Goal: Transaction & Acquisition: Purchase product/service

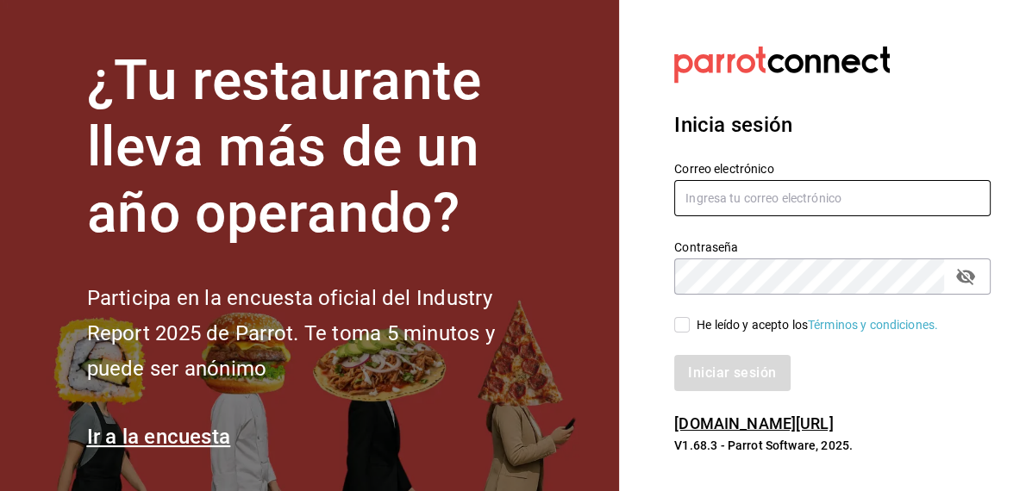
type input "[EMAIL_ADDRESS][DOMAIN_NAME]"
click at [681, 323] on input "He leído y acepto los Términos y condiciones." at bounding box center [682, 325] width 16 height 16
checkbox input "true"
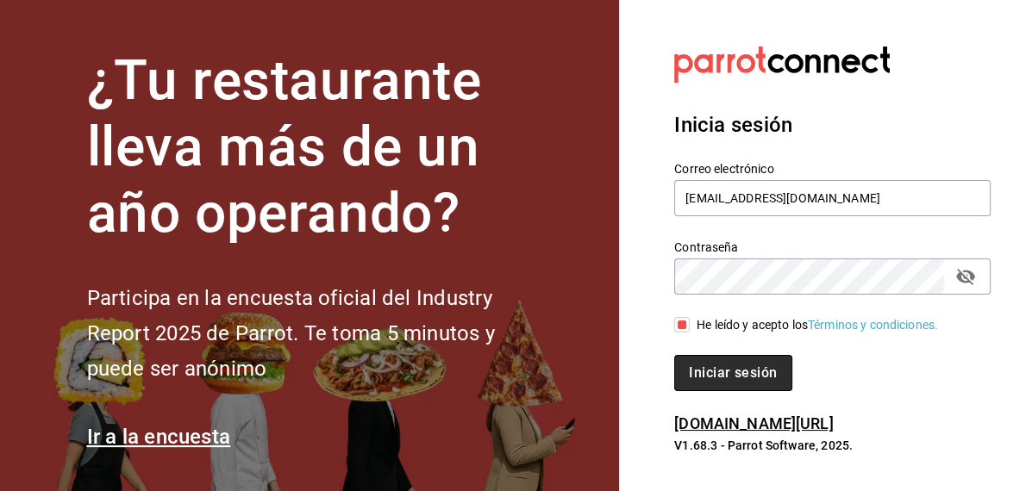
click at [724, 378] on button "Iniciar sesión" at bounding box center [732, 373] width 117 height 36
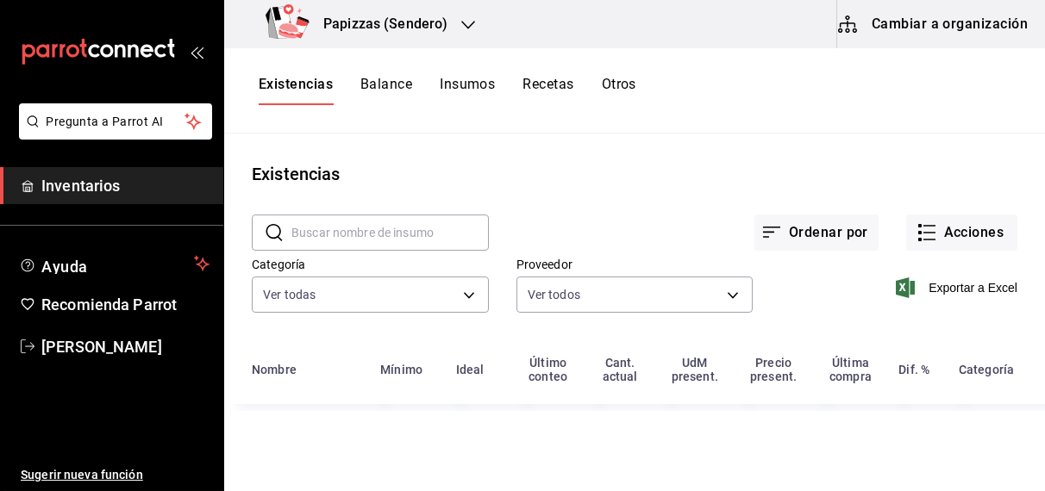
click at [441, 16] on h3 "Papizzas (Sendero)" at bounding box center [378, 24] width 138 height 21
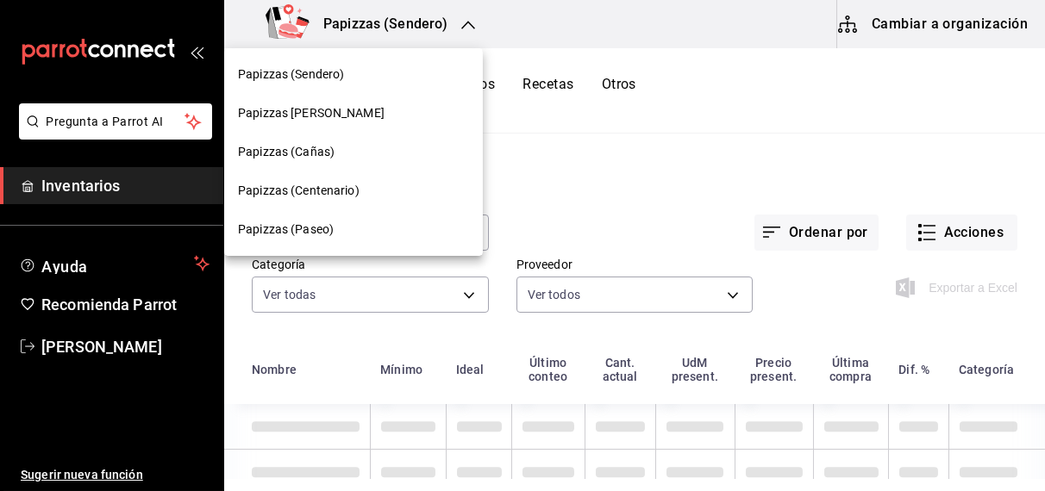
click at [327, 155] on span "Papizzas (Cañas)" at bounding box center [286, 152] width 97 height 18
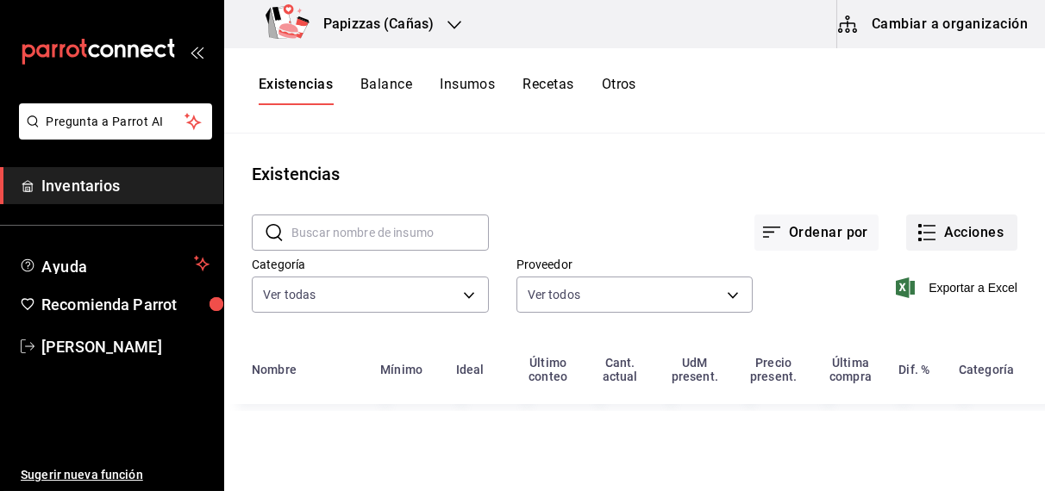
click at [978, 218] on button "Acciones" at bounding box center [961, 233] width 111 height 36
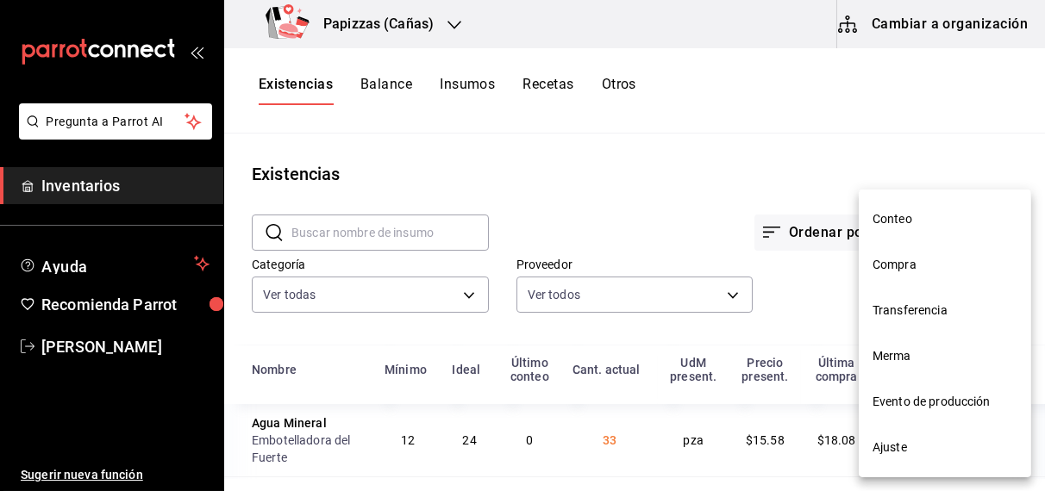
click at [909, 271] on span "Compra" at bounding box center [944, 265] width 145 height 18
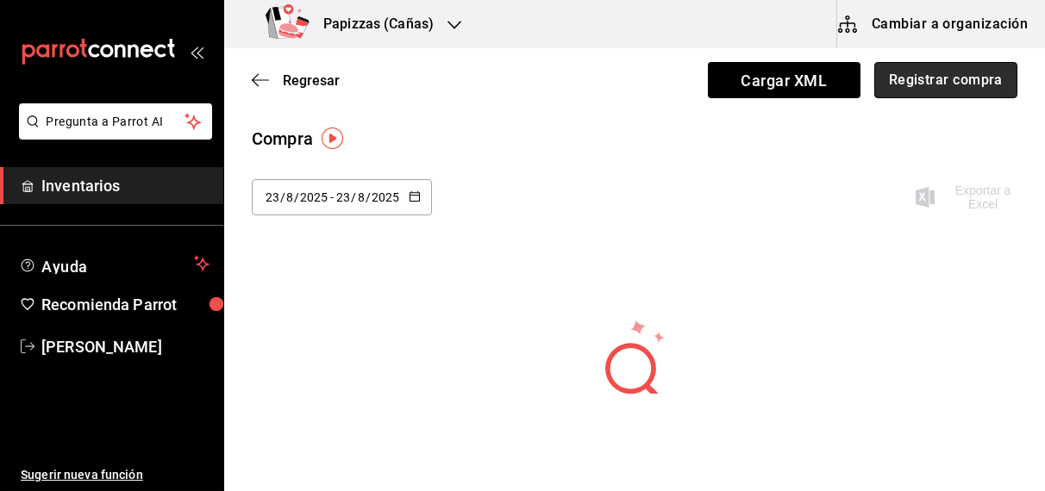
click at [935, 75] on button "Registrar compra" at bounding box center [945, 80] width 143 height 36
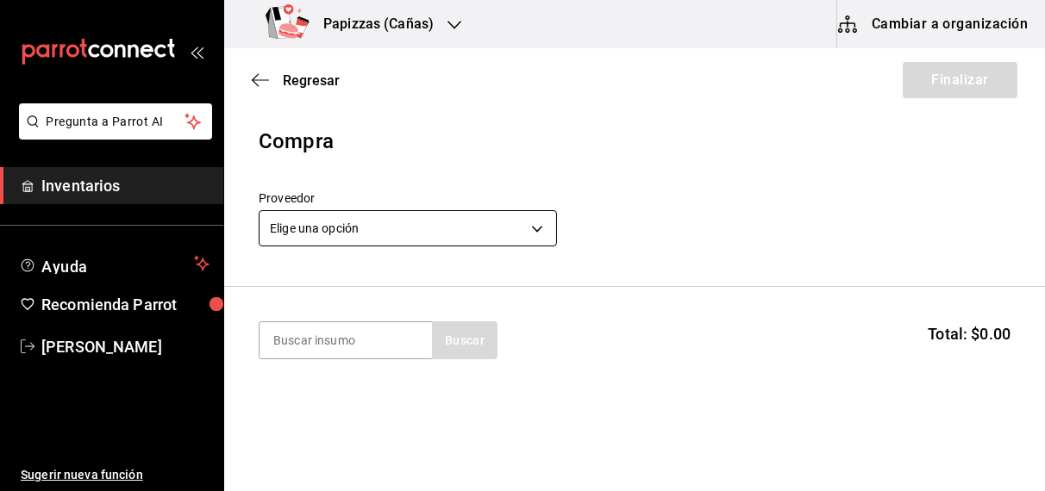
click at [358, 231] on body "Pregunta a Parrot AI Inventarios Ayuda Recomienda Parrot OBDULIA JANNETH CASTRO…" at bounding box center [522, 197] width 1045 height 394
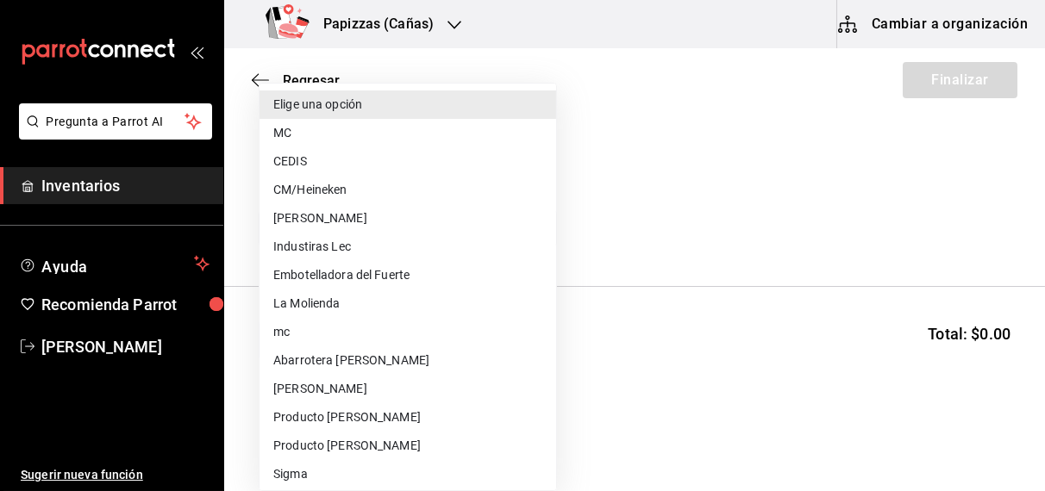
click at [377, 278] on li "Embotelladora del Fuerte" at bounding box center [407, 275] width 296 height 28
type input "2a449e60-1878-40e8-ba60-5a9907f89e6b"
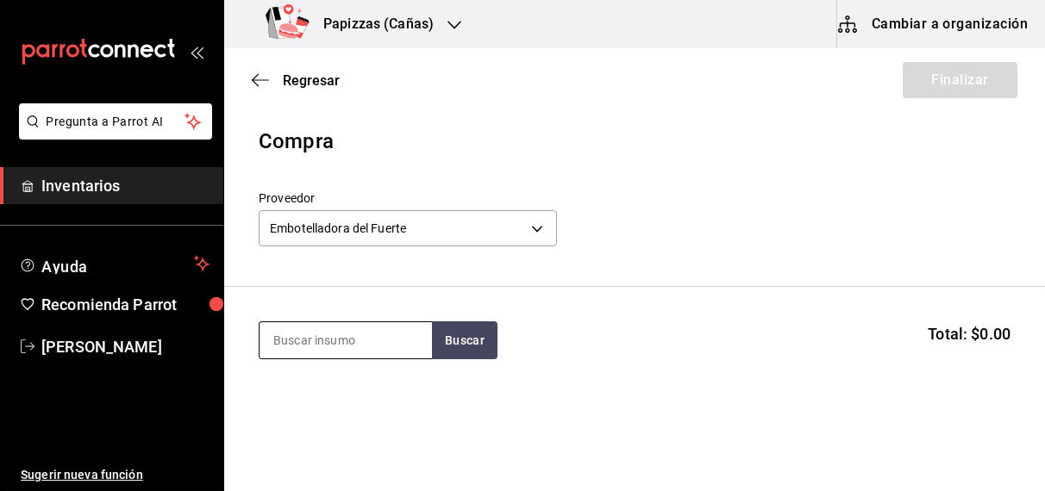
click at [320, 346] on input at bounding box center [345, 340] width 172 height 36
type input "negro"
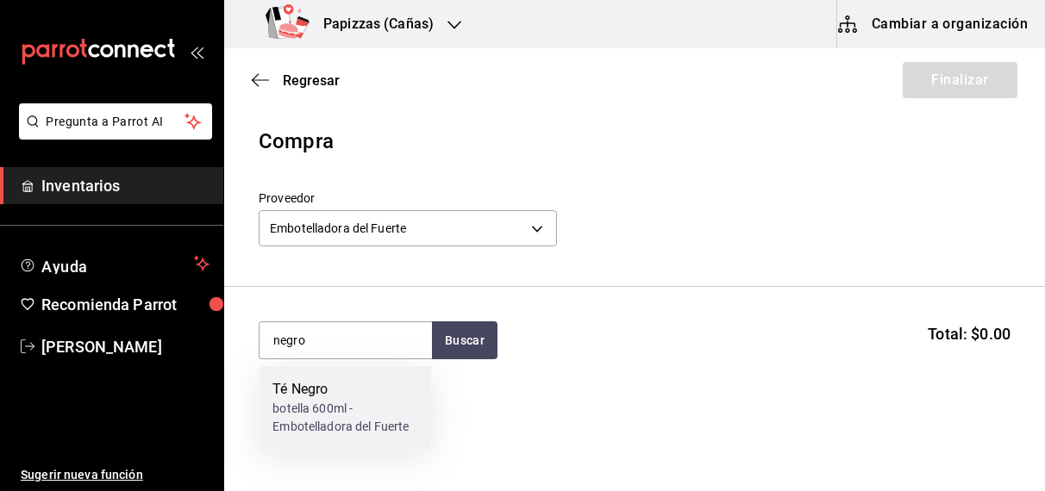
click at [309, 402] on div "botella 600ml - Embotelladora del Fuerte" at bounding box center [344, 419] width 145 height 36
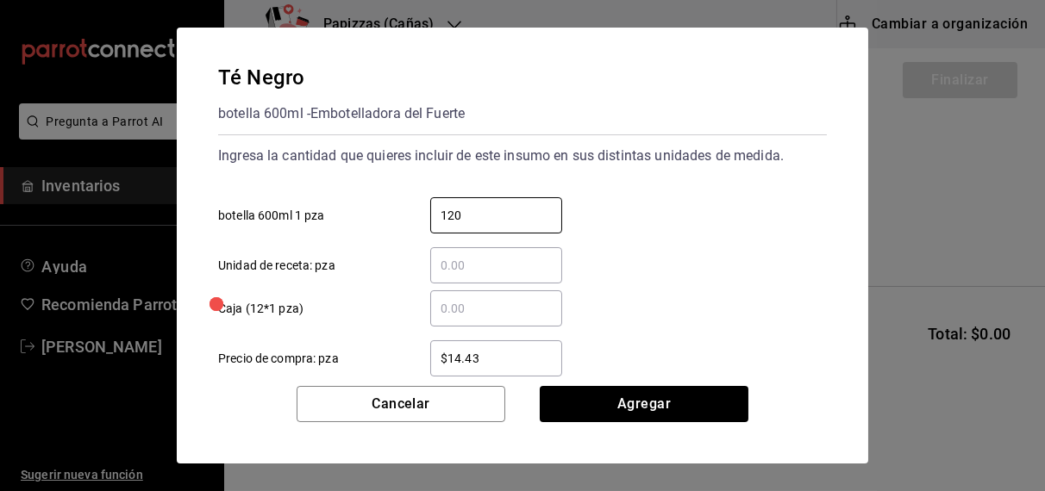
type input "120"
type input "$16.75"
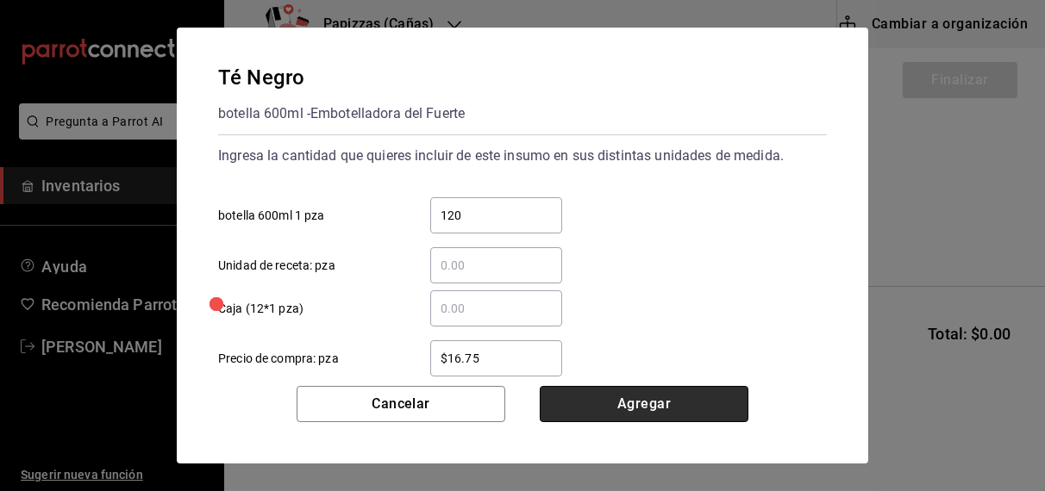
click at [661, 395] on button "Agregar" at bounding box center [643, 404] width 209 height 36
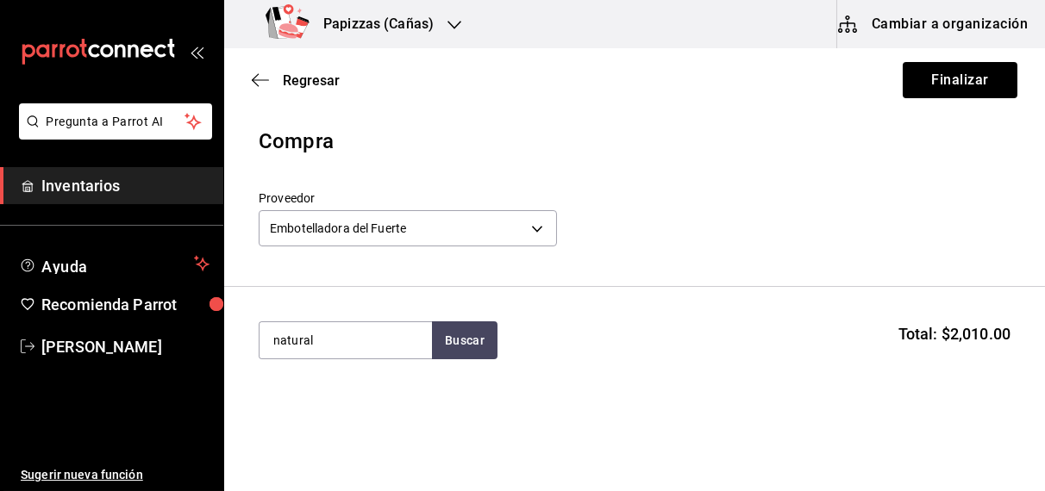
type input "natural"
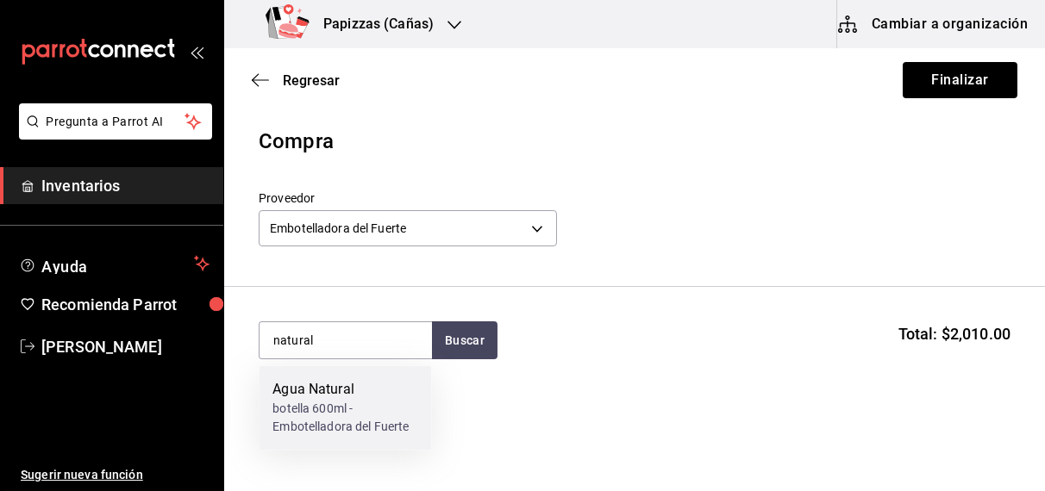
click at [333, 402] on div "botella 600ml - Embotelladora del Fuerte" at bounding box center [344, 419] width 145 height 36
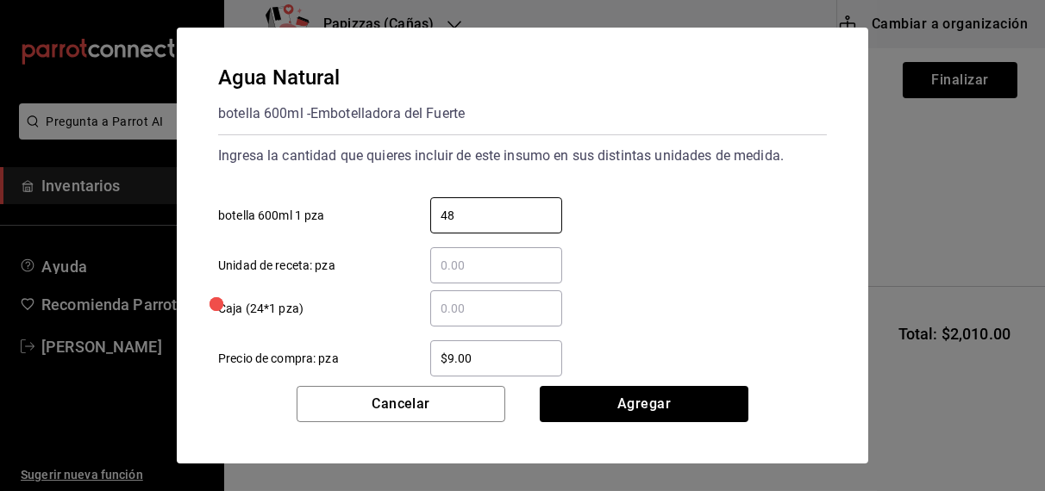
type input "48"
type input "$9.81"
click button "Agregar" at bounding box center [643, 404] width 209 height 36
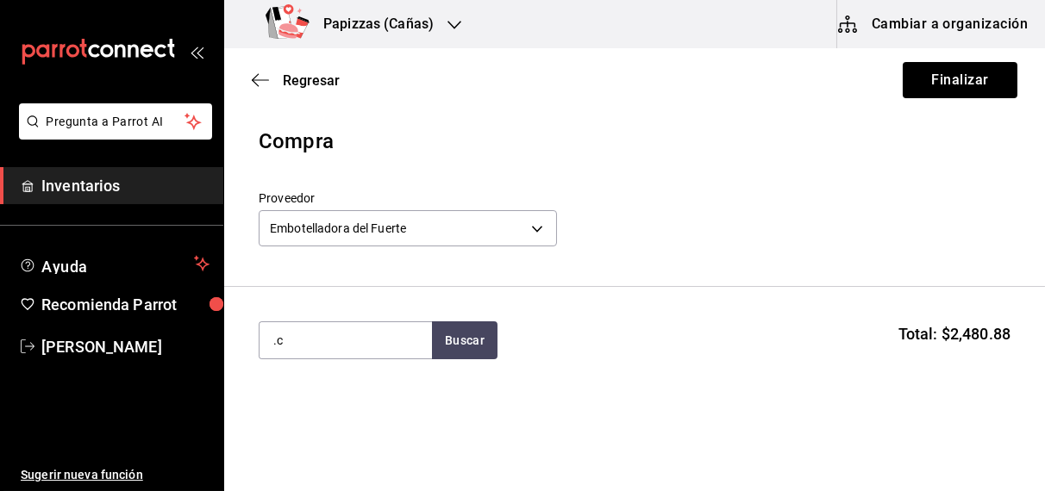
type input "."
type input "cola lata"
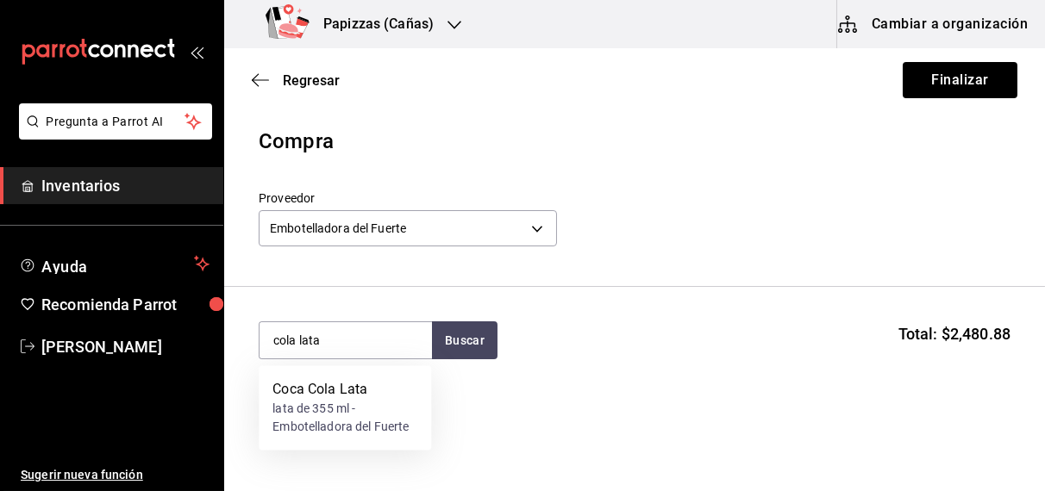
click at [317, 410] on div "lata de 355 ml - Embotelladora del Fuerte" at bounding box center [344, 419] width 145 height 36
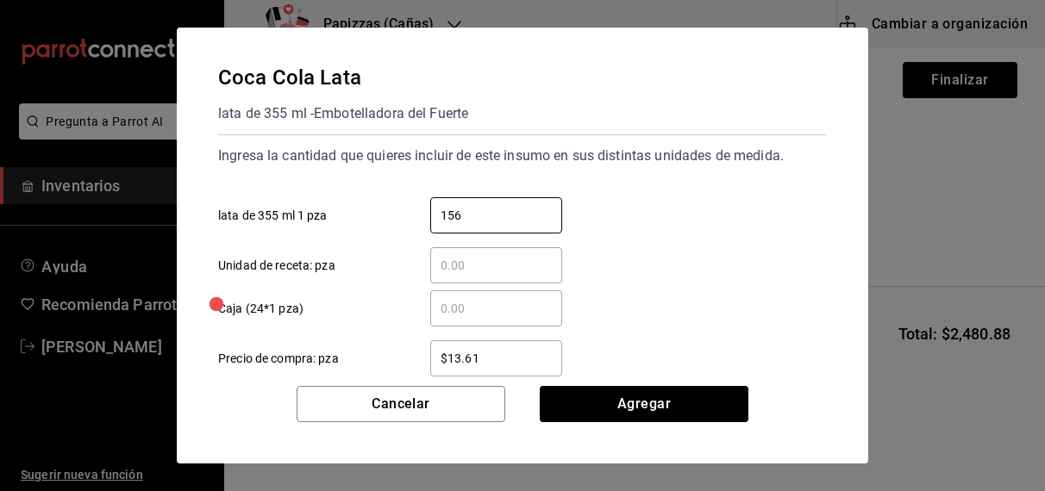
type input "156"
type input "$16.75"
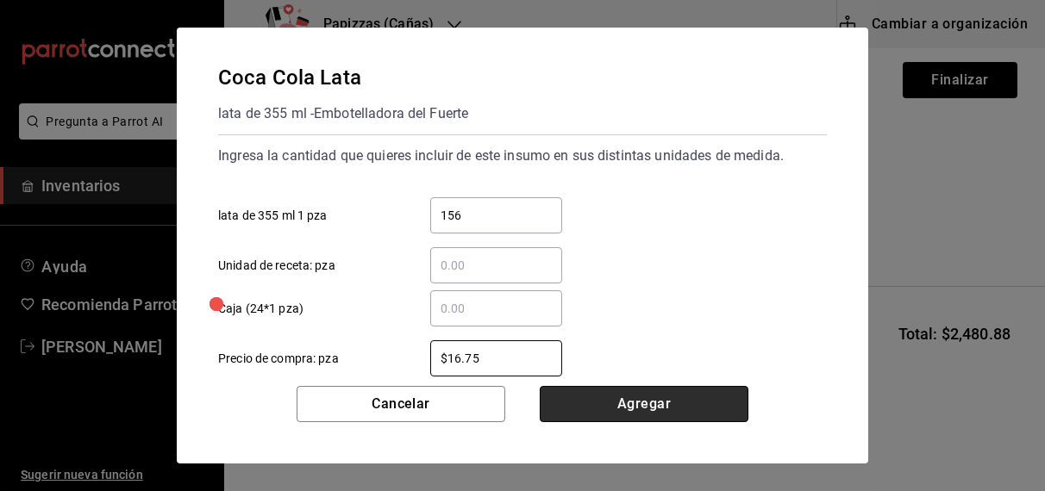
click at [638, 406] on button "Agregar" at bounding box center [643, 404] width 209 height 36
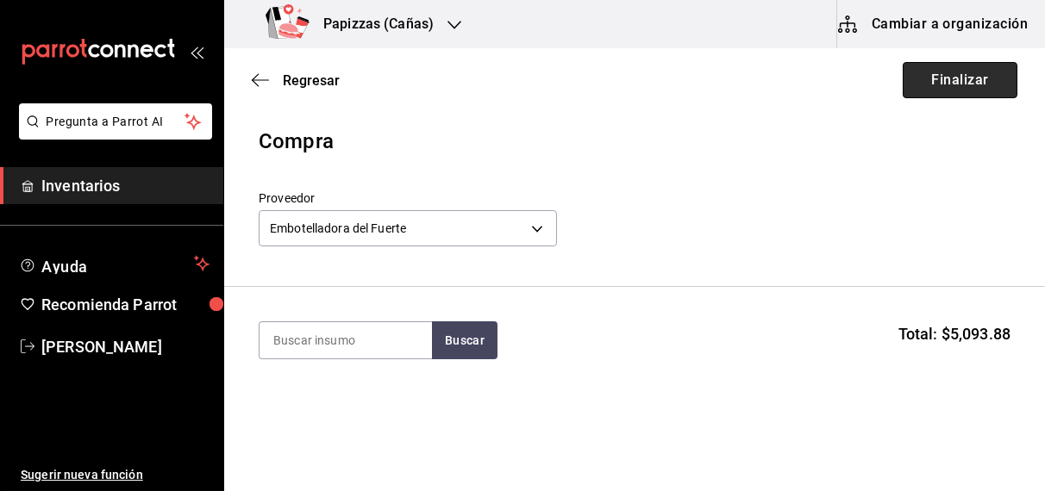
click at [940, 73] on button "Finalizar" at bounding box center [959, 80] width 115 height 36
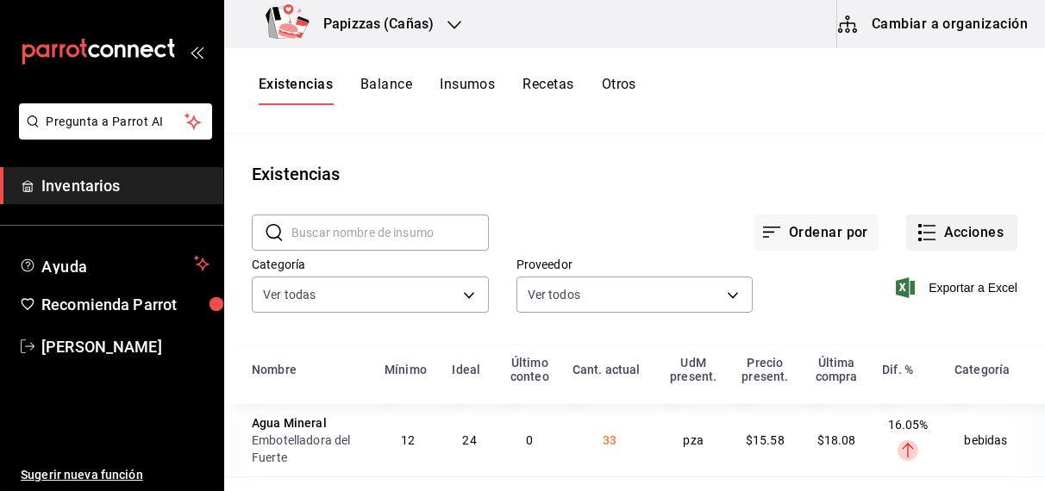
click at [963, 232] on button "Acciones" at bounding box center [961, 233] width 111 height 36
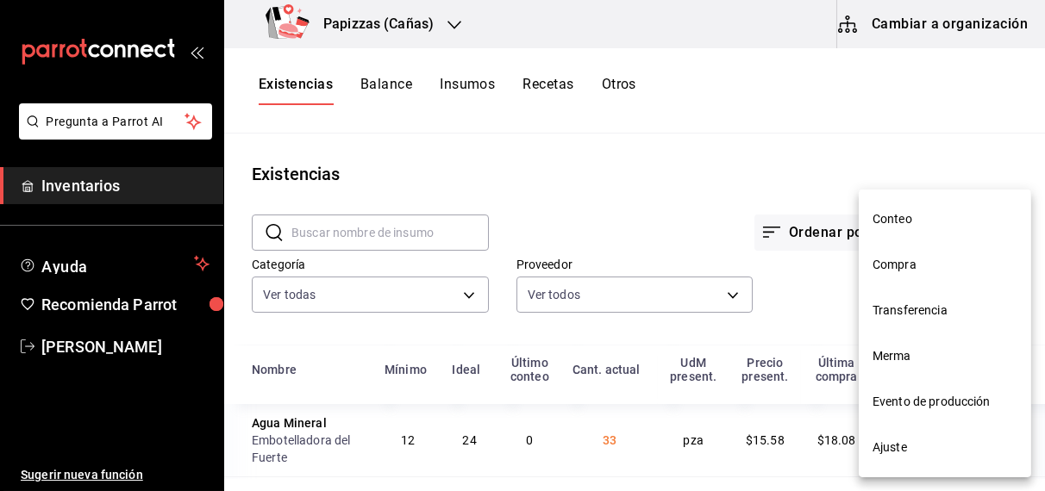
click at [913, 275] on li "Compra" at bounding box center [944, 265] width 172 height 46
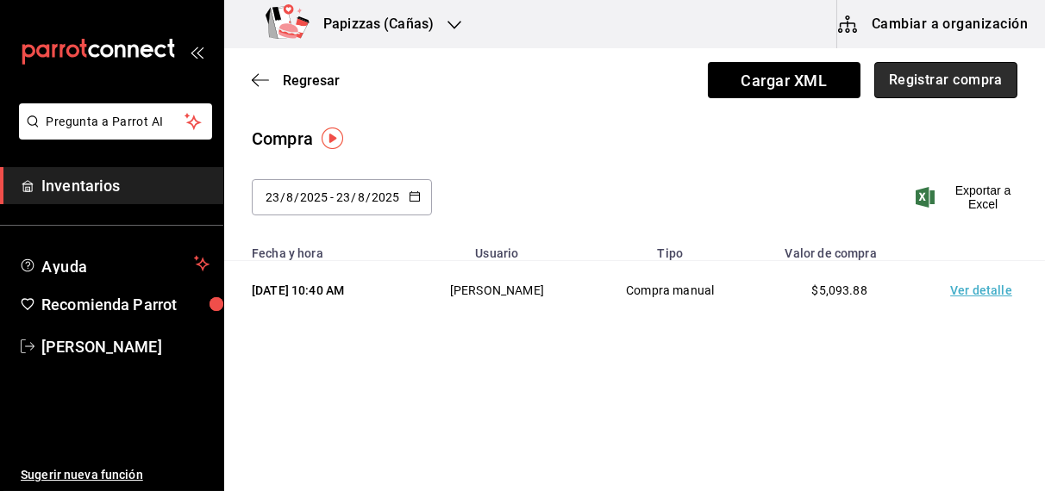
click at [959, 91] on button "Registrar compra" at bounding box center [945, 80] width 143 height 36
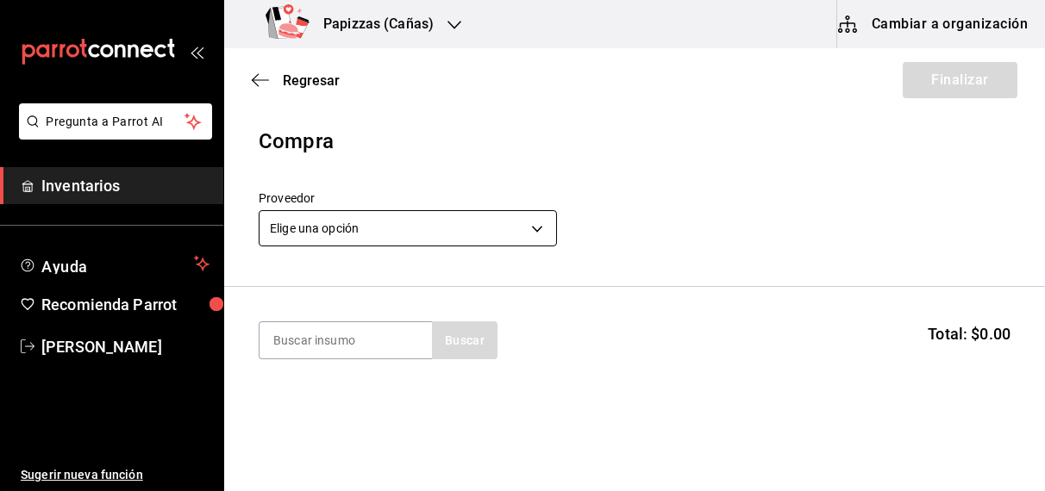
click at [374, 228] on body "Pregunta a Parrot AI Inventarios Ayuda Recomienda Parrot OBDULIA JANNETH CASTRO…" at bounding box center [522, 197] width 1045 height 394
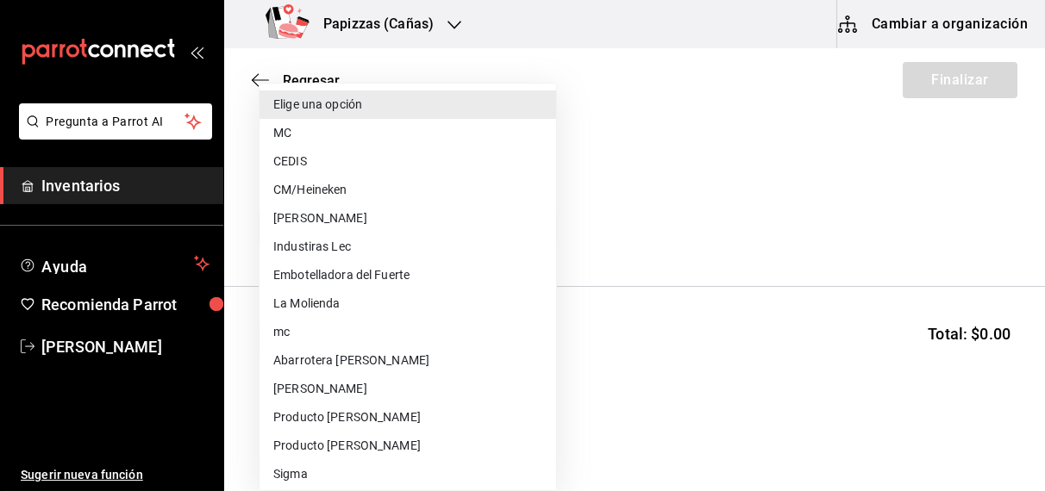
click at [299, 132] on li "MC" at bounding box center [407, 133] width 296 height 28
type input "59259b25-7b15-4529-a17f-fa8ef7e7484a"
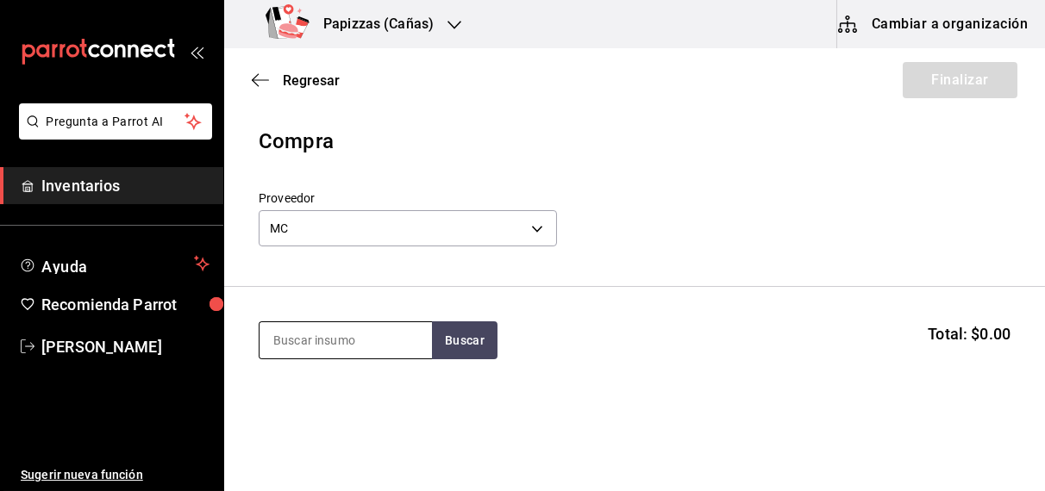
click at [334, 337] on input at bounding box center [345, 340] width 172 height 36
type input "polvo"
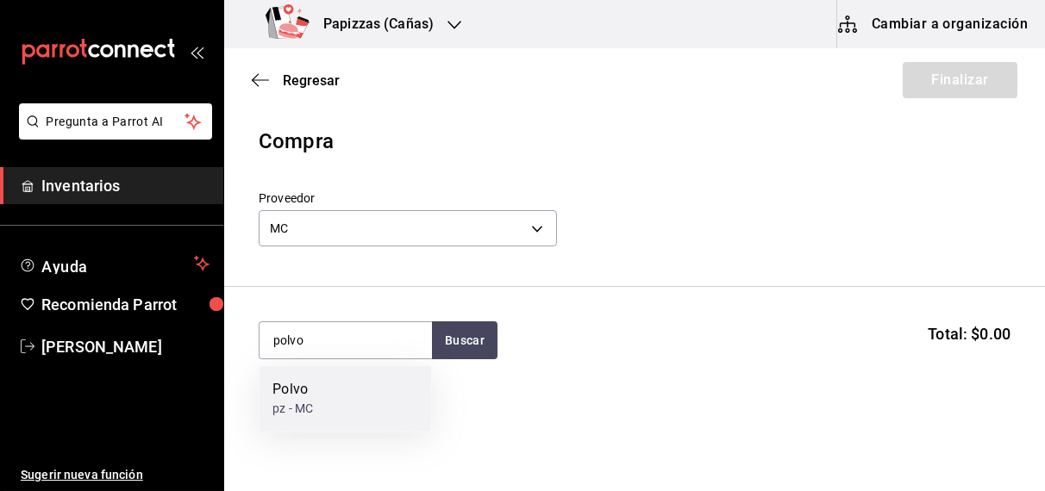
click at [327, 402] on div "Polvo pz - MC" at bounding box center [345, 399] width 172 height 66
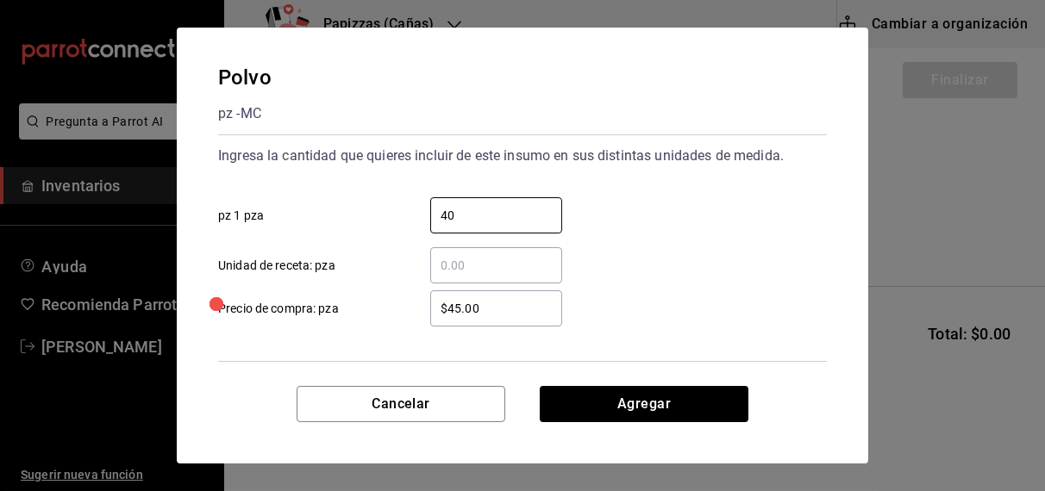
type input "40"
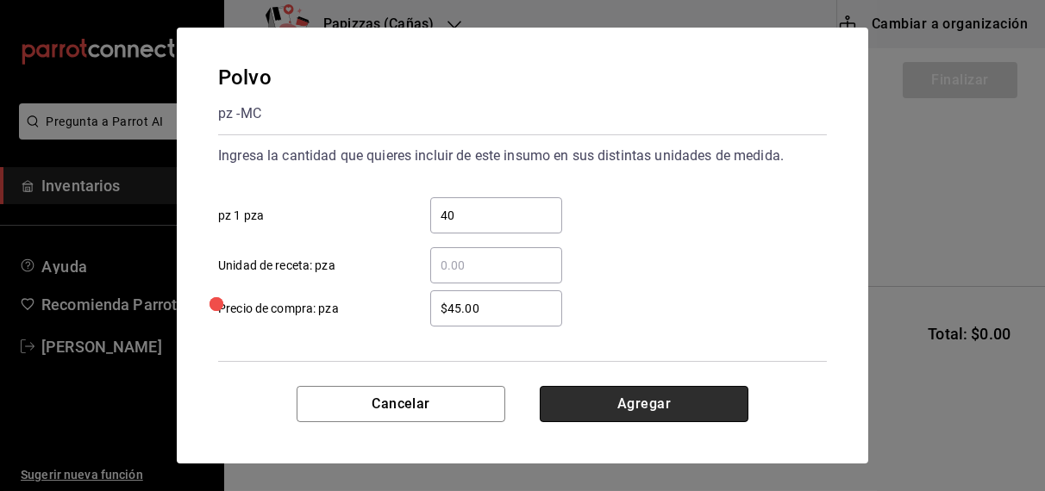
click at [663, 400] on button "Agregar" at bounding box center [643, 404] width 209 height 36
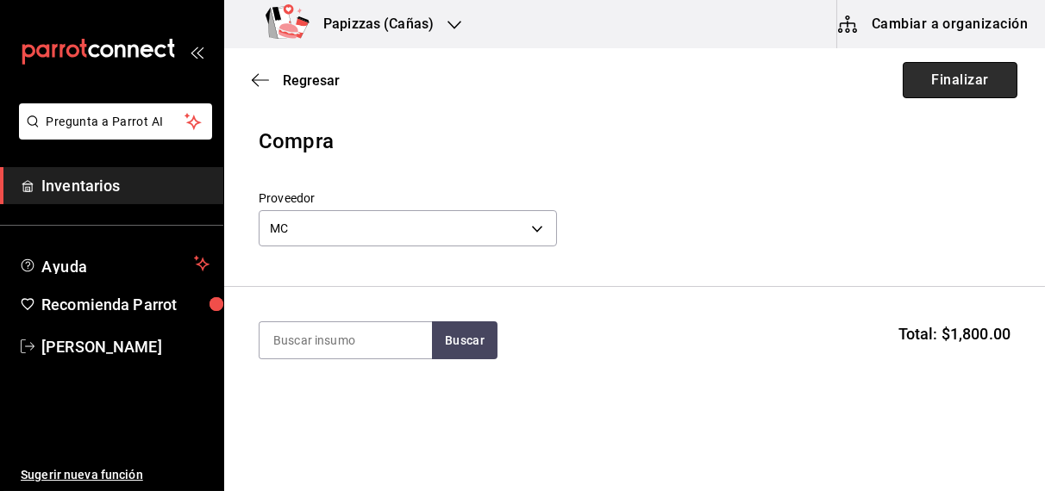
click at [947, 78] on button "Finalizar" at bounding box center [959, 80] width 115 height 36
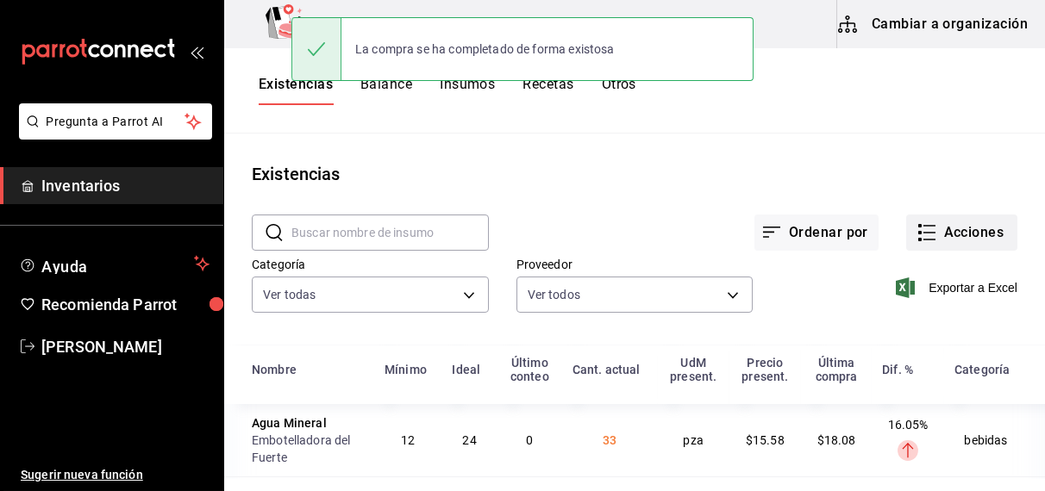
click at [966, 239] on button "Acciones" at bounding box center [961, 233] width 111 height 36
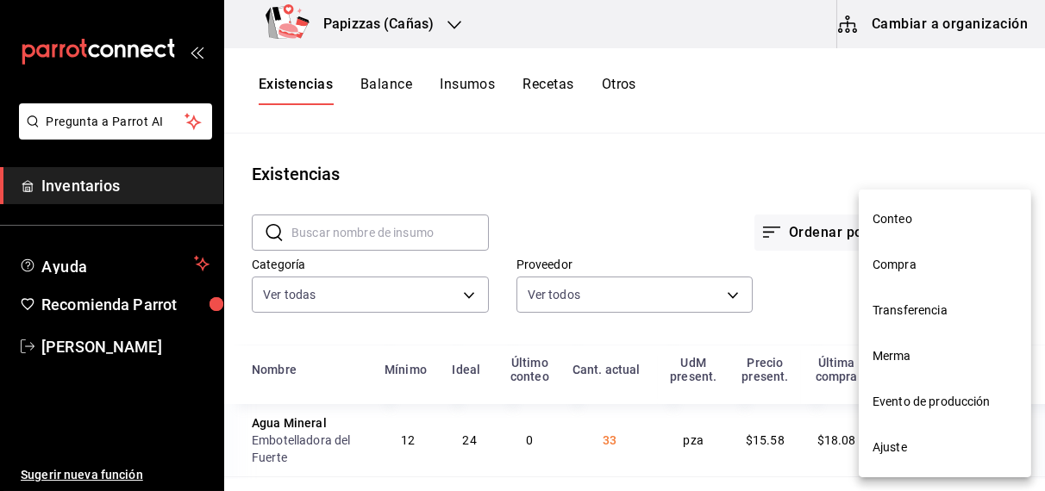
click at [921, 269] on span "Compra" at bounding box center [944, 265] width 145 height 18
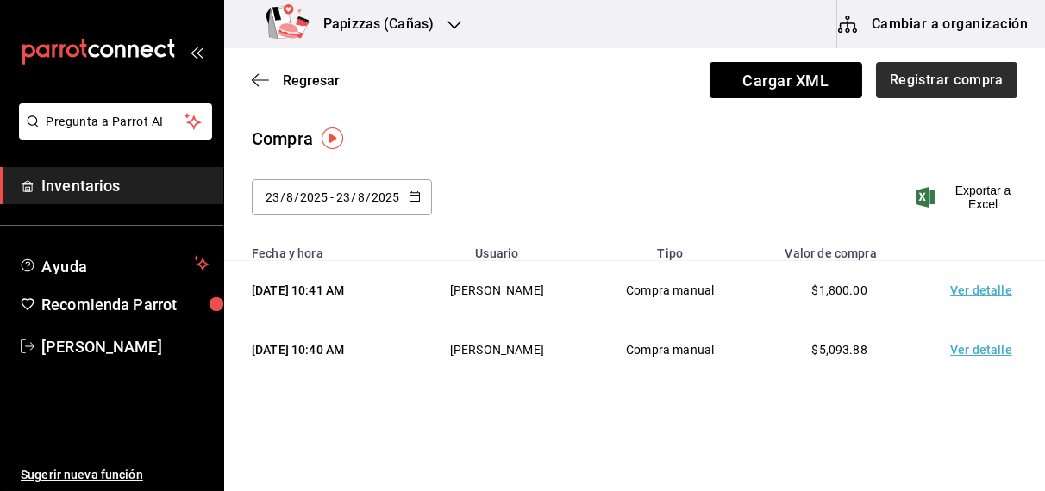
click at [936, 84] on button "Registrar compra" at bounding box center [946, 80] width 141 height 36
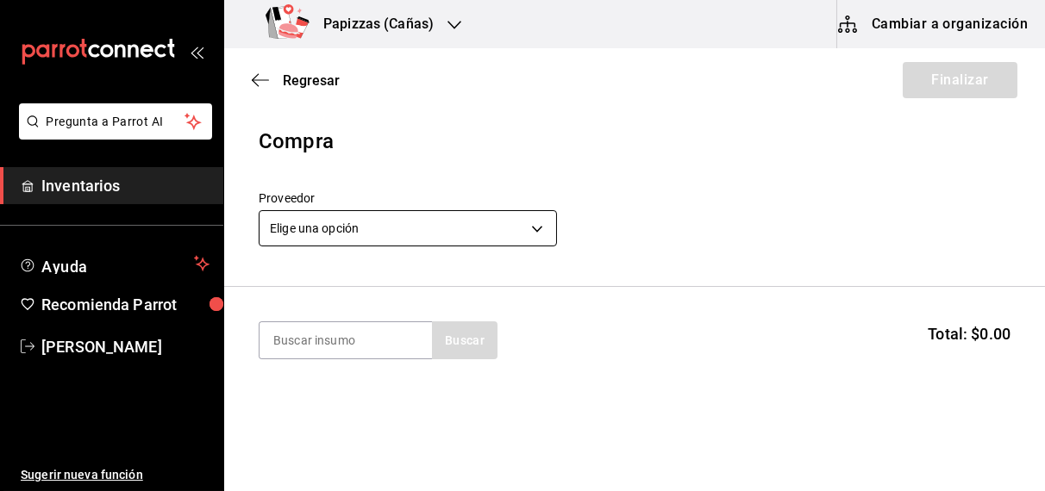
click at [379, 230] on body "Pregunta a Parrot AI Inventarios Ayuda Recomienda Parrot OBDULIA JANNETH CASTRO…" at bounding box center [522, 197] width 1045 height 394
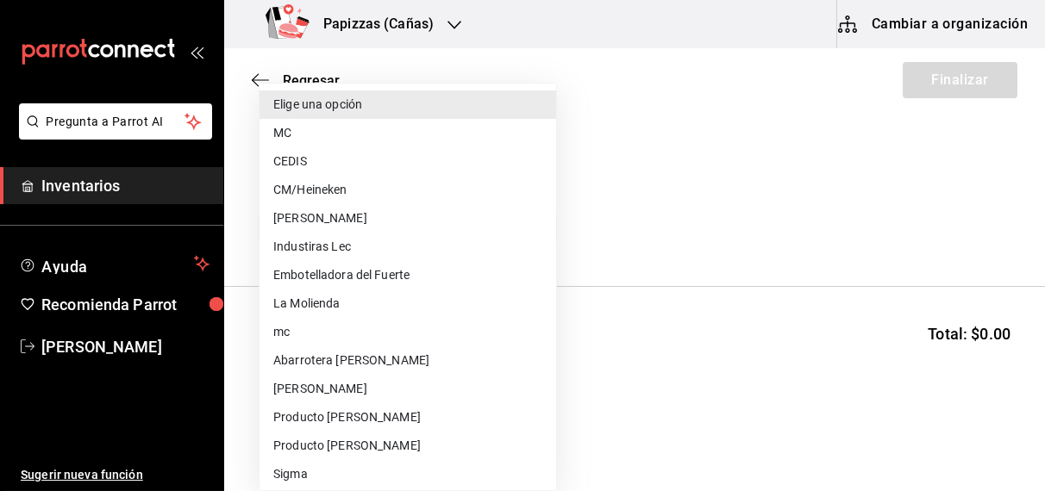
click at [296, 187] on li "CM/Heineken" at bounding box center [407, 190] width 296 height 28
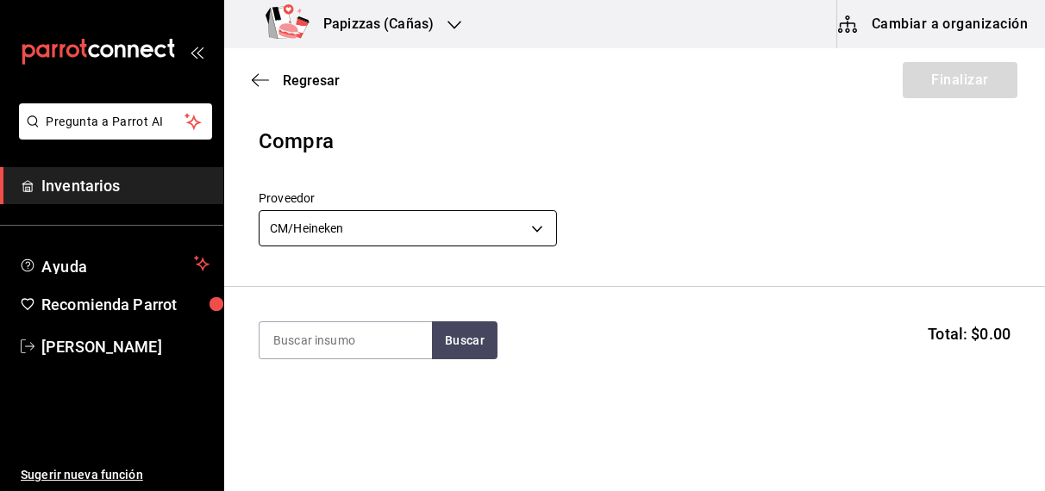
click at [436, 238] on body "Pregunta a Parrot AI Inventarios Ayuda Recomienda Parrot OBDULIA JANNETH CASTRO…" at bounding box center [522, 197] width 1045 height 394
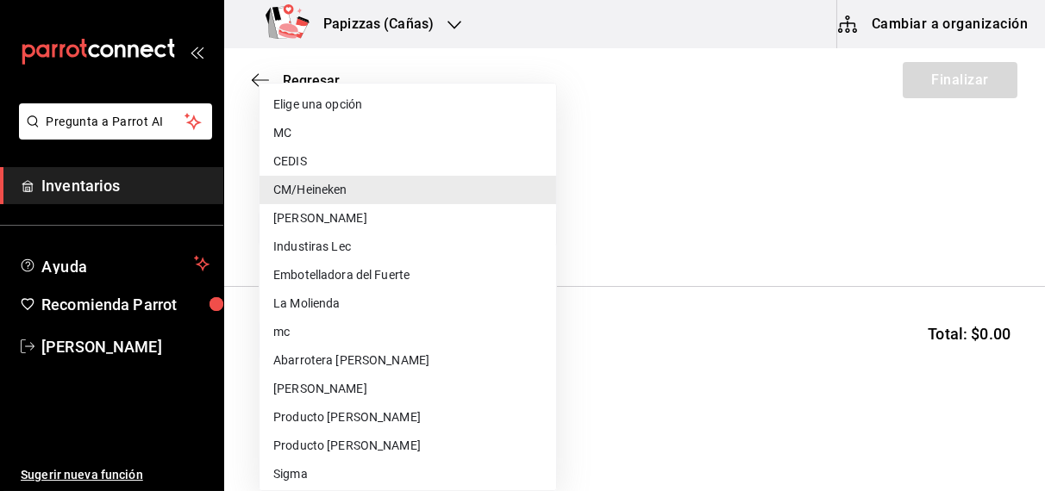
click at [293, 166] on li "CEDIS" at bounding box center [407, 161] width 296 height 28
type input "fd93c39f-859b-4130-830c-b038fbd442a0"
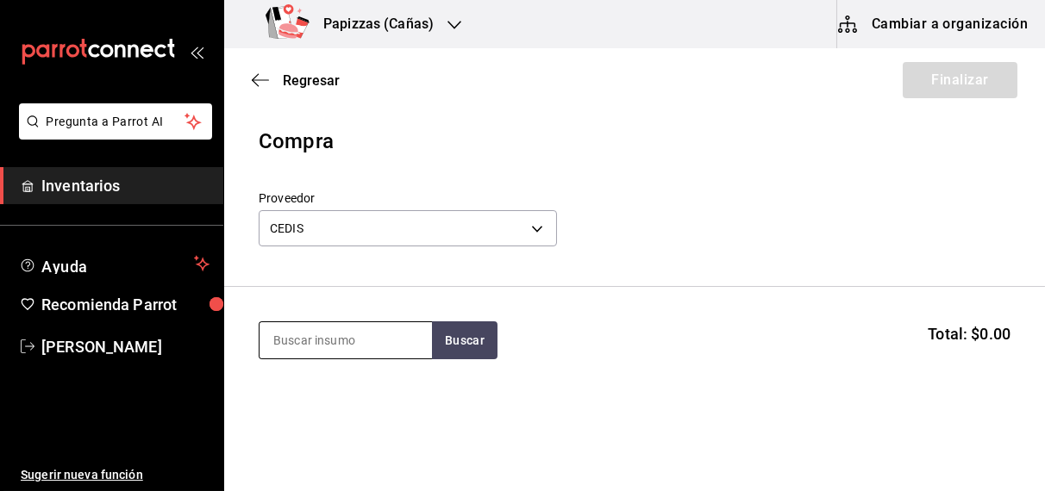
click at [345, 335] on input at bounding box center [345, 340] width 172 height 36
type input "harina"
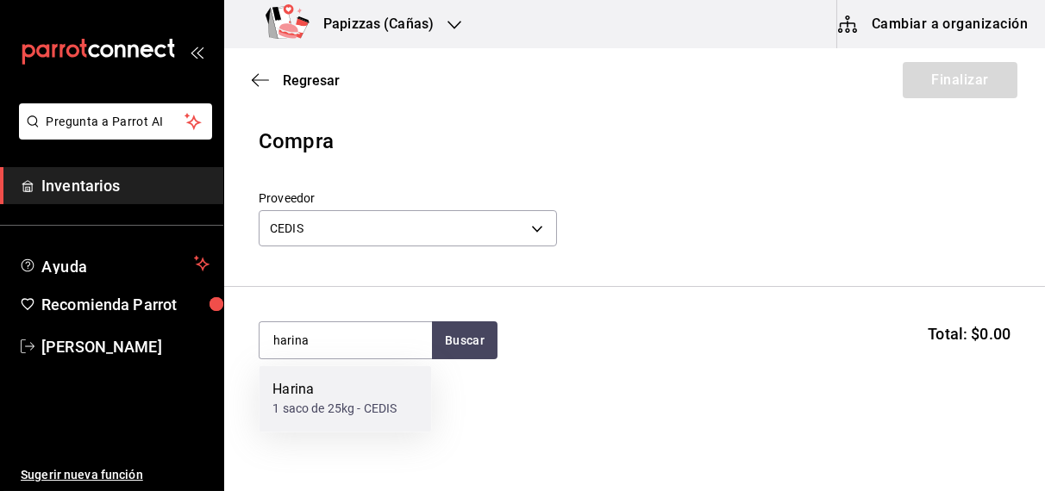
click at [319, 410] on div "1 saco de 25kg - CEDIS" at bounding box center [334, 410] width 124 height 18
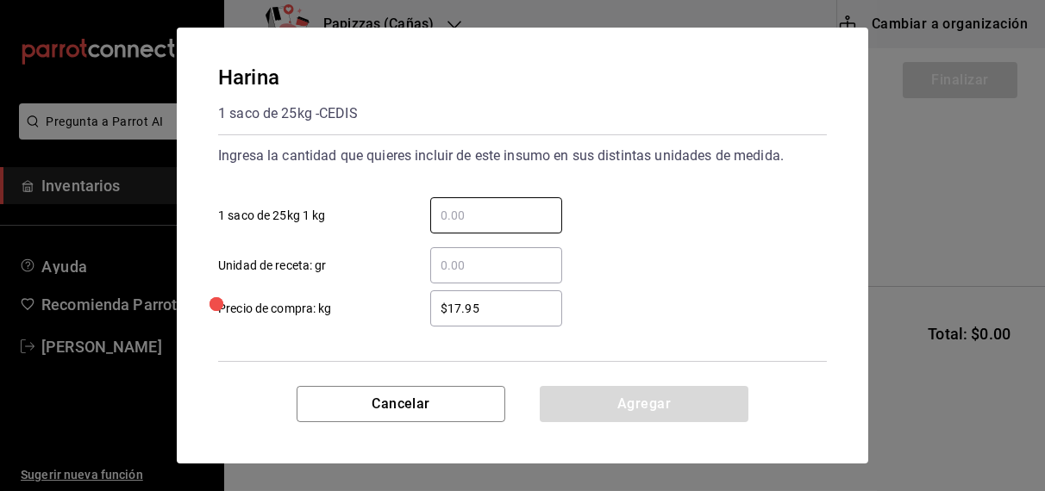
type input "0"
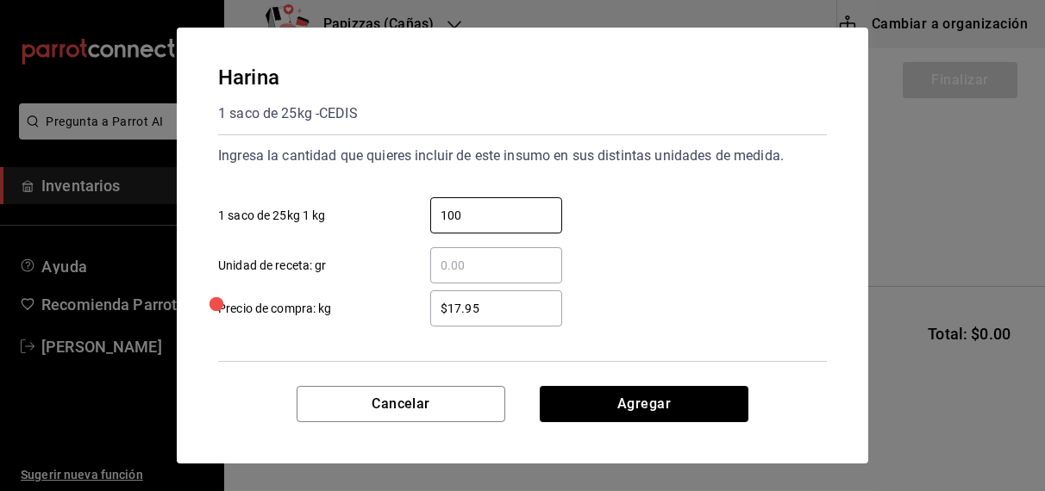
type input "100"
type input "$17.60"
click button "Agregar" at bounding box center [643, 404] width 209 height 36
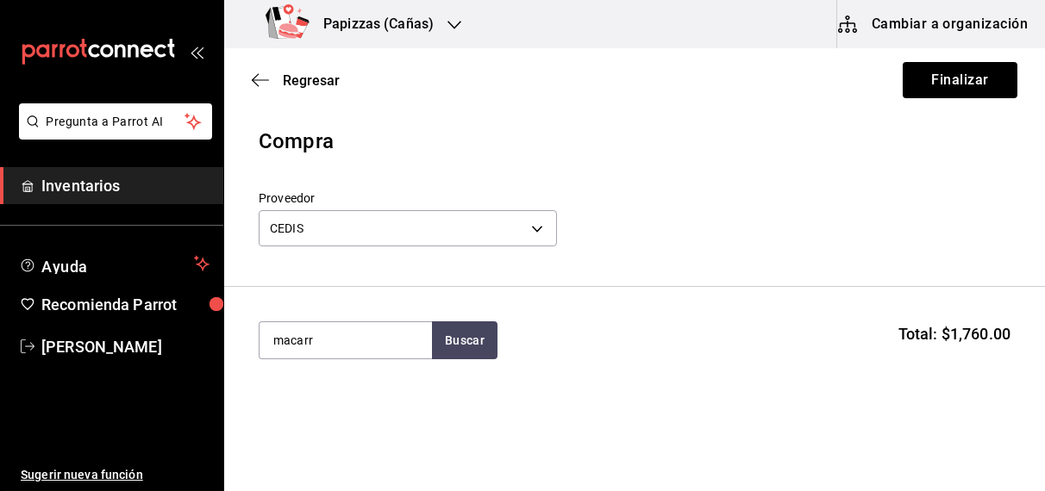
type input "macarr"
click at [309, 384] on div "Macarrones" at bounding box center [332, 390] width 121 height 21
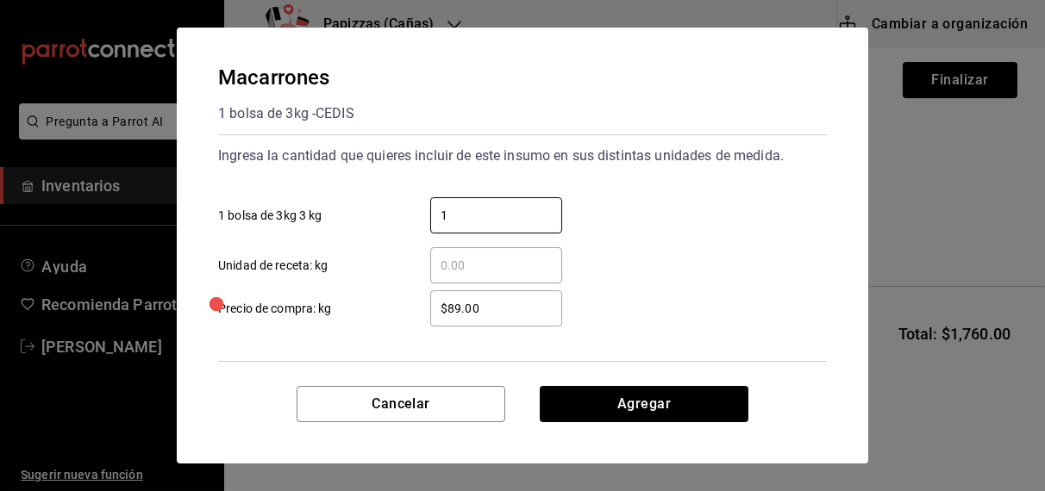
type input "1"
click button "Agregar" at bounding box center [643, 404] width 209 height 36
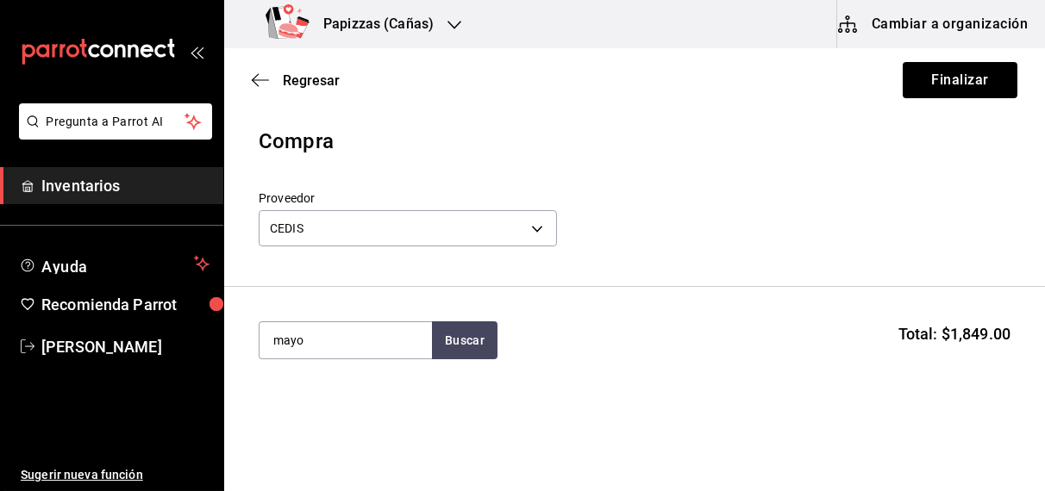
type input "mayo"
click at [315, 408] on div "gal - CEDIS" at bounding box center [304, 410] width 65 height 18
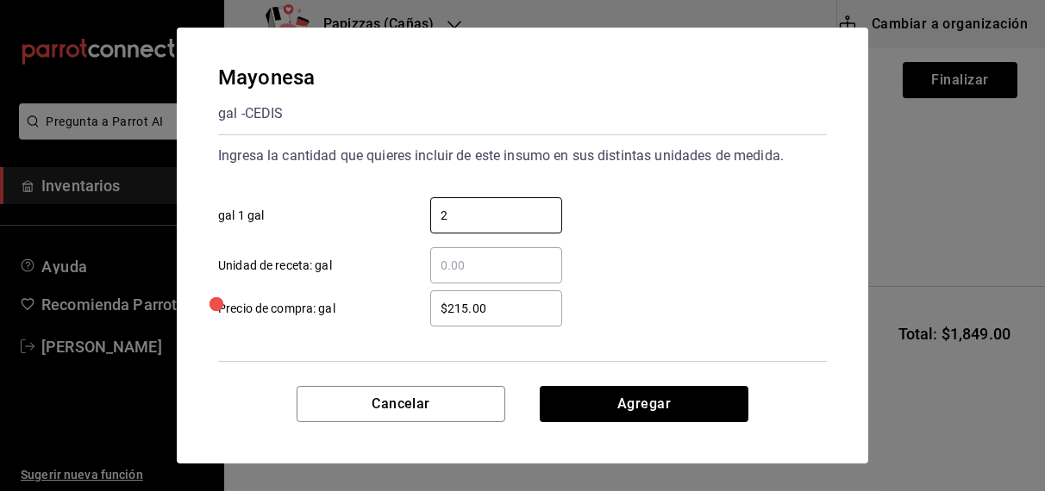
type input "2"
click button "Agregar" at bounding box center [643, 404] width 209 height 36
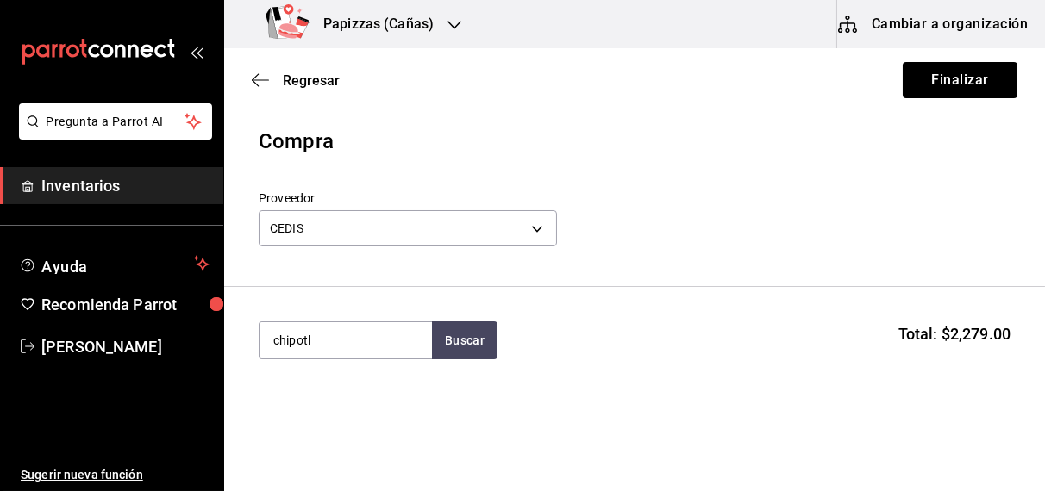
type input "chipotl"
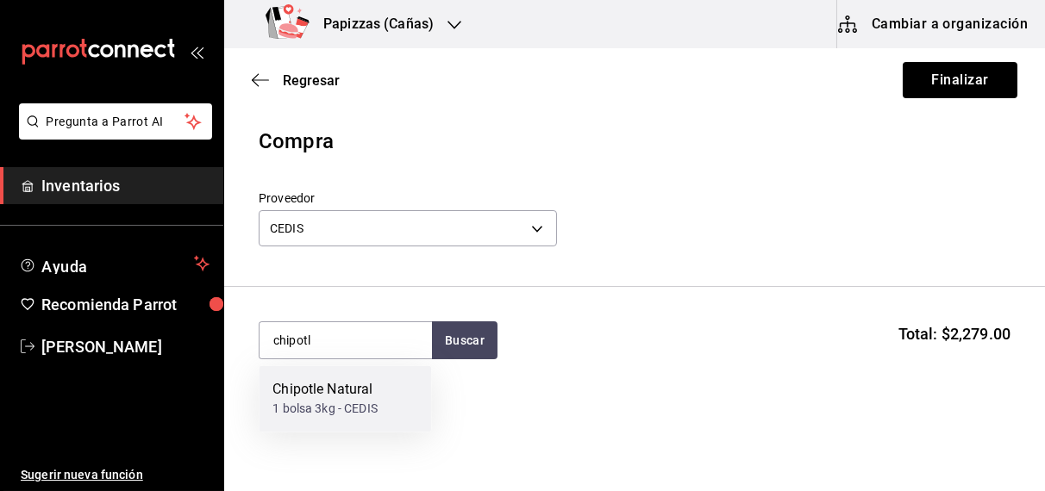
click at [345, 402] on div "1 bolsa 3kg - CEDIS" at bounding box center [324, 410] width 105 height 18
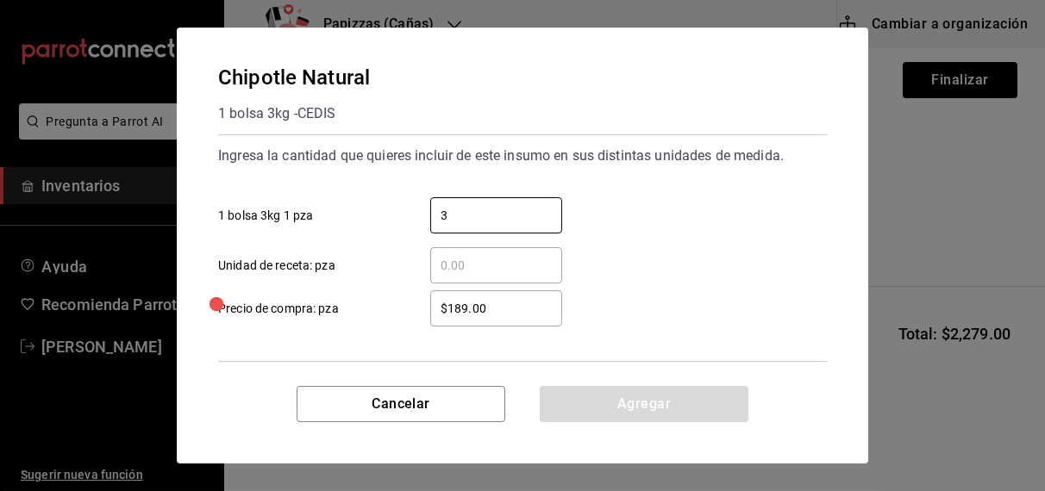
type input "3"
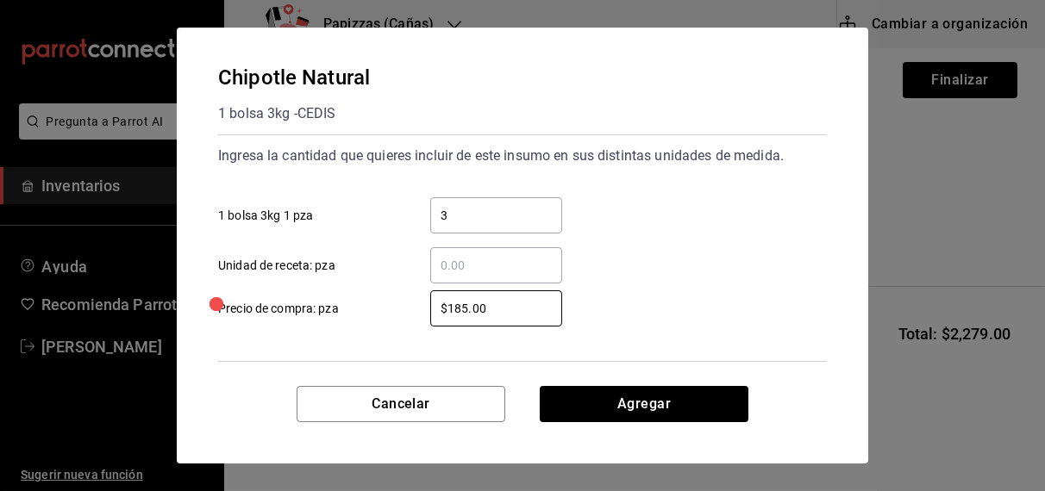
type input "$185.00"
click button "Agregar" at bounding box center [643, 404] width 209 height 36
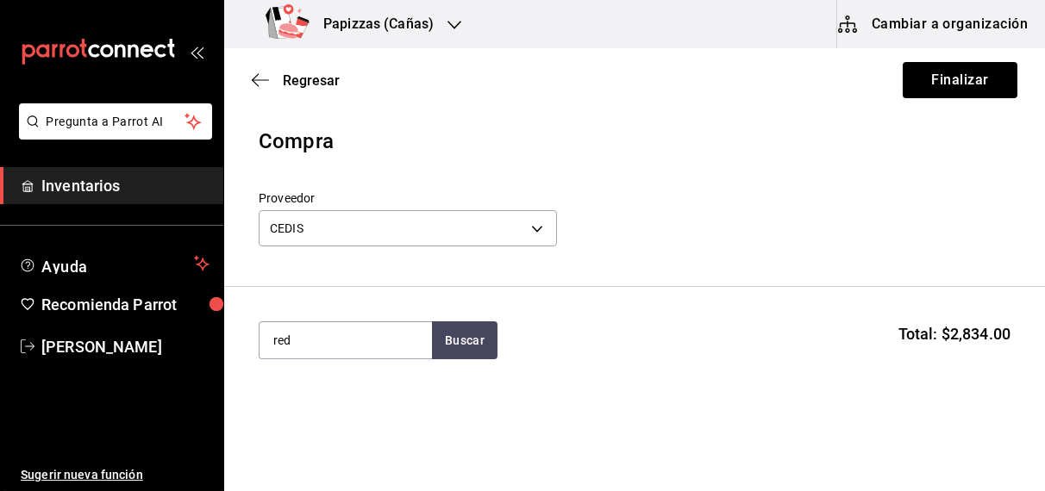
type input "red"
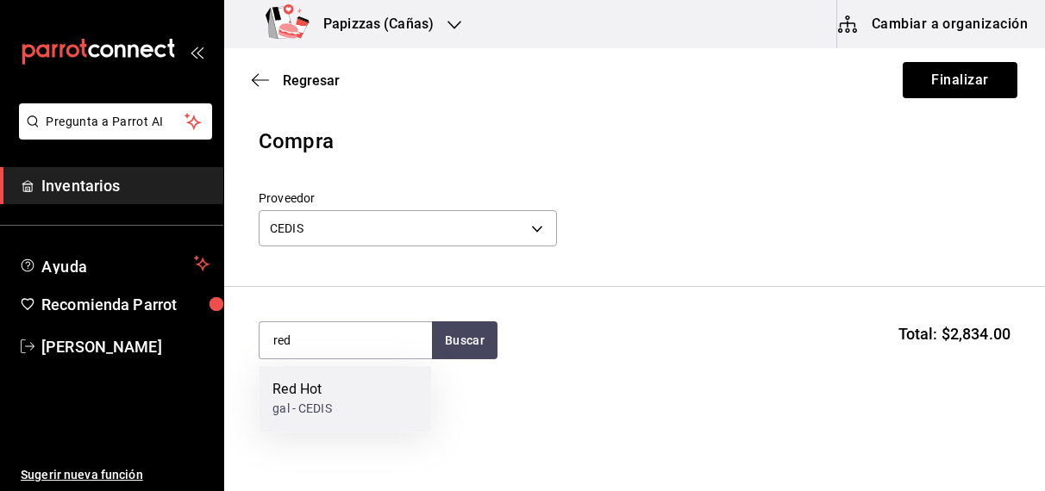
click at [311, 408] on div "gal - CEDIS" at bounding box center [301, 410] width 59 height 18
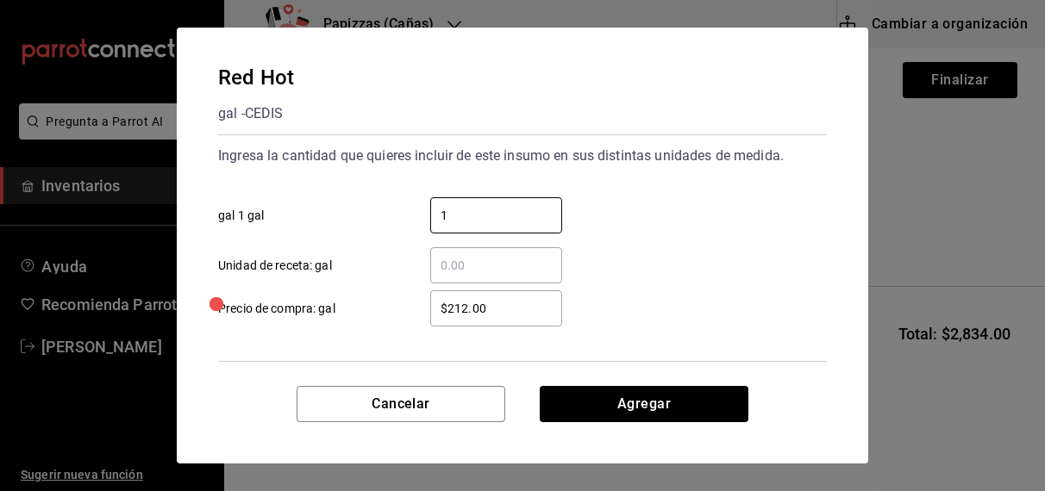
type input "1"
type input "$221.00"
click button "Agregar" at bounding box center [643, 404] width 209 height 36
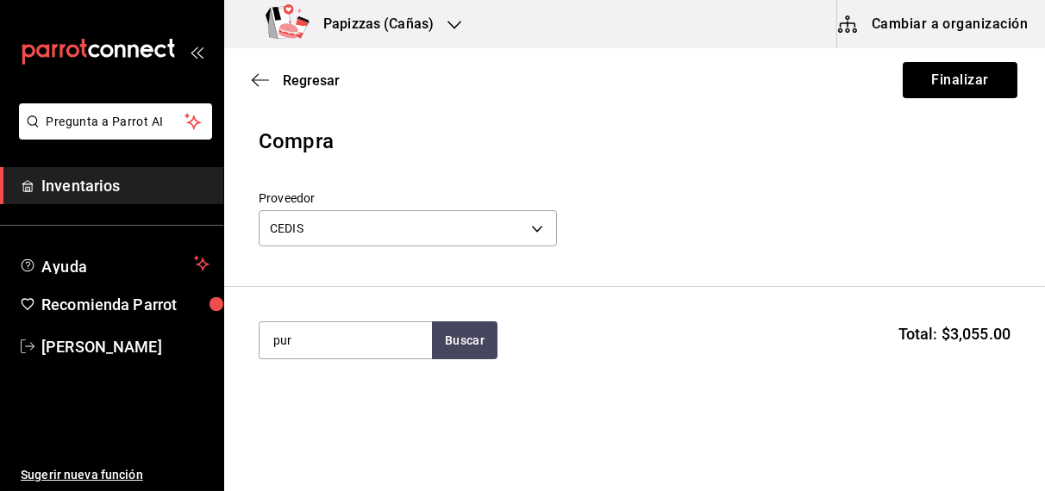
type input "pur"
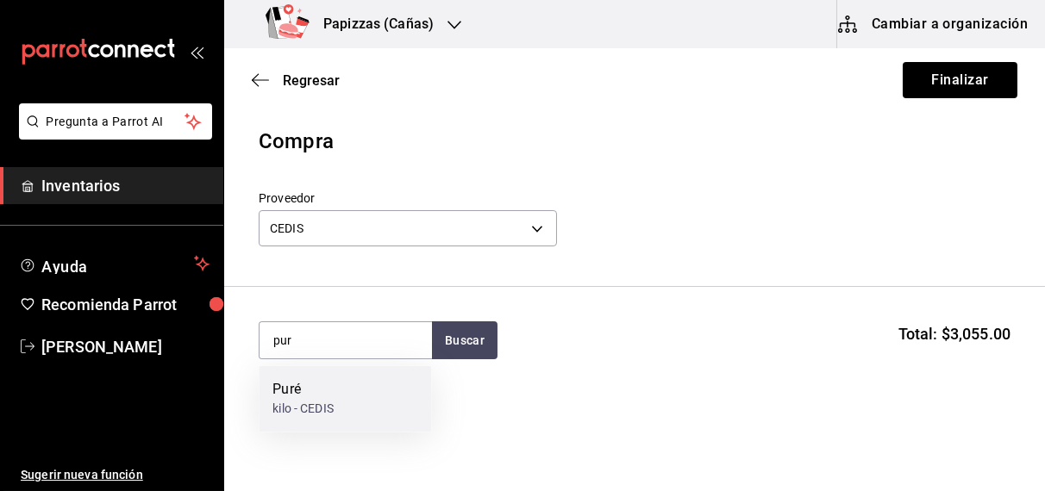
click at [315, 401] on div "kilo - CEDIS" at bounding box center [302, 410] width 61 height 18
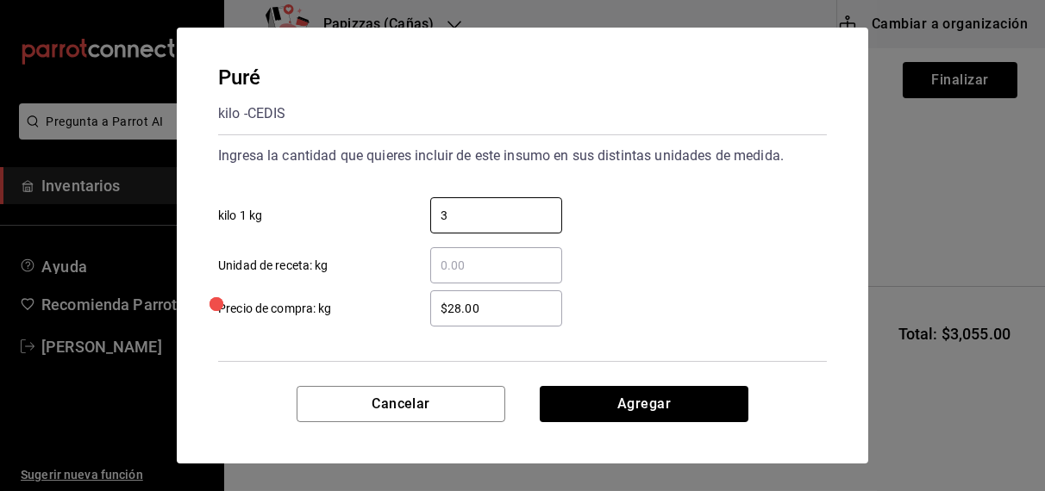
type input "3"
click button "Agregar" at bounding box center [643, 404] width 209 height 36
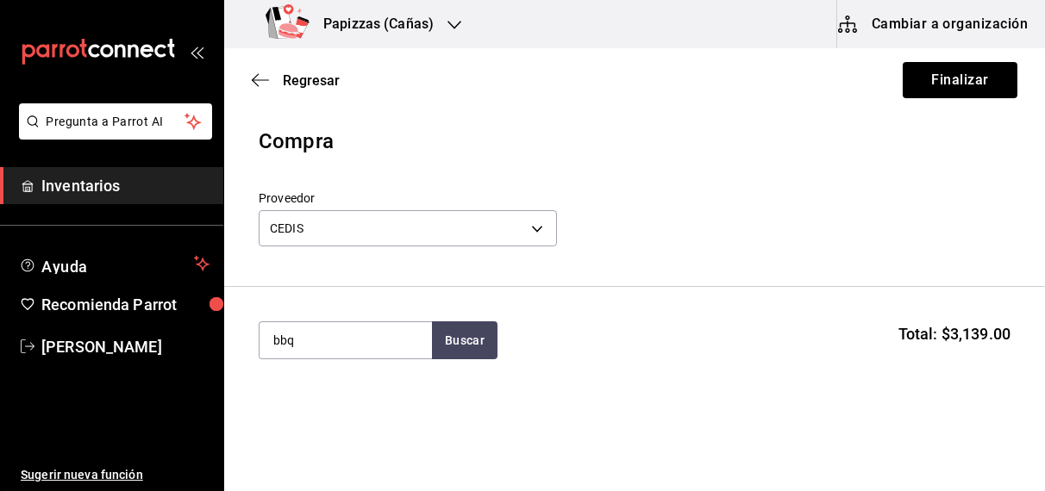
type input "bbq"
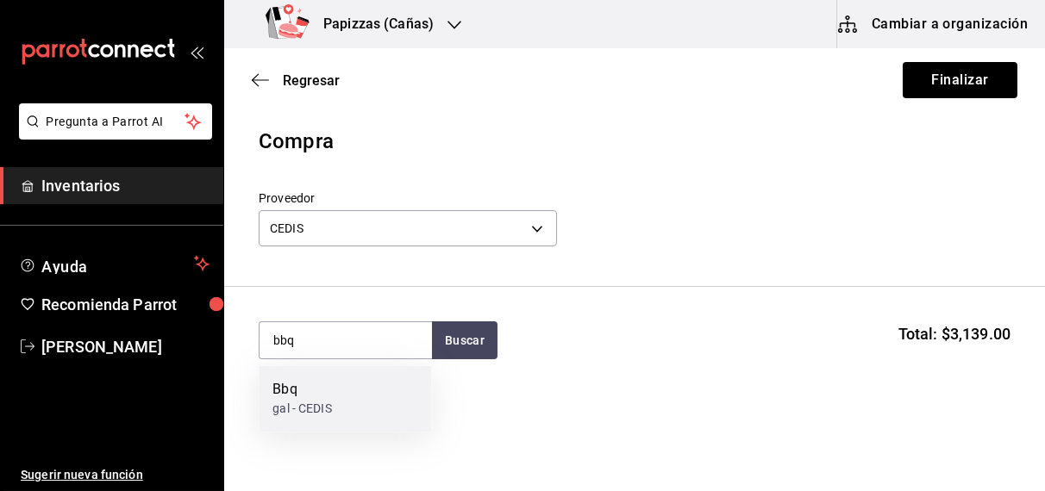
click at [279, 396] on div "Bbq" at bounding box center [301, 390] width 59 height 21
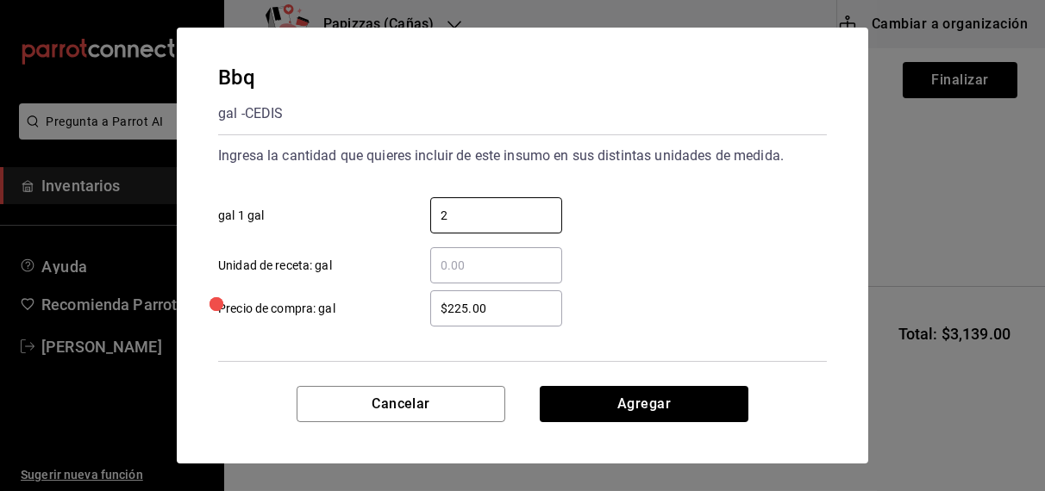
type input "2"
click button "Agregar" at bounding box center [643, 404] width 209 height 36
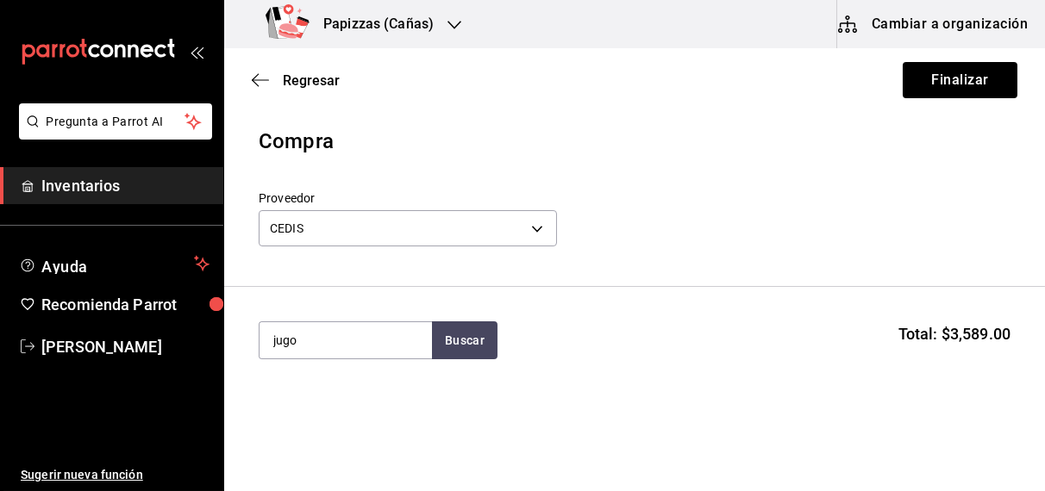
type input "jugo"
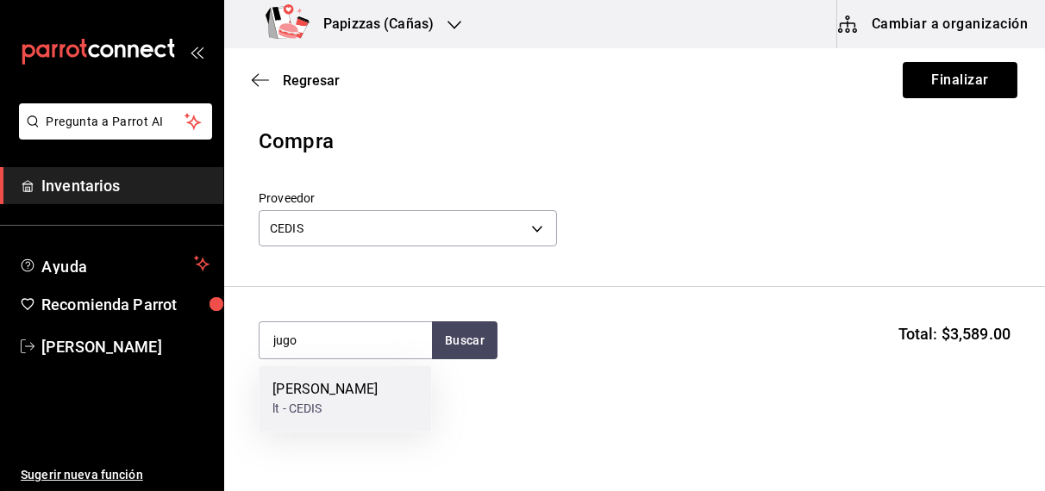
click at [325, 410] on div "lt - CEDIS" at bounding box center [324, 410] width 105 height 18
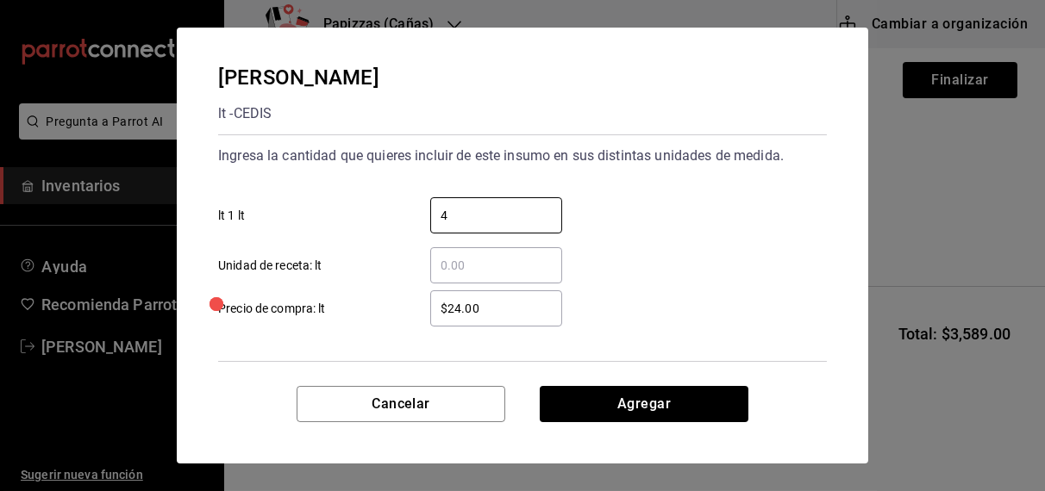
type input "4"
click button "Agregar" at bounding box center [643, 404] width 209 height 36
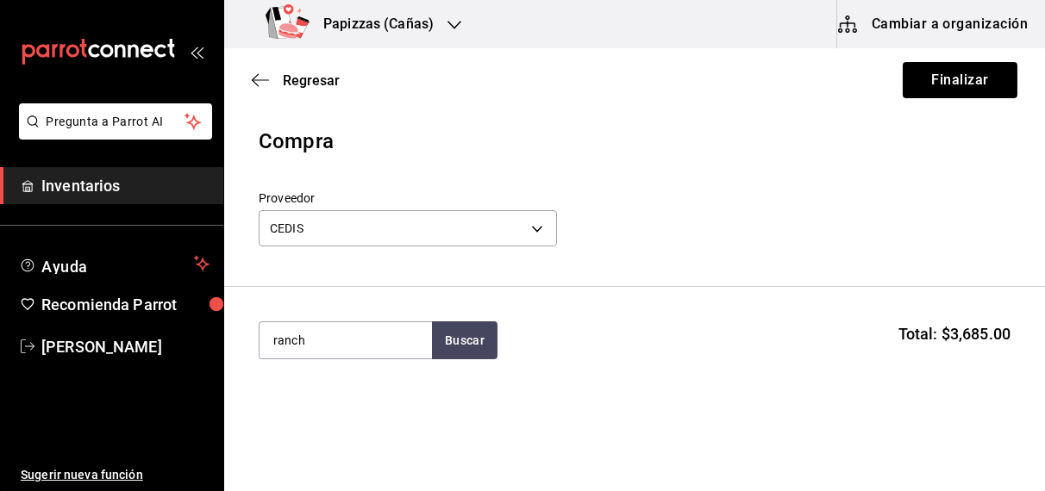
type input "ranch"
click at [325, 410] on div "gal - CEDIS" at bounding box center [301, 410] width 59 height 18
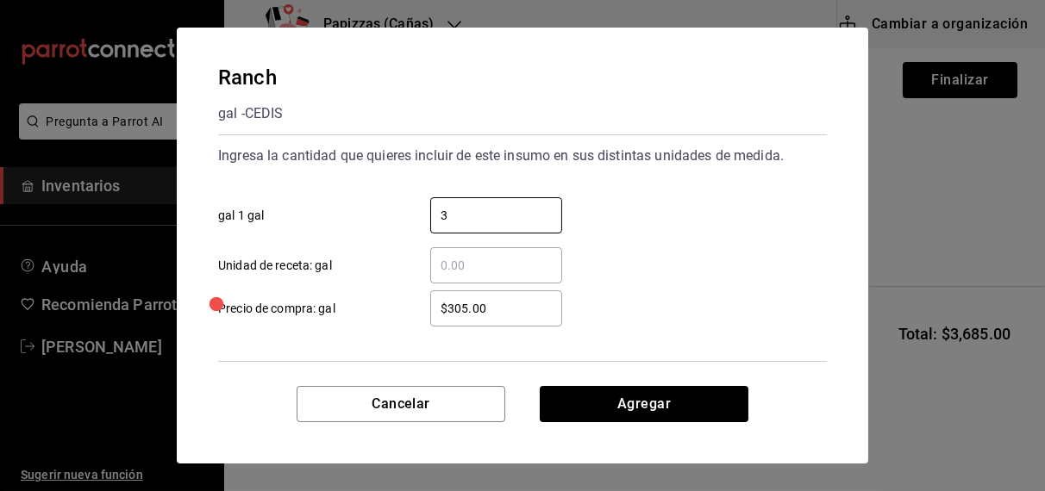
type input "3"
click button "Agregar" at bounding box center [643, 404] width 209 height 36
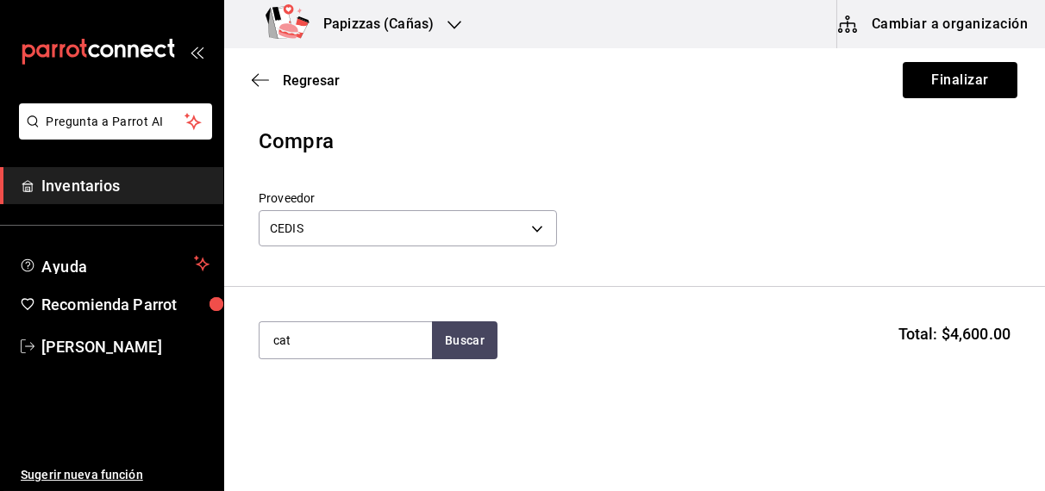
type input "cat"
click at [283, 402] on div "gal - CEDIS" at bounding box center [301, 410] width 59 height 18
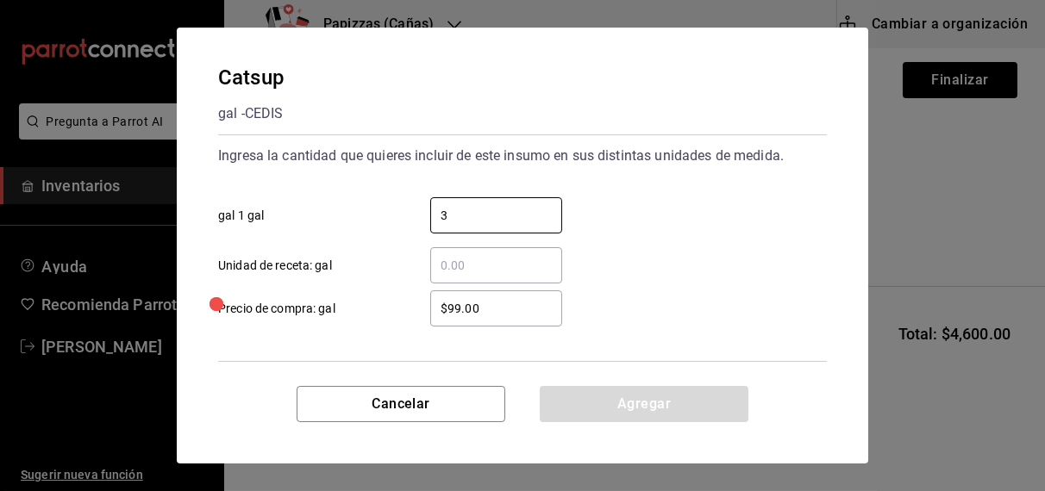
type input "3"
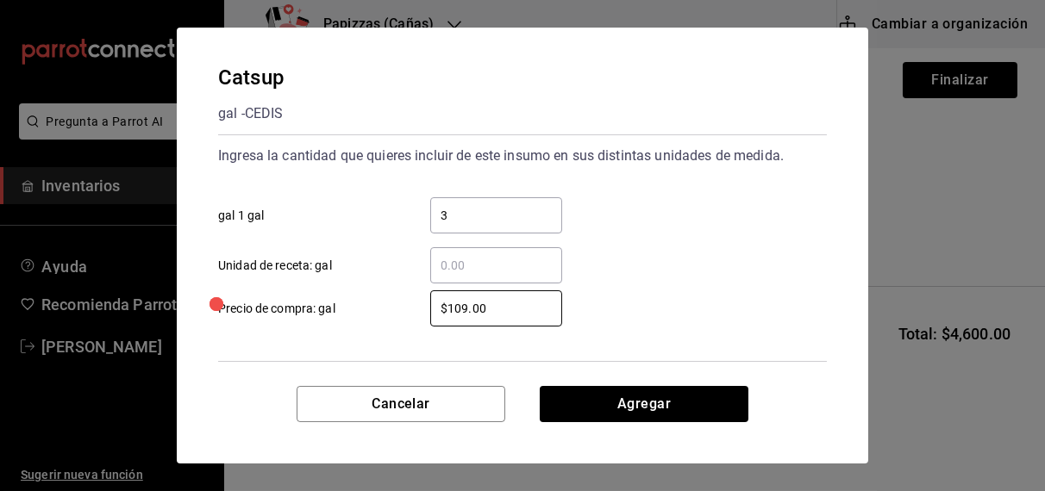
type input "$109.00"
click button "Agregar" at bounding box center [643, 404] width 209 height 36
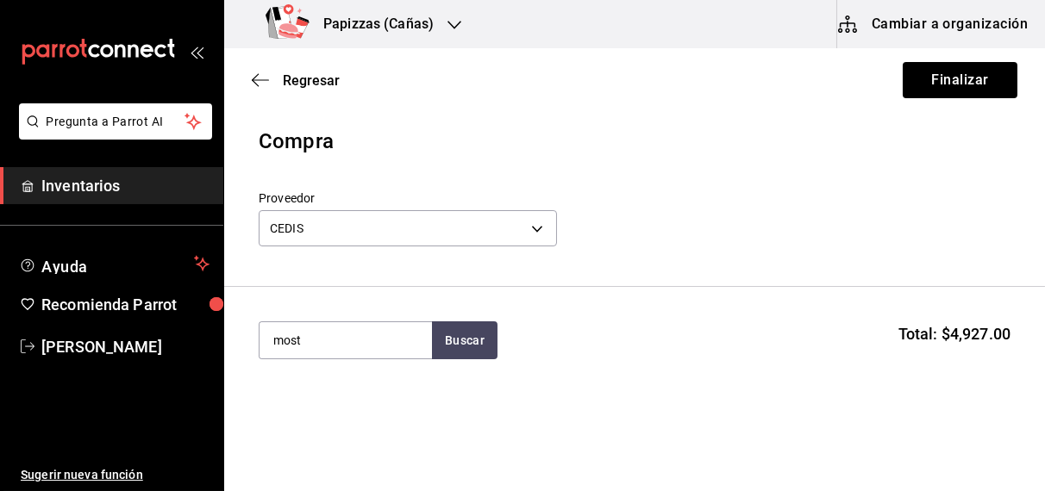
type input "most"
click at [309, 397] on div "Mostaza" at bounding box center [301, 390] width 59 height 21
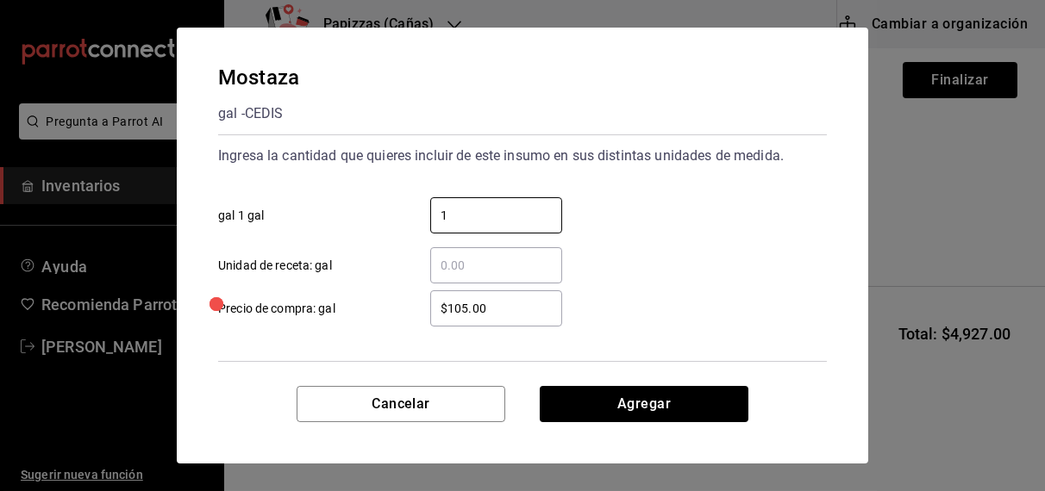
type input "1"
type input "$119.00"
click button "Agregar" at bounding box center [643, 404] width 209 height 36
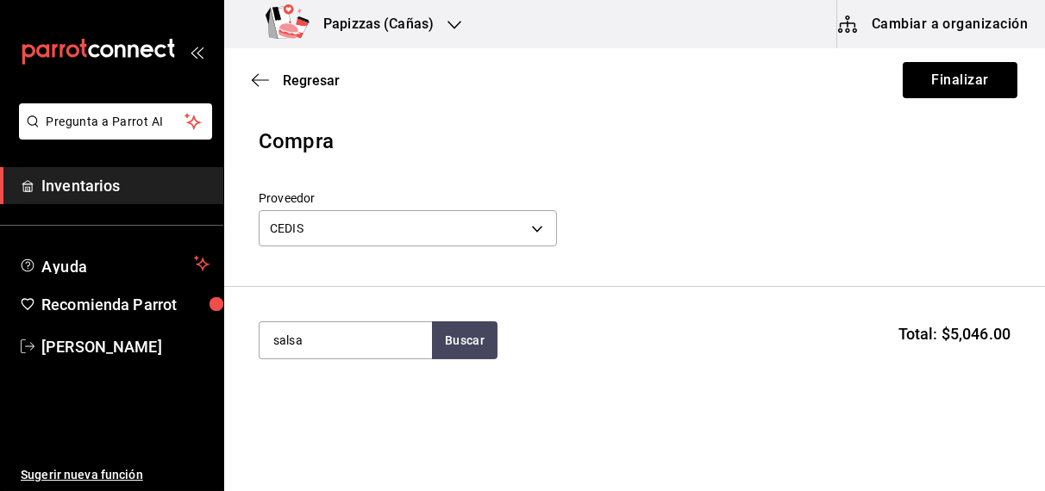
type input "salsa"
click at [309, 397] on div "Salsa Pizza" at bounding box center [324, 390] width 105 height 21
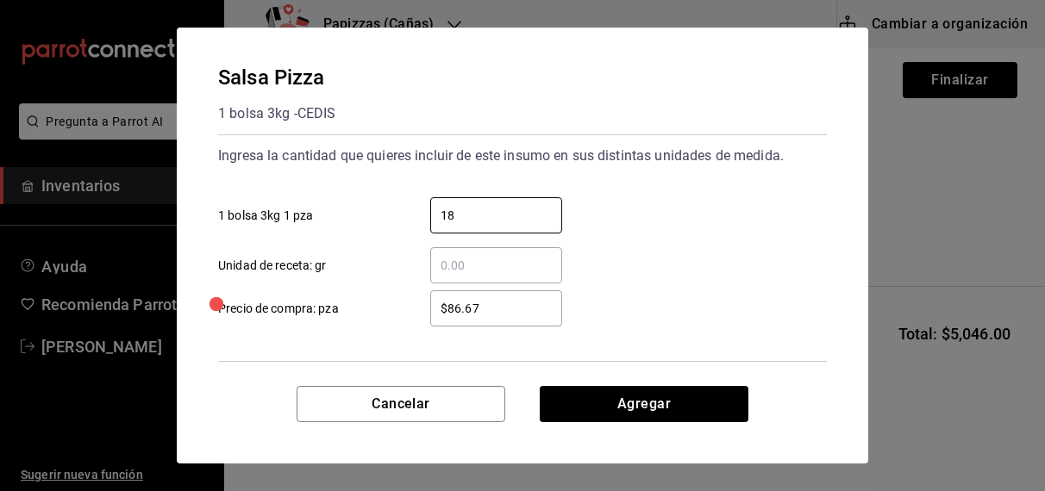
type input "18"
type input "$92.75"
click button "Agregar" at bounding box center [643, 404] width 209 height 36
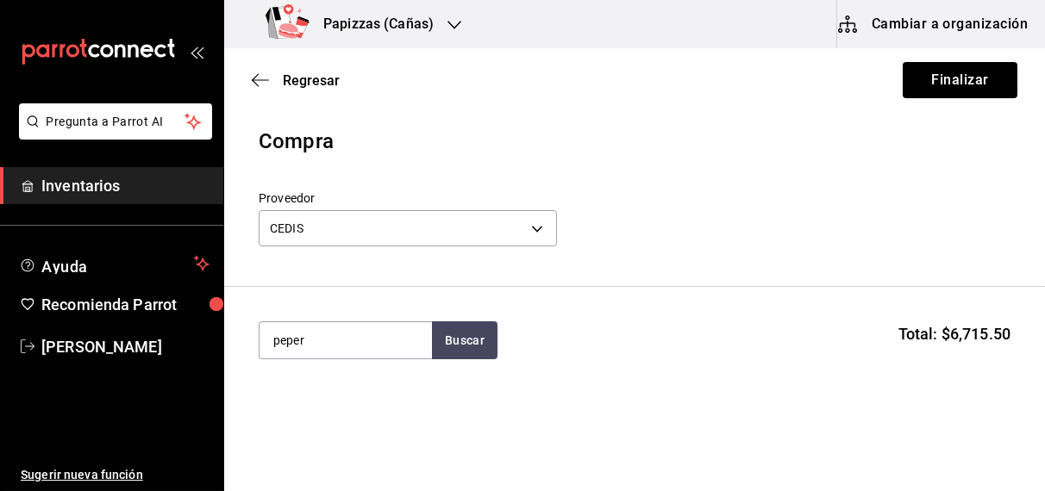
type input "peper"
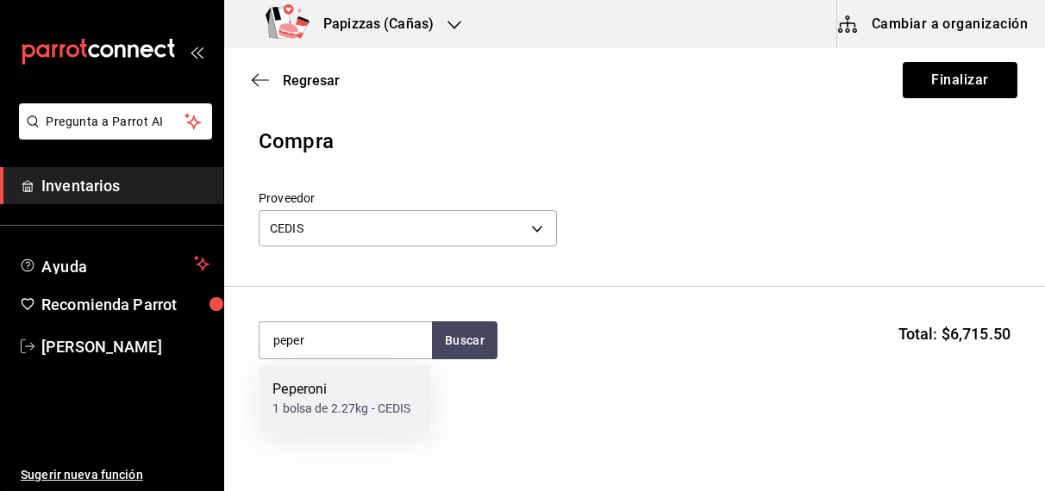
click at [327, 398] on div "Peperoni" at bounding box center [341, 390] width 138 height 21
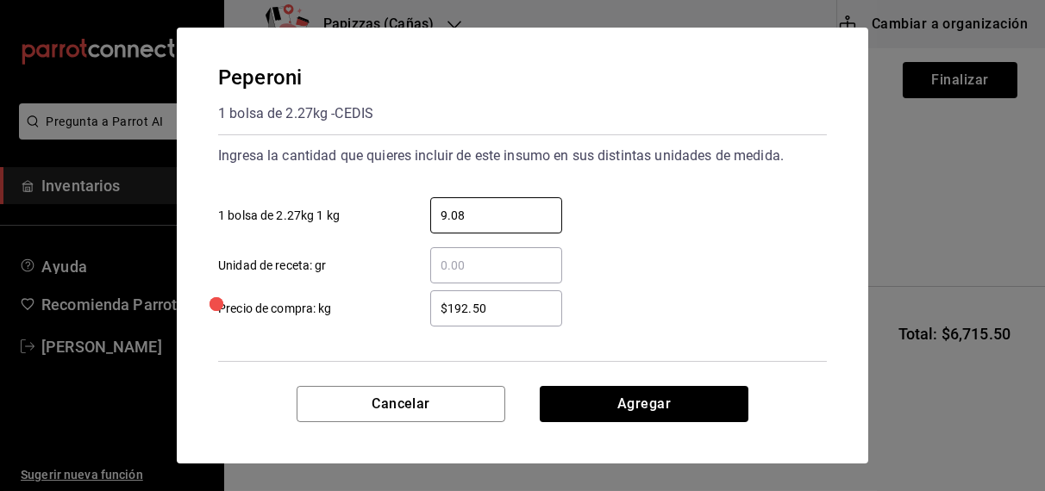
type input "9.08"
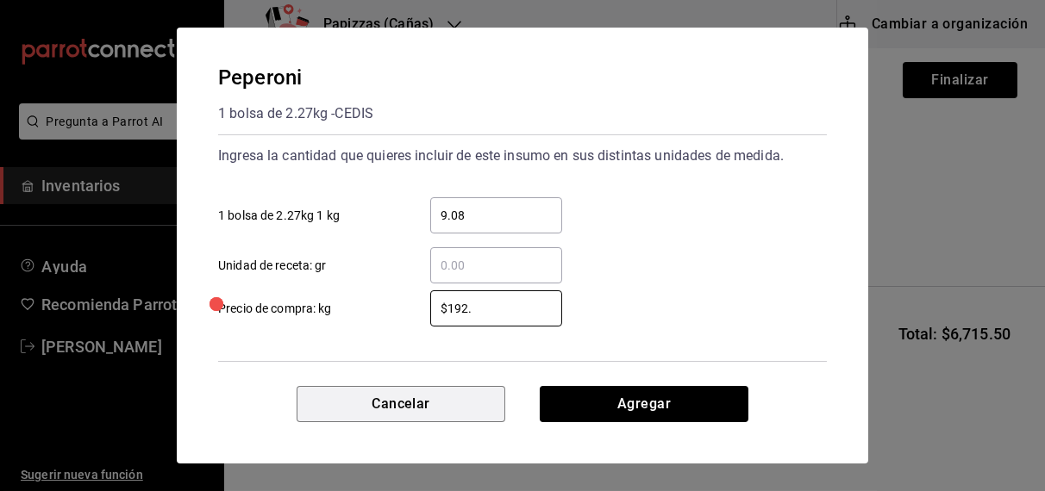
type input "$192"
click button "Agregar" at bounding box center [643, 404] width 209 height 36
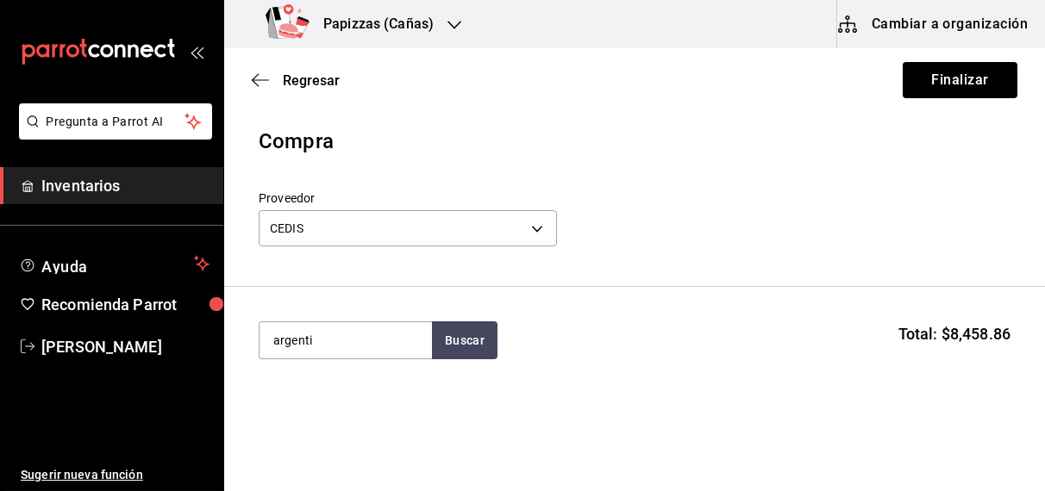
type input "argenti"
click at [317, 396] on div "Chorizo argentino" at bounding box center [326, 390] width 109 height 21
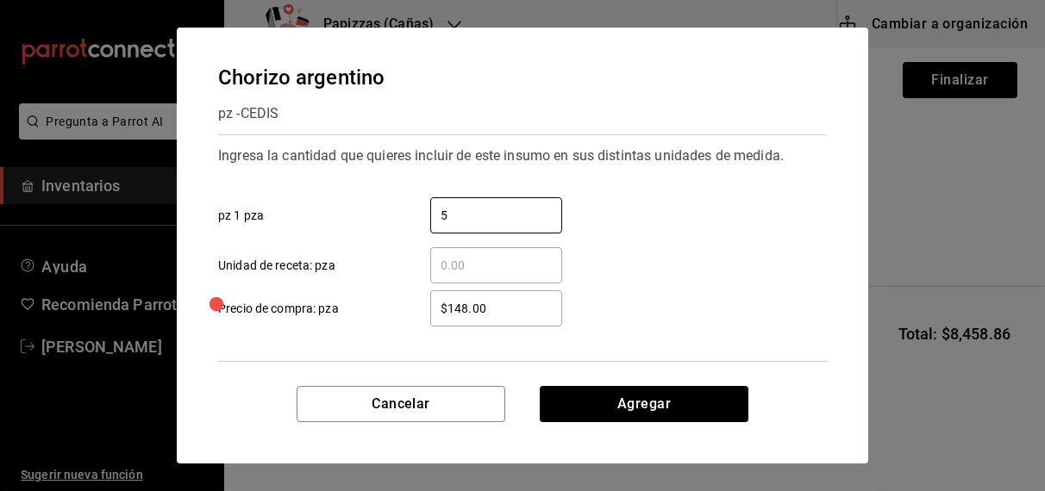
type input "5"
type input "$120.00"
click button "Agregar" at bounding box center [643, 404] width 209 height 36
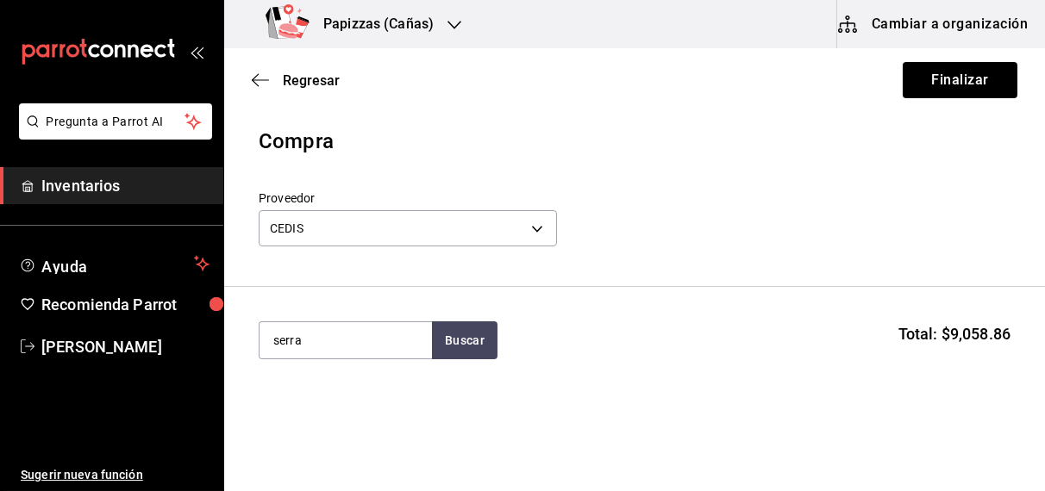
type input "serra"
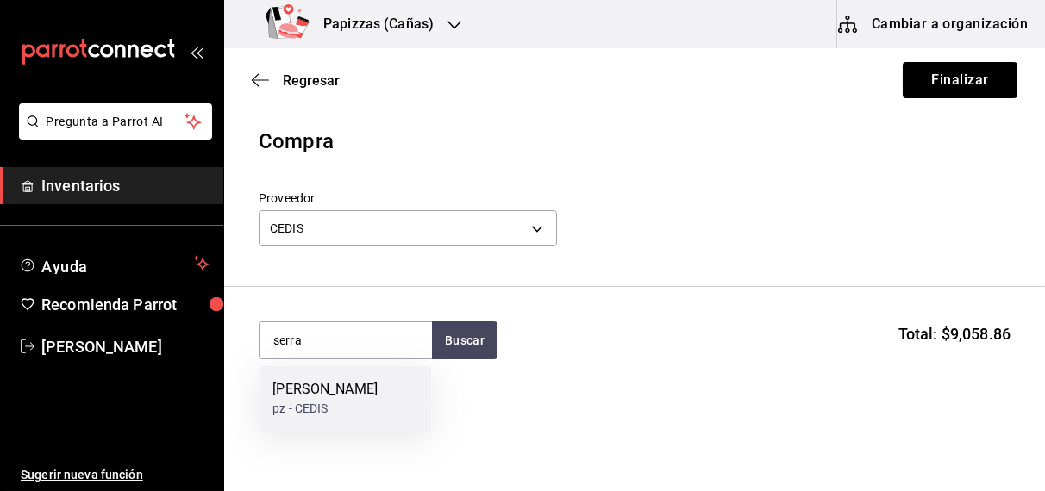
click at [296, 405] on div "pz - CEDIS" at bounding box center [324, 410] width 105 height 18
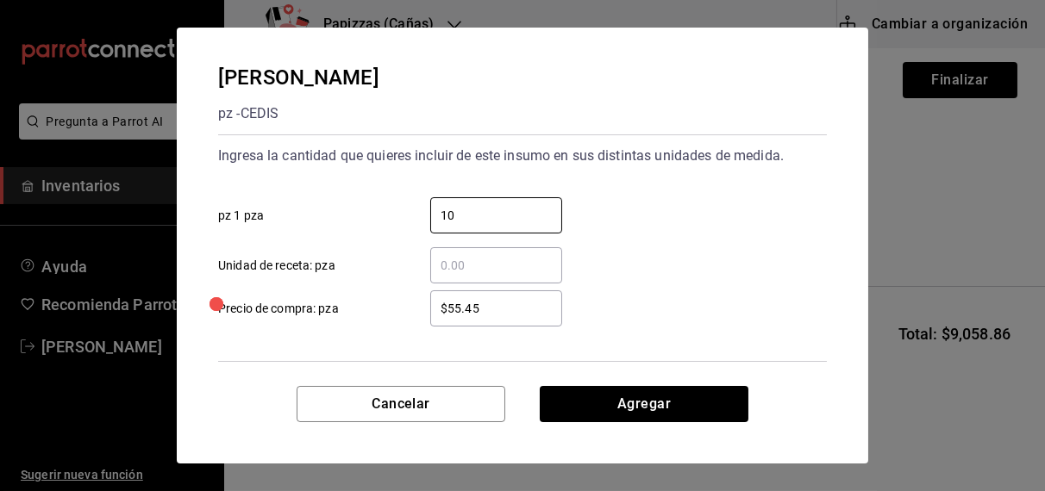
type input "10"
type input "$55.40"
click button "Agregar" at bounding box center [643, 404] width 209 height 36
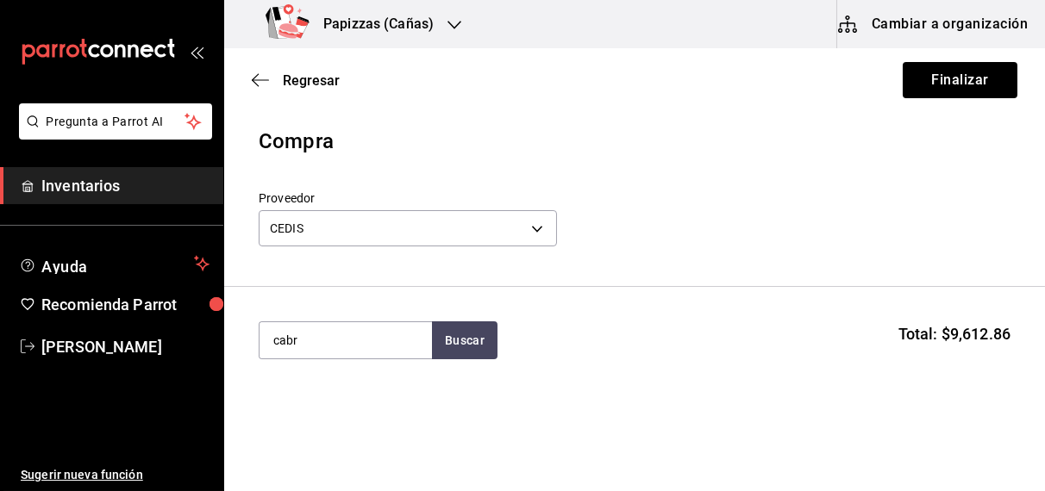
type input "cabr"
click at [324, 405] on div "pz - CEDIS" at bounding box center [311, 410] width 79 height 18
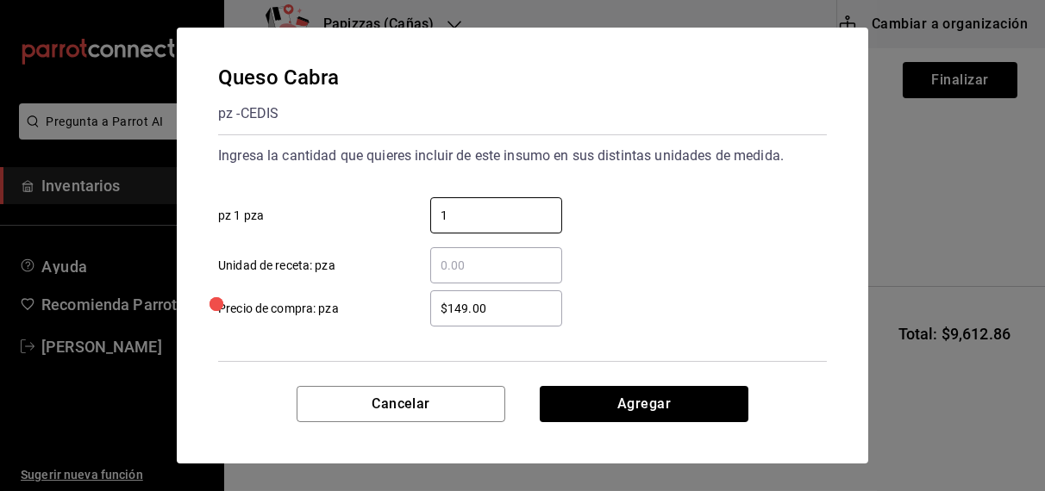
type input "1"
click button "Agregar" at bounding box center [643, 404] width 209 height 36
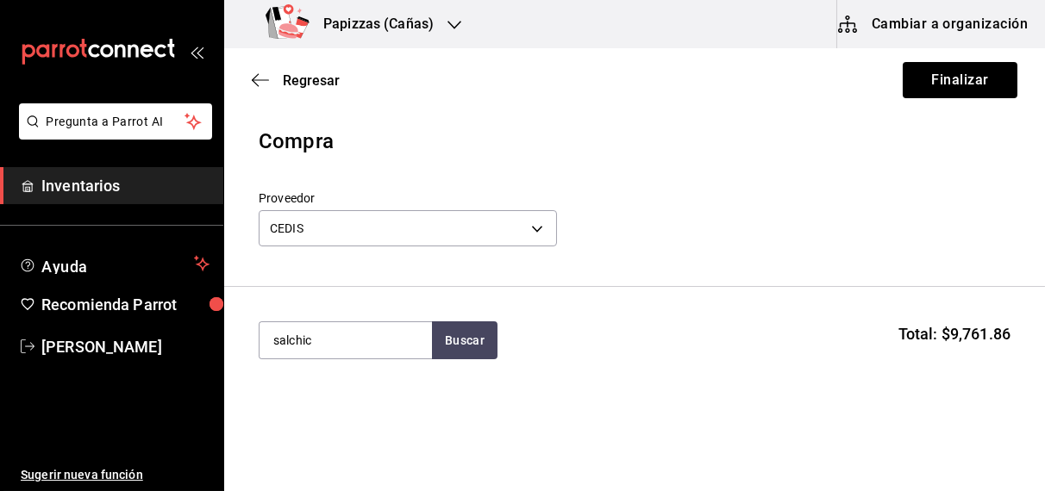
type input "salchic"
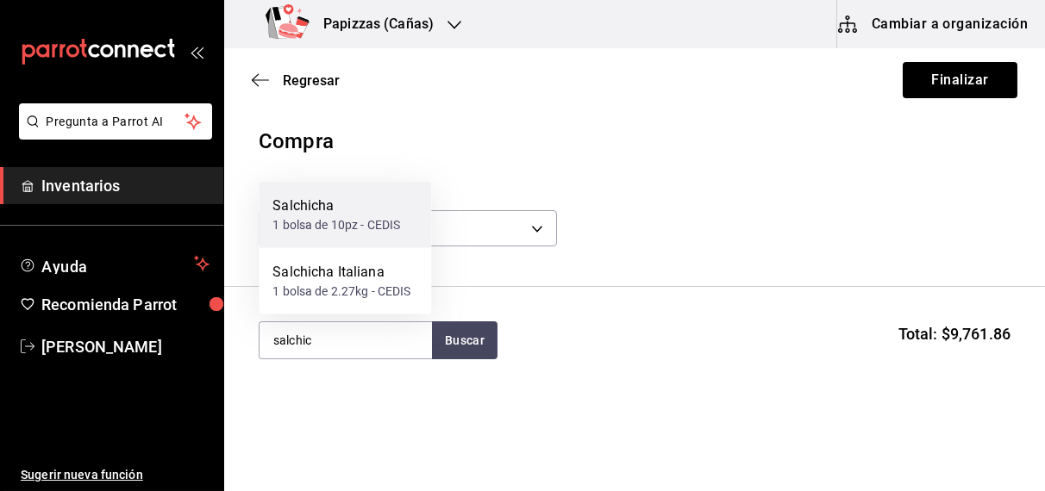
click at [329, 232] on div "1 bolsa de 10pz - CEDIS" at bounding box center [336, 225] width 128 height 18
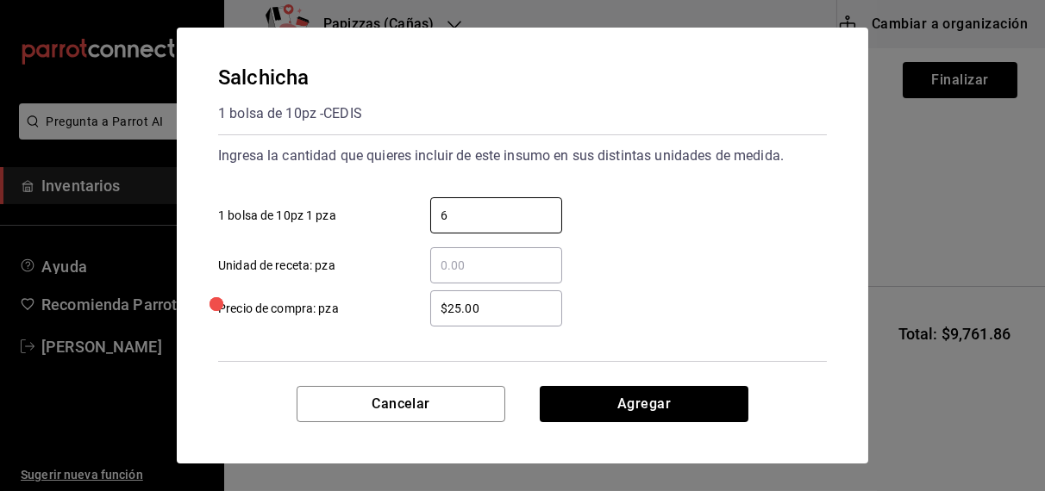
type input "6"
type input "$33.00"
click button "Agregar" at bounding box center [643, 404] width 209 height 36
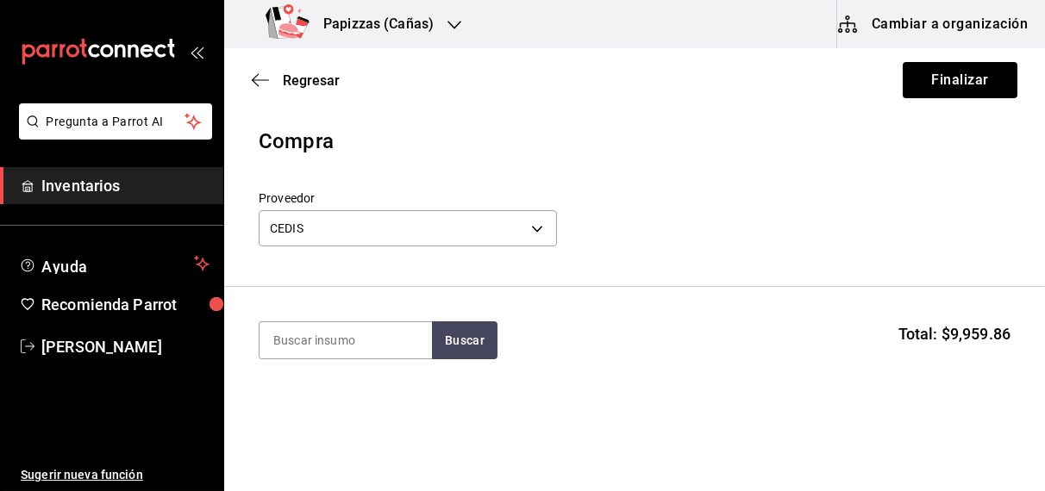
type input "o"
type input "h"
type input "chilor"
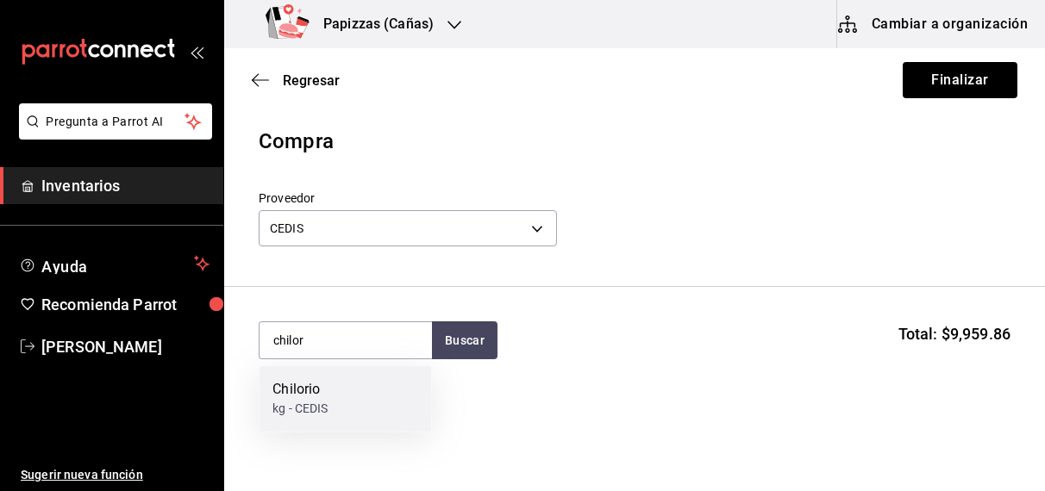
click at [321, 413] on div "kg - CEDIS" at bounding box center [299, 410] width 55 height 18
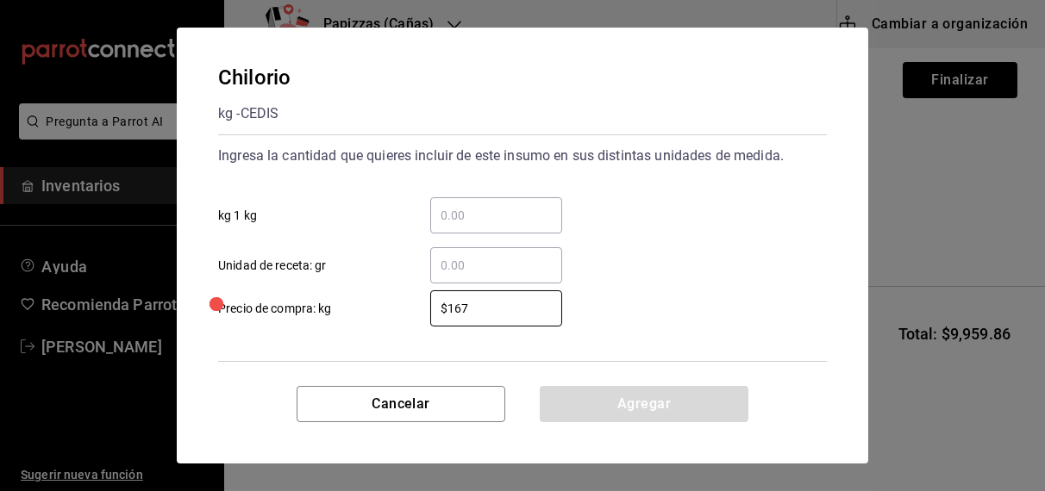
type input "$167"
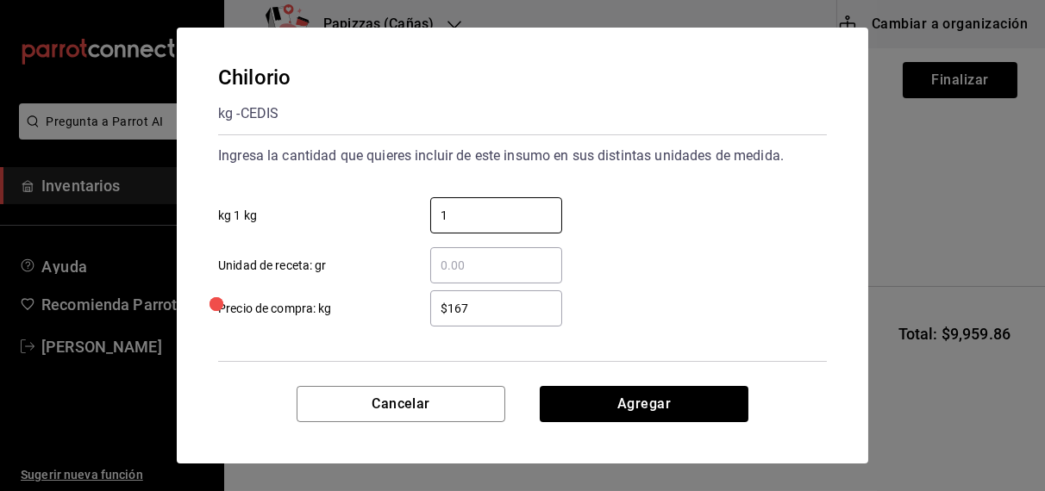
type input "1"
click button "Agregar" at bounding box center [643, 404] width 209 height 36
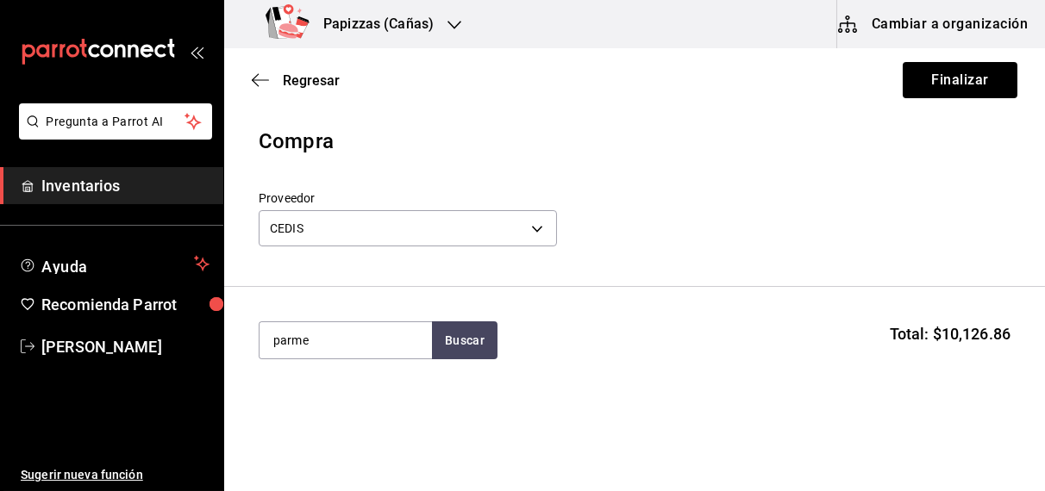
type input "parme"
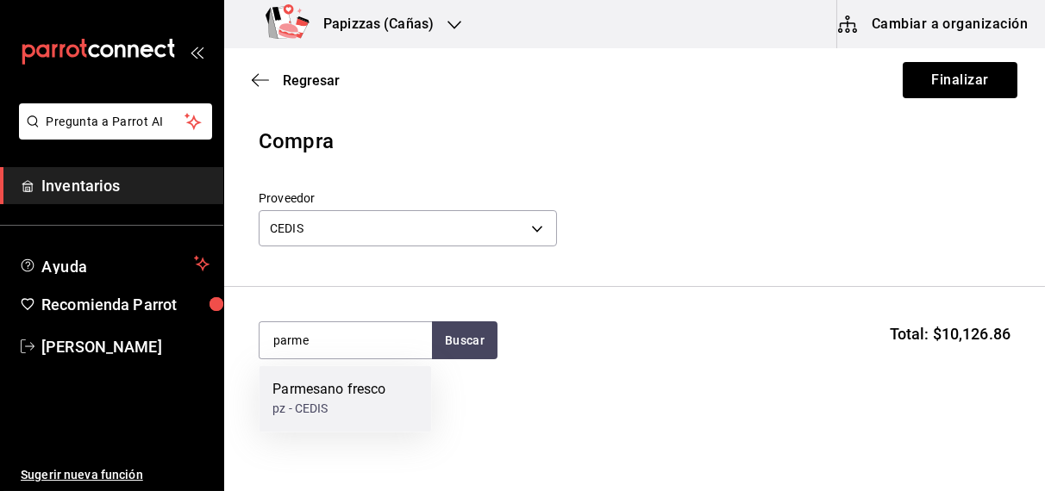
click at [343, 394] on div "Parmesano fresco" at bounding box center [328, 390] width 113 height 21
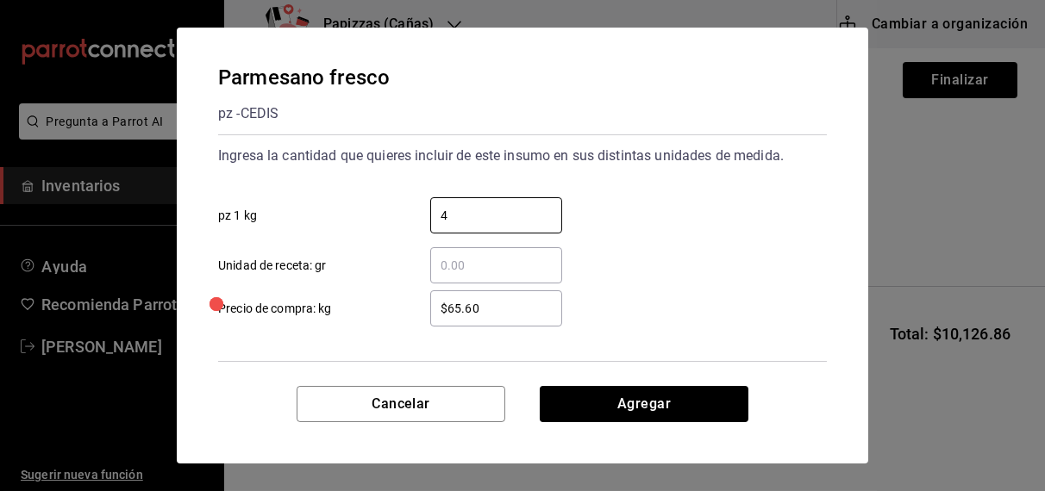
type input "4"
type input "$68.00"
click button "Agregar" at bounding box center [643, 404] width 209 height 36
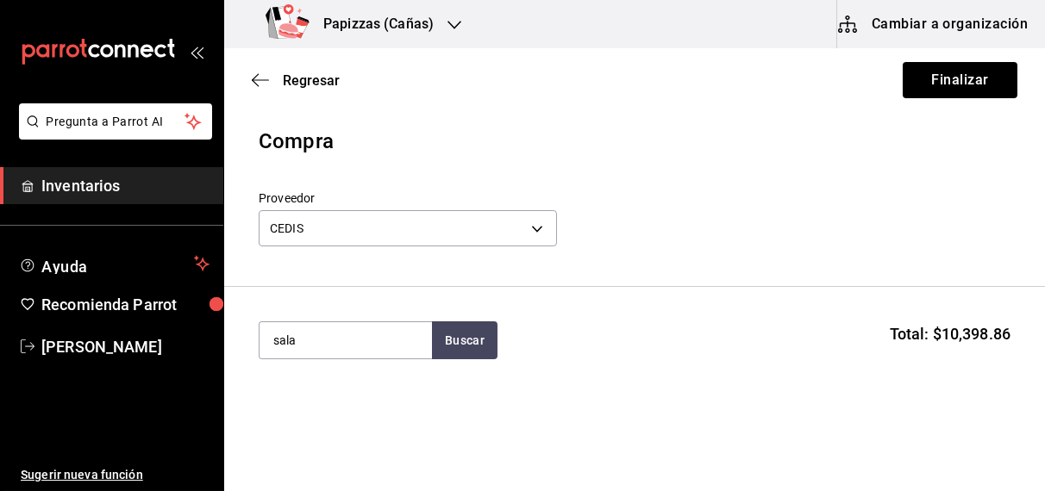
type input "sala"
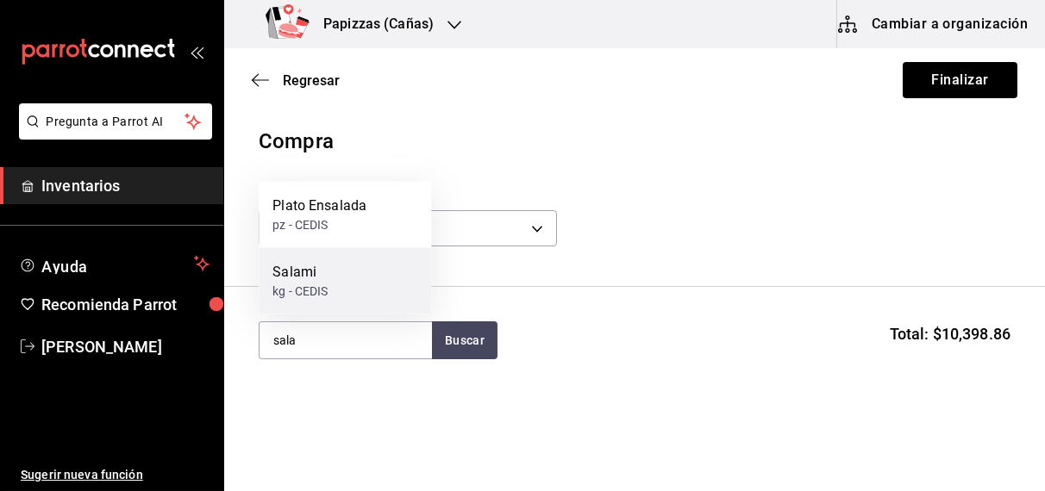
click at [315, 296] on div "kg - CEDIS" at bounding box center [299, 292] width 55 height 18
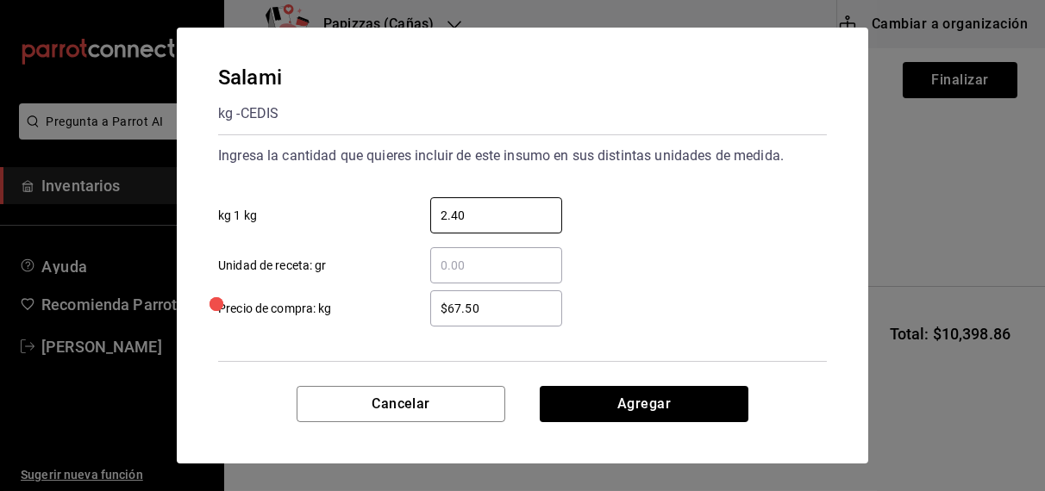
type input "2.40"
click button "Agregar" at bounding box center [643, 404] width 209 height 36
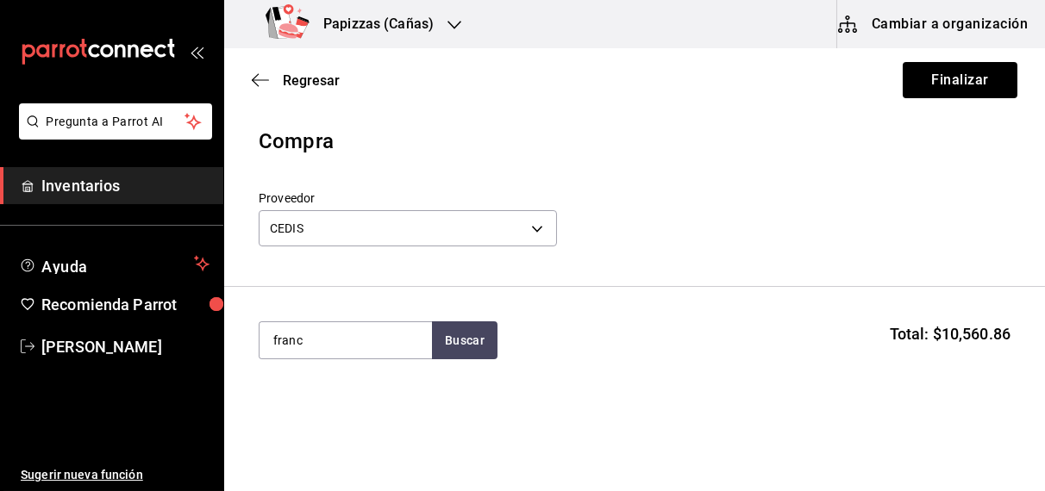
type input "franc"
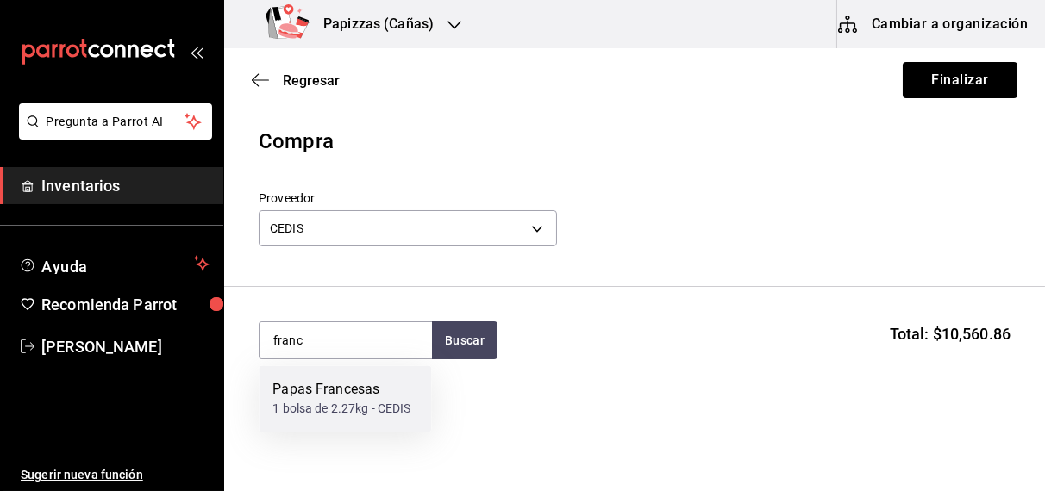
click at [334, 401] on div "1 bolsa de 2.27kg - CEDIS" at bounding box center [341, 410] width 138 height 18
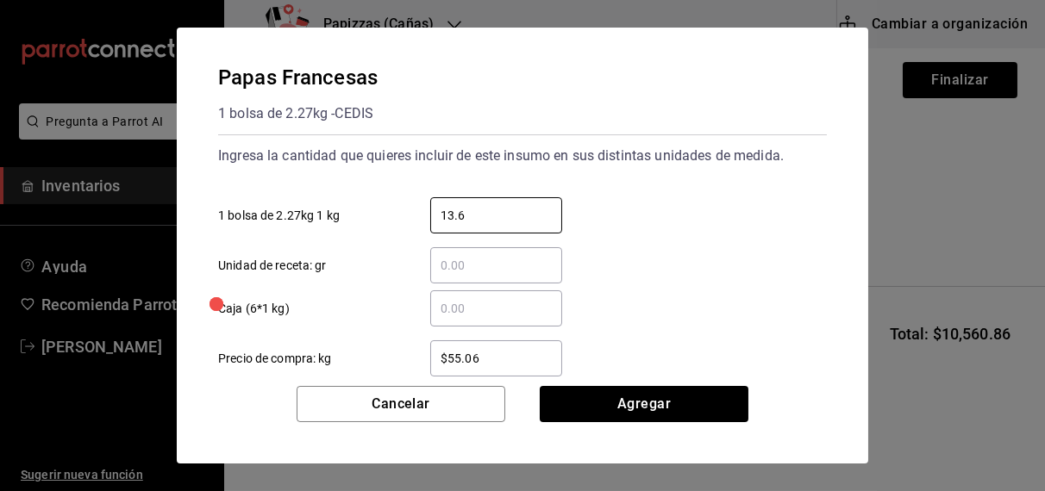
type input "13.62"
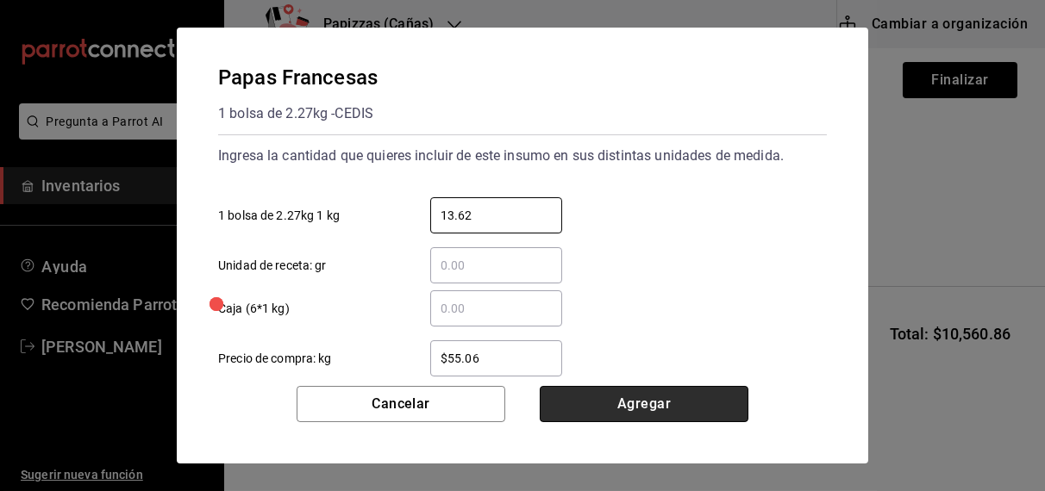
click at [637, 402] on button "Agregar" at bounding box center [643, 404] width 209 height 36
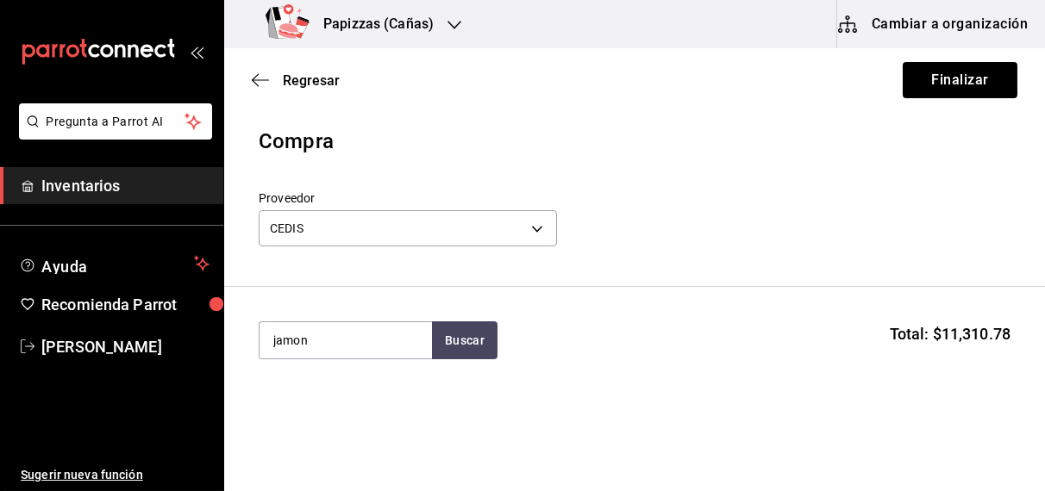
type input "jamon"
click at [346, 403] on div "Jamon kg - CEDIS" at bounding box center [345, 399] width 172 height 66
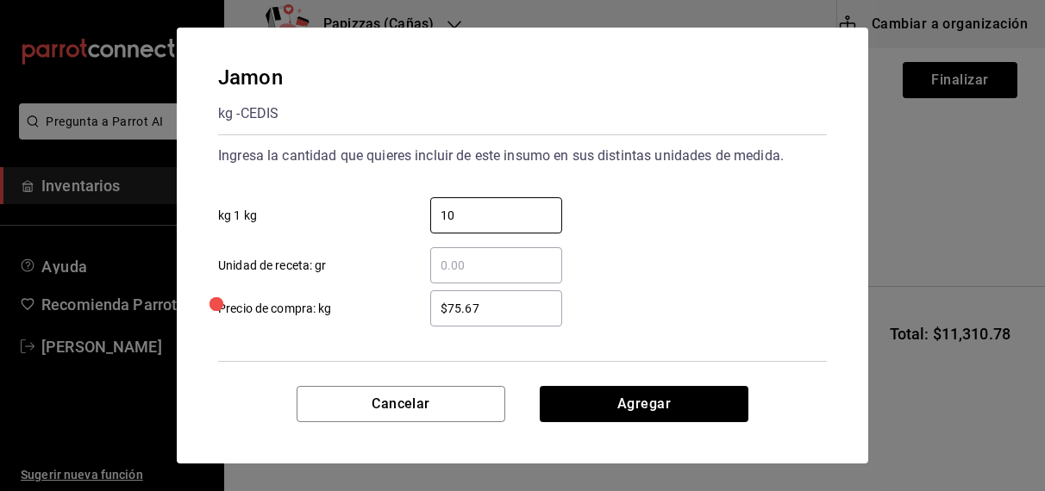
type input "10"
type input "$77.67"
click button "Agregar" at bounding box center [643, 404] width 209 height 36
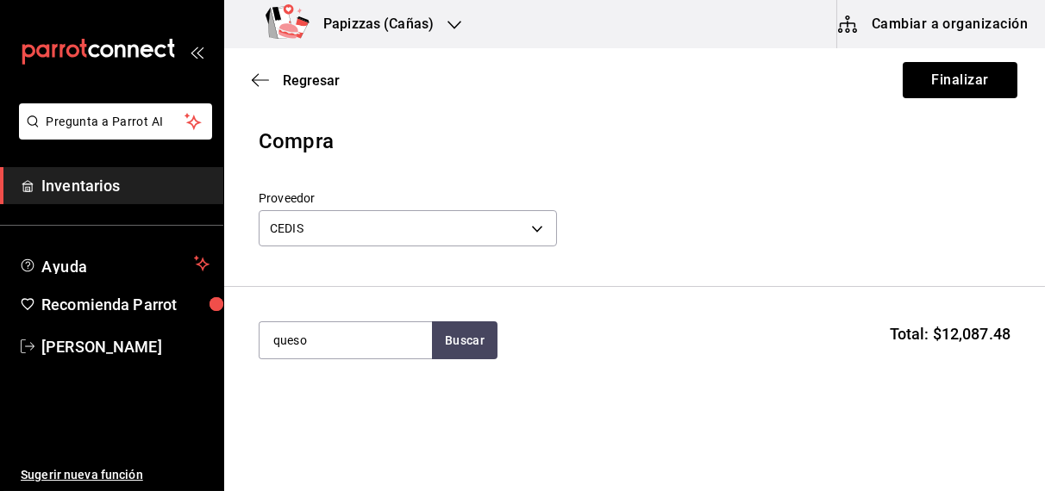
type input "queso"
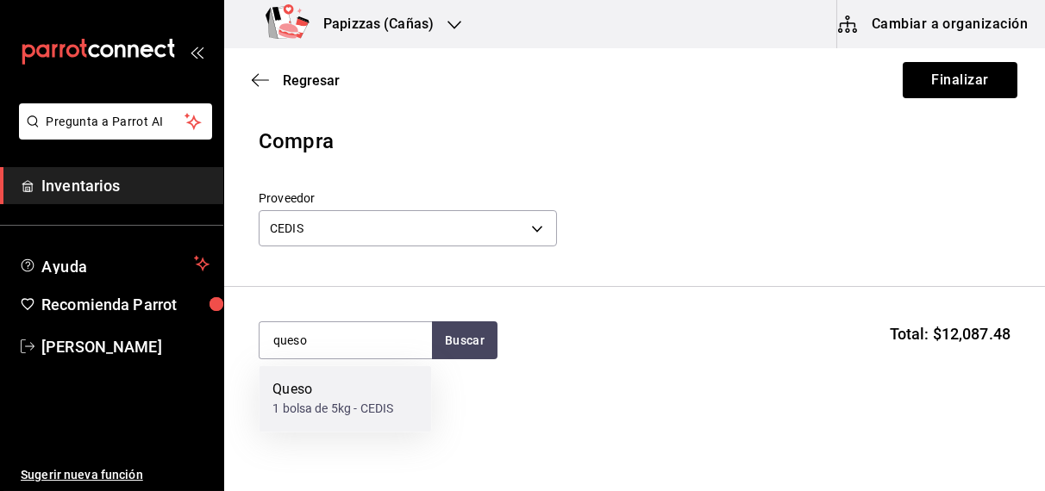
click at [319, 398] on div "Queso" at bounding box center [332, 390] width 121 height 21
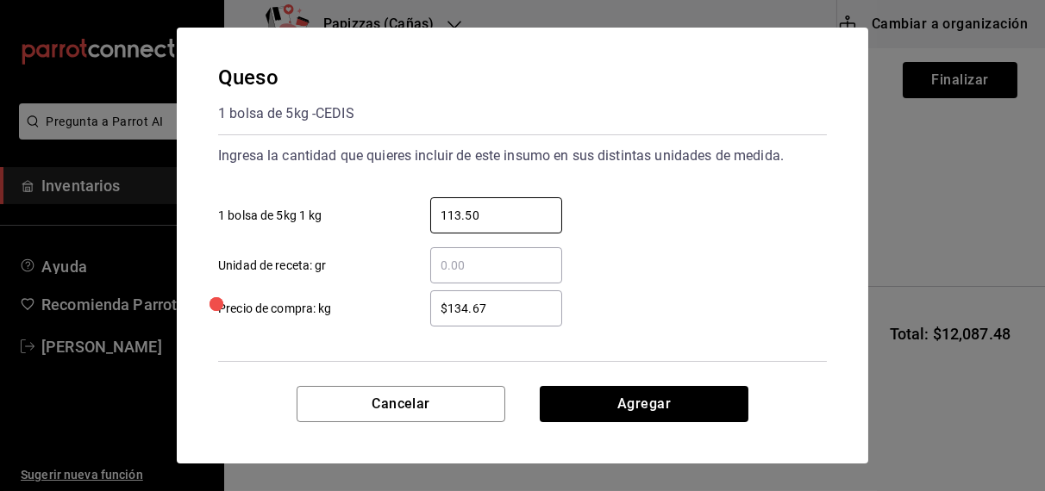
type input "113.50"
type input "$125.00"
click button "Agregar" at bounding box center [643, 404] width 209 height 36
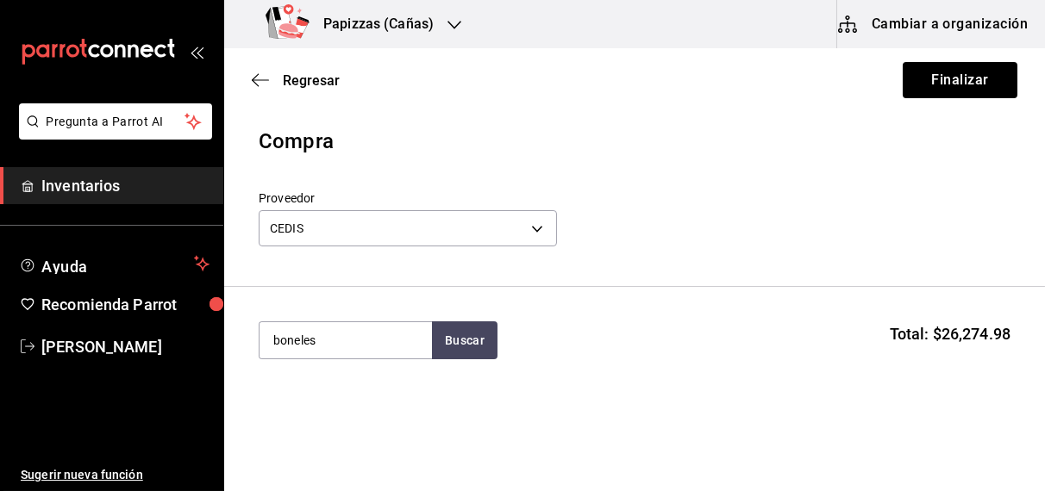
type input "boneles"
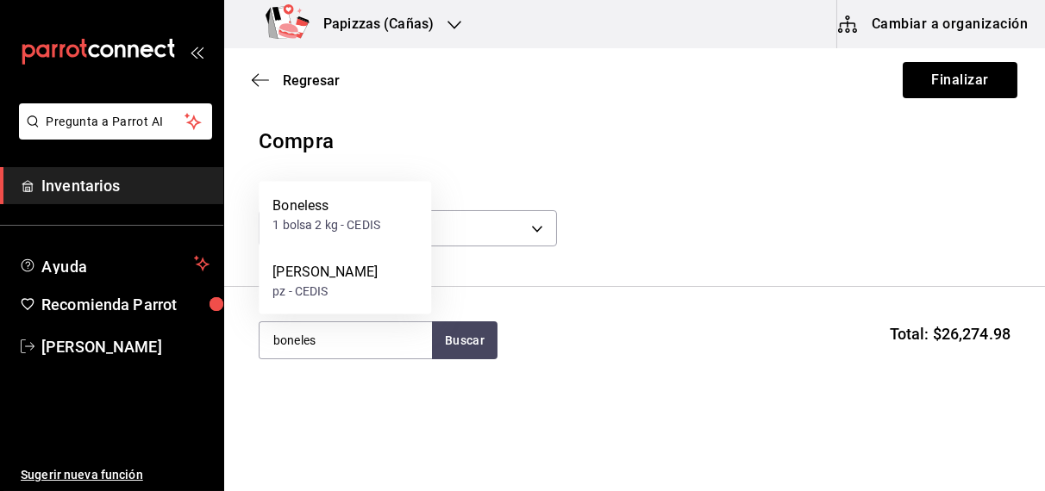
click at [326, 232] on div "1 bolsa 2 kg - CEDIS" at bounding box center [326, 225] width 108 height 18
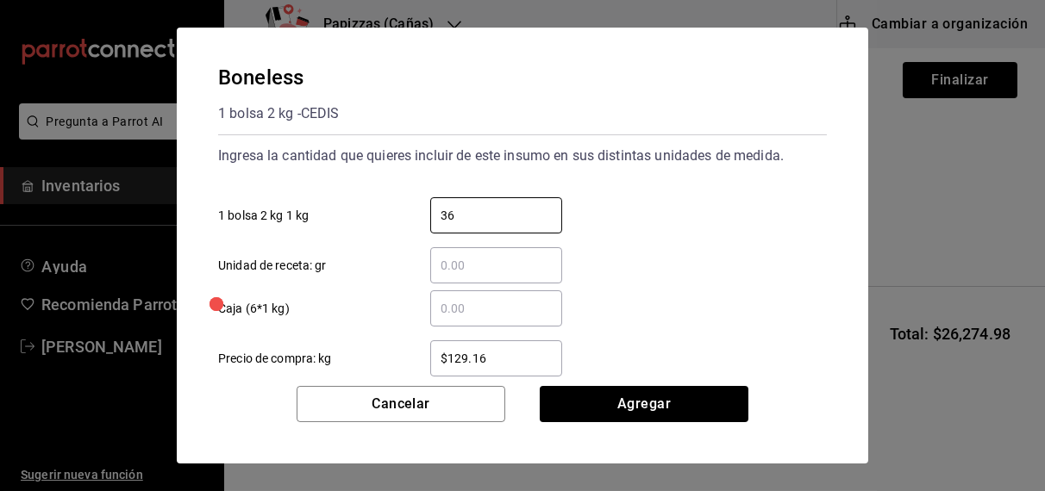
type input "36"
click button "Agregar" at bounding box center [643, 404] width 209 height 36
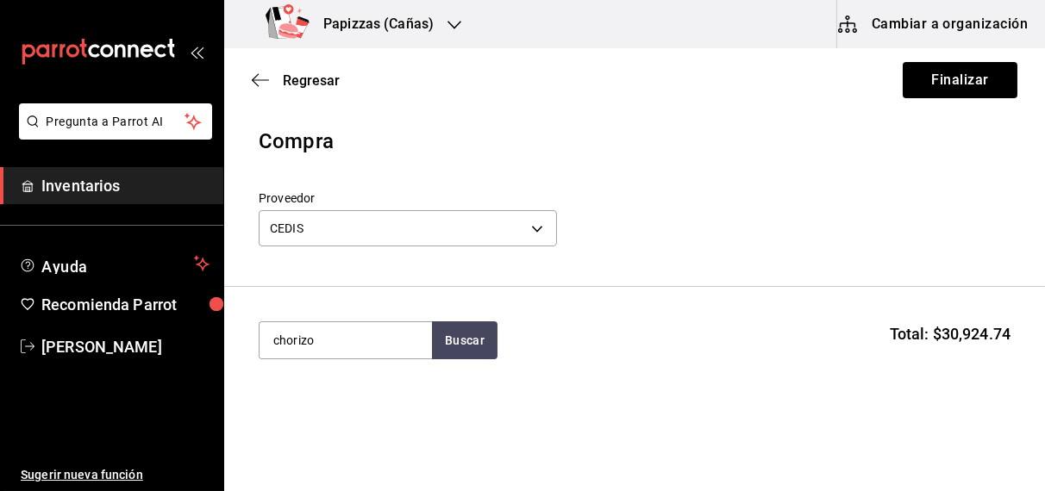
type input "chorizo"
click at [329, 403] on div "Chorizo kg - CEDIS" at bounding box center [345, 399] width 172 height 66
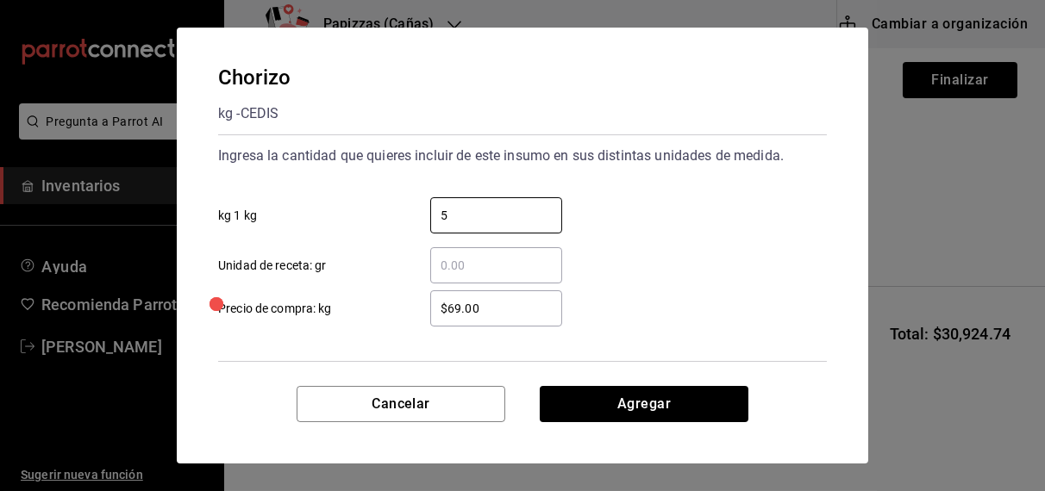
type input "5"
type input "$70.00"
click button "Agregar" at bounding box center [643, 404] width 209 height 36
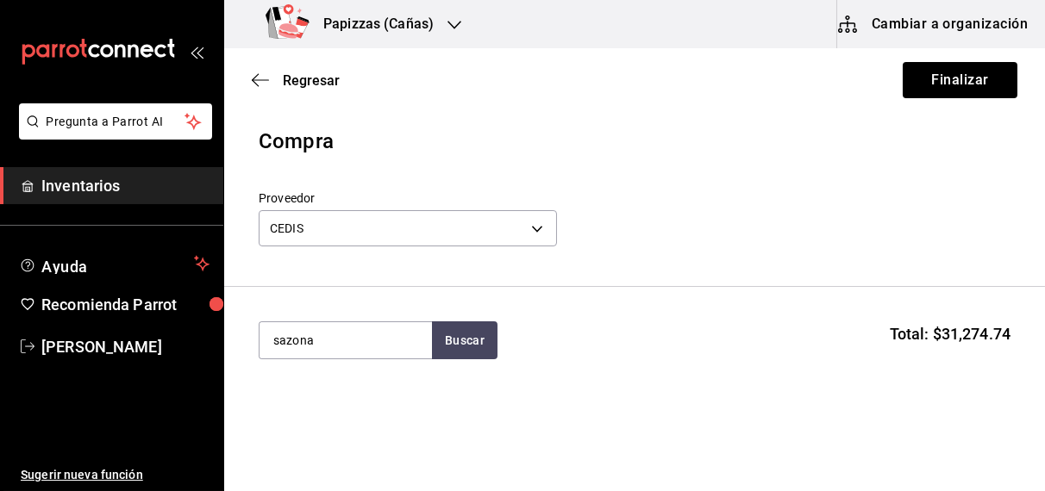
type input "sazona"
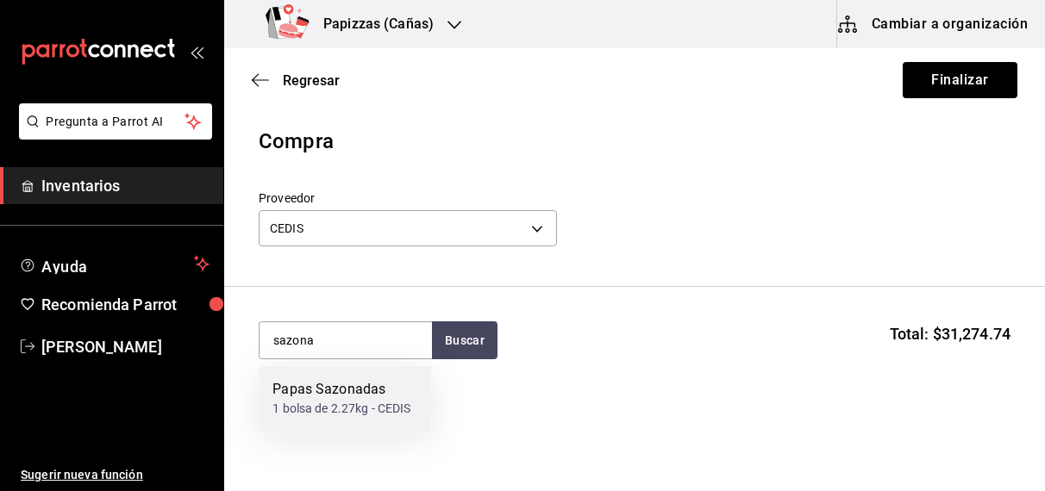
click at [329, 403] on div "1 bolsa de 2.27kg - CEDIS" at bounding box center [341, 410] width 138 height 18
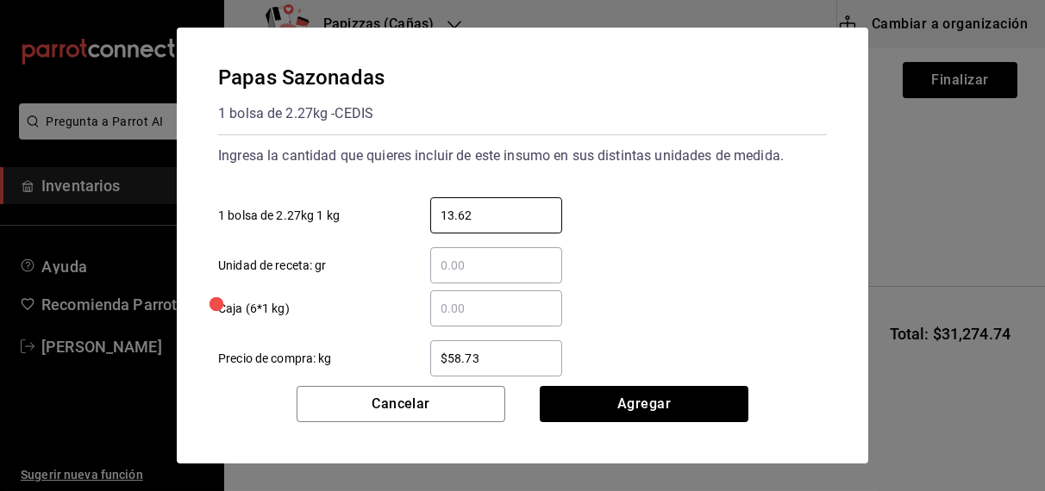
type input "13.62"
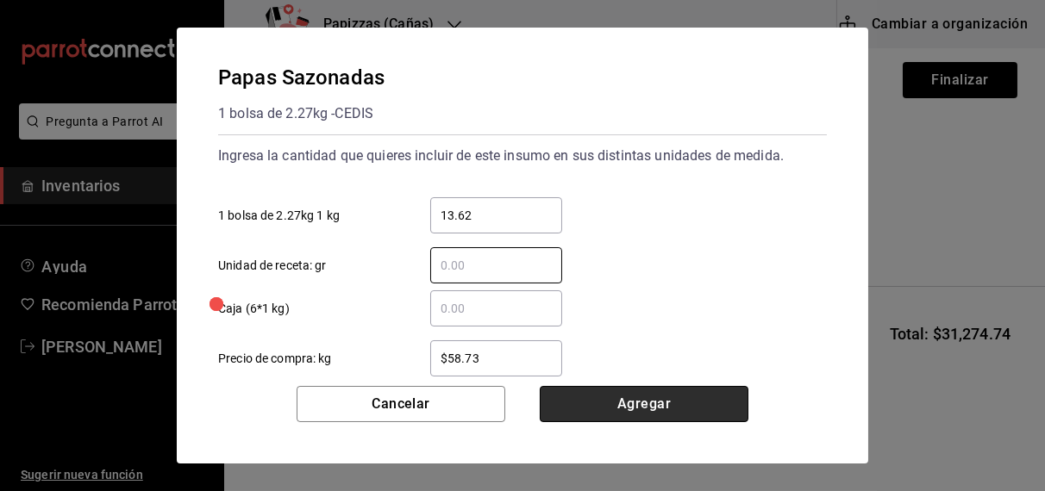
click at [633, 408] on button "Agregar" at bounding box center [643, 404] width 209 height 36
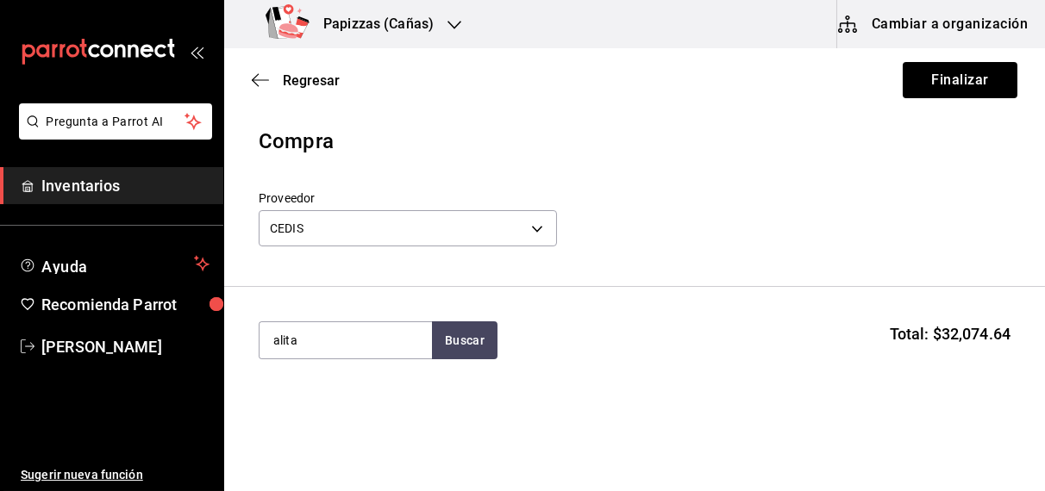
type input "alita"
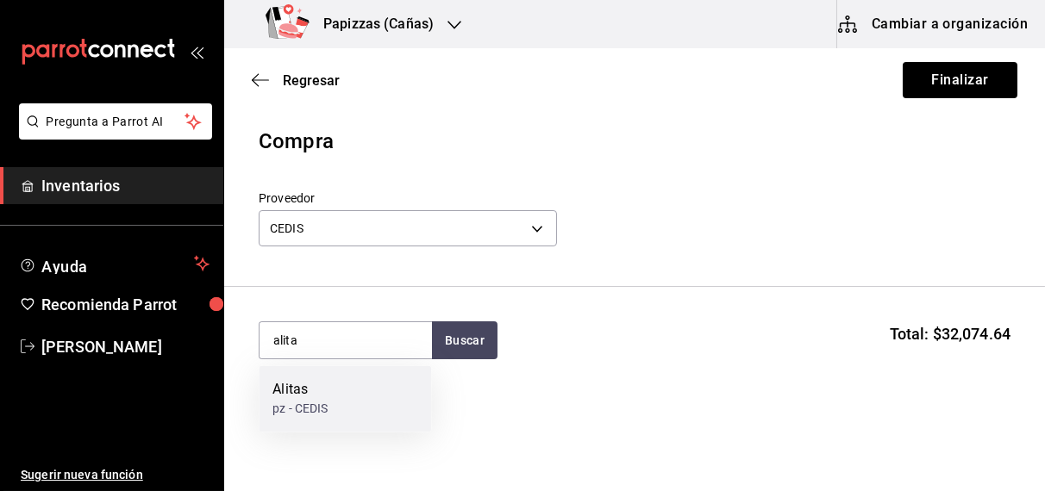
click at [315, 396] on div "Alitas" at bounding box center [299, 390] width 55 height 21
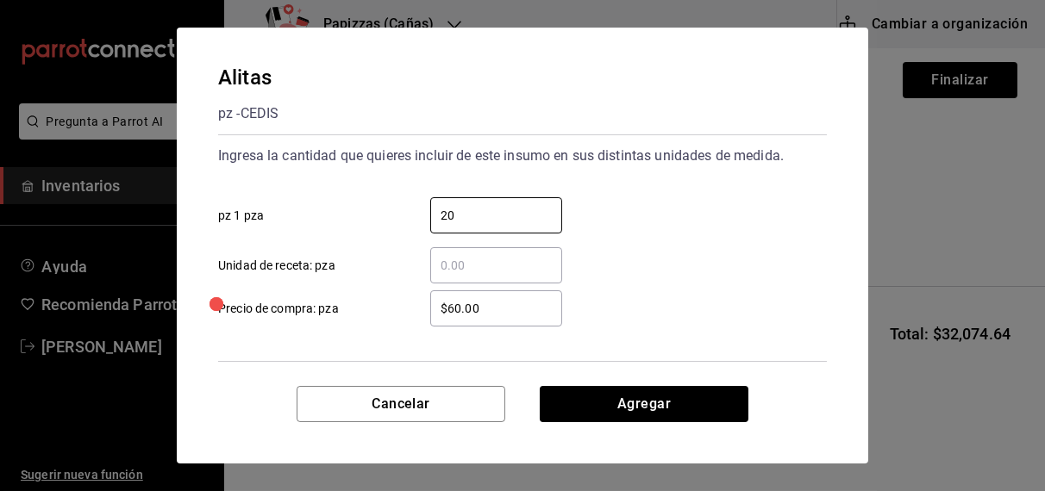
type input "20"
click button "Agregar" at bounding box center [643, 404] width 209 height 36
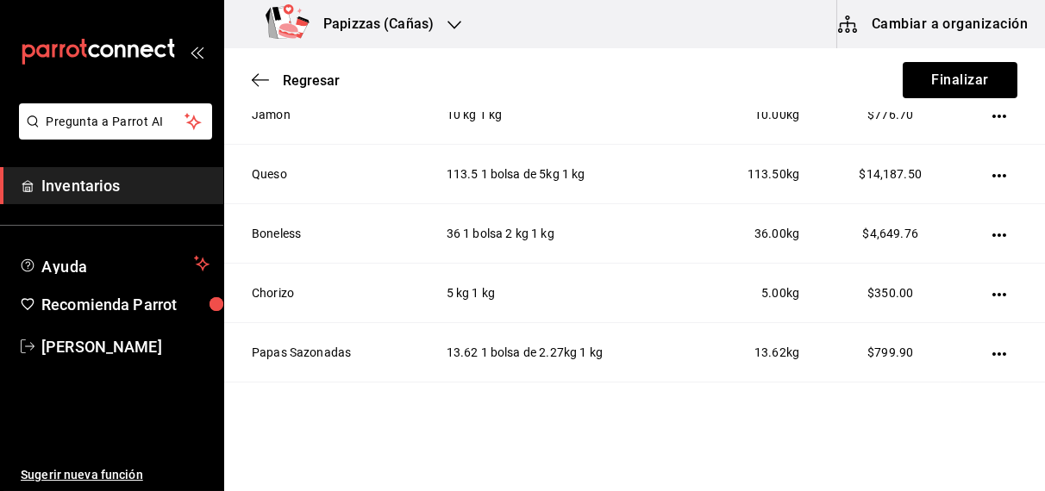
scroll to position [1584, 0]
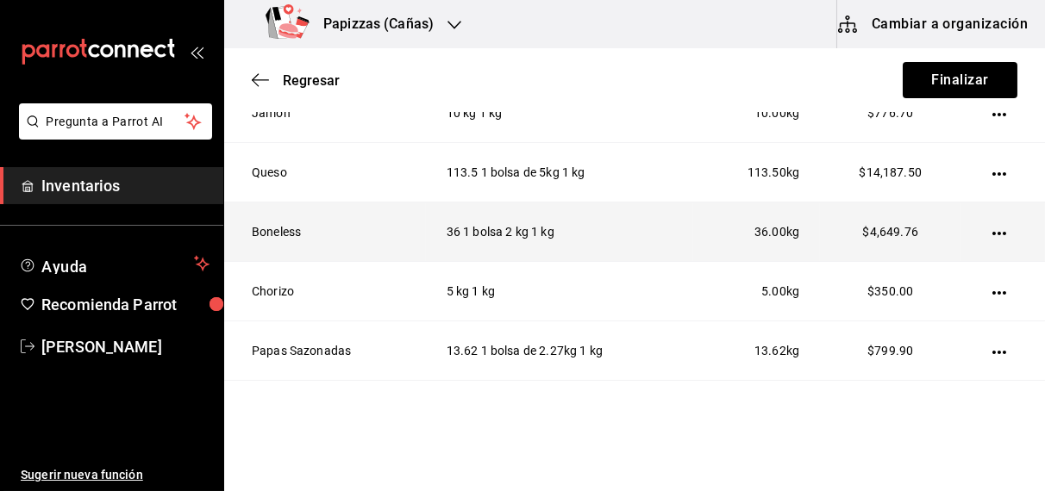
click at [992, 227] on icon "button" at bounding box center [999, 234] width 14 height 14
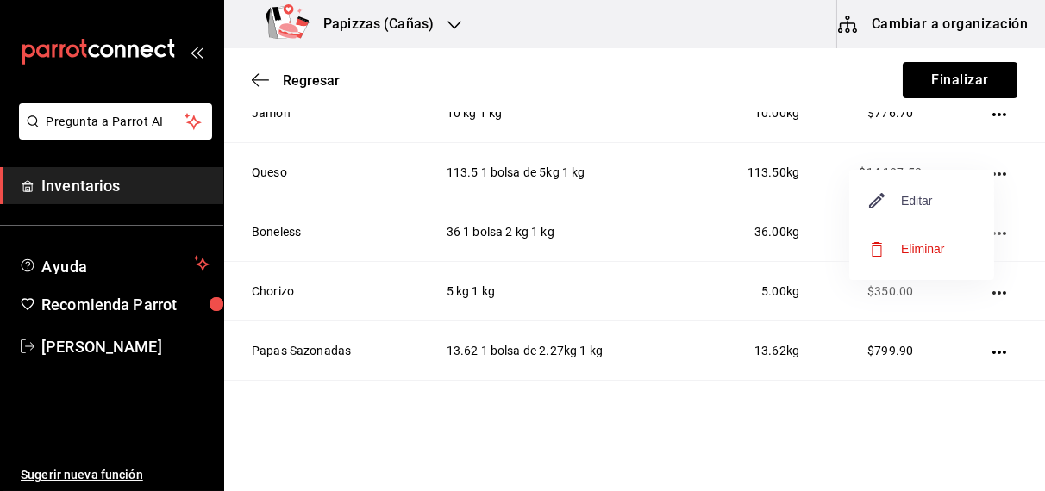
click at [914, 196] on span "Editar" at bounding box center [901, 200] width 63 height 21
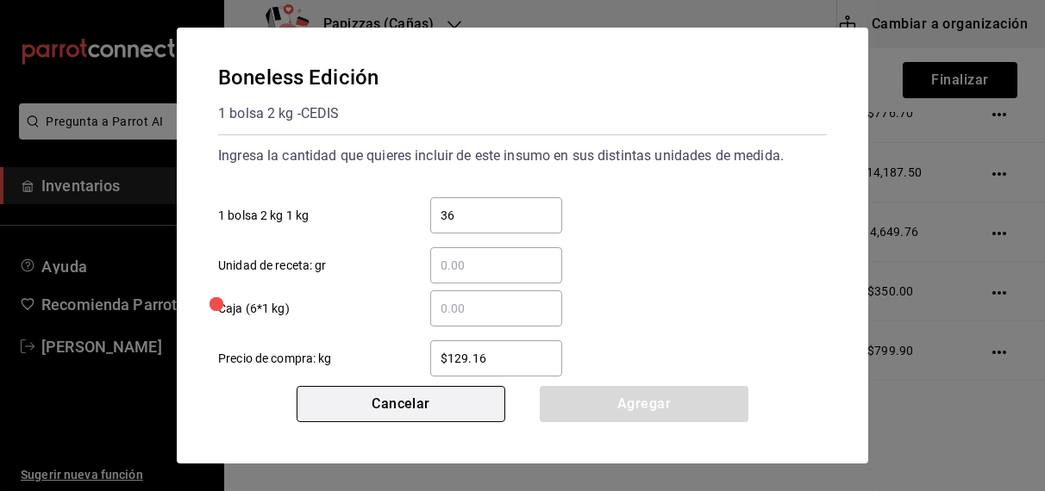
click at [452, 394] on button "Cancelar" at bounding box center [400, 404] width 209 height 36
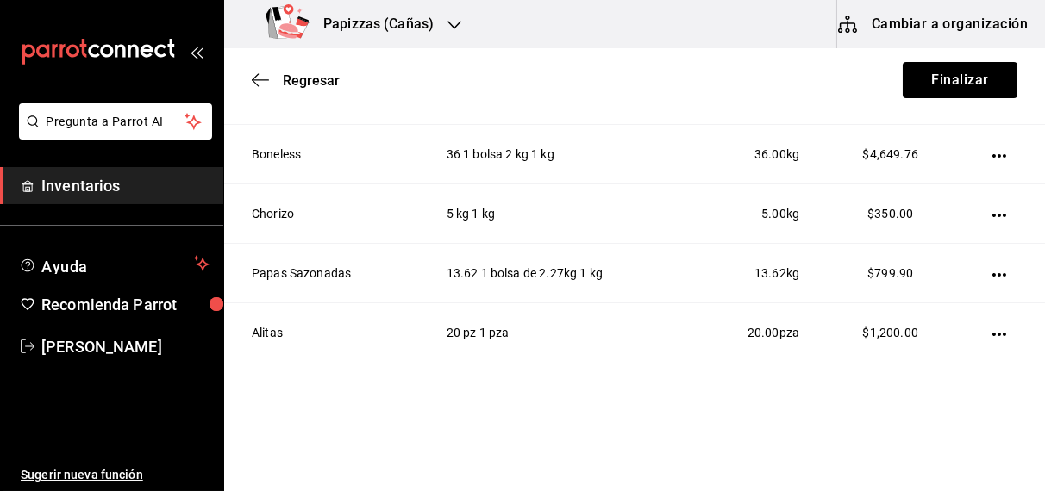
scroll to position [1677, 0]
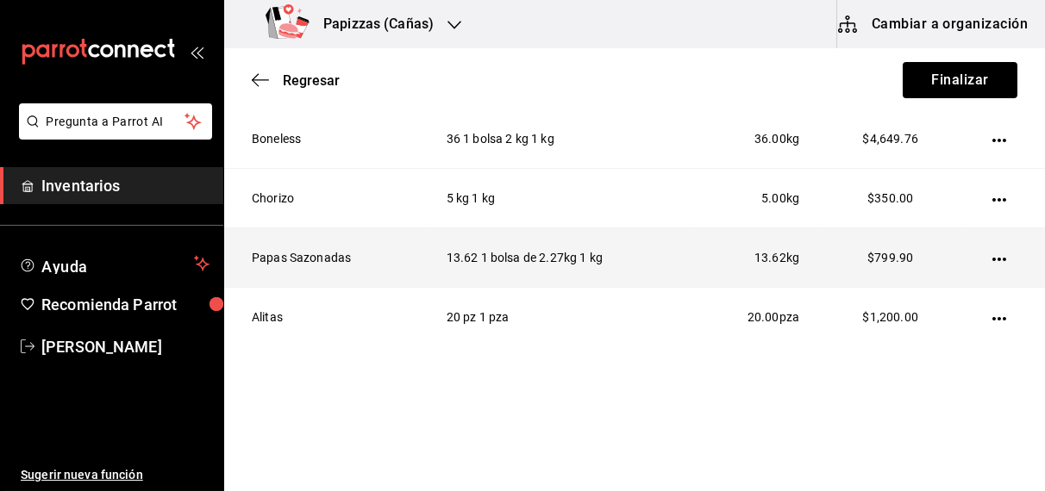
click at [390, 232] on td "Papas Sazonadas" at bounding box center [325, 257] width 202 height 59
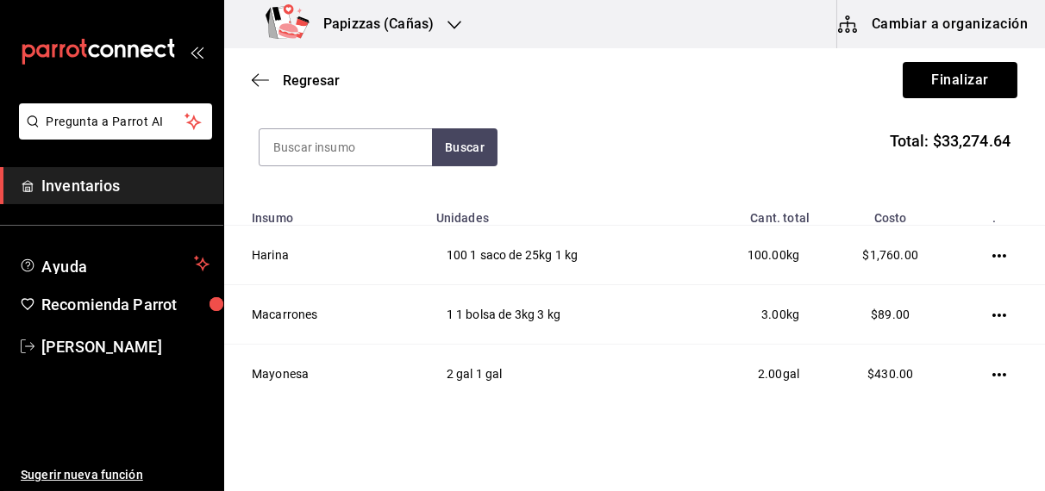
scroll to position [0, 0]
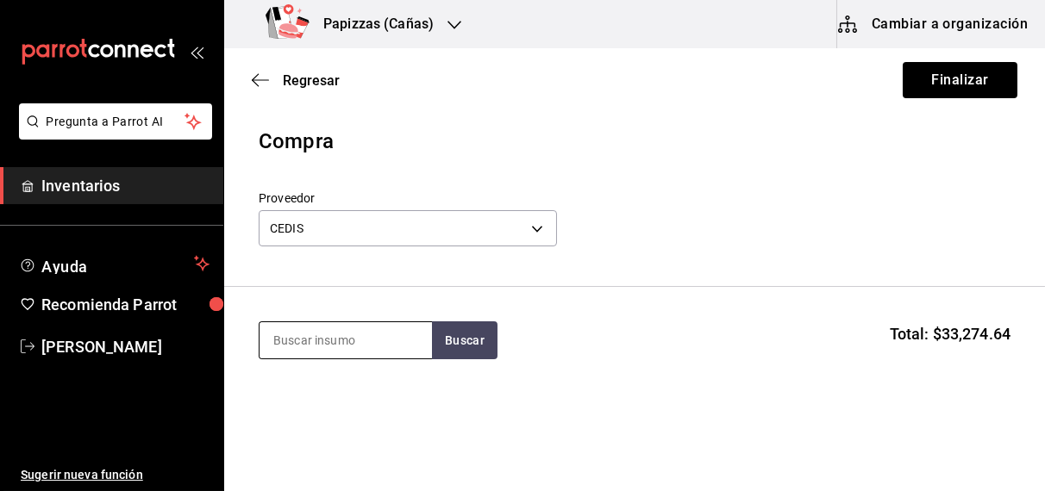
click at [344, 340] on input at bounding box center [345, 340] width 172 height 36
type input "tocino"
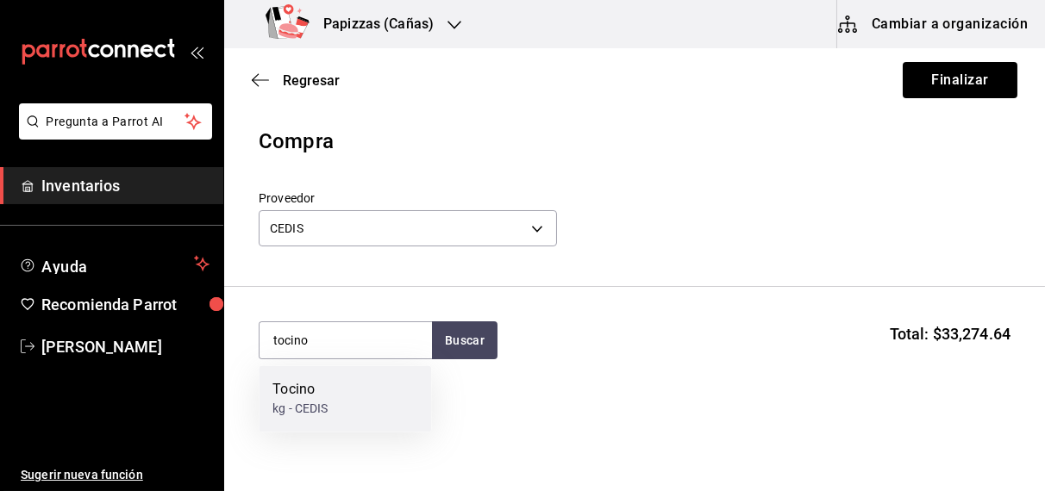
click at [325, 425] on div "Tocino kg - CEDIS" at bounding box center [345, 399] width 172 height 66
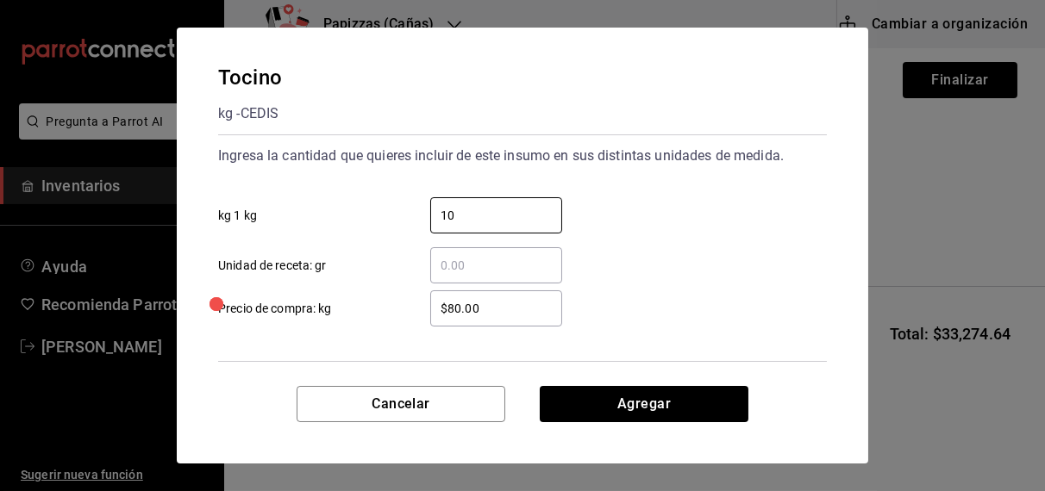
type input "10"
click button "Agregar" at bounding box center [643, 404] width 209 height 36
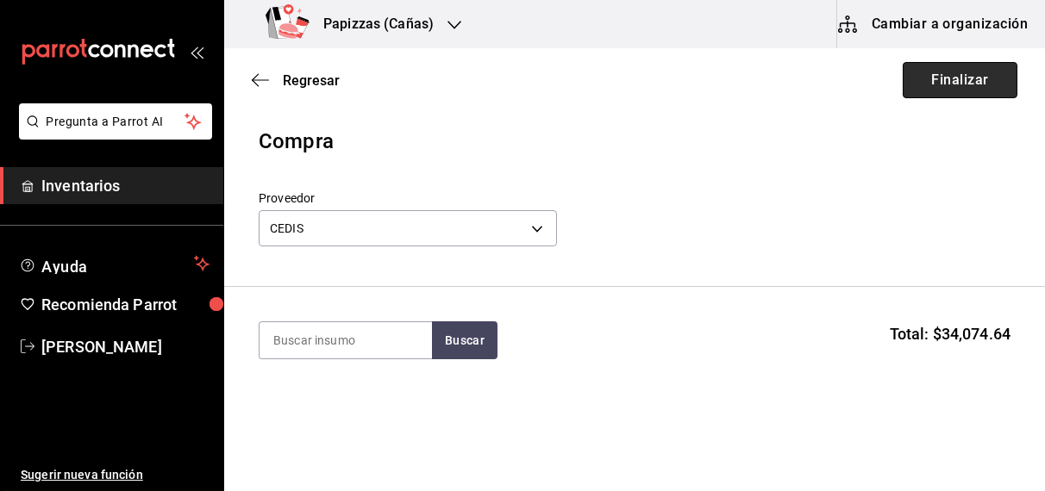
click at [941, 84] on button "Finalizar" at bounding box center [959, 80] width 115 height 36
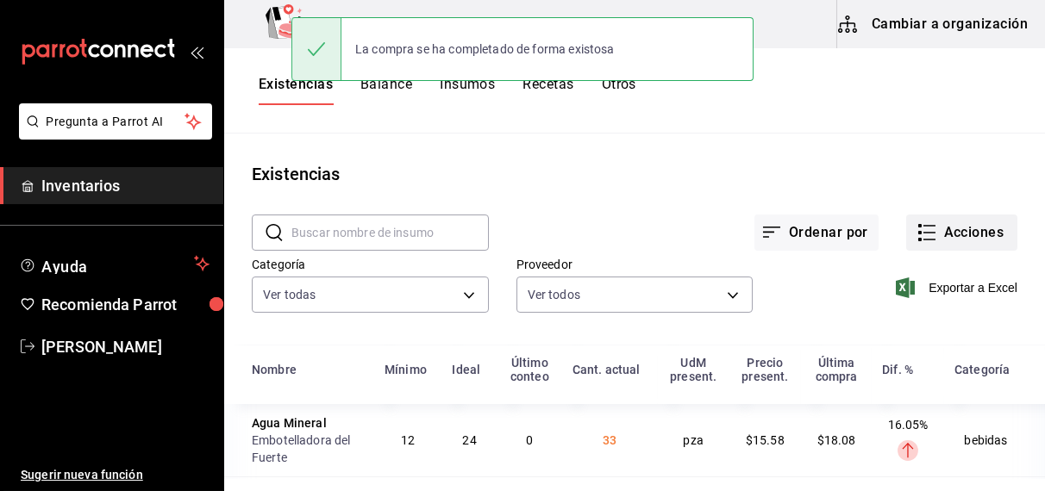
click at [952, 238] on button "Acciones" at bounding box center [961, 233] width 111 height 36
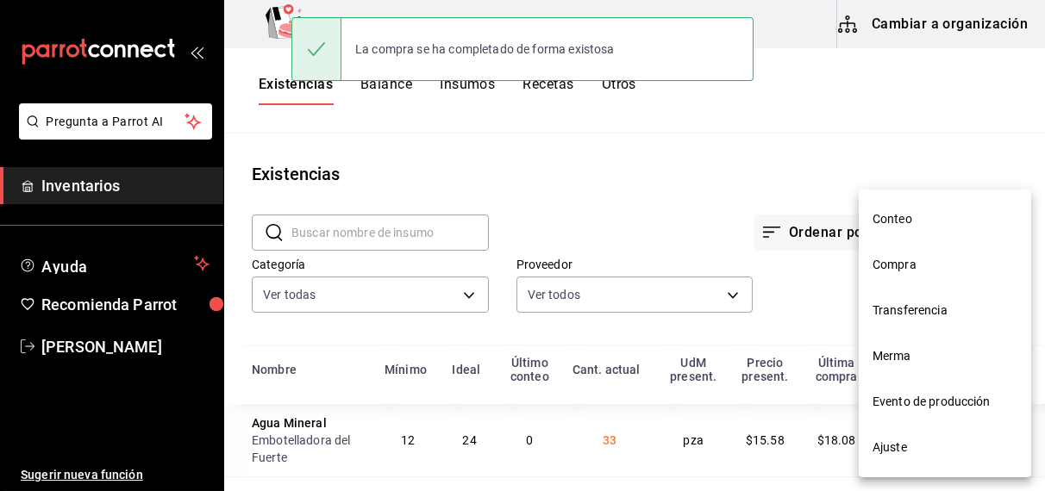
click at [893, 271] on span "Compra" at bounding box center [944, 265] width 145 height 18
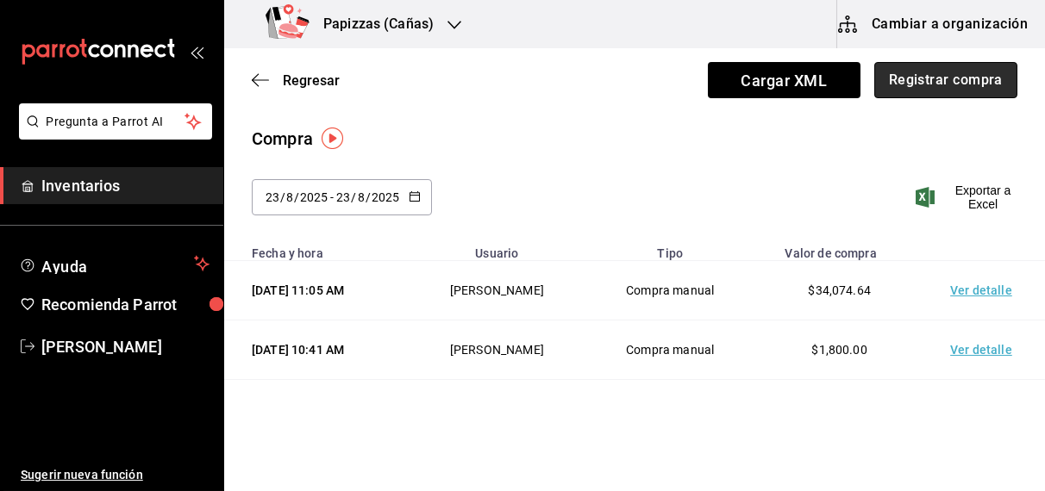
click at [923, 84] on button "Registrar compra" at bounding box center [945, 80] width 143 height 36
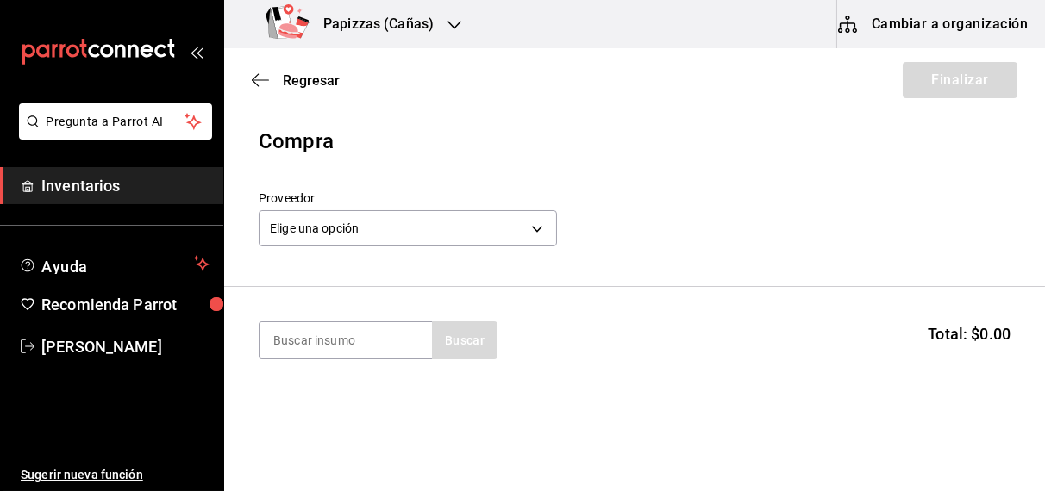
click at [417, 30] on h3 "Papizzas (Cañas)" at bounding box center [371, 24] width 124 height 21
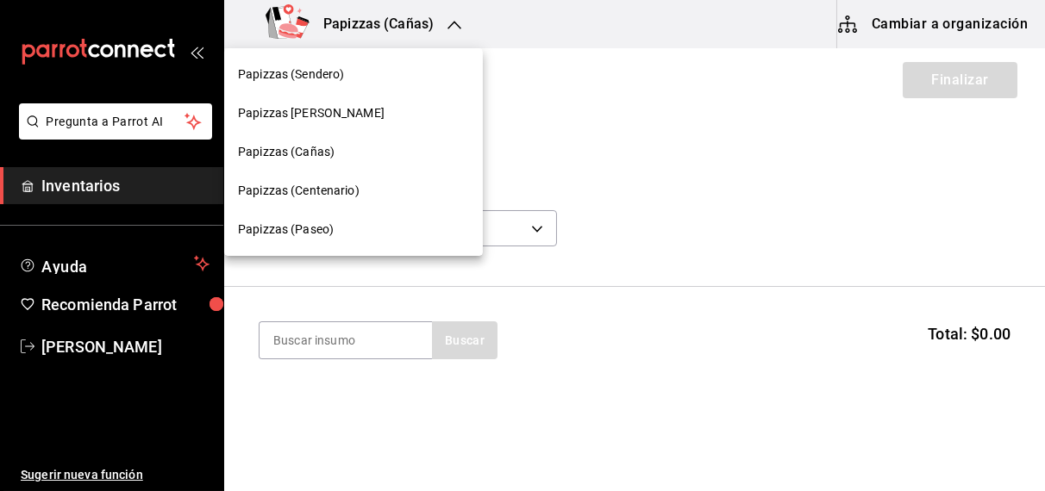
click at [321, 115] on span "Papizzas [PERSON_NAME]" at bounding box center [311, 113] width 147 height 18
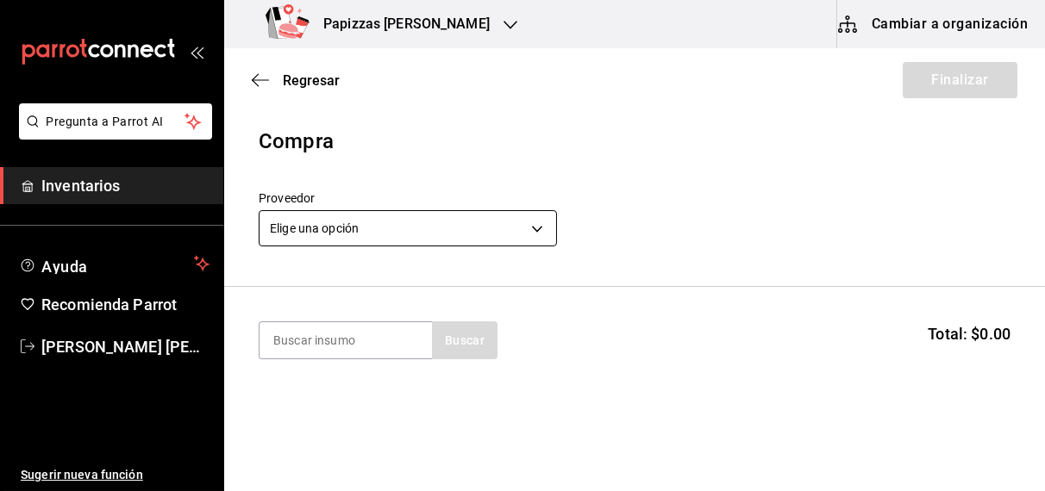
click at [415, 228] on body "Pregunta a Parrot AI Inventarios Ayuda Recomienda Parrot [PERSON_NAME] [PERSON_…" at bounding box center [522, 197] width 1045 height 394
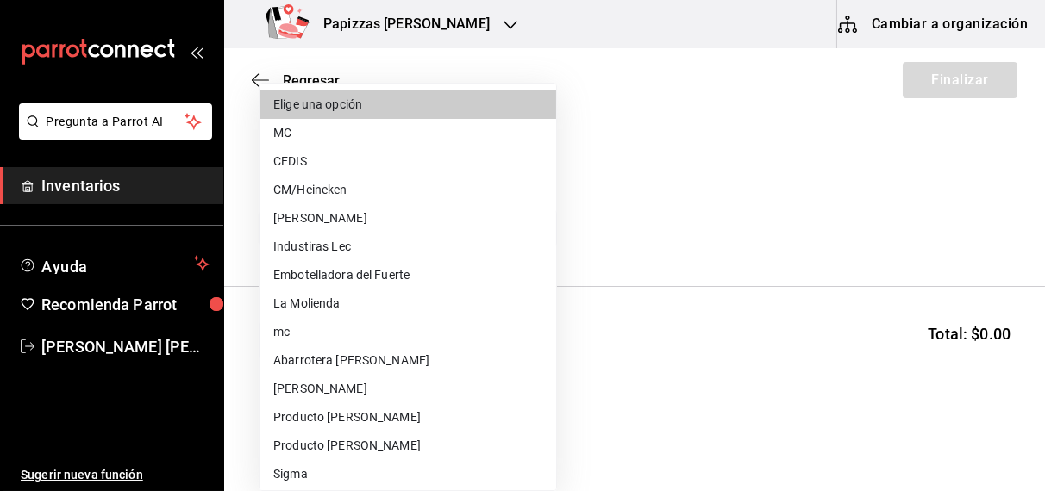
click at [296, 132] on li "MC" at bounding box center [407, 133] width 296 height 28
type input "59259b25-7b15-4529-a17f-fa8ef7e7484a"
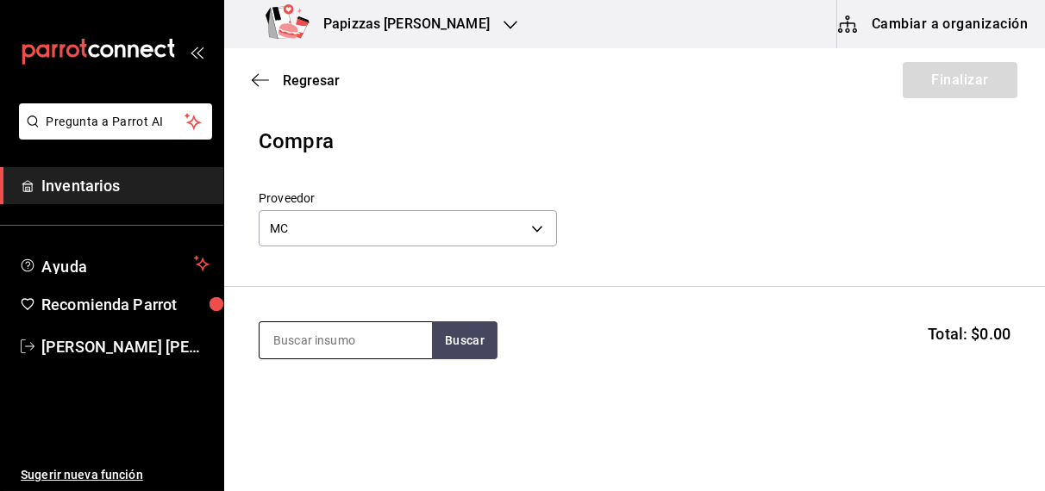
click at [331, 352] on input at bounding box center [345, 340] width 172 height 36
type input "polvo"
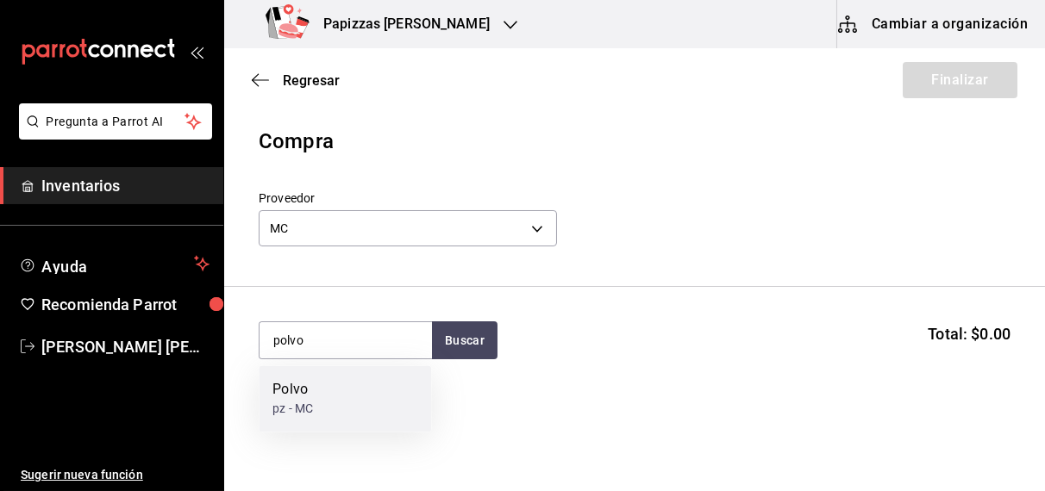
click at [315, 416] on div "Polvo pz - MC" at bounding box center [345, 399] width 172 height 66
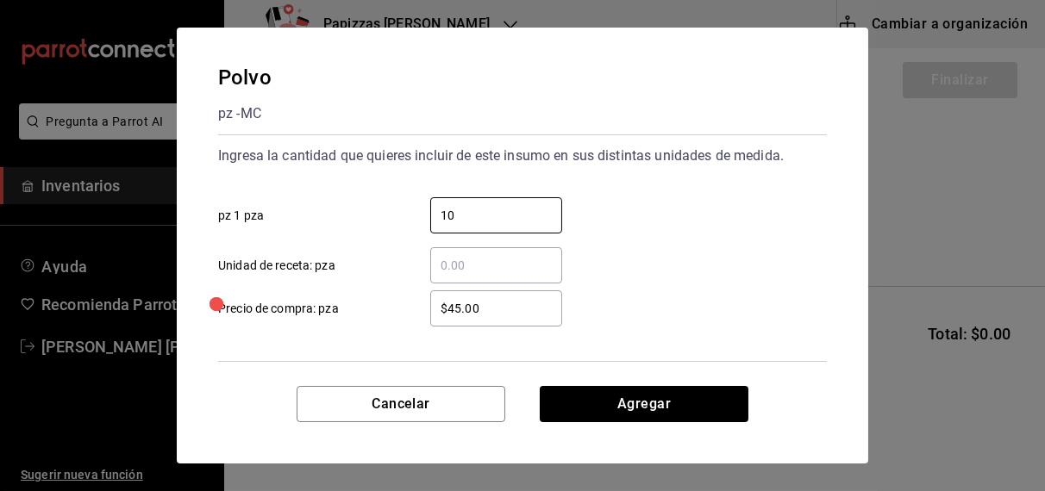
type input "10"
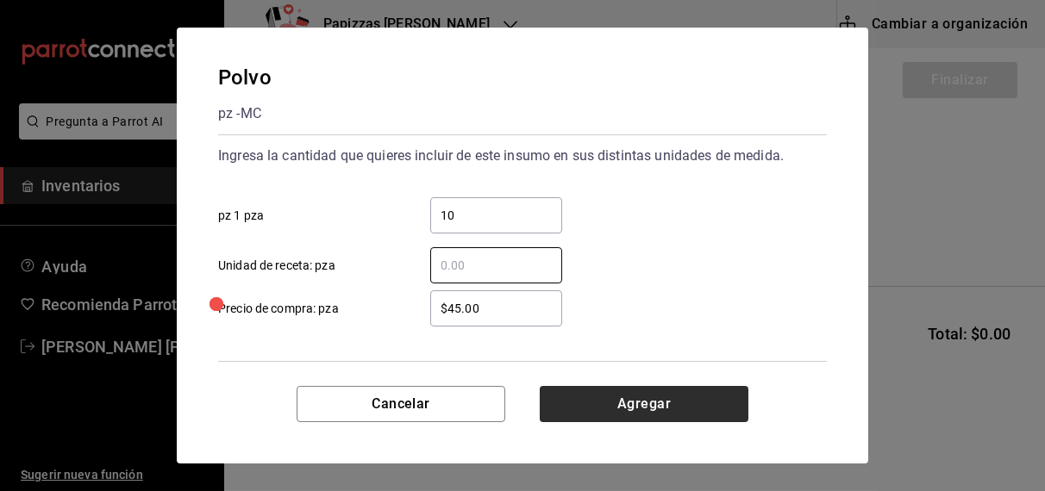
click at [629, 407] on button "Agregar" at bounding box center [643, 404] width 209 height 36
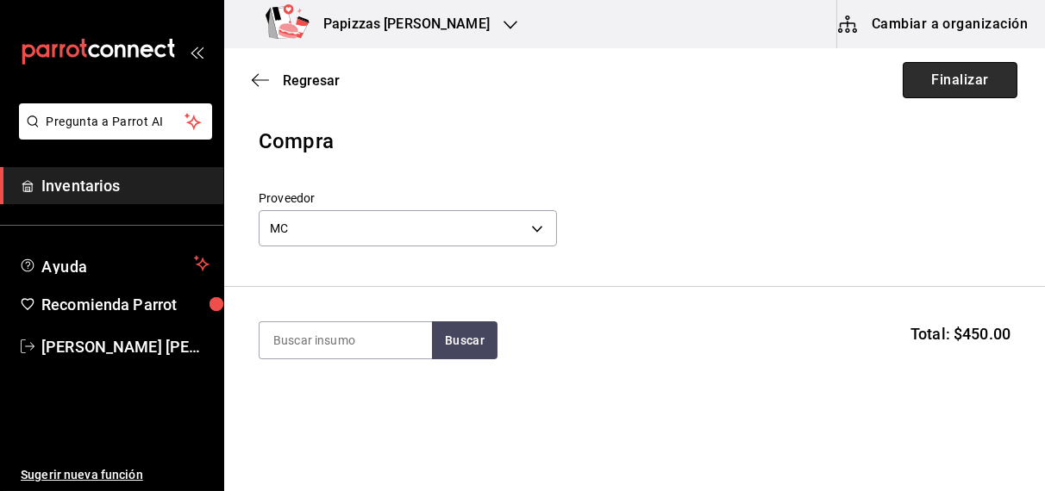
click at [974, 72] on button "Finalizar" at bounding box center [959, 80] width 115 height 36
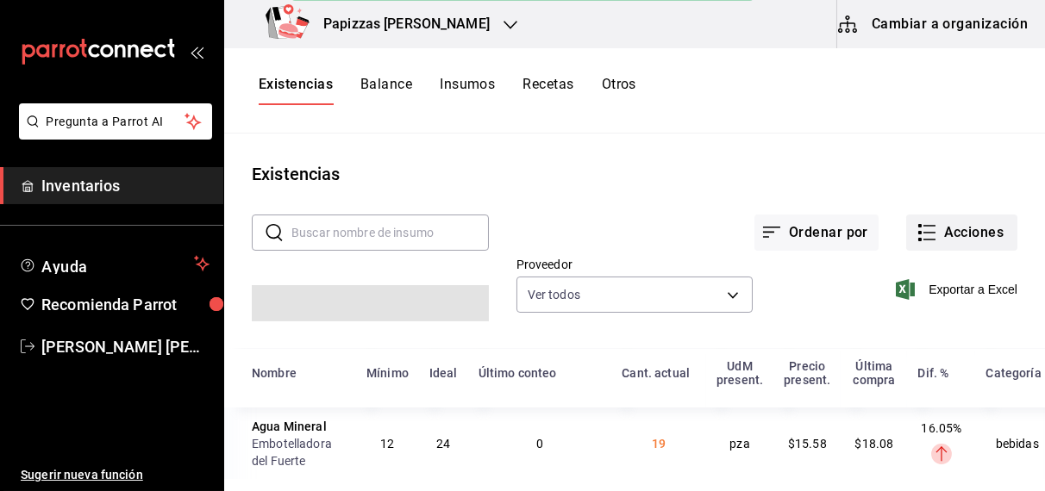
click at [966, 218] on button "Acciones" at bounding box center [961, 233] width 111 height 36
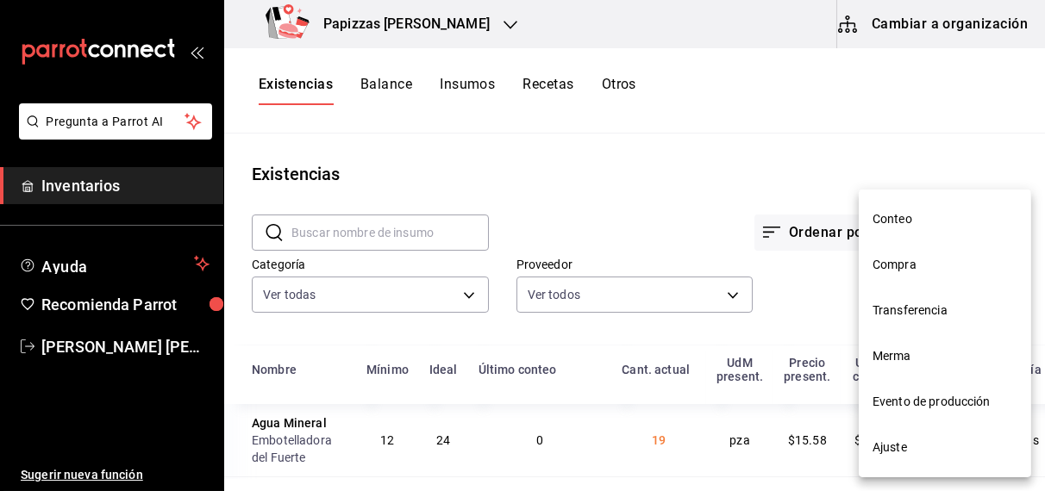
click at [913, 271] on span "Compra" at bounding box center [944, 265] width 145 height 18
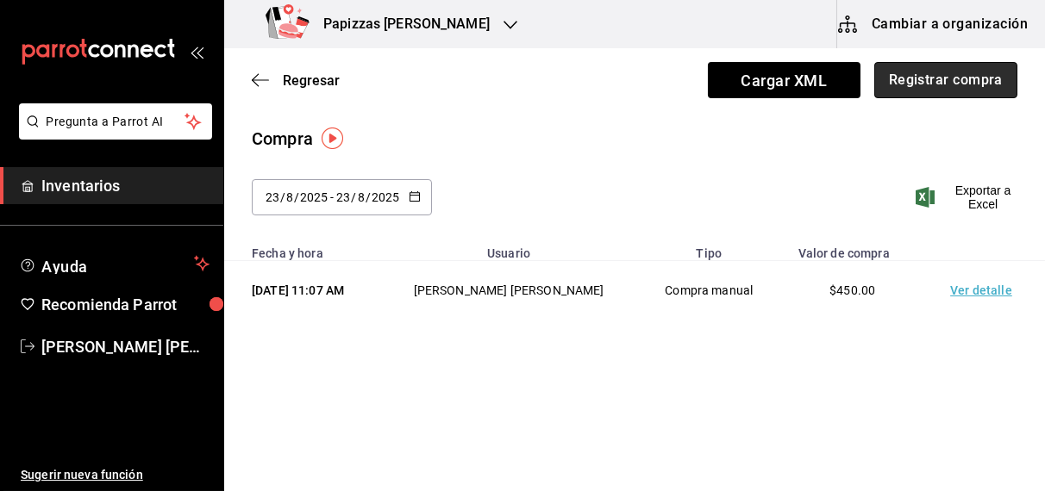
click at [926, 68] on button "Registrar compra" at bounding box center [945, 80] width 143 height 36
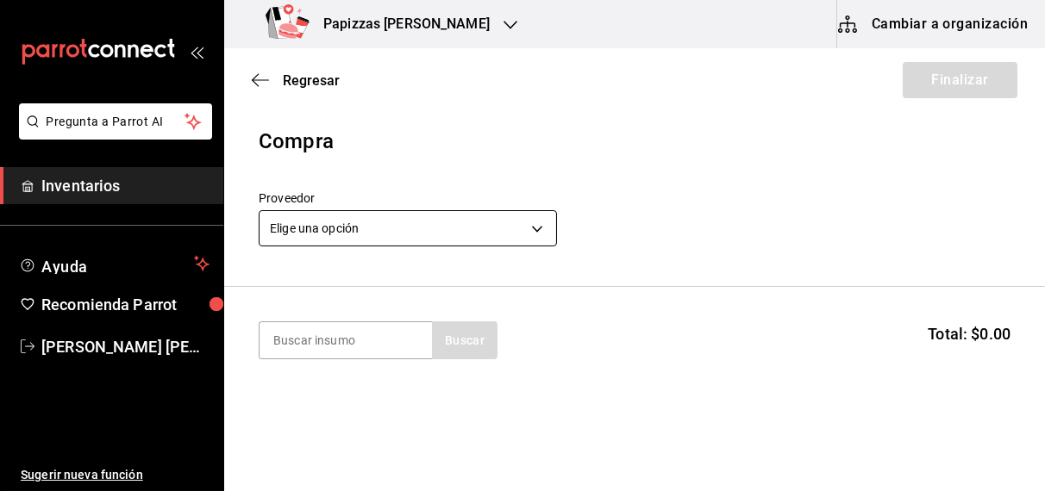
click at [393, 229] on body "Pregunta a Parrot AI Inventarios Ayuda Recomienda Parrot OBDULIA JANNETH CASTRO…" at bounding box center [522, 197] width 1045 height 394
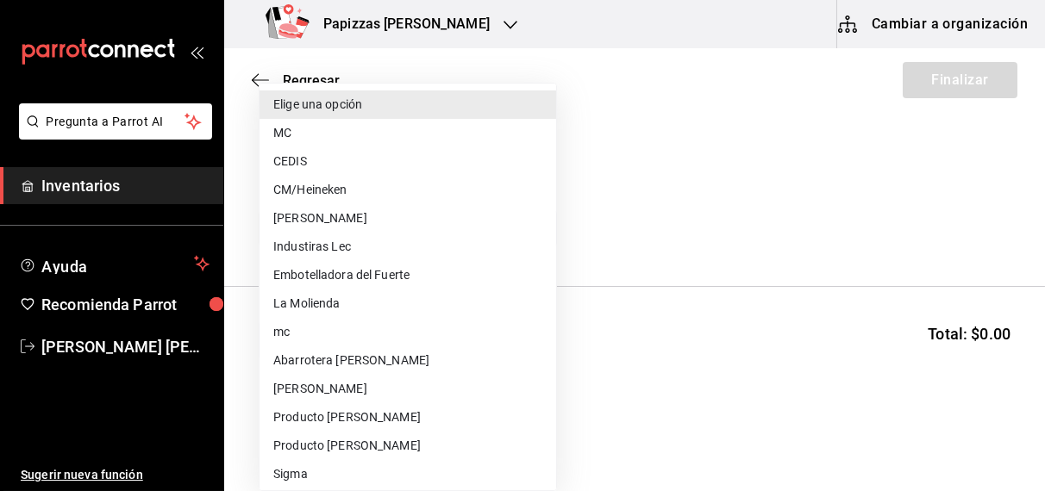
click at [298, 161] on li "CEDIS" at bounding box center [407, 161] width 296 height 28
type input "fd93c39f-859b-4130-830c-b038fbd442a0"
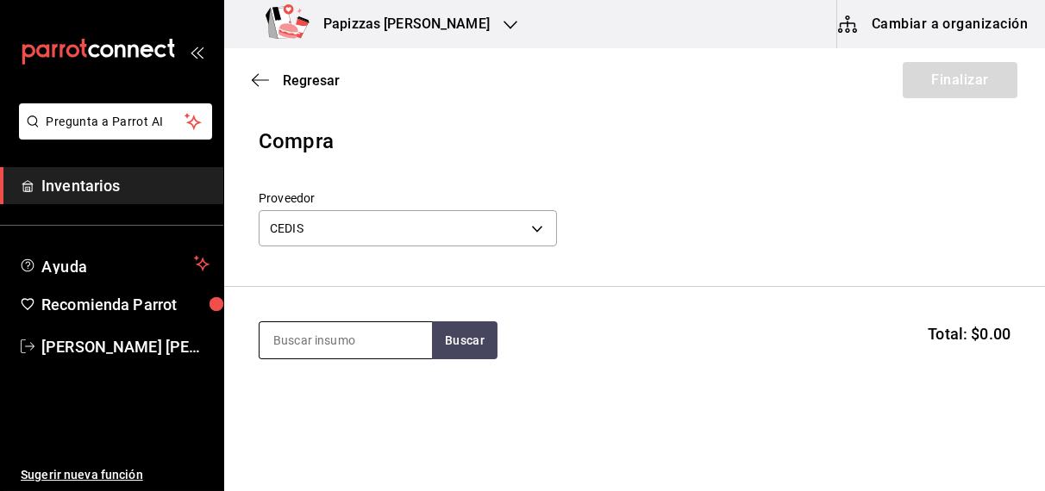
click at [343, 346] on input at bounding box center [345, 340] width 172 height 36
type input "harina"
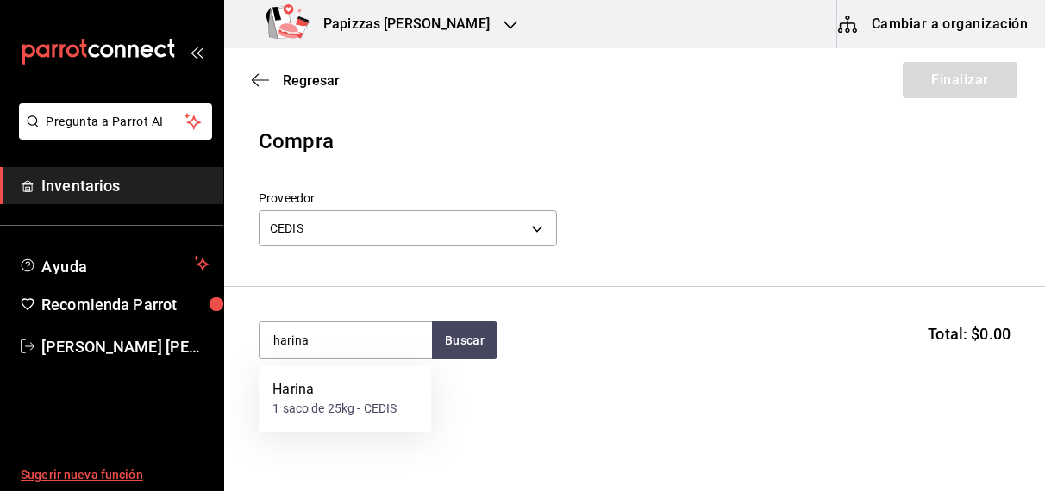
click at [319, 403] on div "1 saco de 25kg - CEDIS" at bounding box center [334, 410] width 124 height 18
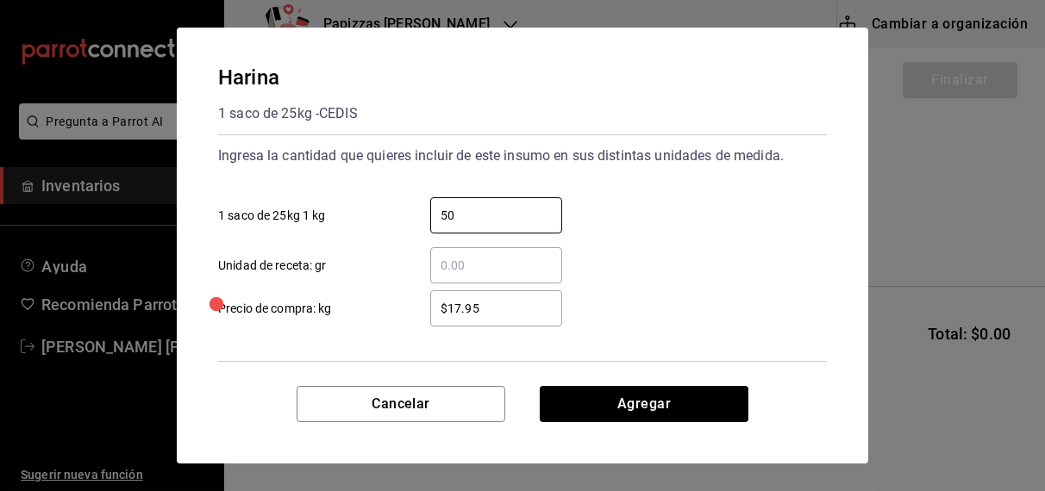
type input "50"
type input "$17.60"
click button "Agregar" at bounding box center [643, 404] width 209 height 36
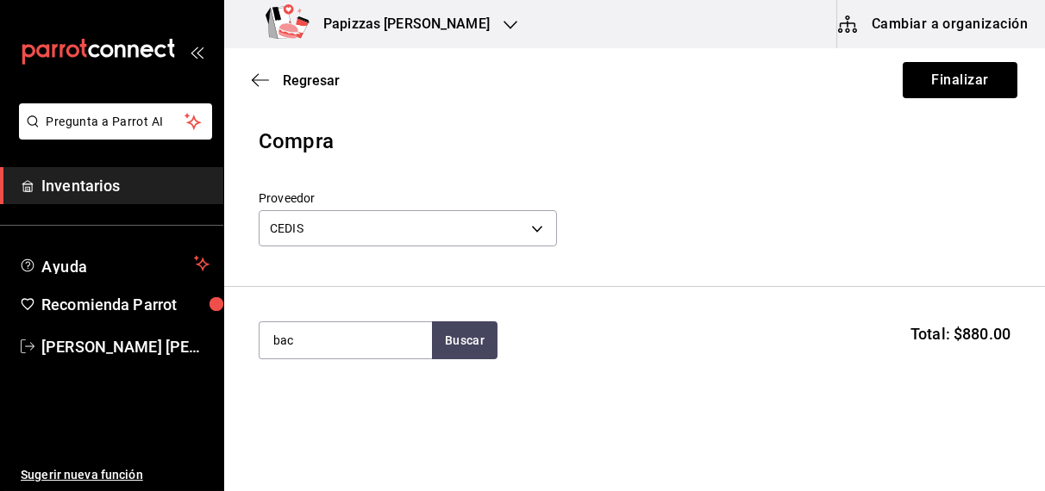
type input "bac"
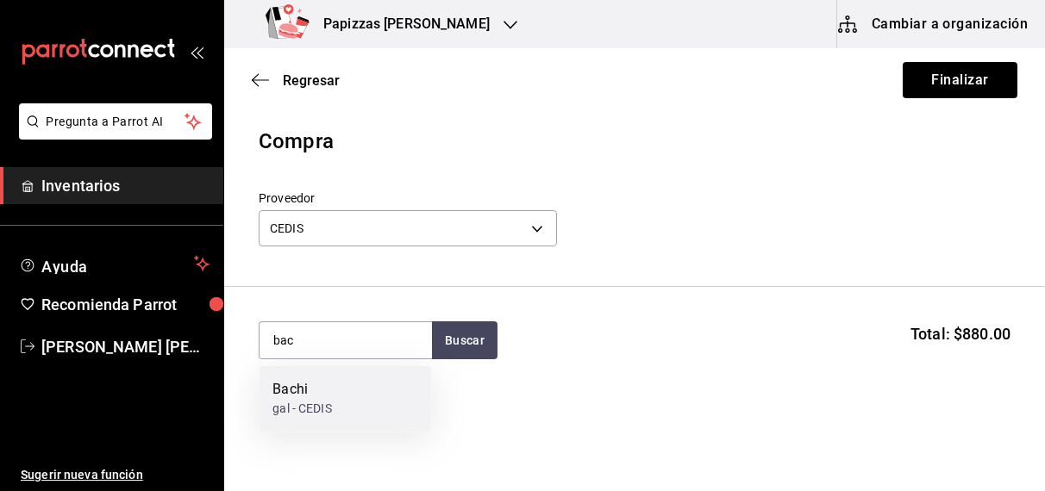
click at [319, 403] on div "gal - CEDIS" at bounding box center [301, 410] width 59 height 18
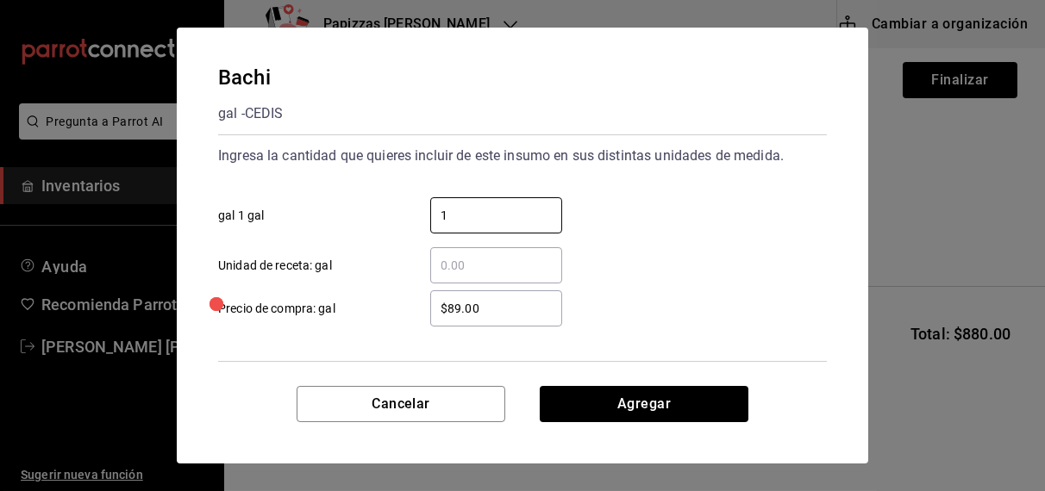
type input "1"
type input "$92.00"
click button "Agregar" at bounding box center [643, 404] width 209 height 36
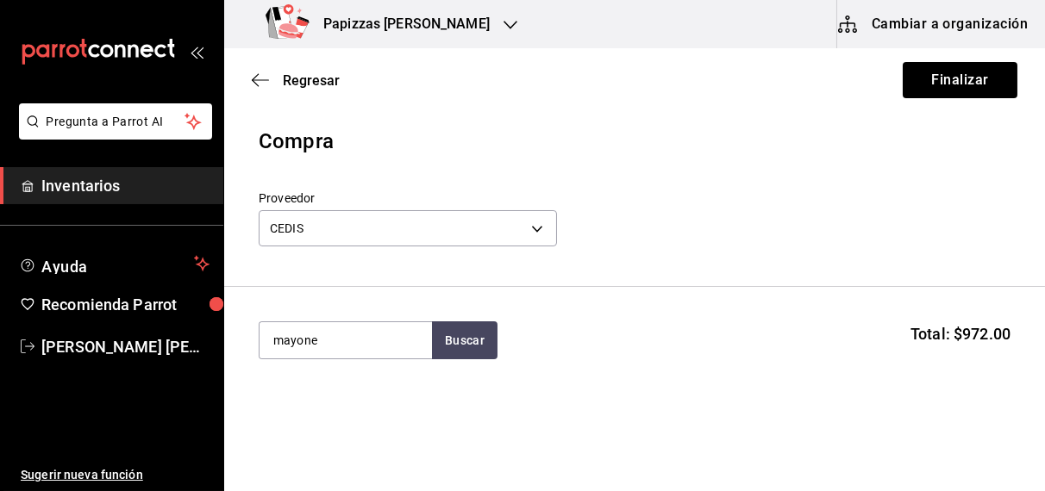
type input "mayone"
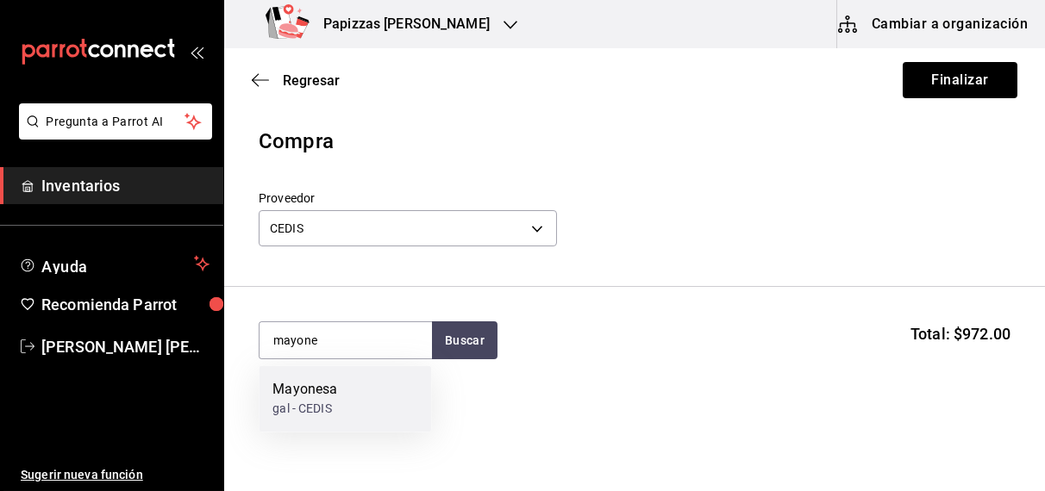
click at [319, 403] on div "gal - CEDIS" at bounding box center [304, 410] width 65 height 18
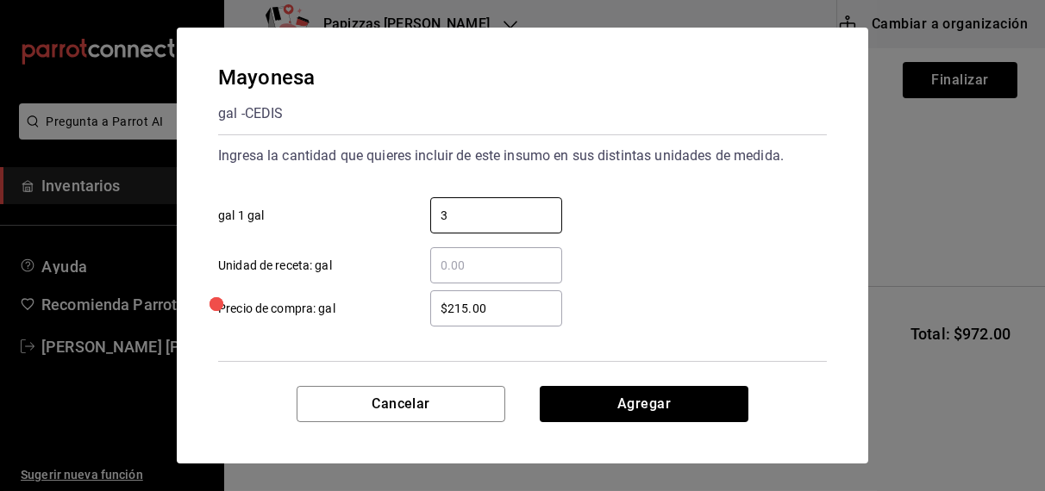
type input "3"
click button "Agregar" at bounding box center [643, 404] width 209 height 36
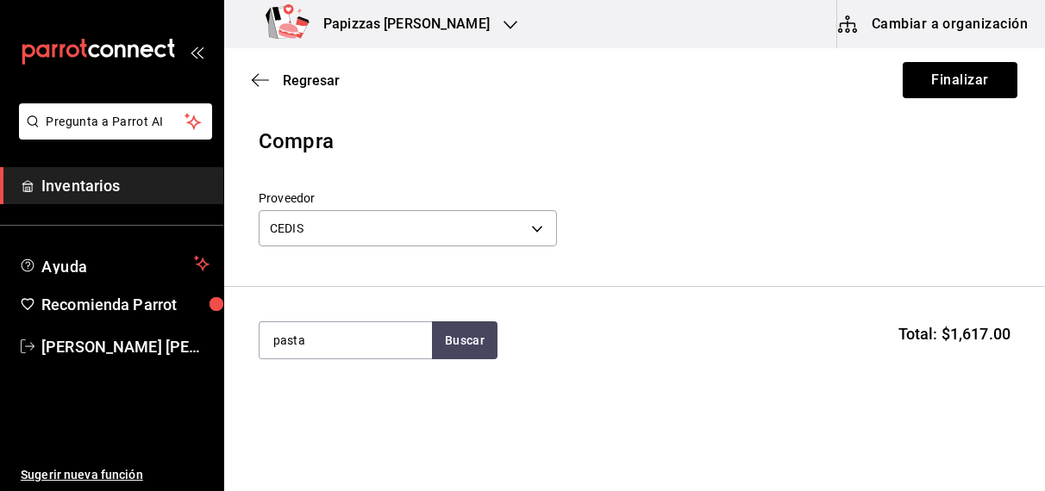
type input "pasta"
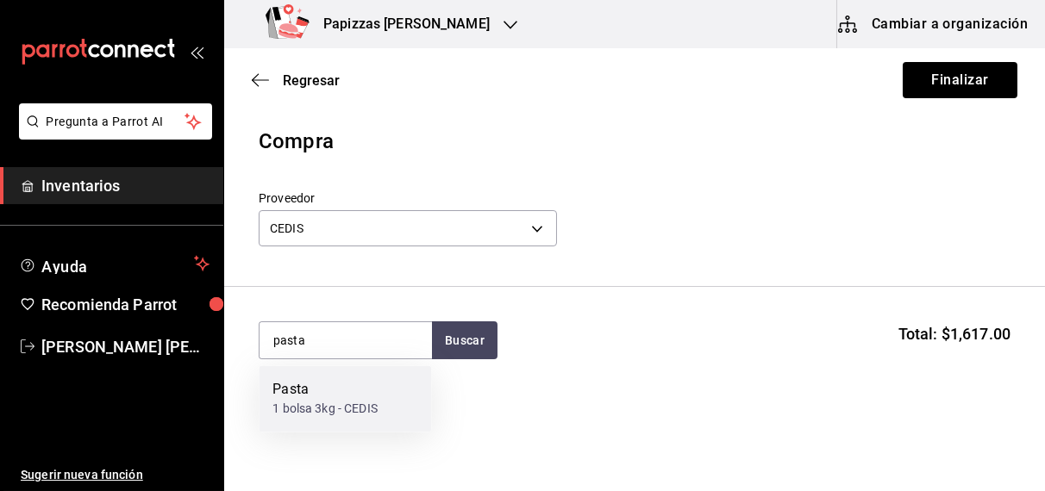
click at [296, 417] on div "1 bolsa 3kg - CEDIS" at bounding box center [324, 410] width 105 height 18
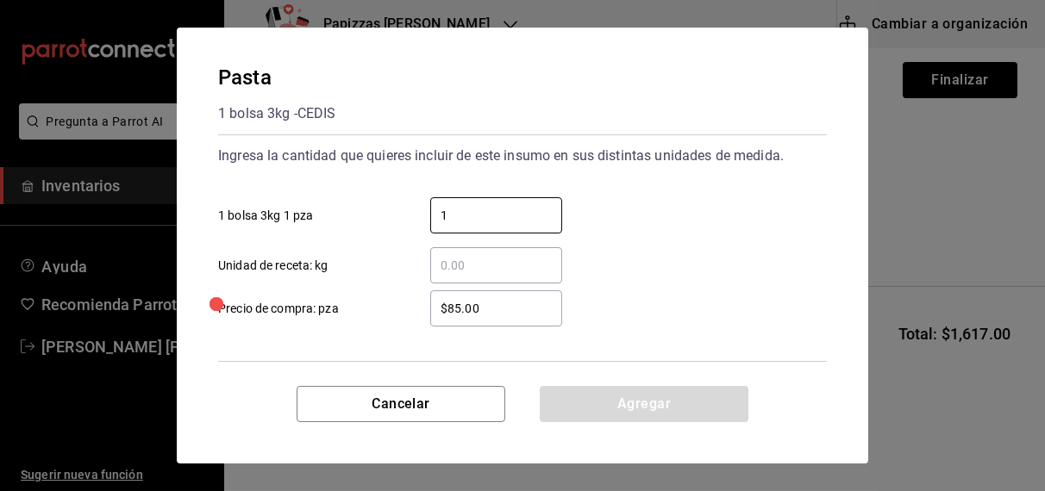
type input "1"
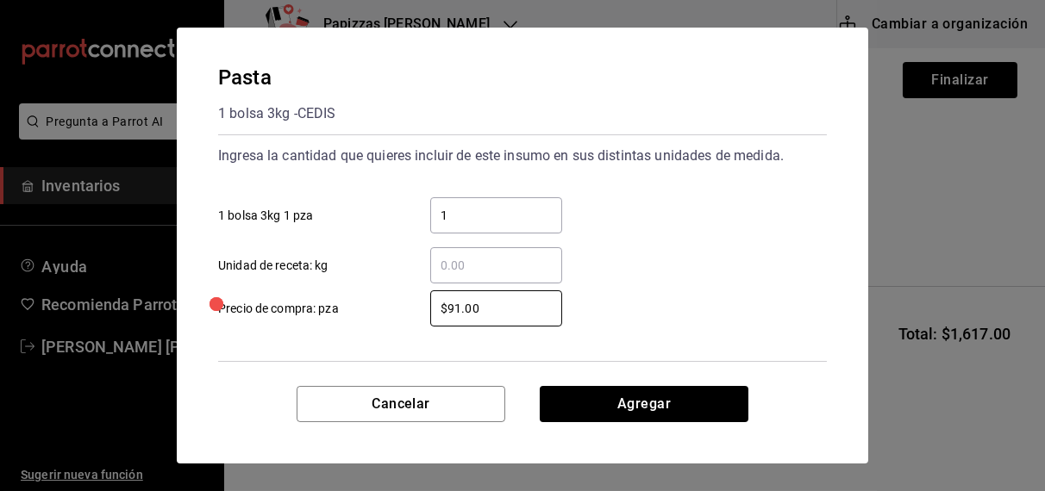
type input "$91.00"
click button "Agregar" at bounding box center [643, 404] width 209 height 36
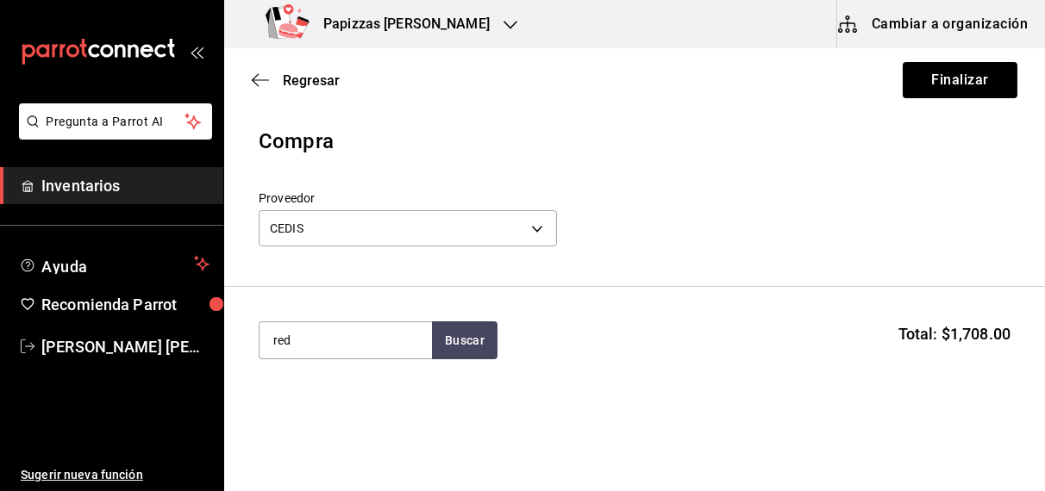
type input "red"
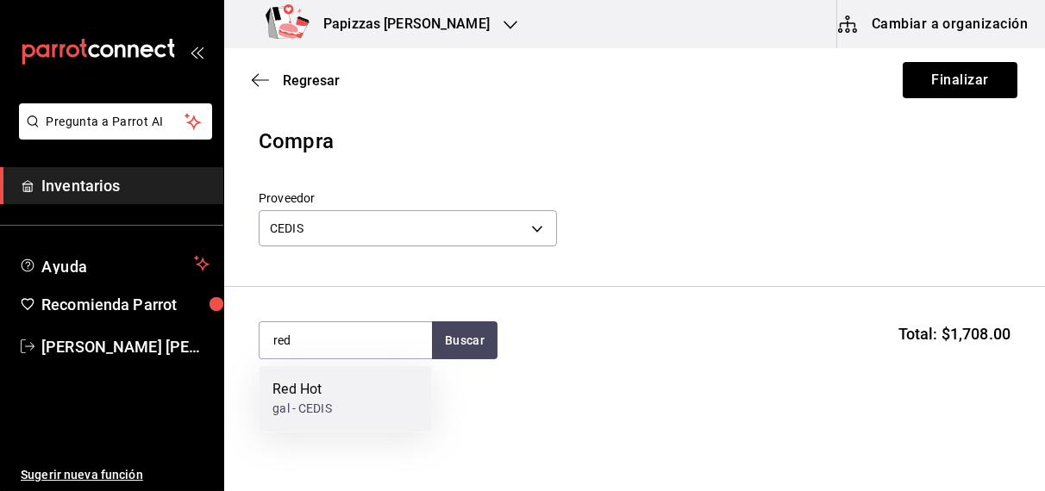
click at [300, 402] on div "gal - CEDIS" at bounding box center [301, 410] width 59 height 18
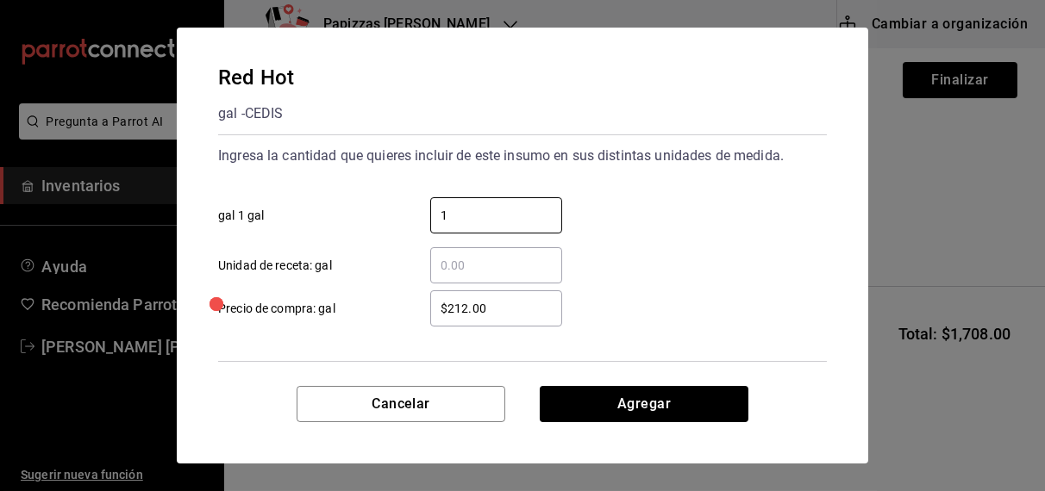
type input "1"
type input "$221.00"
click button "Agregar" at bounding box center [643, 404] width 209 height 36
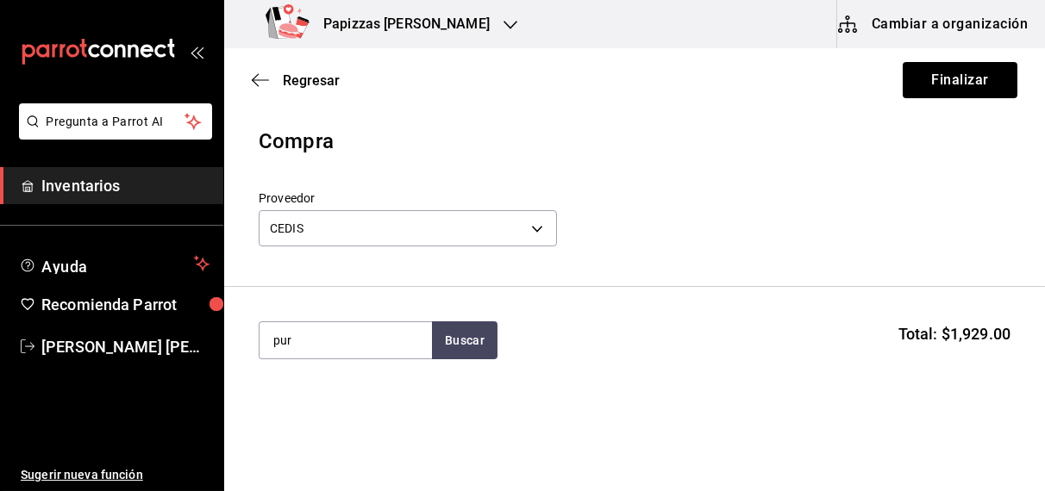
type input "pur"
click at [309, 391] on div "Puré" at bounding box center [302, 390] width 61 height 21
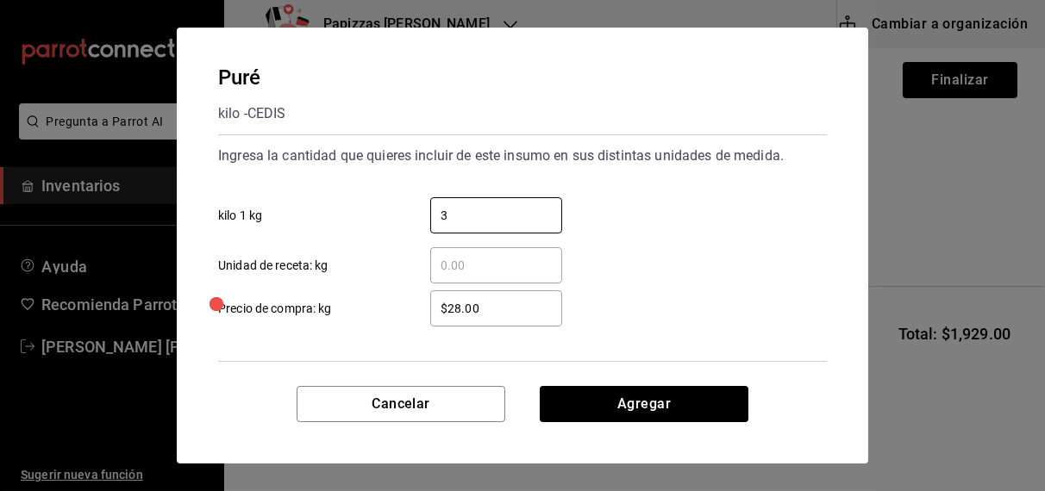
type input "3"
click button "Agregar" at bounding box center [643, 404] width 209 height 36
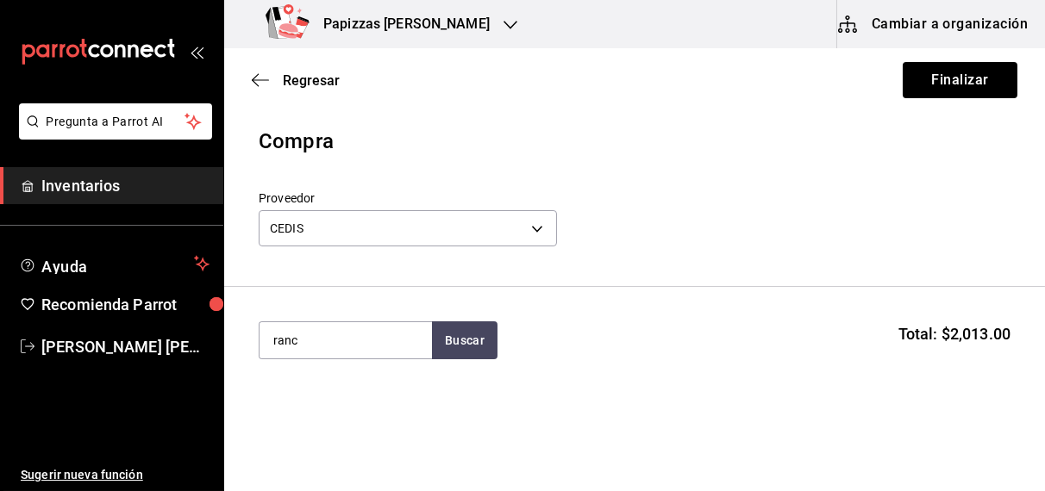
type input "ranc"
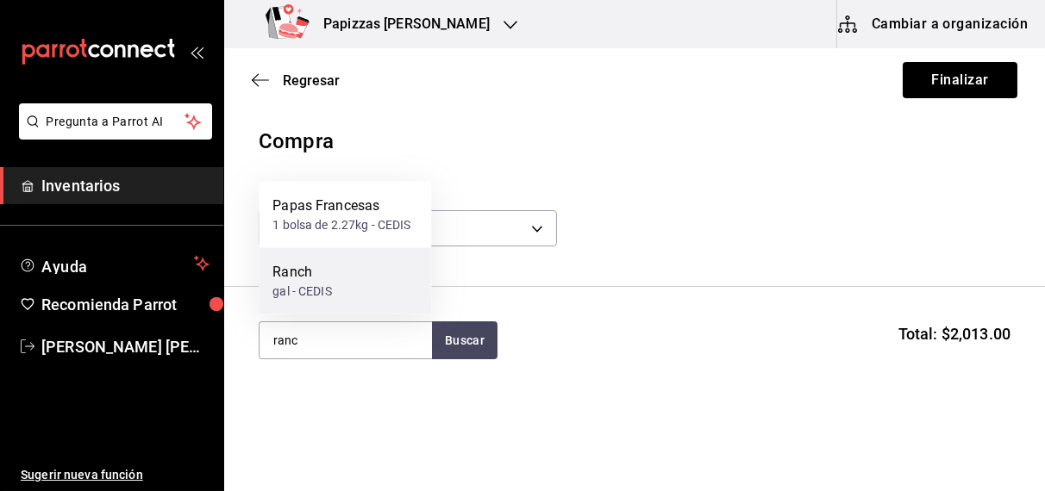
click at [309, 296] on div "gal - CEDIS" at bounding box center [301, 292] width 59 height 18
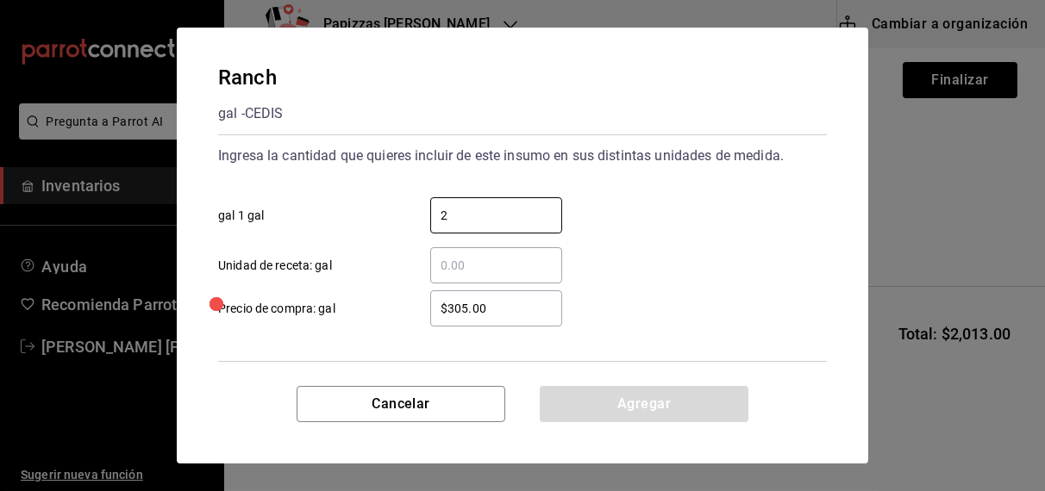
type input "2"
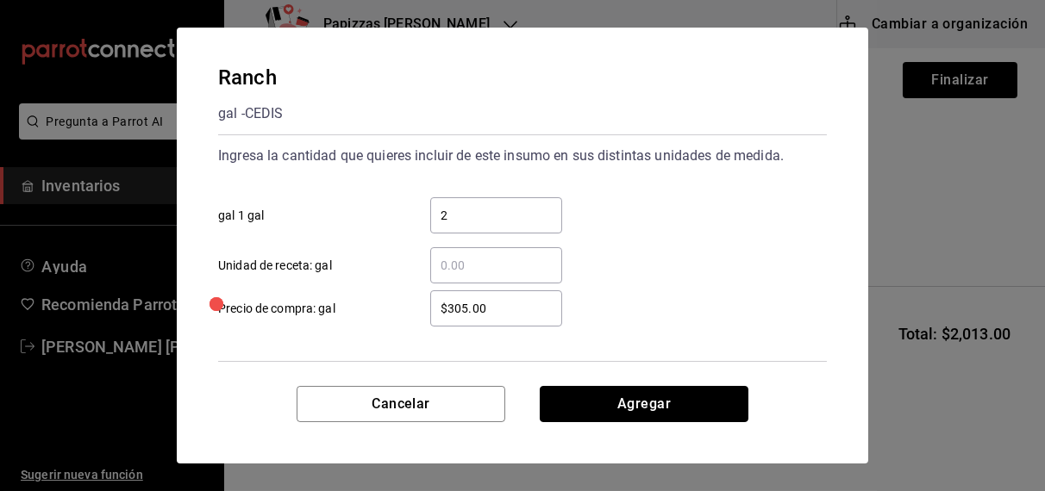
click button "Agregar" at bounding box center [643, 404] width 209 height 36
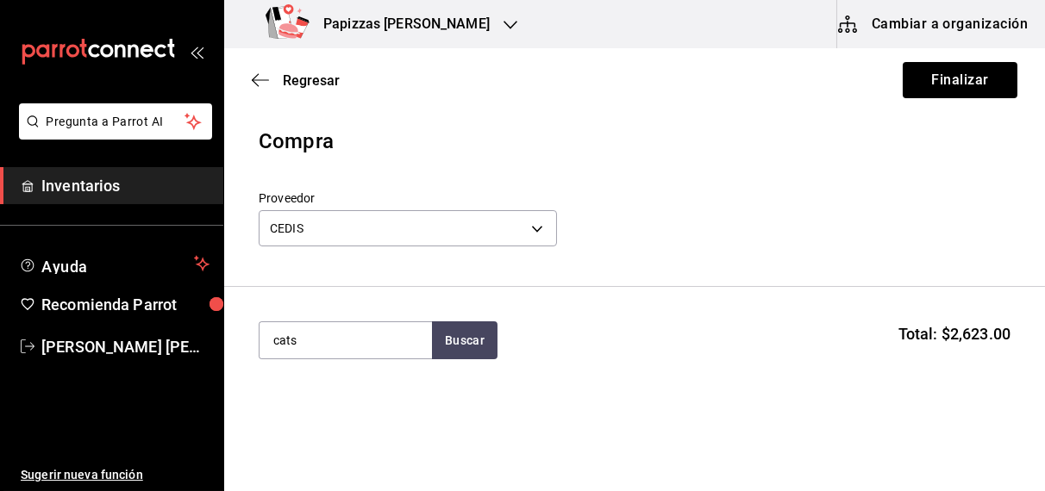
type input "cats"
click at [295, 414] on div "gal - CEDIS" at bounding box center [301, 410] width 59 height 18
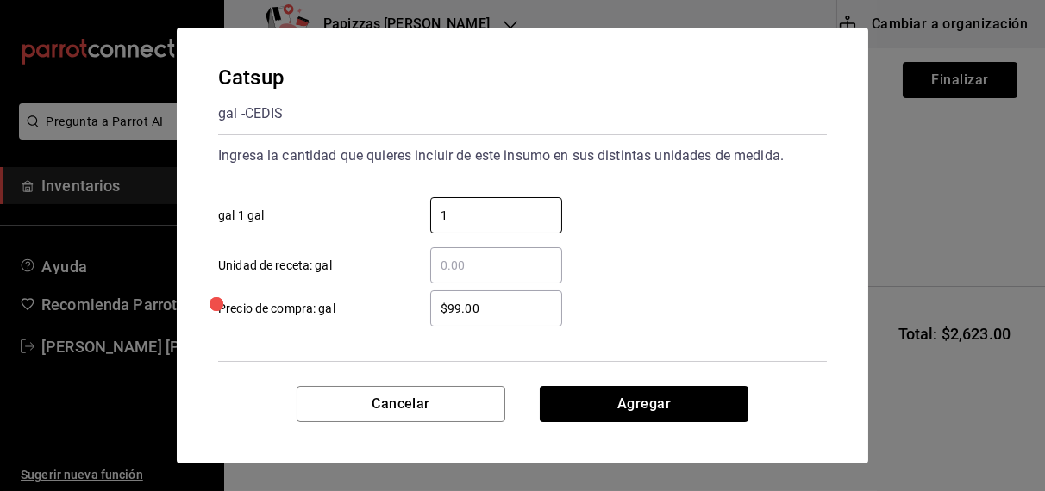
type input "1"
type input "$109.00"
click button "Agregar" at bounding box center [643, 404] width 209 height 36
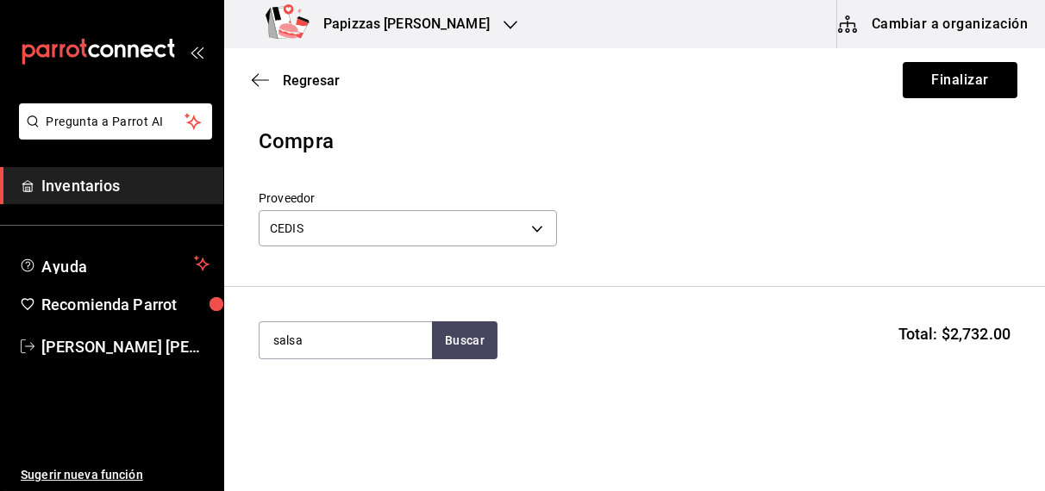
type input "salsa"
click at [323, 412] on div "1 bolsa 3kg - CEDIS" at bounding box center [324, 410] width 105 height 18
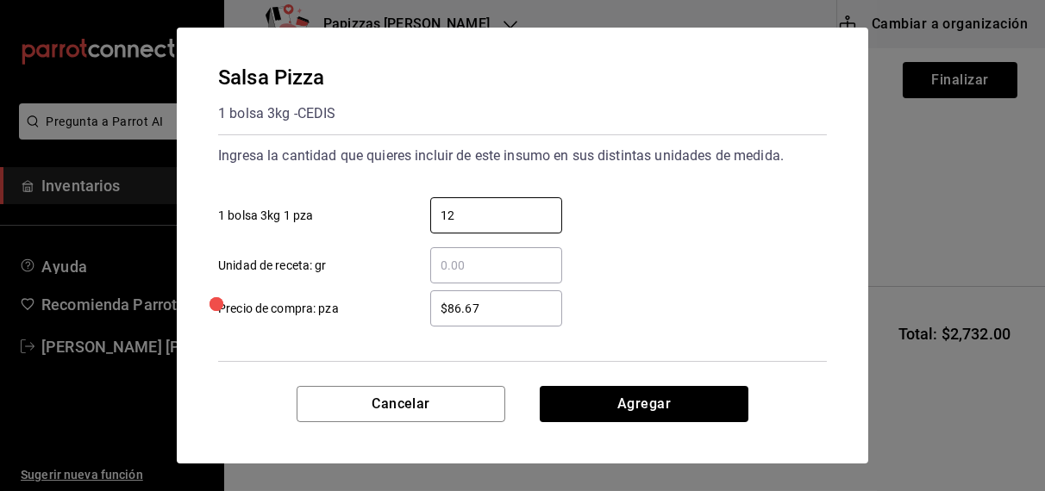
type input "12"
type input "$92.75"
click button "Agregar" at bounding box center [643, 404] width 209 height 36
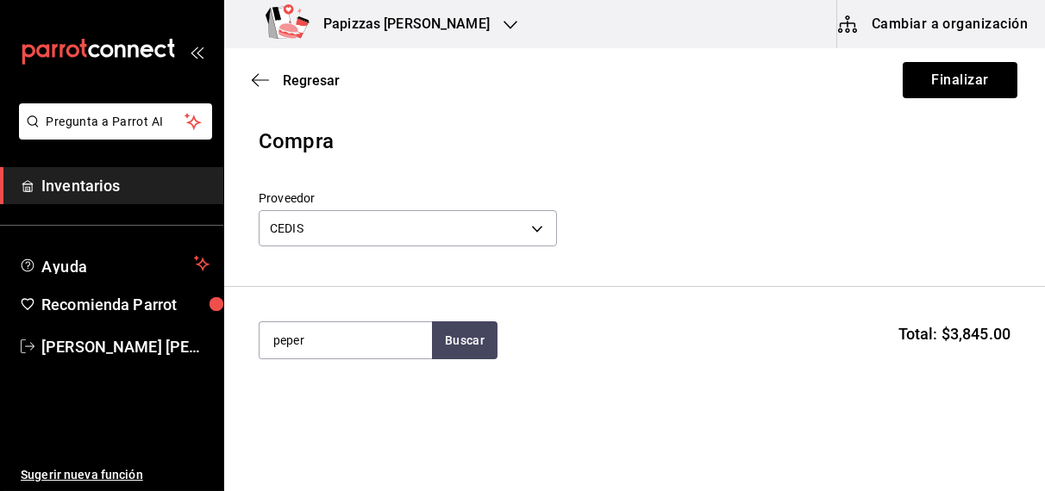
type input "peper"
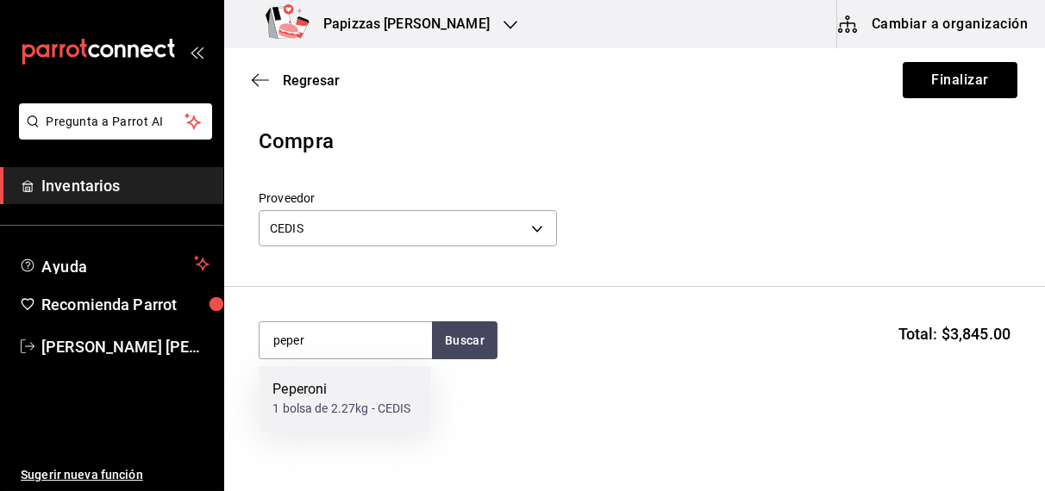
click at [290, 396] on div "Peperoni" at bounding box center [341, 390] width 138 height 21
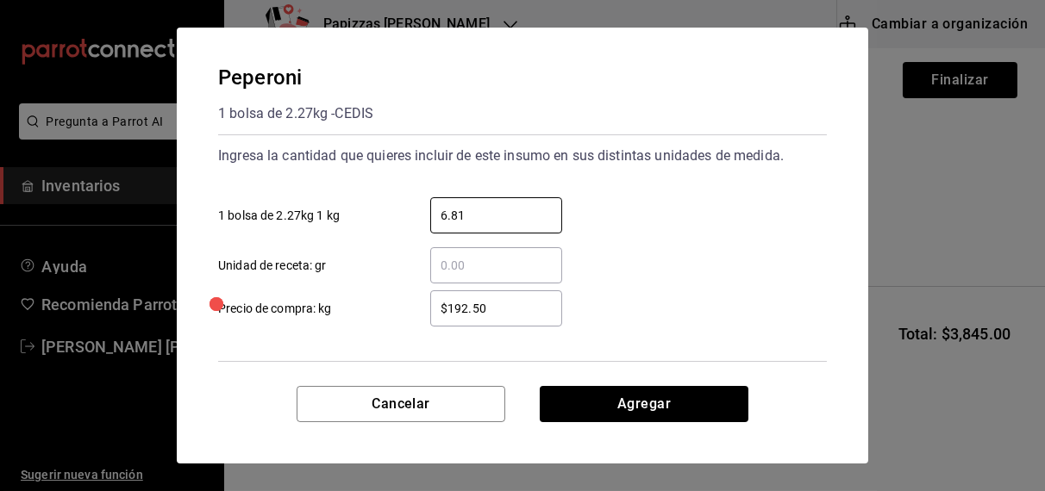
type input "6.81"
type input "$192.00"
click button "Agregar" at bounding box center [643, 404] width 209 height 36
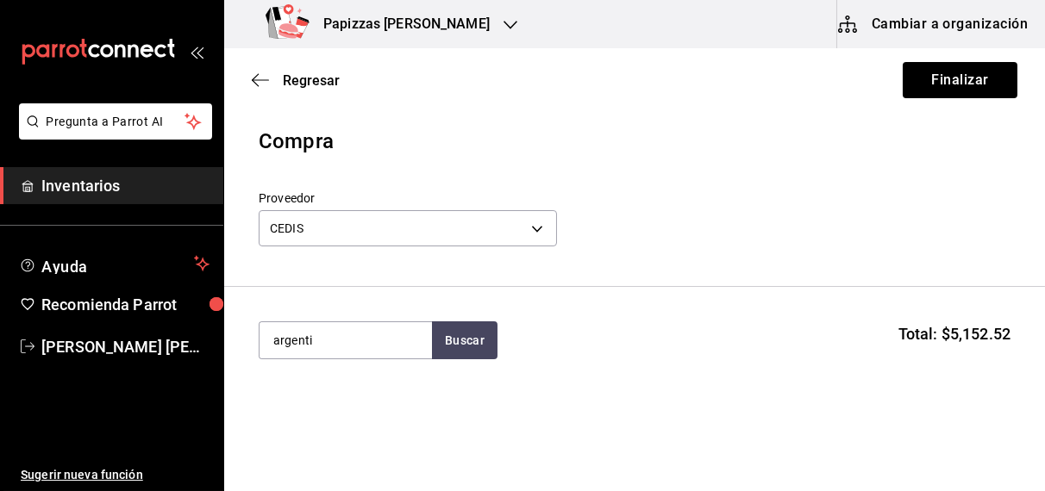
type input "argenti"
click at [301, 410] on div "pz - CEDIS" at bounding box center [326, 410] width 109 height 18
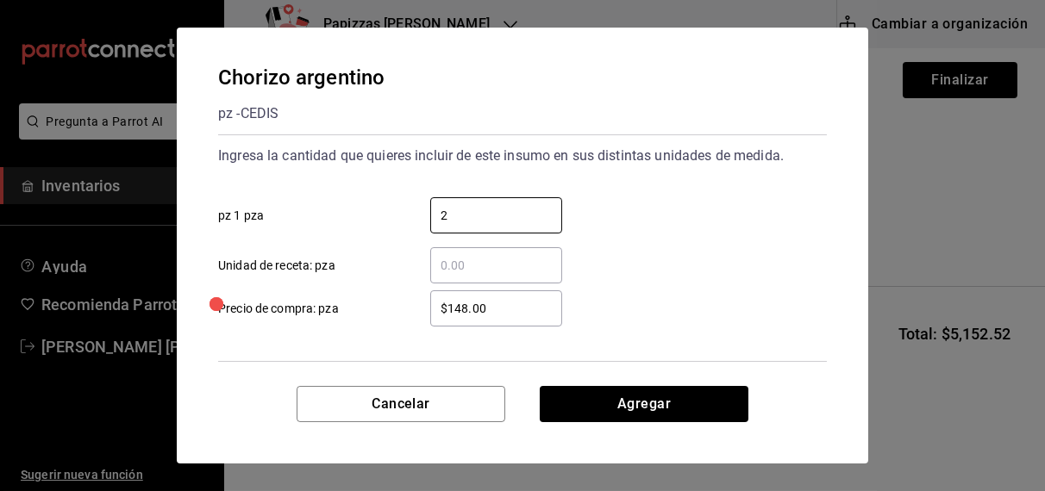
type input "2"
type input "$120.00"
click button "Agregar" at bounding box center [643, 404] width 209 height 36
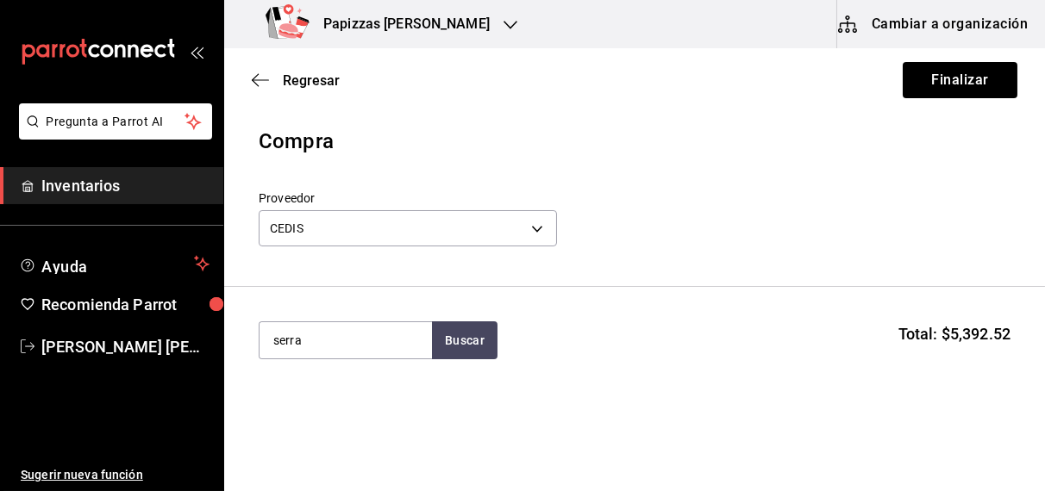
type input "serra"
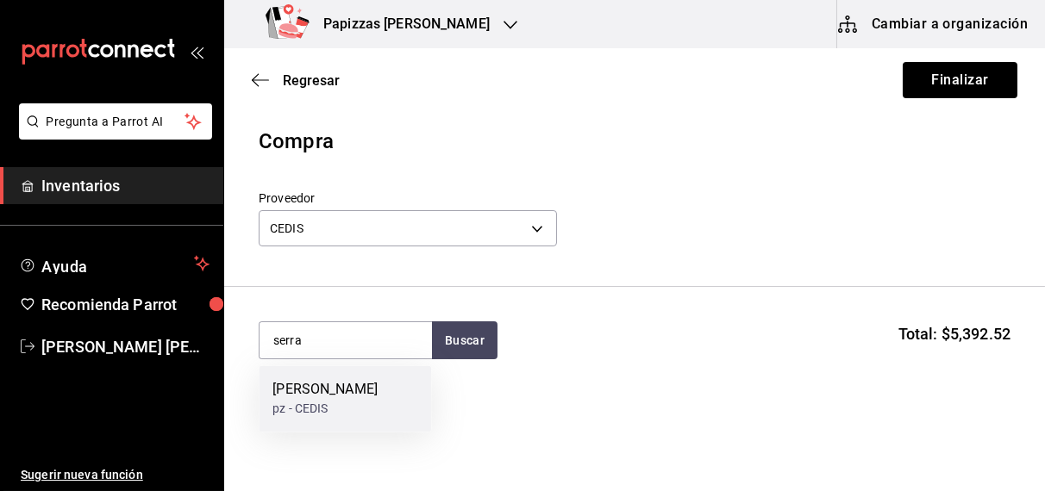
click at [283, 414] on div "pz - CEDIS" at bounding box center [324, 410] width 105 height 18
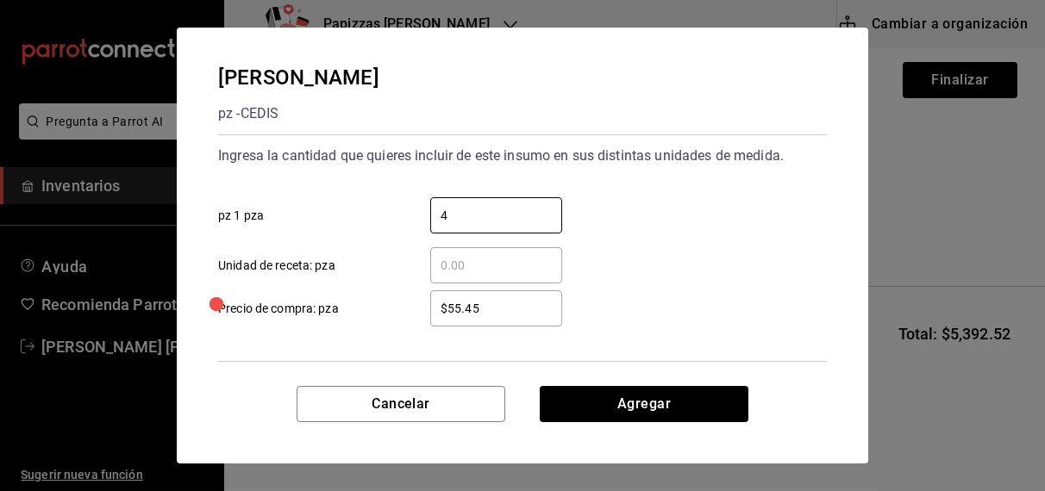
type input "4"
type input "$55.40"
click button "Agregar" at bounding box center [643, 404] width 209 height 36
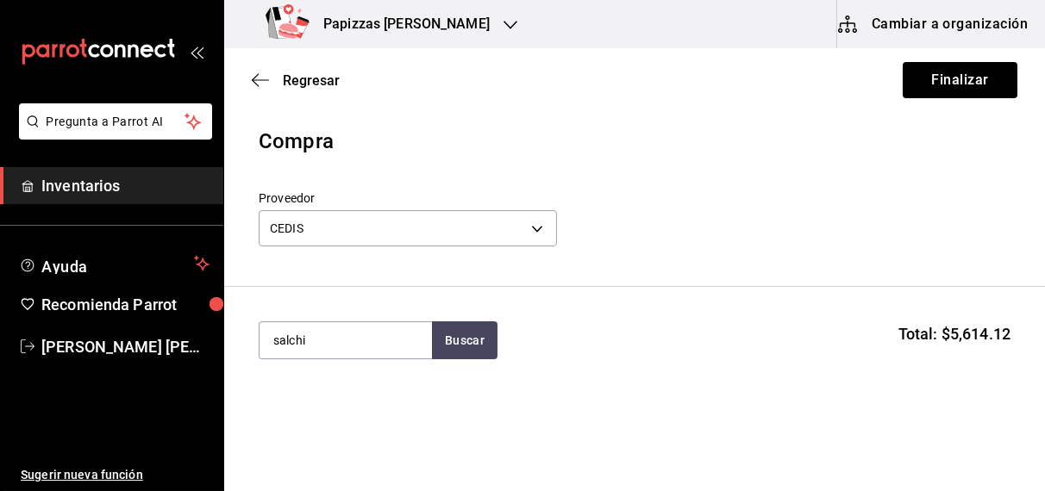
type input "salchi"
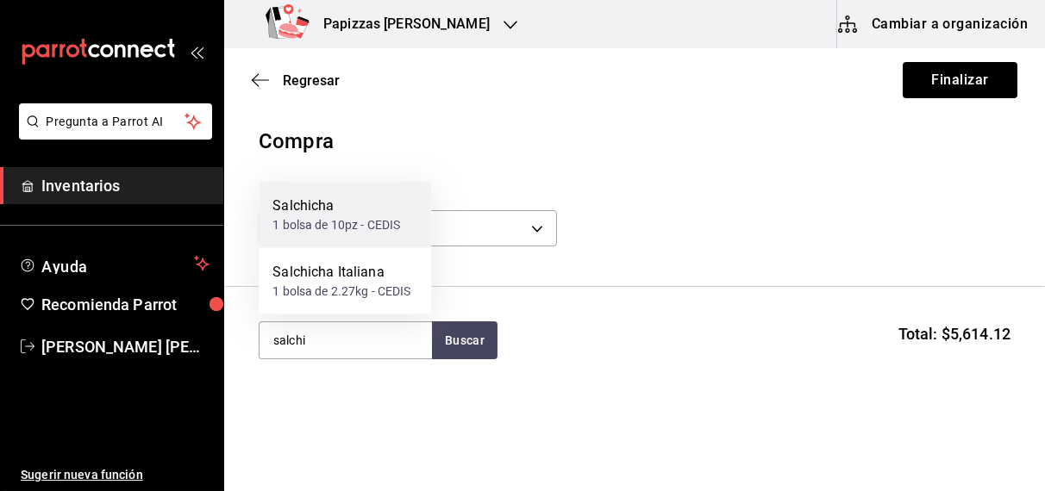
click at [348, 220] on div "1 bolsa de 10pz - CEDIS" at bounding box center [336, 225] width 128 height 18
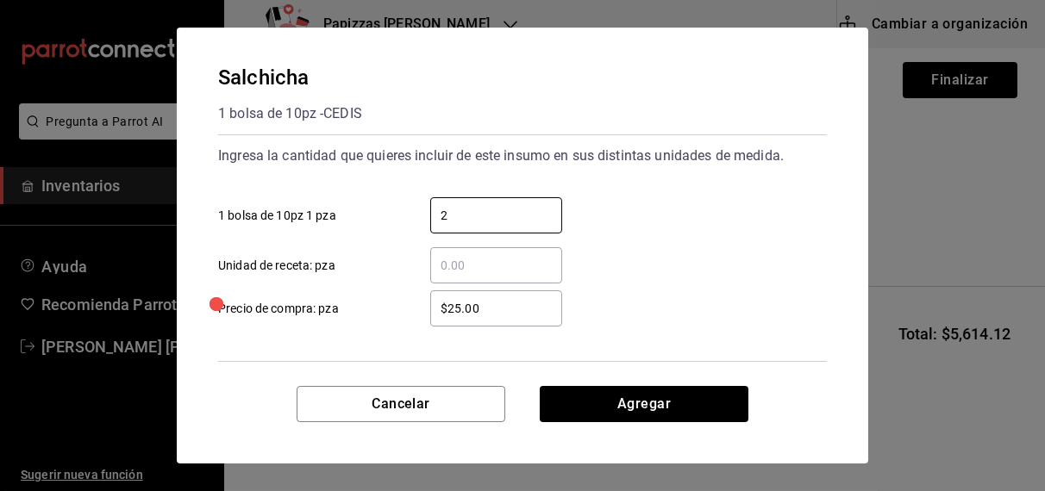
type input "2"
type input "$33.00"
click button "Agregar" at bounding box center [643, 404] width 209 height 36
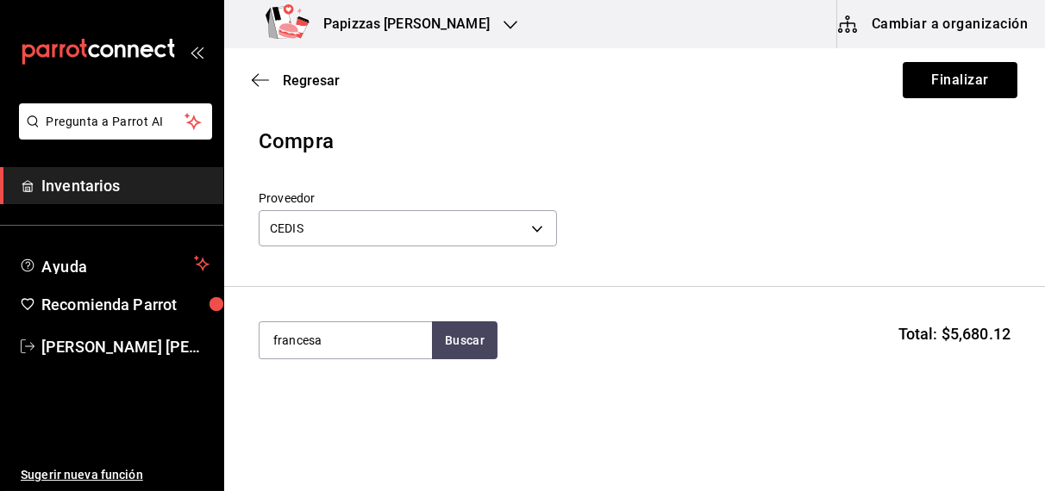
type input "francesa"
click at [346, 412] on div "1 bolsa de 2.27kg - CEDIS" at bounding box center [341, 410] width 138 height 18
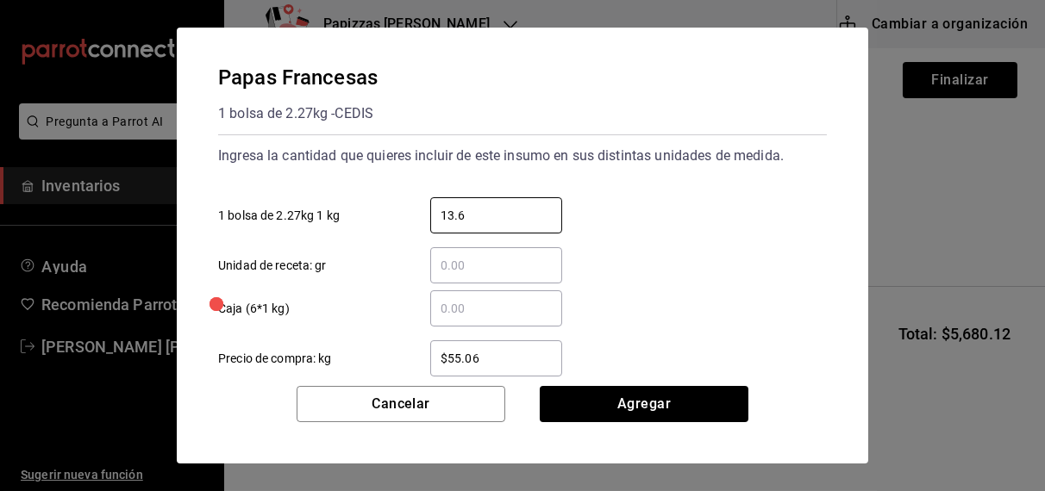
type input "13.62"
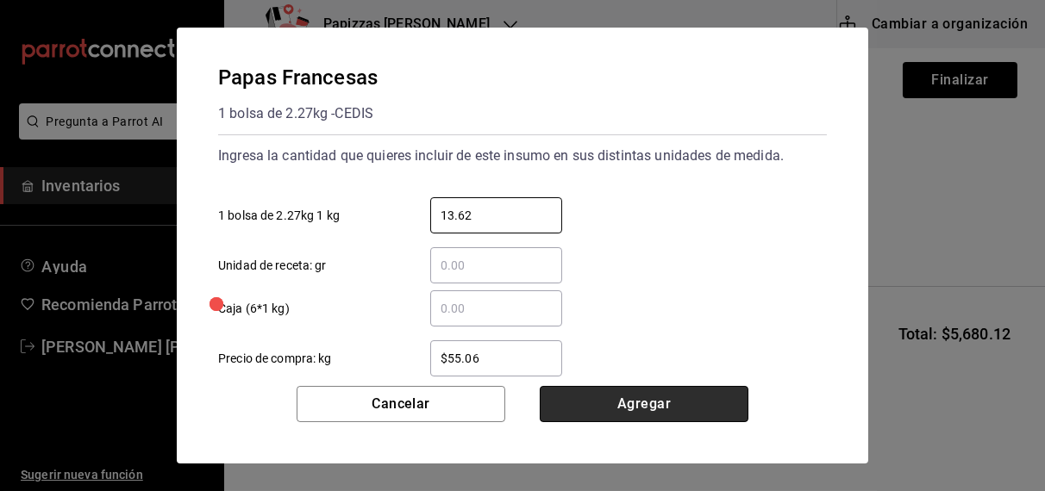
click at [632, 407] on button "Agregar" at bounding box center [643, 404] width 209 height 36
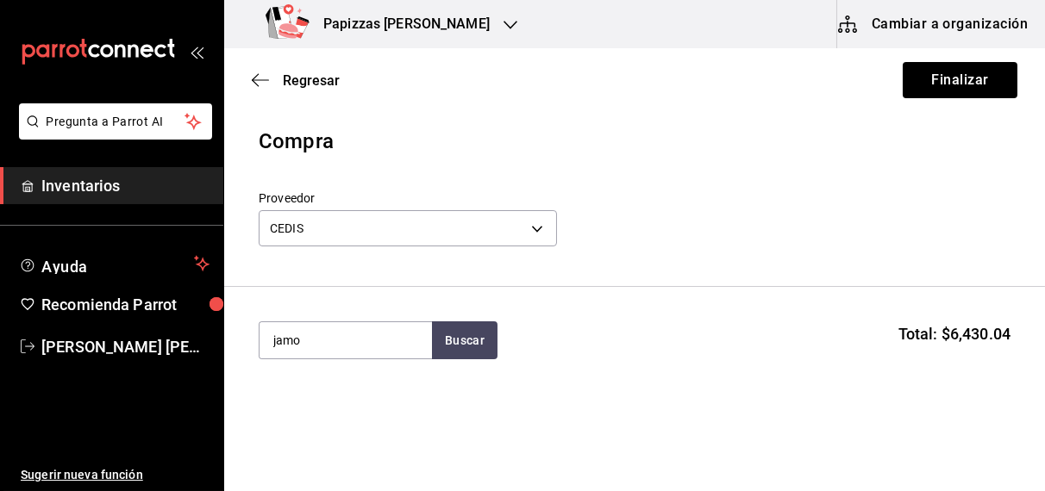
type input "jamo"
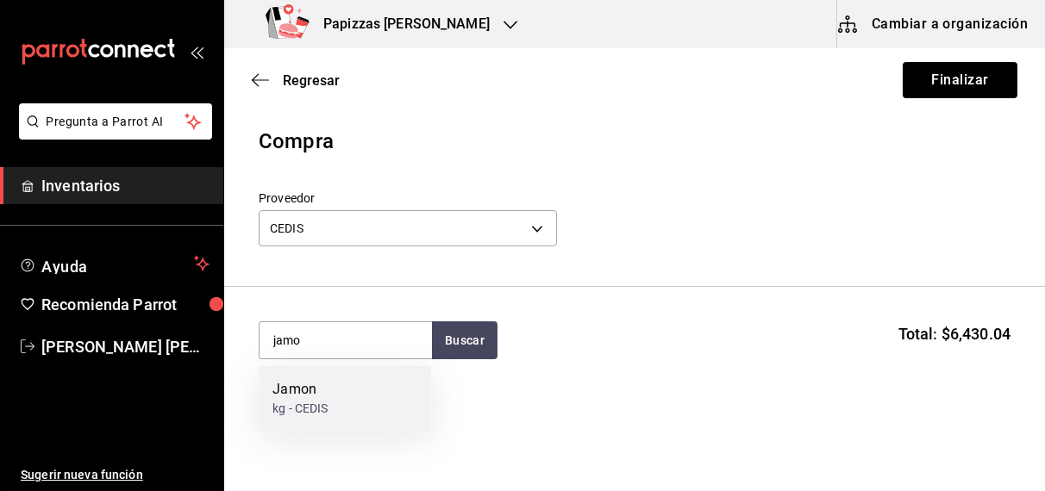
click at [311, 408] on div "kg - CEDIS" at bounding box center [299, 410] width 55 height 18
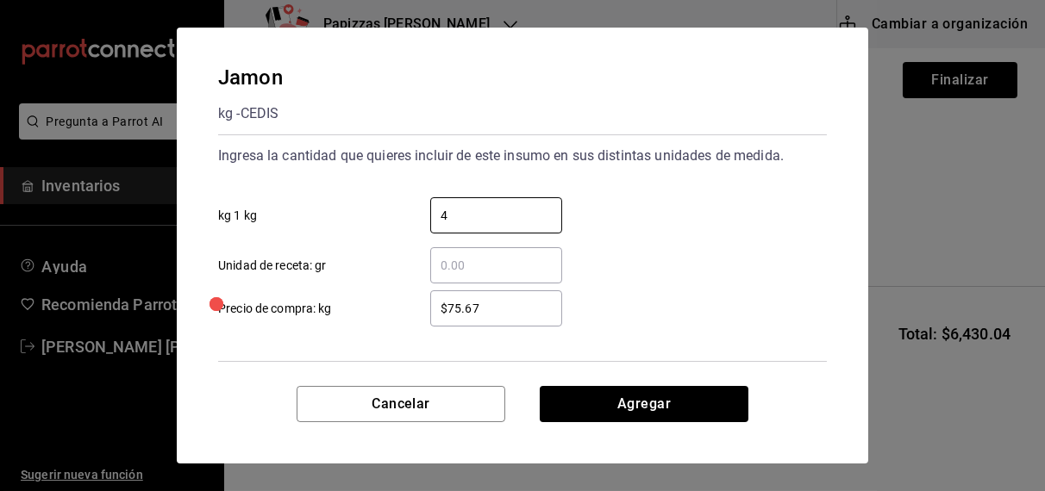
type input "4"
type input "$77.67"
click button "Agregar" at bounding box center [643, 404] width 209 height 36
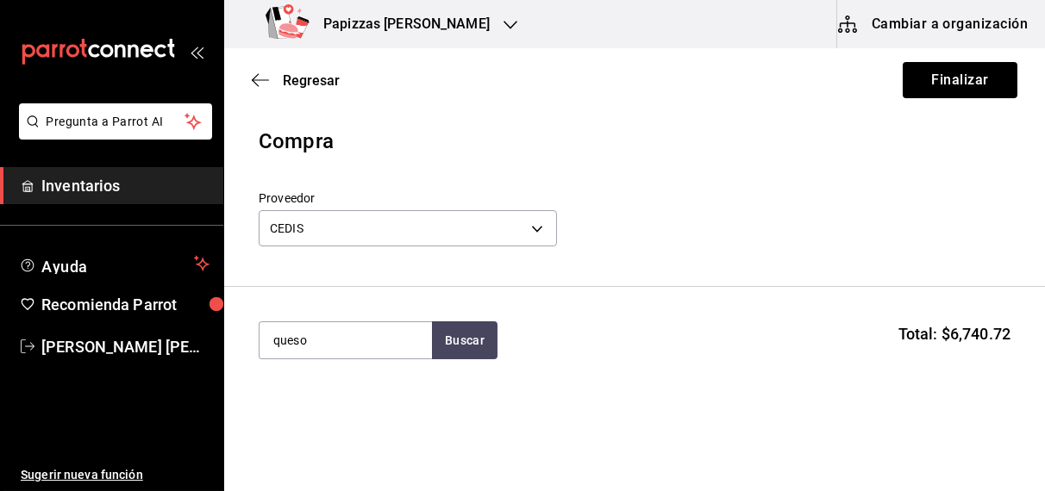
type input "queso"
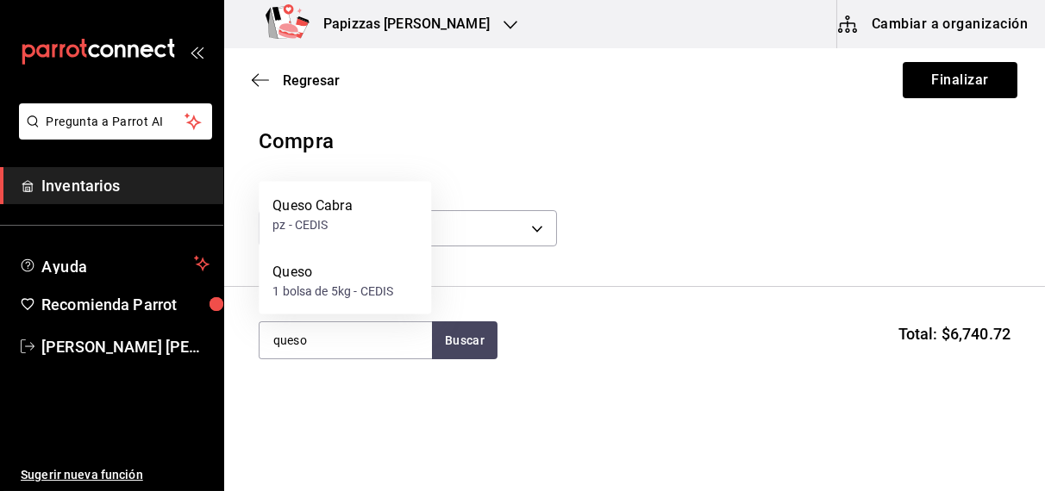
click at [290, 296] on div "1 bolsa de 5kg - CEDIS" at bounding box center [332, 292] width 121 height 18
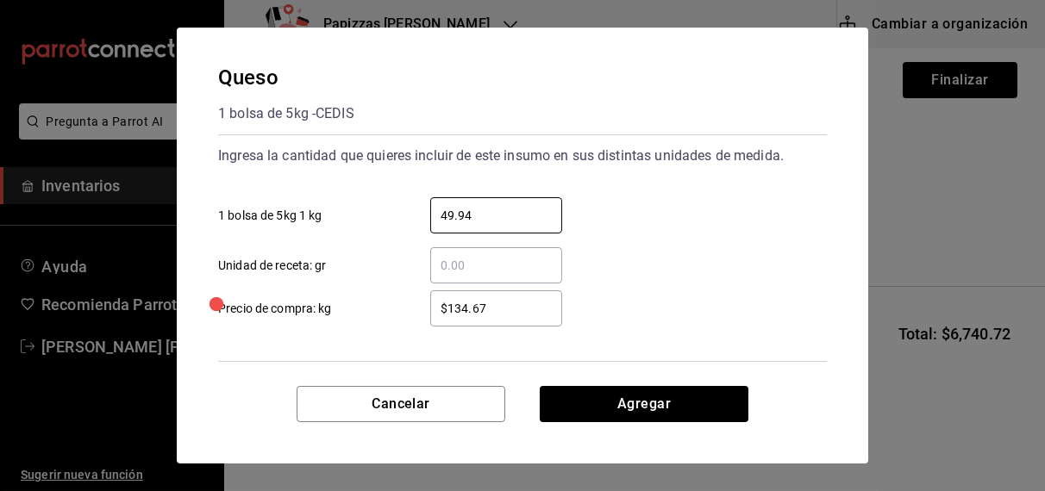
type input "49.94"
type input "$125.00"
click button "Agregar" at bounding box center [643, 404] width 209 height 36
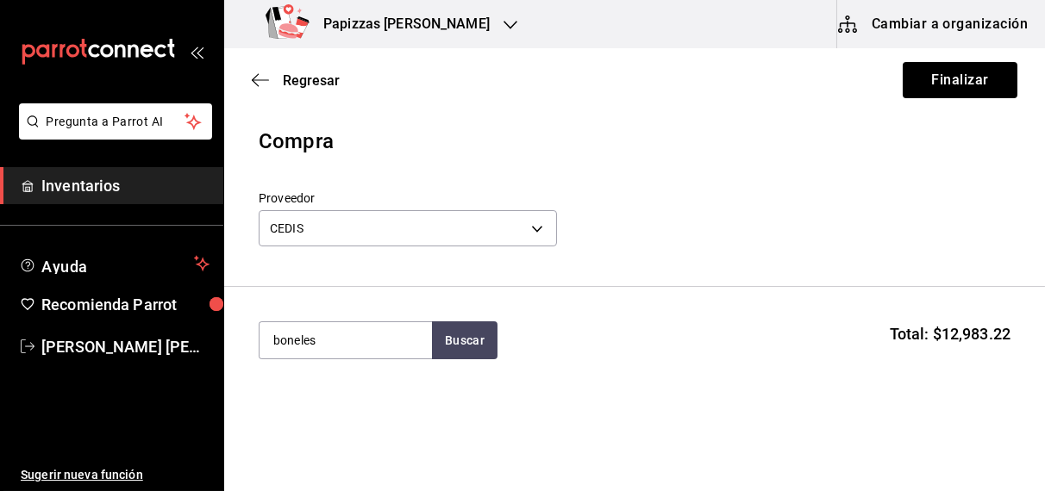
type input "boneles"
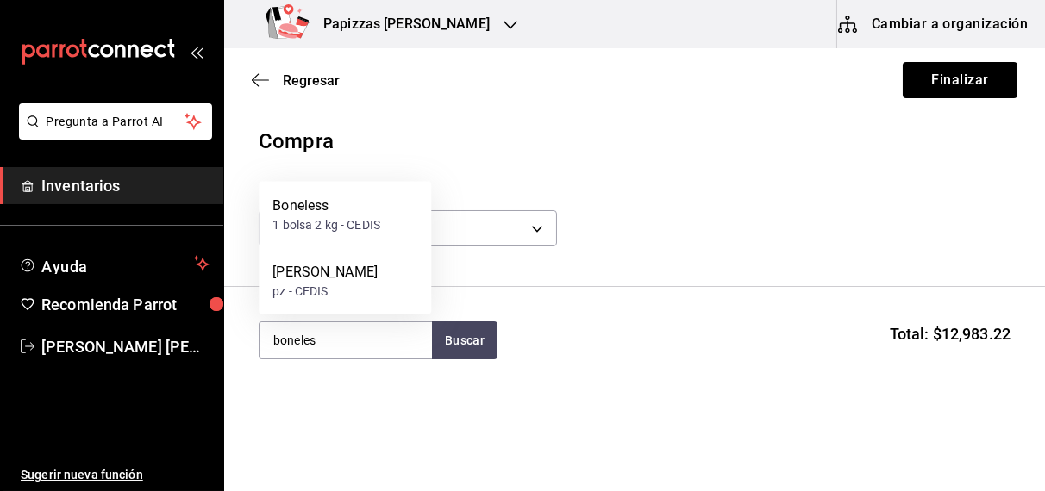
click at [317, 215] on div "Boneless" at bounding box center [326, 206] width 108 height 21
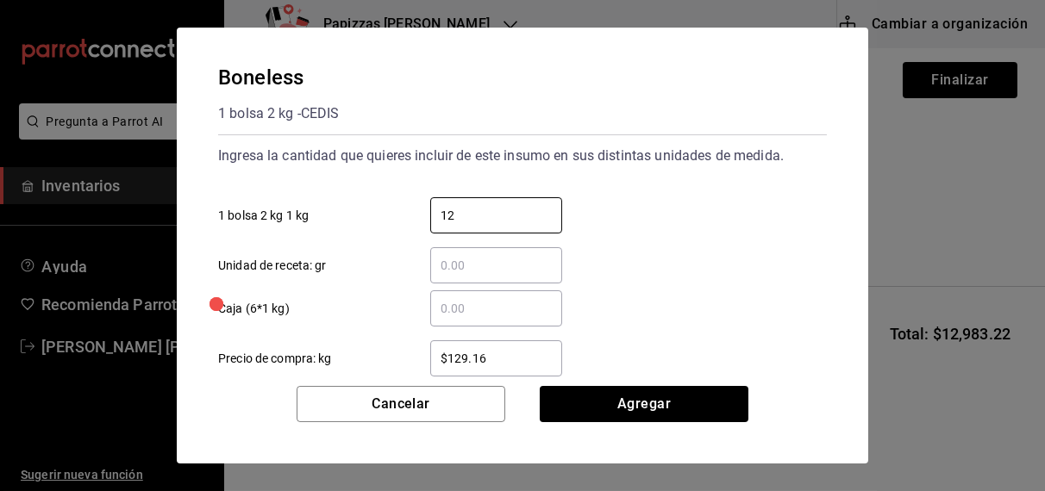
type input "12"
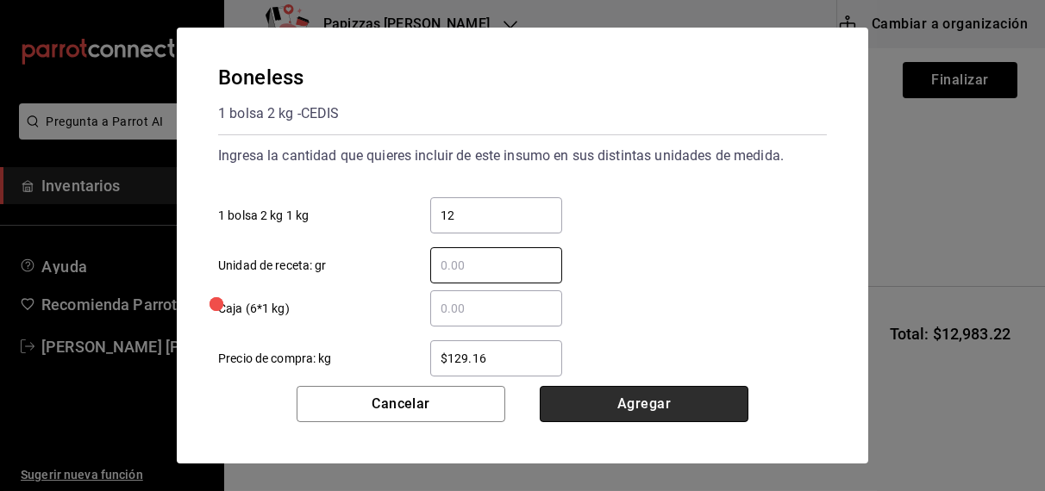
click at [639, 415] on button "Agregar" at bounding box center [643, 404] width 209 height 36
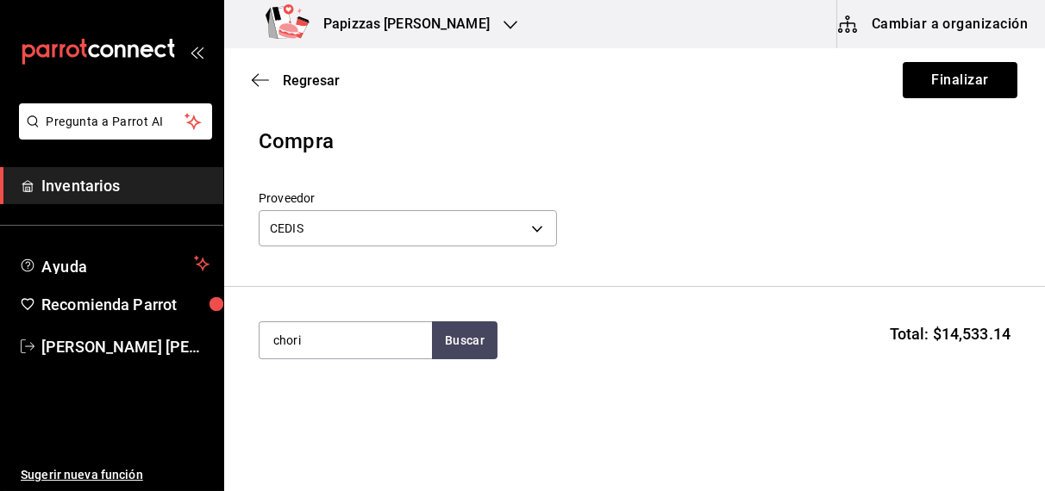
type input "chori"
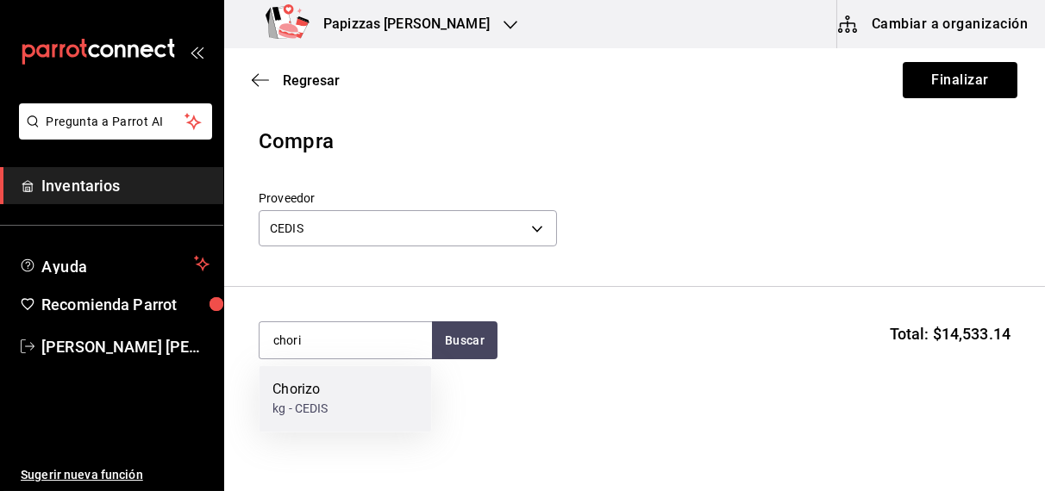
click at [347, 413] on div "Chorizo kg - CEDIS" at bounding box center [345, 399] width 172 height 66
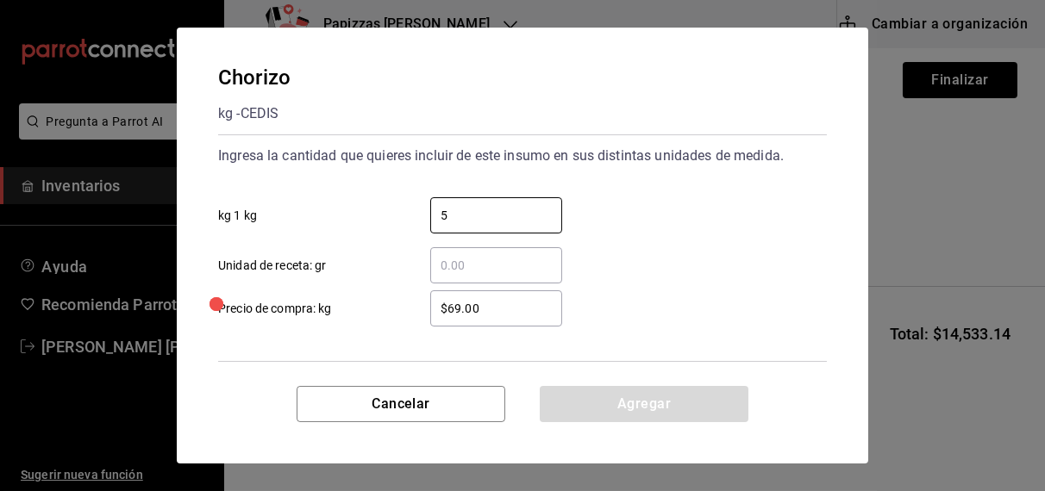
type input "5"
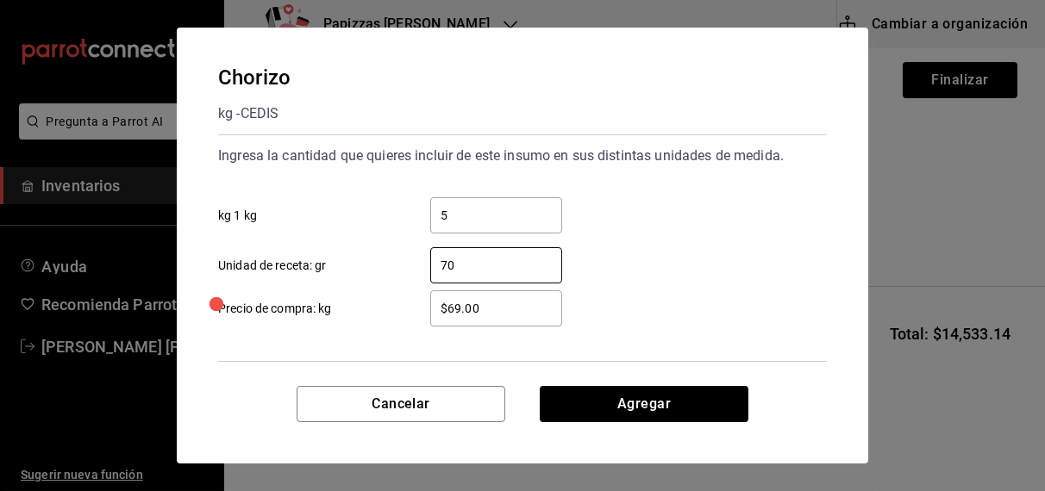
type input "7"
type input "$70.00"
click button "Agregar" at bounding box center [643, 404] width 209 height 36
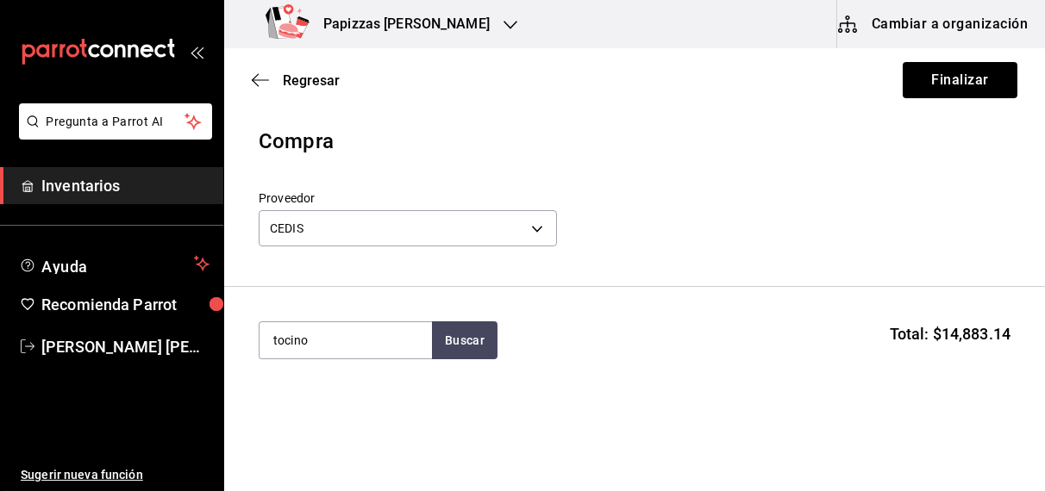
type input "tocino"
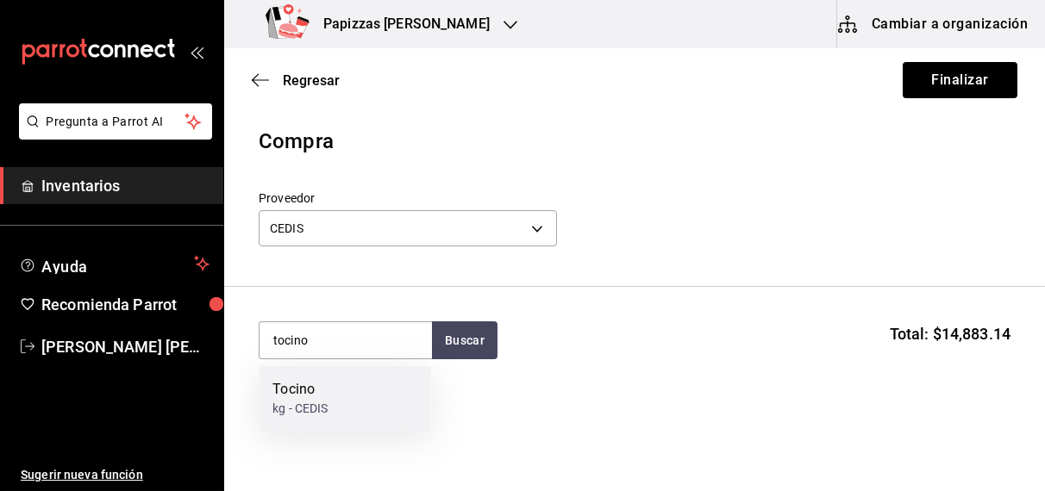
click at [320, 402] on div "kg - CEDIS" at bounding box center [299, 410] width 55 height 18
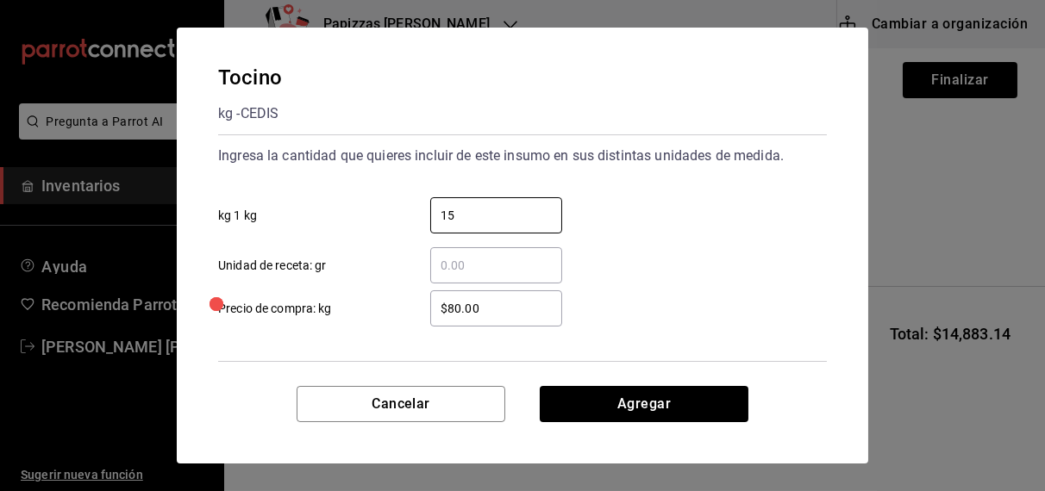
type input "15"
click button "Agregar" at bounding box center [643, 404] width 209 height 36
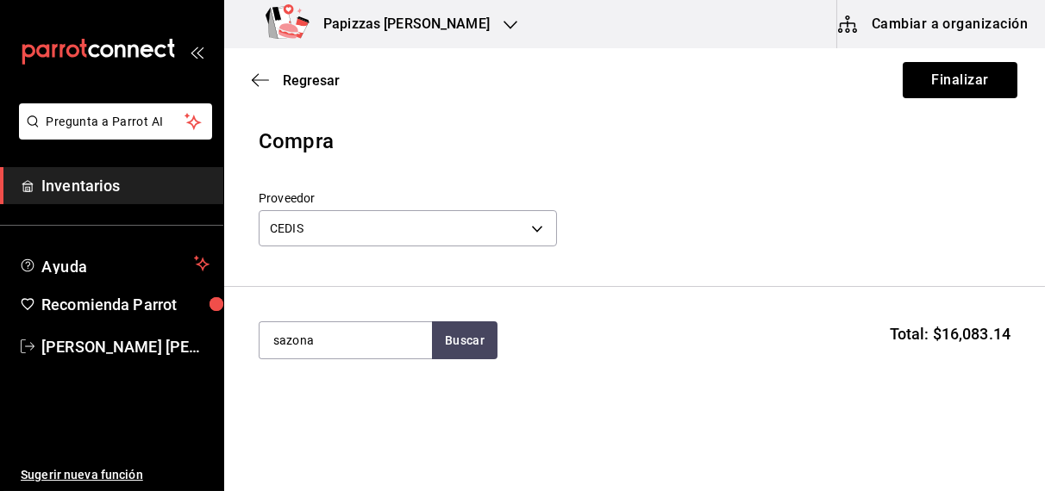
type input "sazona"
click at [340, 396] on div "Papas Sazonadas" at bounding box center [341, 390] width 138 height 21
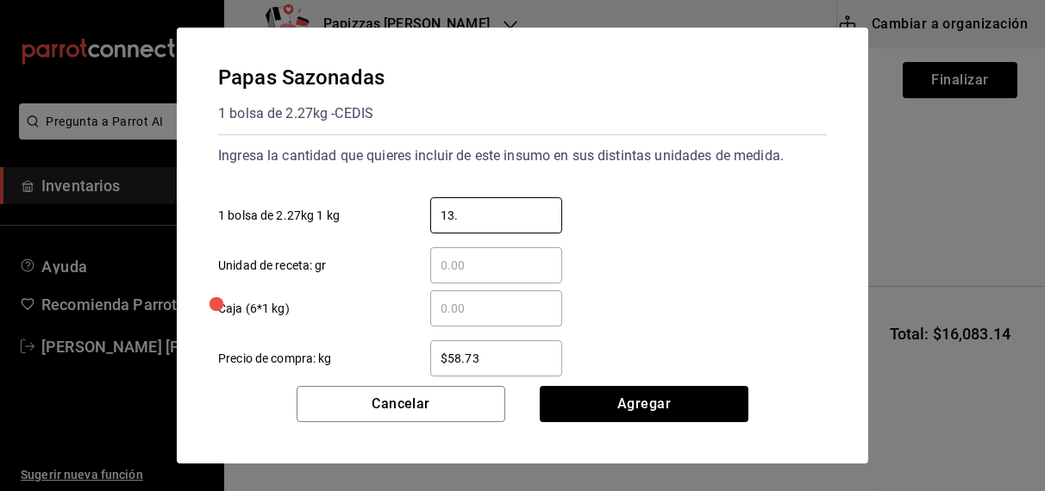
type input "13.62"
click button "Agregar" at bounding box center [643, 404] width 209 height 36
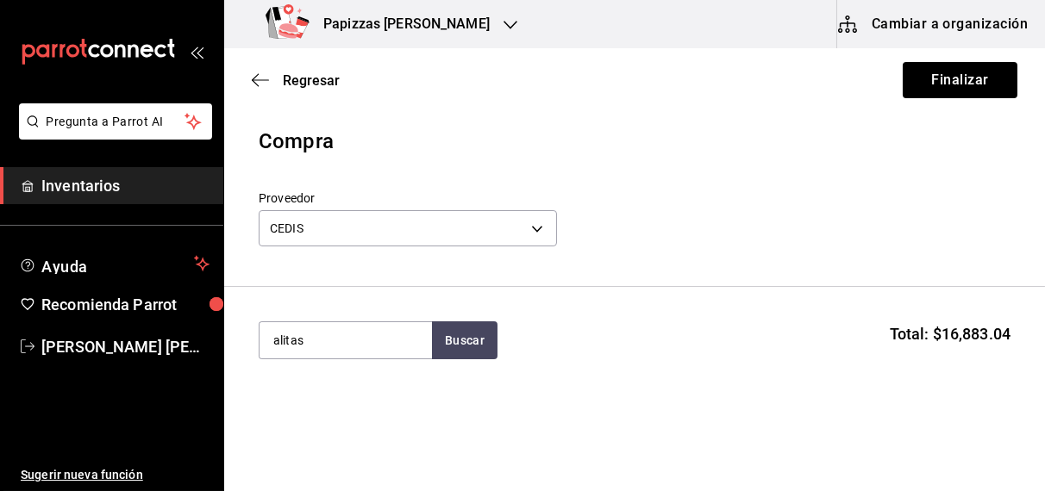
type input "alitas"
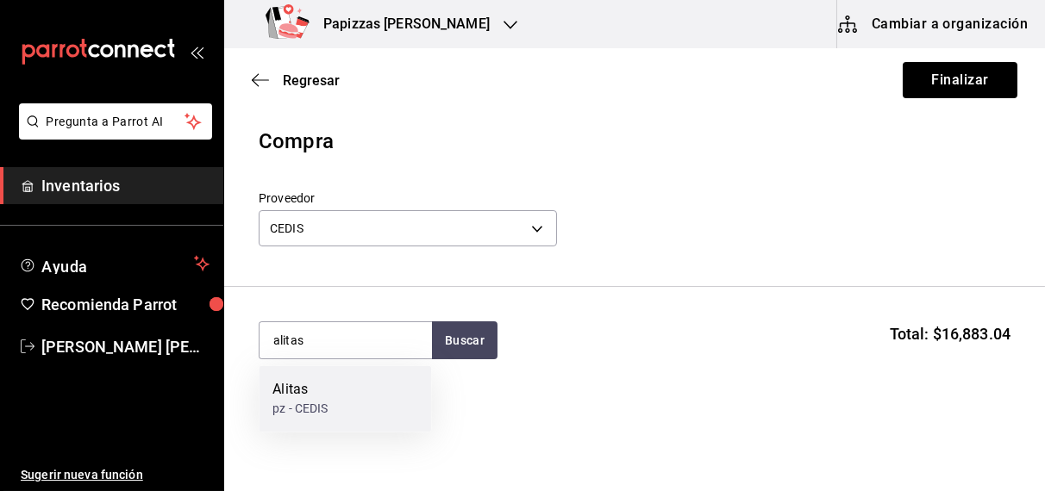
click at [321, 406] on div "pz - CEDIS" at bounding box center [299, 410] width 55 height 18
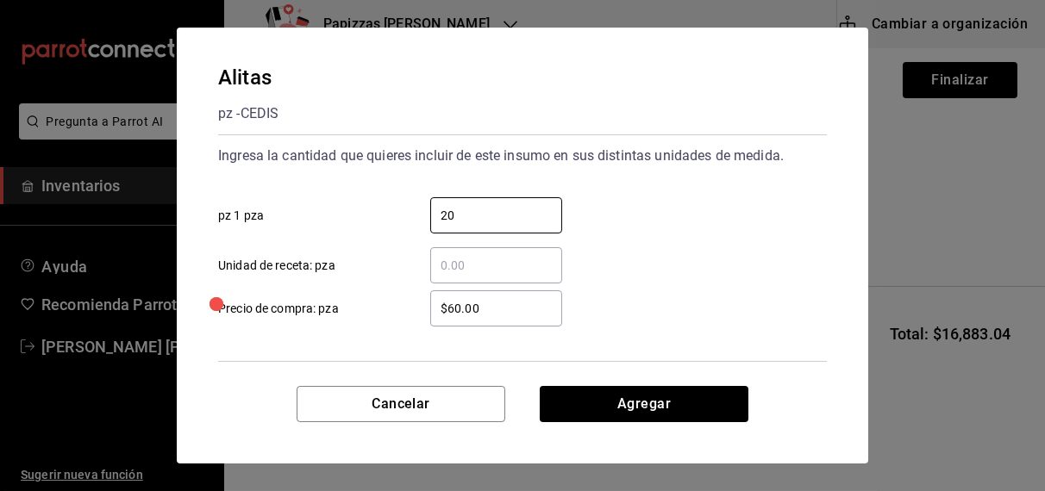
type input "20"
click button "Agregar" at bounding box center [643, 404] width 209 height 36
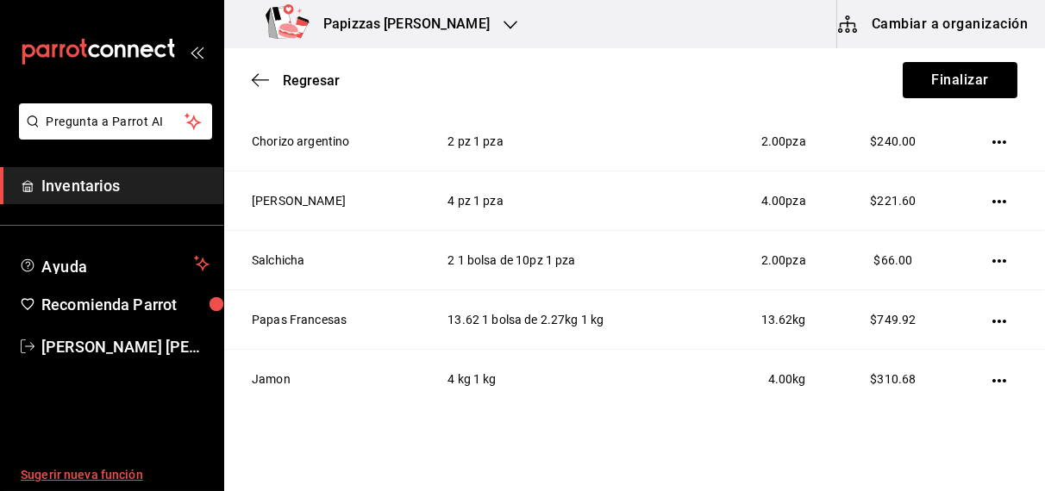
scroll to position [906, 0]
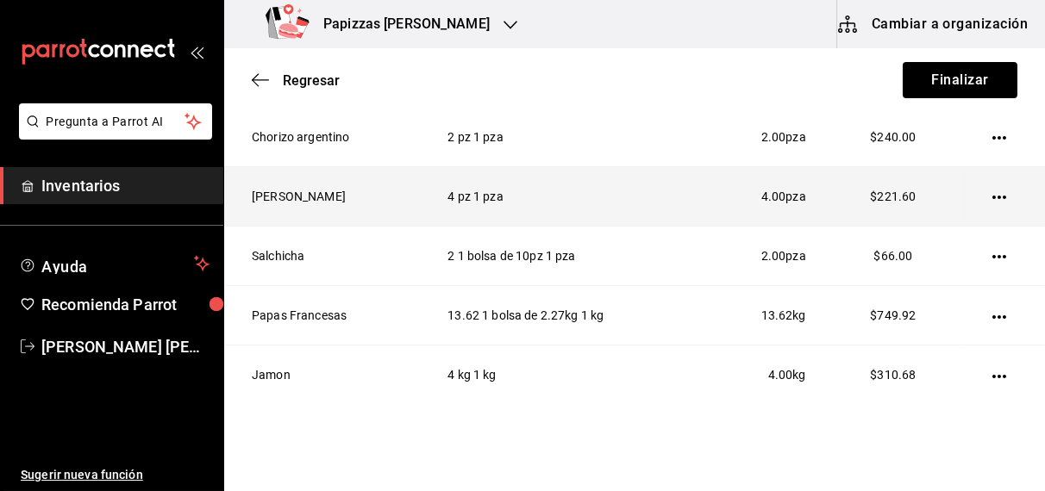
click at [623, 205] on td "4 pz 1 pza" at bounding box center [562, 196] width 271 height 59
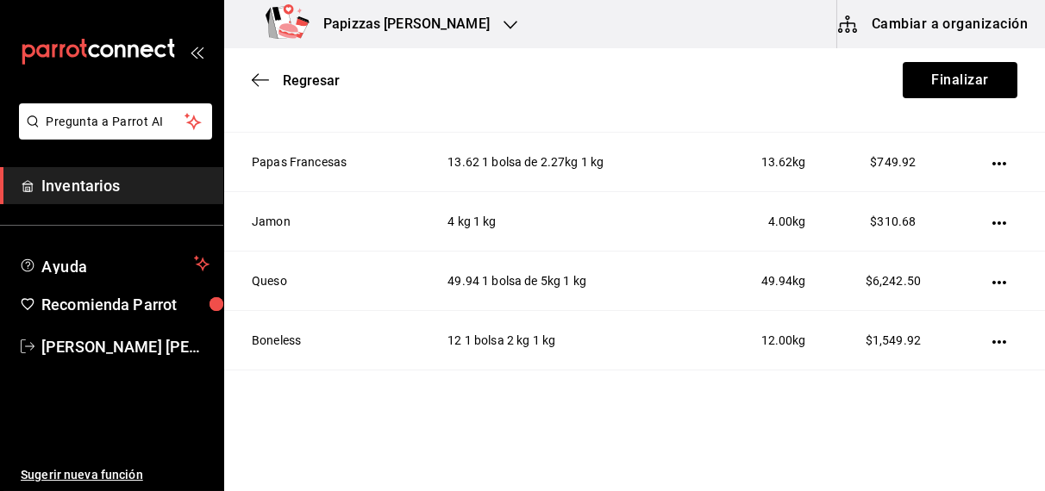
scroll to position [1073, 0]
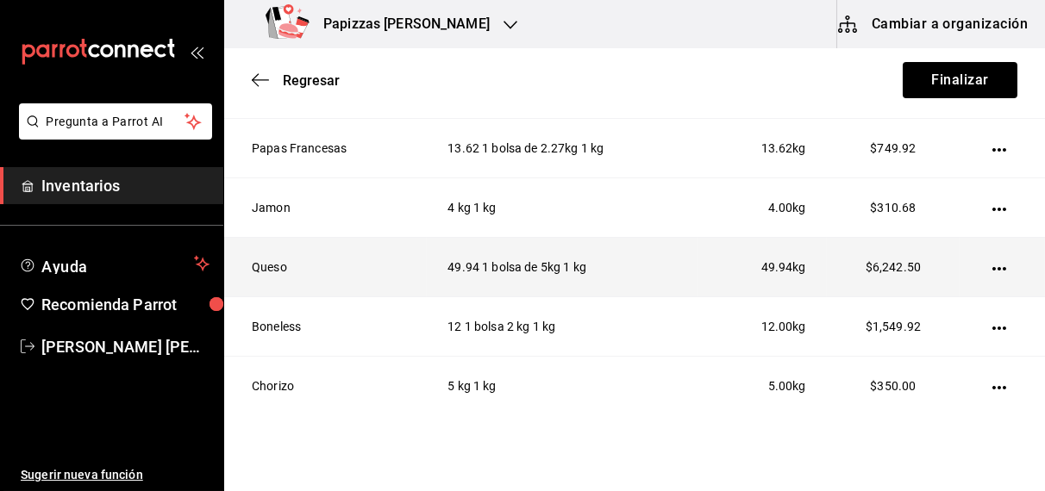
click at [992, 267] on icon "button" at bounding box center [999, 268] width 14 height 3
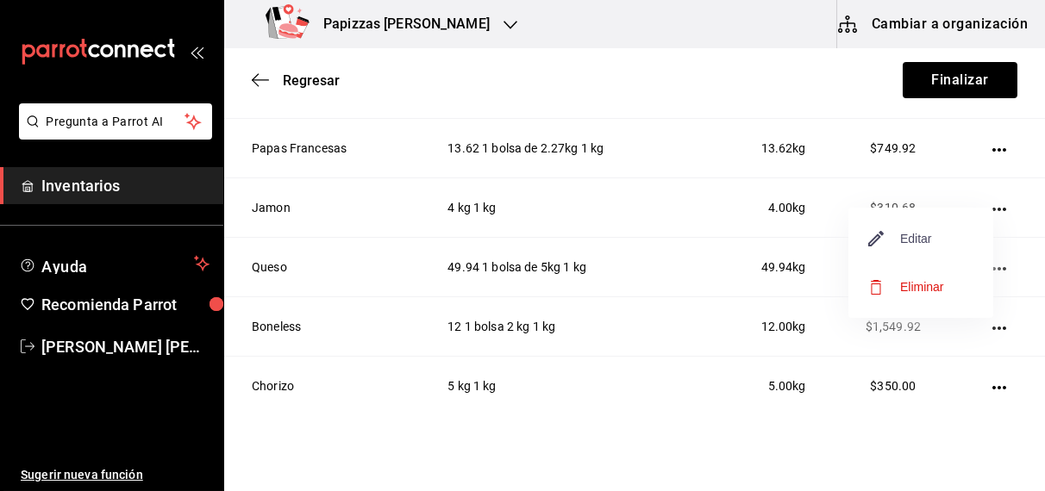
click at [925, 238] on span "Editar" at bounding box center [900, 238] width 63 height 21
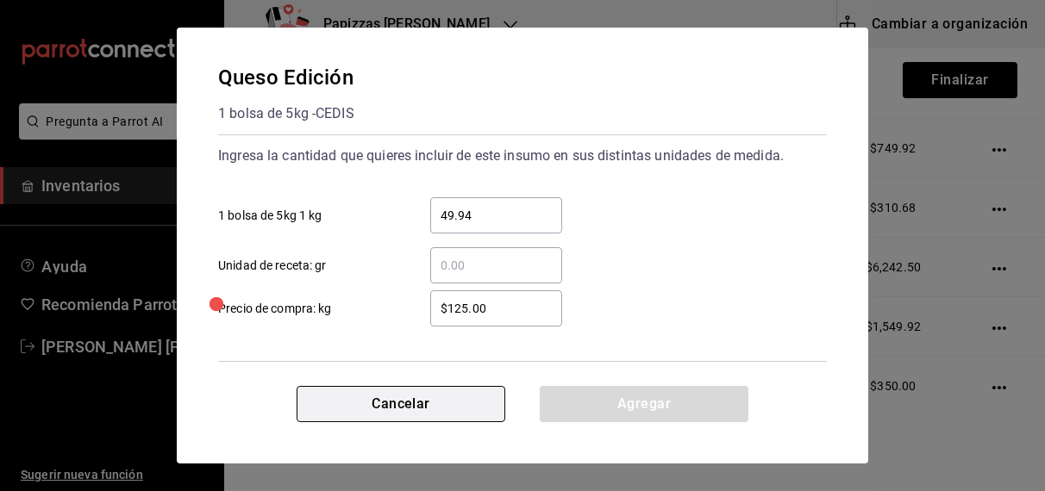
click at [376, 404] on button "Cancelar" at bounding box center [400, 404] width 209 height 36
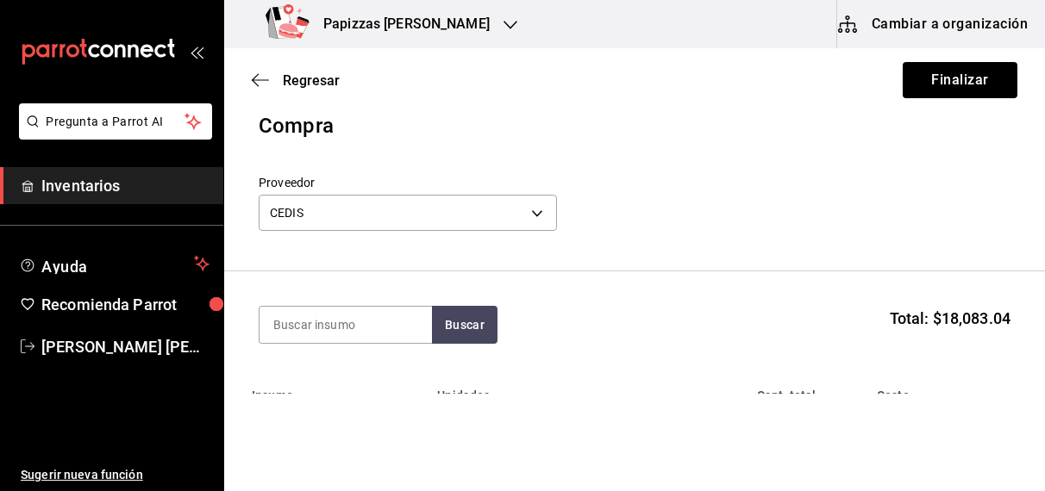
scroll to position [0, 0]
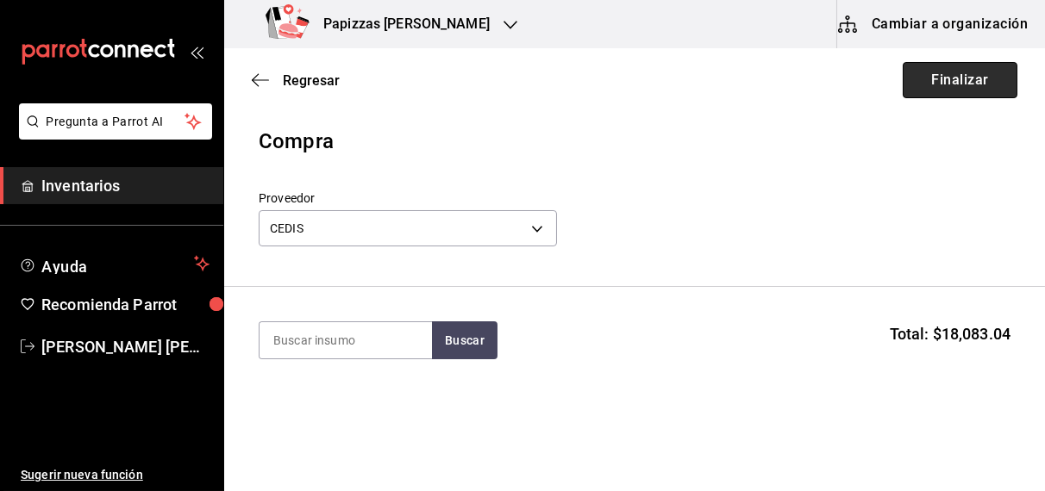
click at [958, 84] on button "Finalizar" at bounding box center [959, 80] width 115 height 36
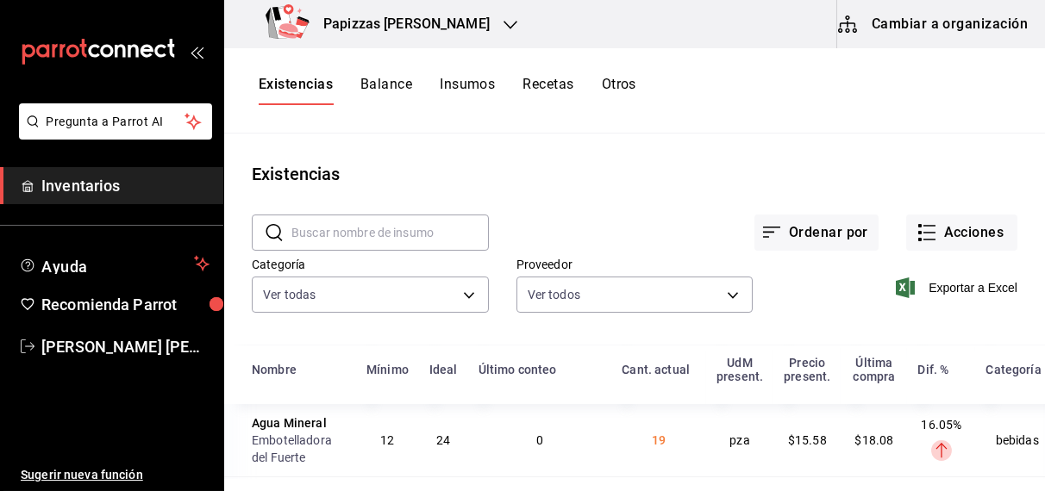
click at [622, 88] on button "Otros" at bounding box center [619, 90] width 34 height 29
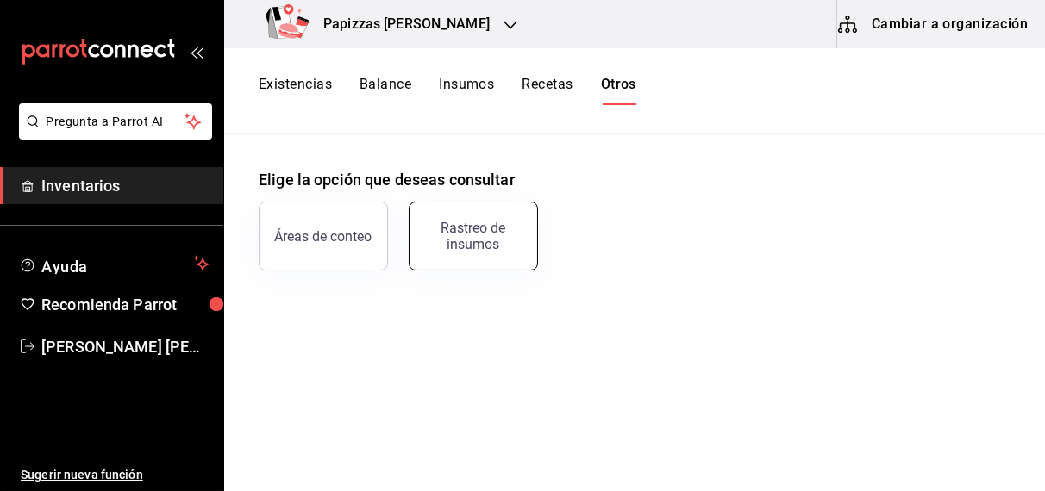
click at [499, 234] on div "Rastreo de insumos" at bounding box center [473, 236] width 107 height 33
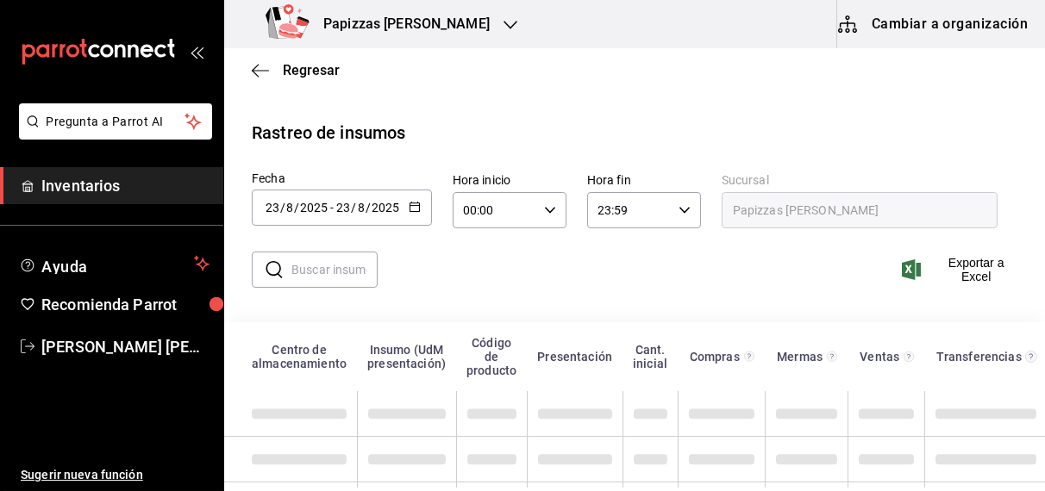
click at [340, 275] on input "text" at bounding box center [334, 270] width 86 height 34
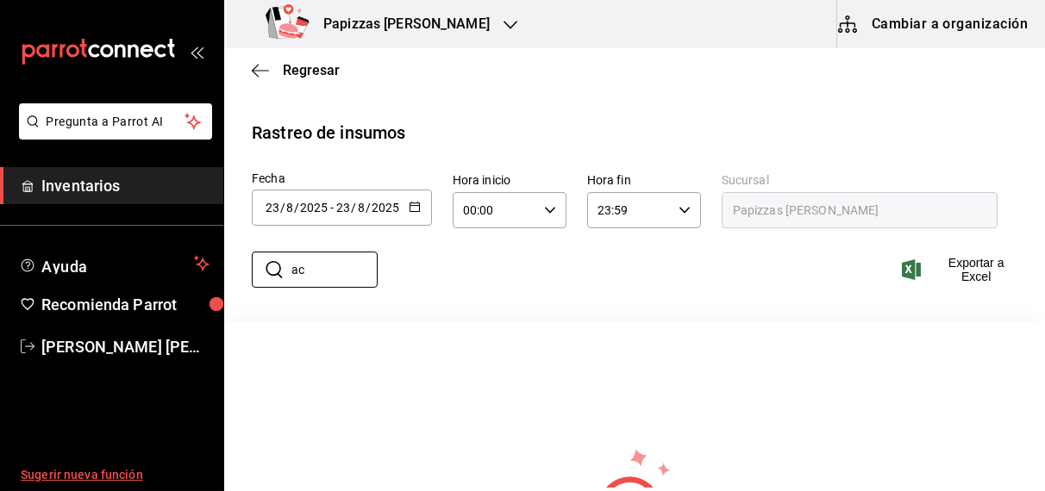
type input "a"
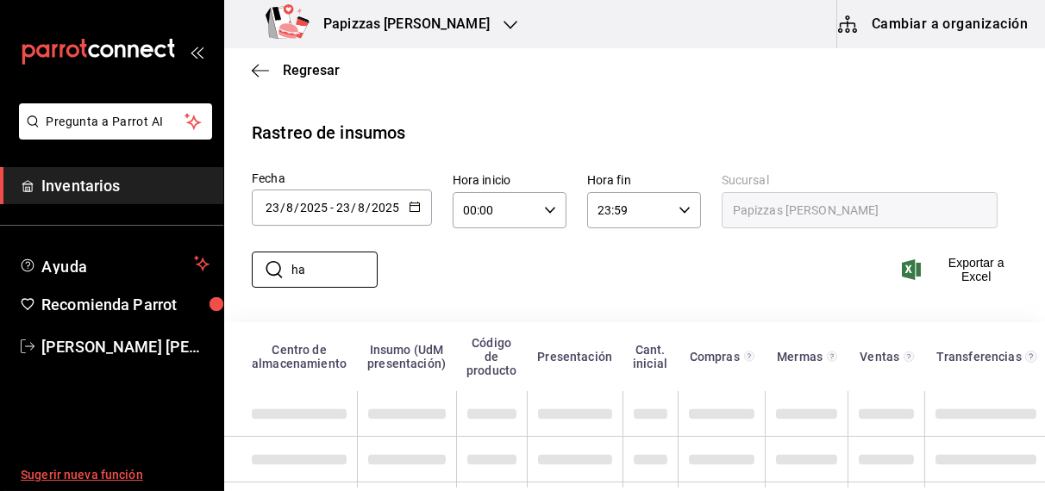
type input "h"
click at [309, 67] on span "Regresar" at bounding box center [311, 70] width 57 height 16
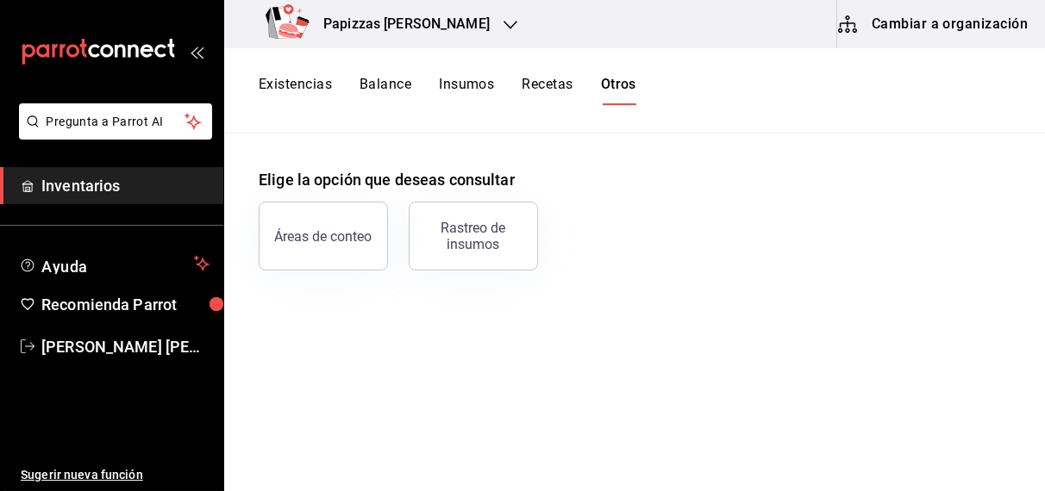
click at [301, 85] on button "Existencias" at bounding box center [295, 90] width 73 height 29
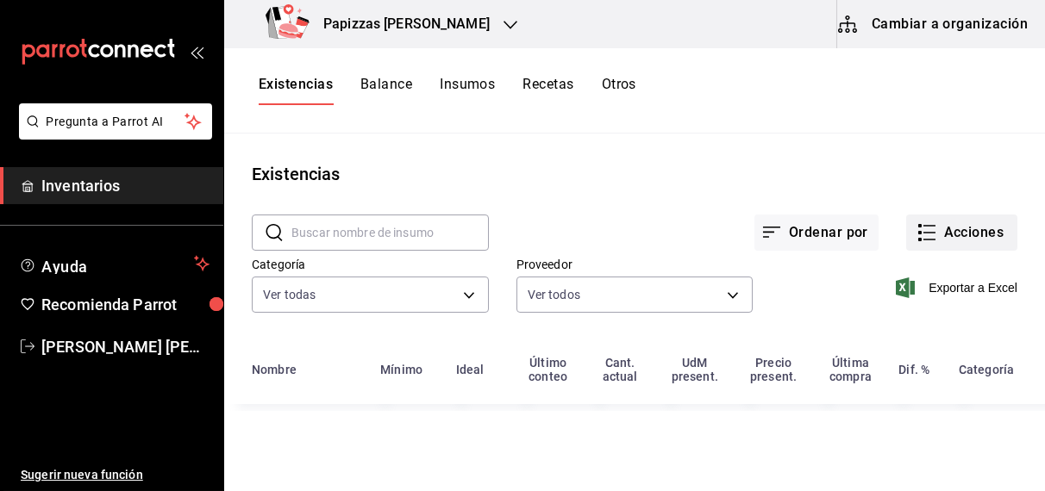
click at [972, 236] on button "Acciones" at bounding box center [961, 233] width 111 height 36
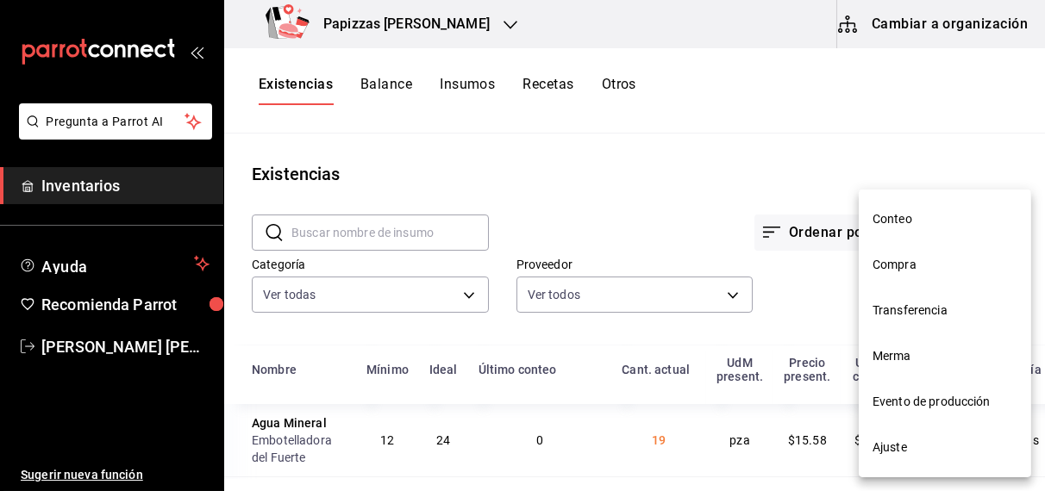
click at [907, 266] on span "Compra" at bounding box center [944, 265] width 145 height 18
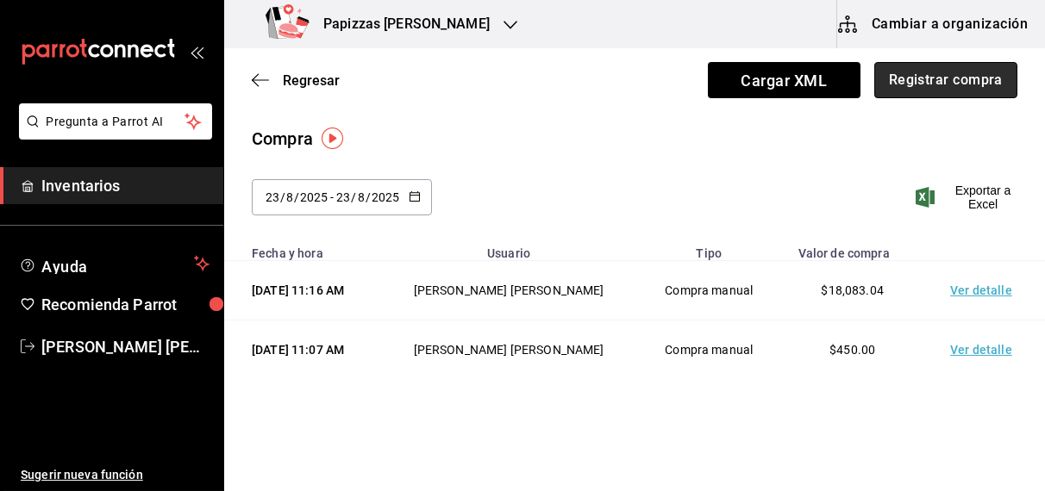
click at [947, 80] on button "Registrar compra" at bounding box center [945, 80] width 143 height 36
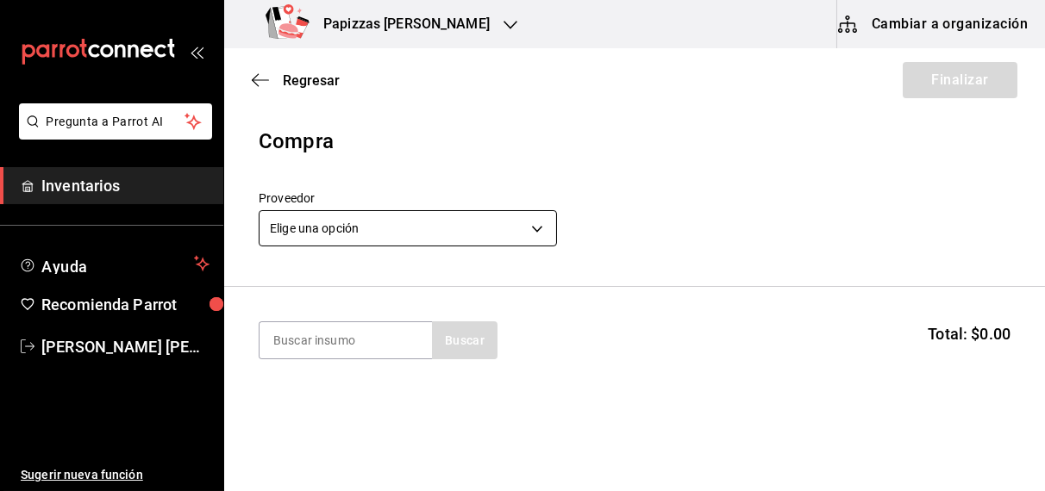
click at [427, 226] on body "Pregunta a Parrot AI Inventarios Ayuda Recomienda Parrot OBDULIA JANNETH CASTRO…" at bounding box center [522, 197] width 1045 height 394
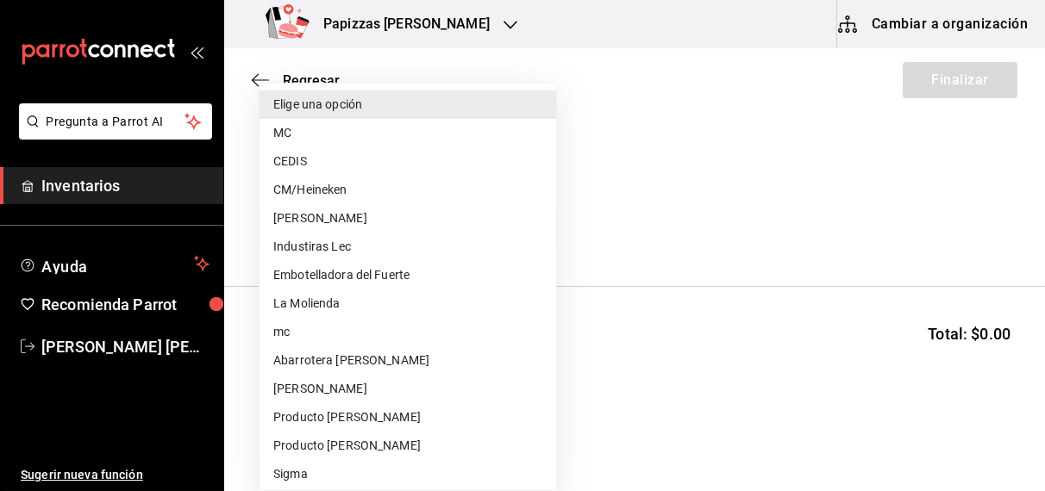
click at [370, 271] on li "Embotelladora del Fuerte" at bounding box center [407, 275] width 296 height 28
type input "2a449e60-1878-40e8-ba60-5a9907f89e6b"
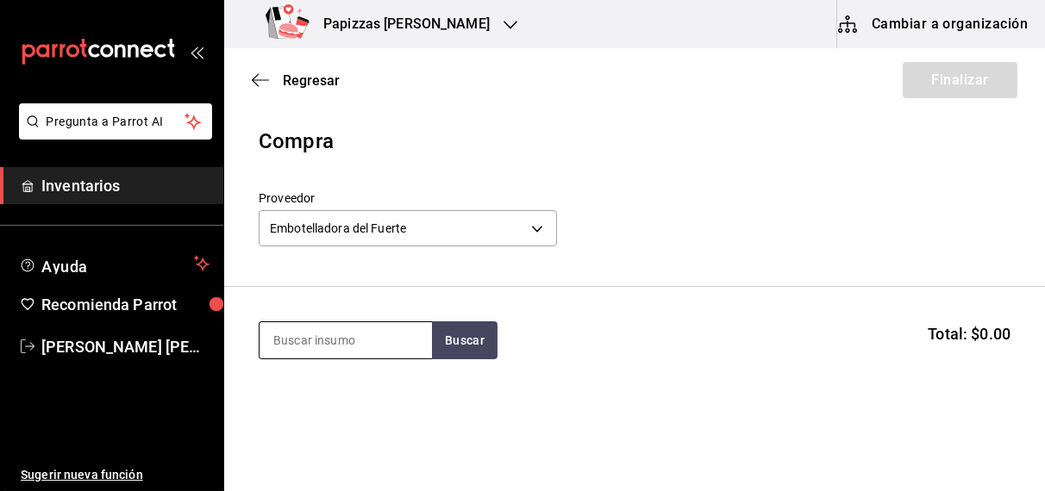
click at [325, 341] on input at bounding box center [345, 340] width 172 height 36
type input "naranja"
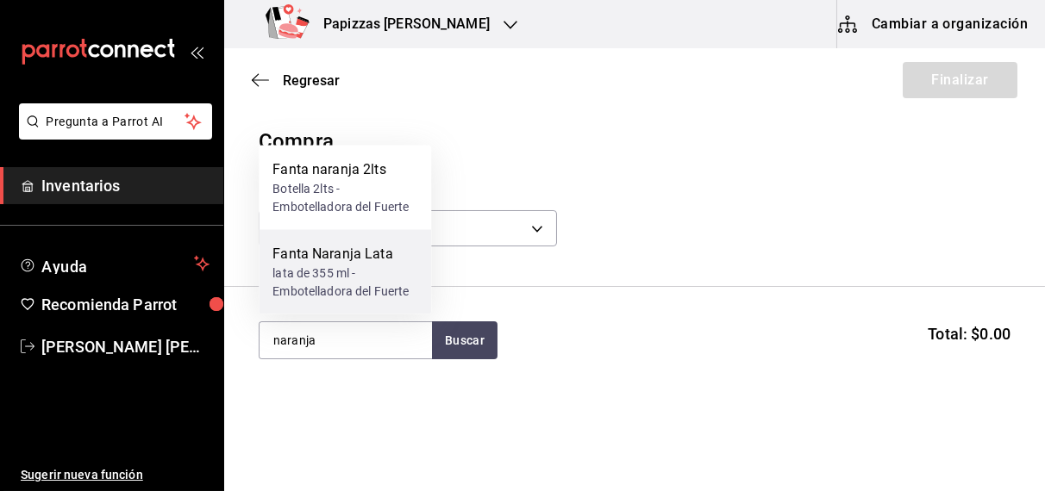
click at [331, 302] on div "Fanta Naranja Lata lata de 355 ml - Embotelladora del Fuerte" at bounding box center [345, 272] width 172 height 84
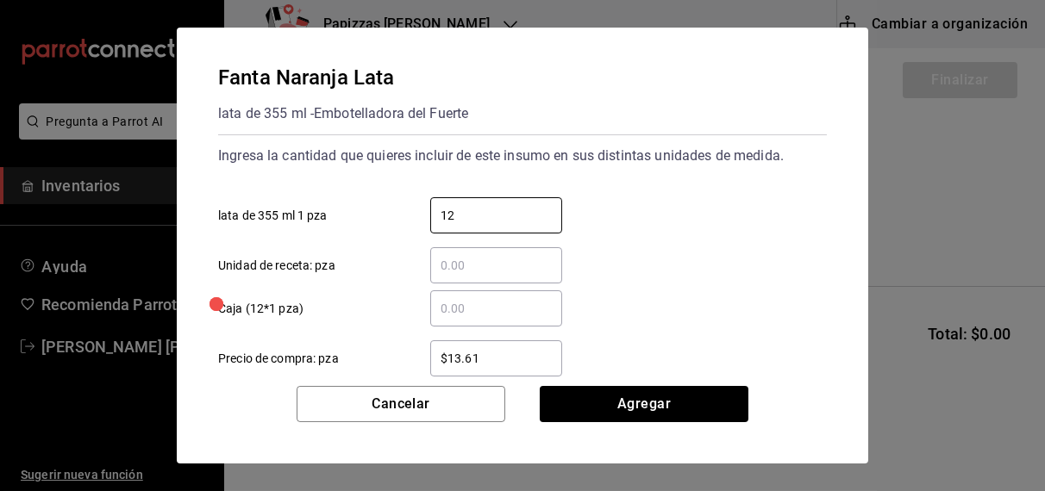
type input "12"
type input "$16.75"
click button "Agregar" at bounding box center [643, 404] width 209 height 36
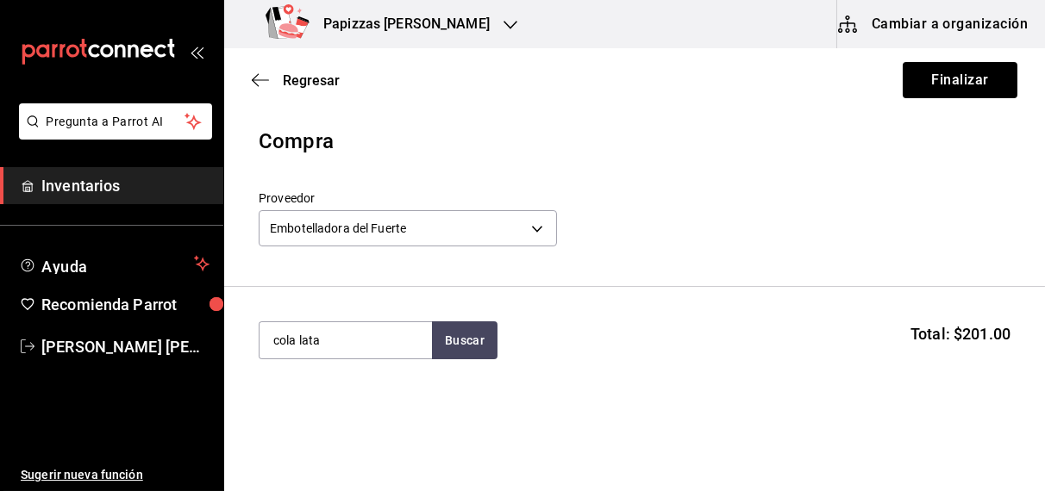
type input "cola lata"
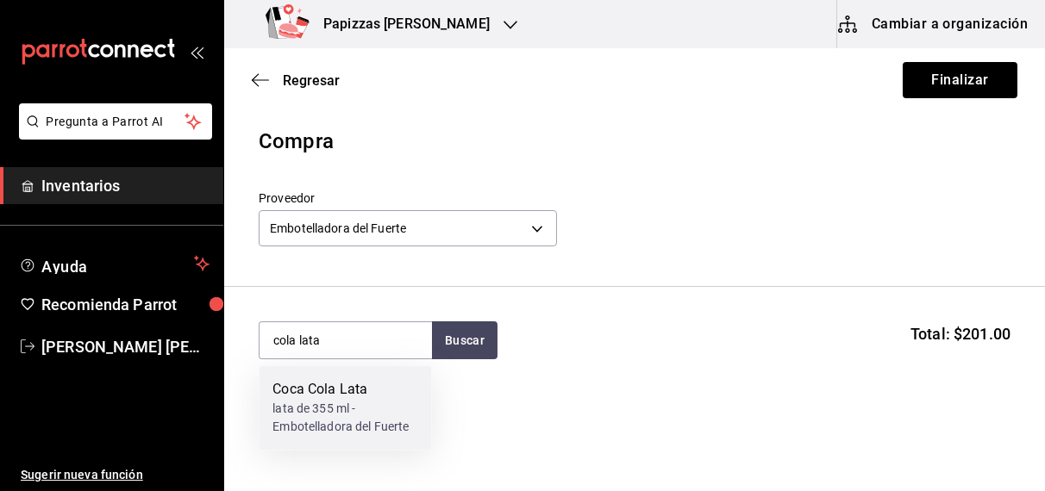
click at [341, 410] on div "lata de 355 ml - Embotelladora del Fuerte" at bounding box center [344, 419] width 145 height 36
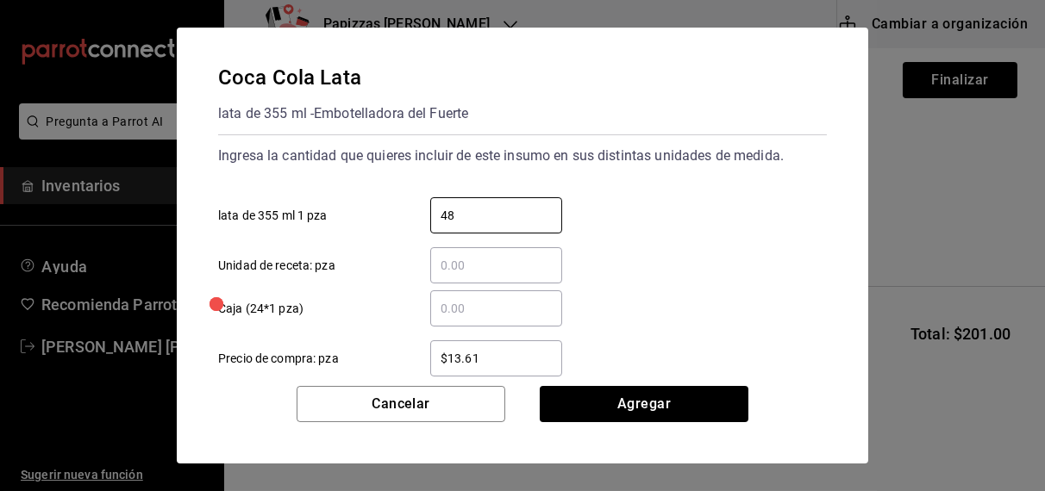
type input "48"
type input "$16.75"
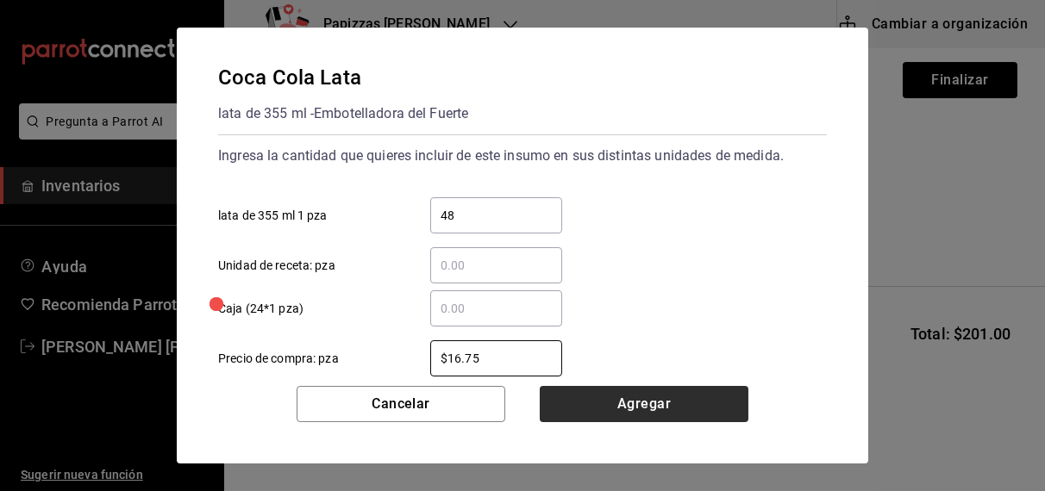
click at [658, 415] on button "Agregar" at bounding box center [643, 404] width 209 height 36
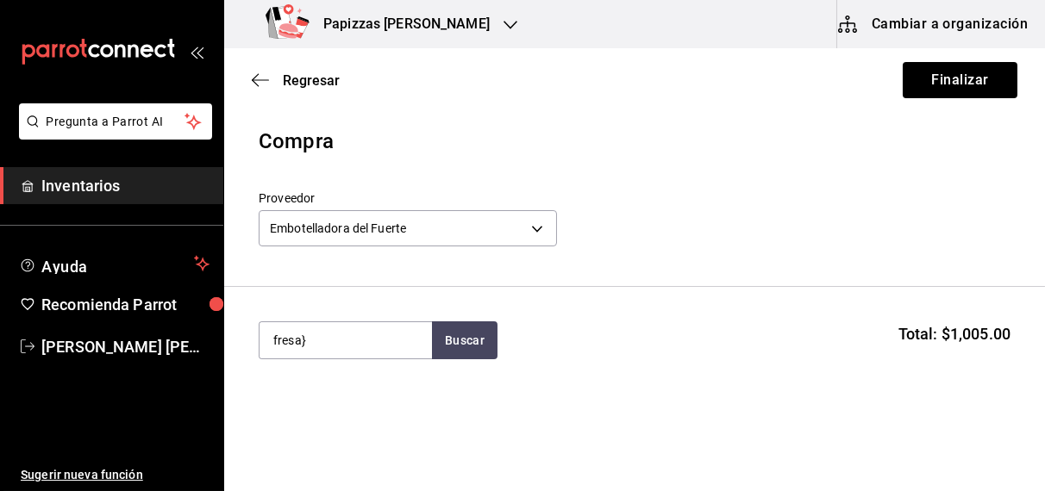
type input "fresa"
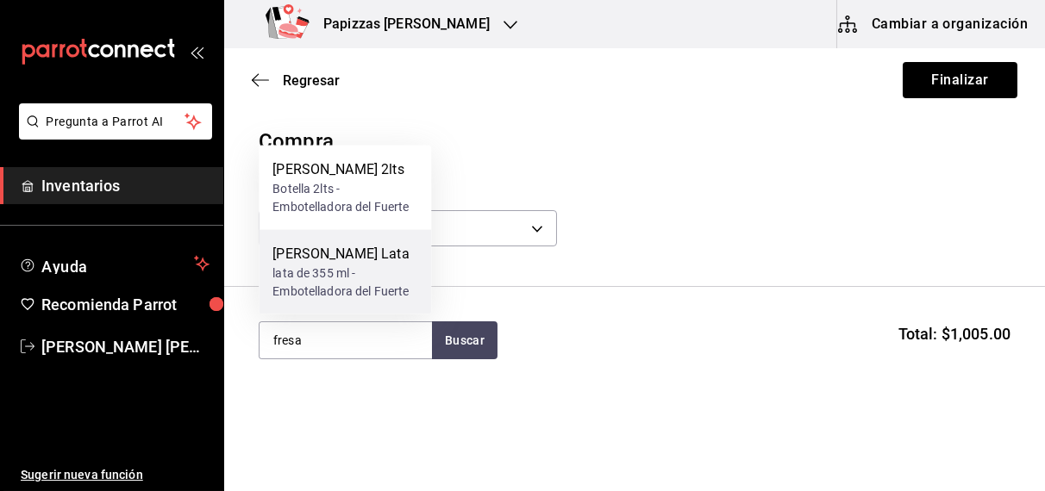
click at [338, 283] on div "lata de 355 ml - Embotelladora del Fuerte" at bounding box center [344, 283] width 145 height 36
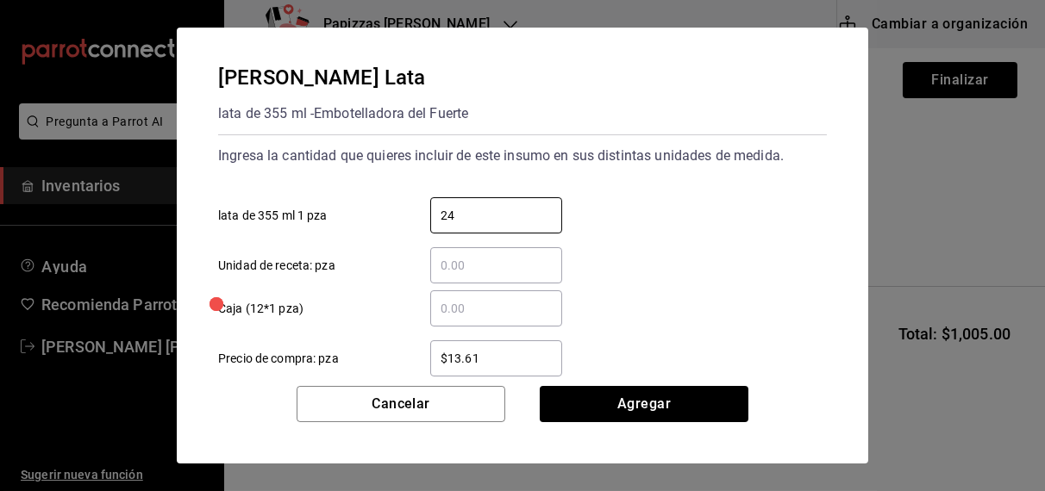
type input "24"
type input "$16.75"
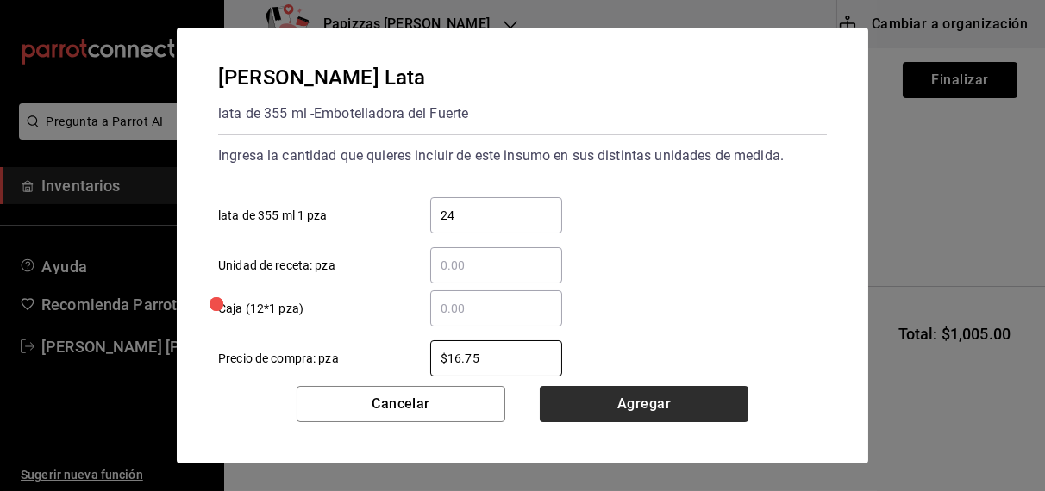
click at [653, 415] on button "Agregar" at bounding box center [643, 404] width 209 height 36
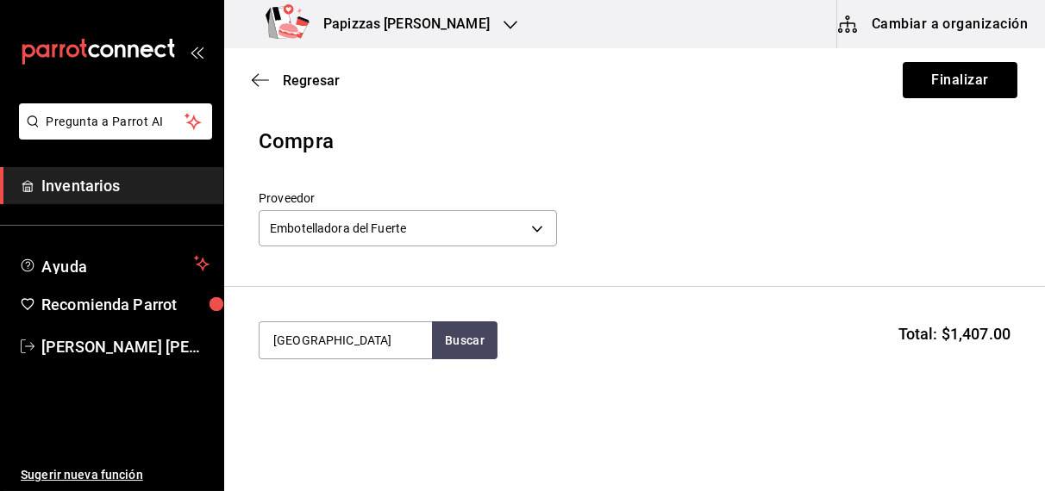
type input "jamaica"
click at [342, 420] on div "botella 600ml - Embotelladora del Fuerte" at bounding box center [344, 419] width 145 height 36
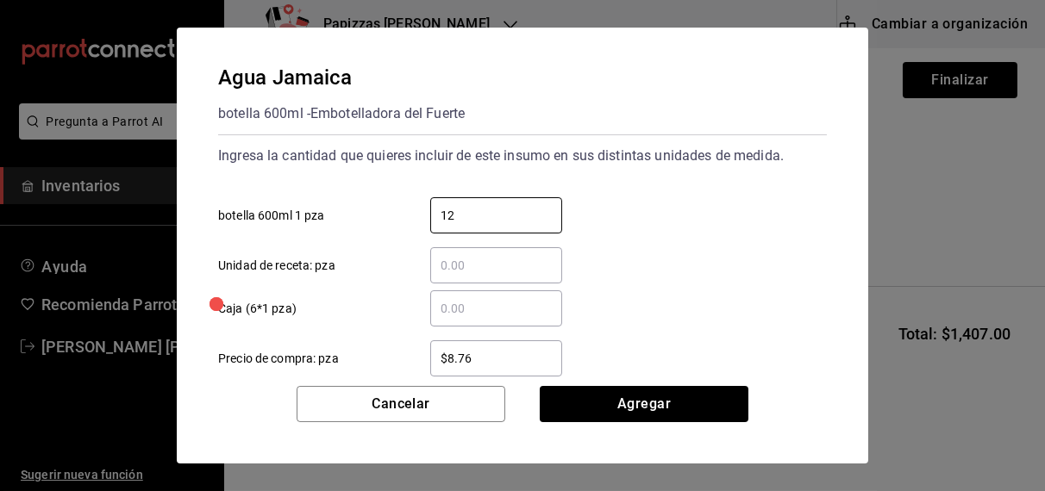
type input "12"
type input "$11.00"
click button "Agregar" at bounding box center [643, 404] width 209 height 36
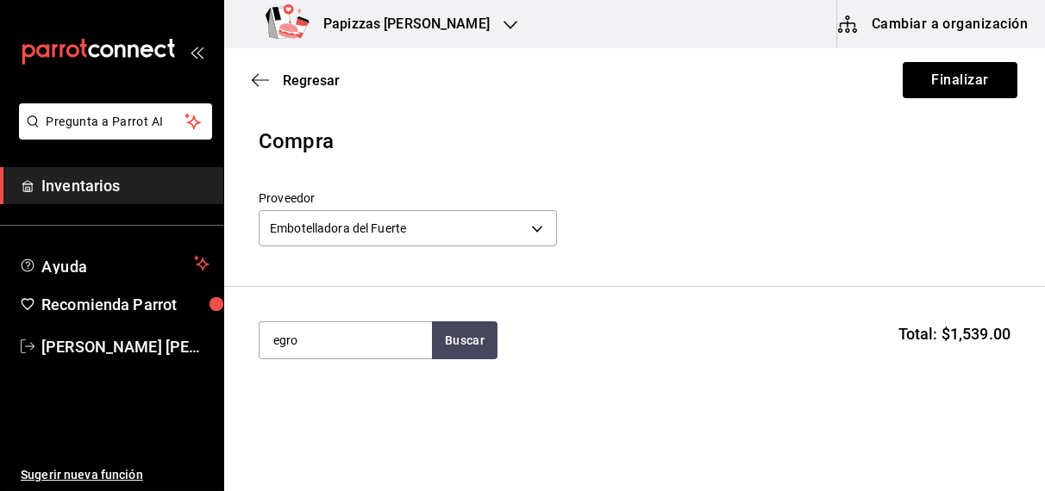
type input "egro"
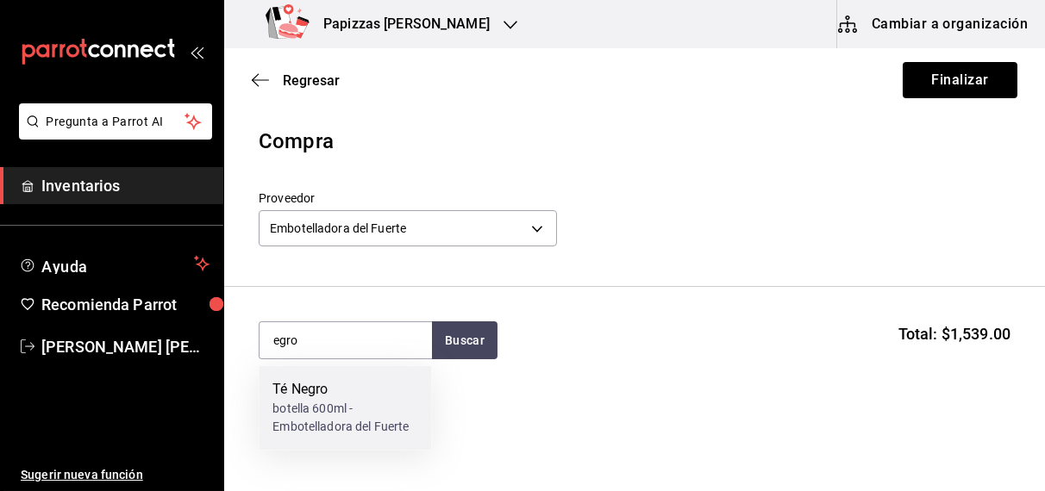
click at [327, 428] on div "botella 600ml - Embotelladora del Fuerte" at bounding box center [344, 419] width 145 height 36
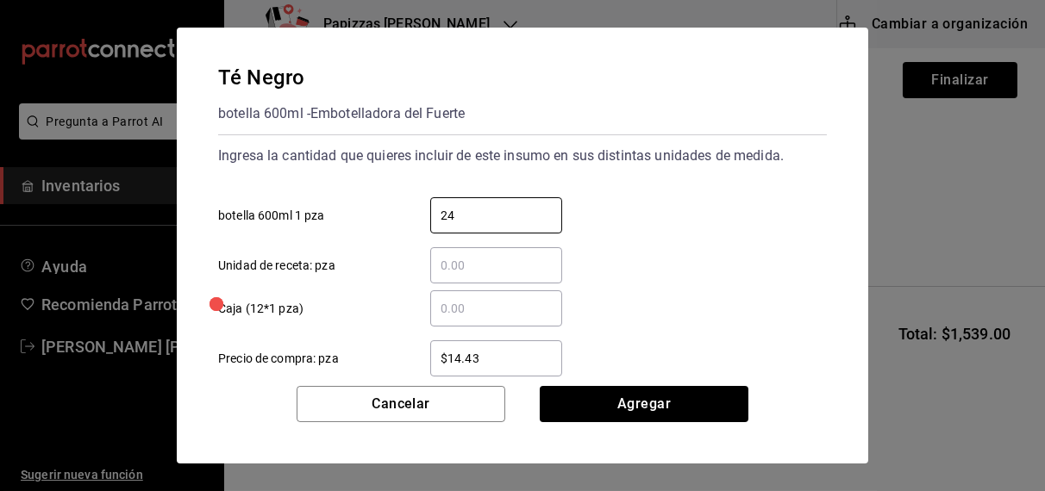
type input "24"
type input "$16.75"
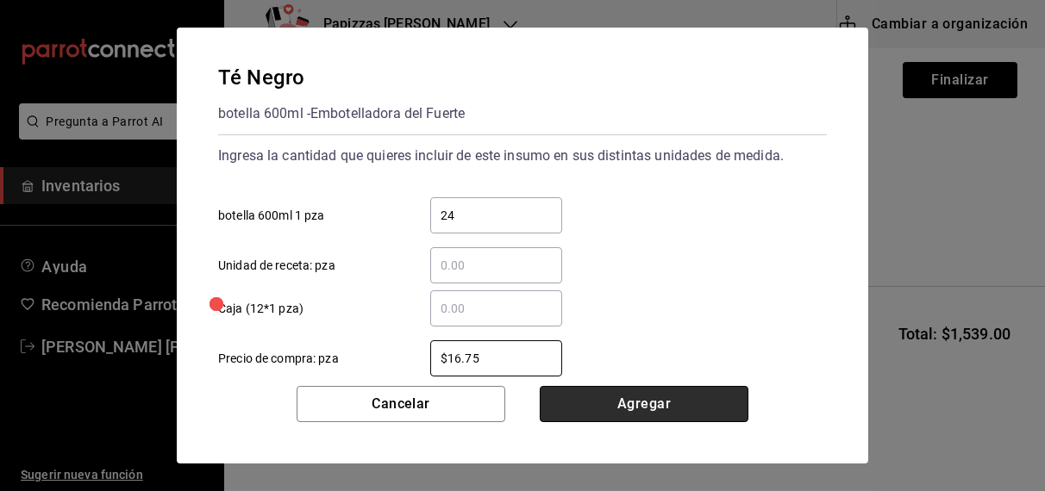
click at [631, 415] on button "Agregar" at bounding box center [643, 404] width 209 height 36
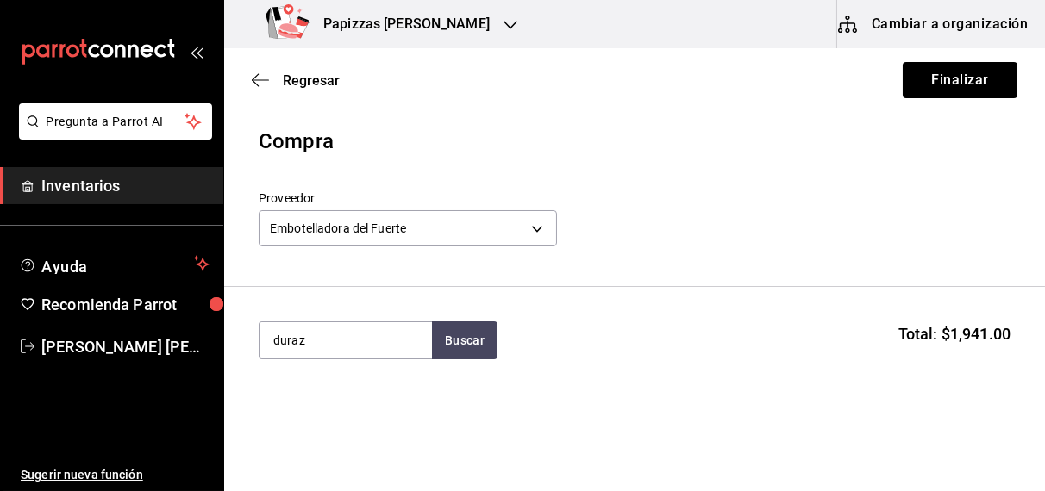
type input "duraz"
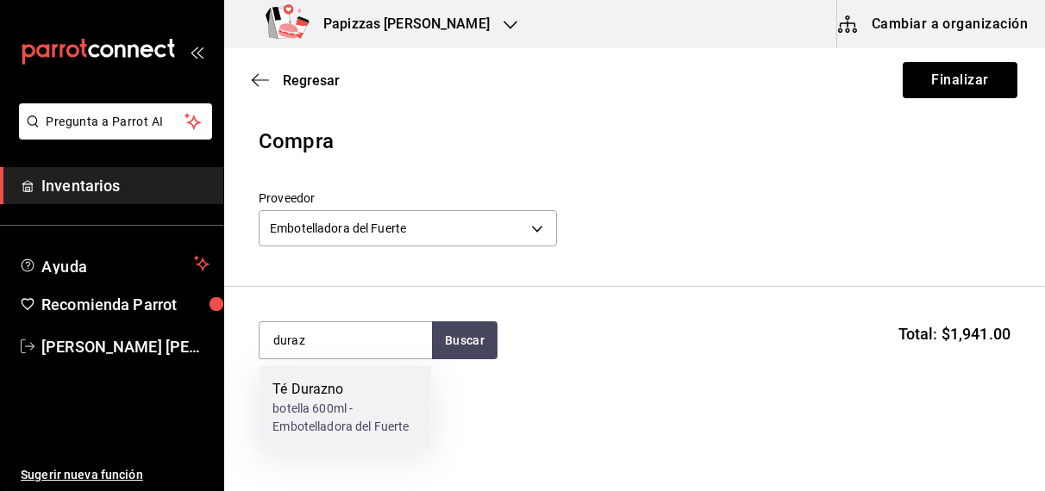
click at [343, 414] on div "botella 600ml - Embotelladora del Fuerte" at bounding box center [344, 419] width 145 height 36
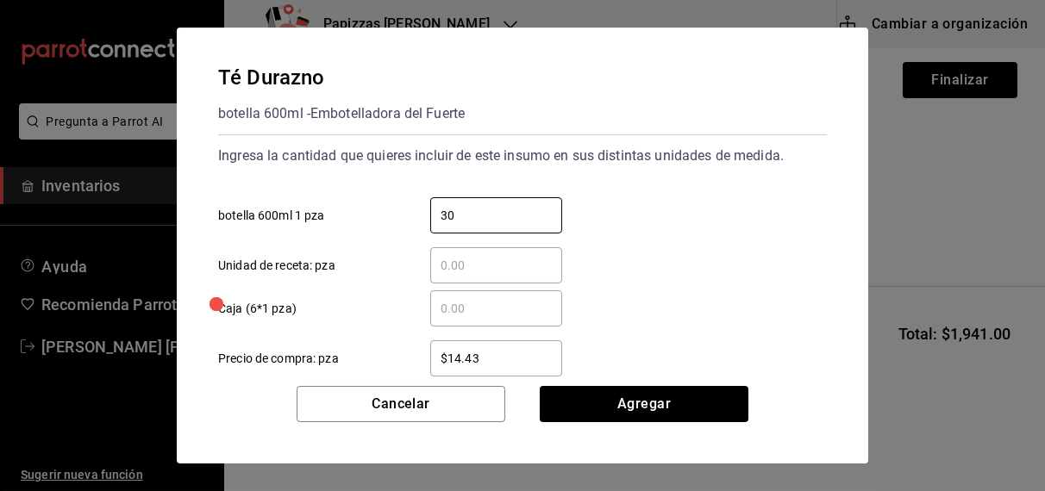
type input "30"
type input "$16.75"
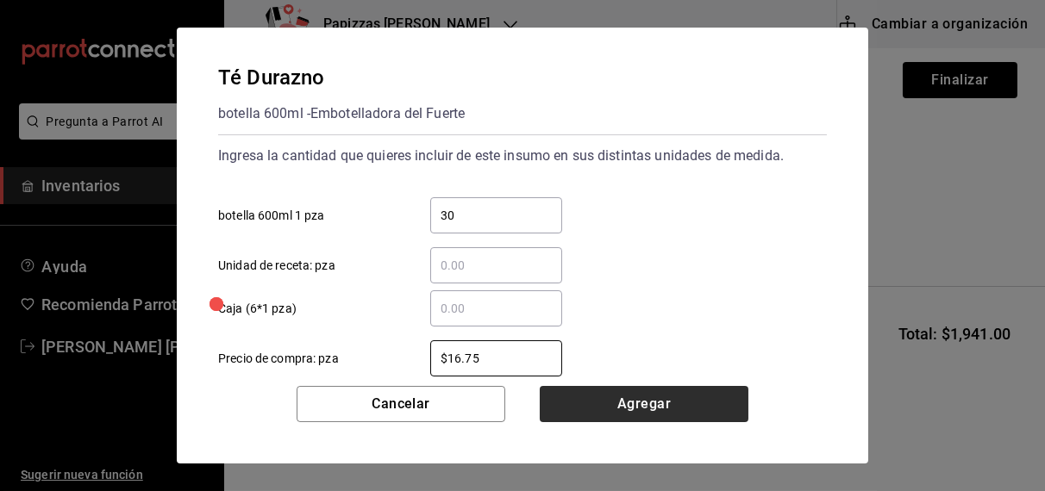
click at [647, 419] on button "Agregar" at bounding box center [643, 404] width 209 height 36
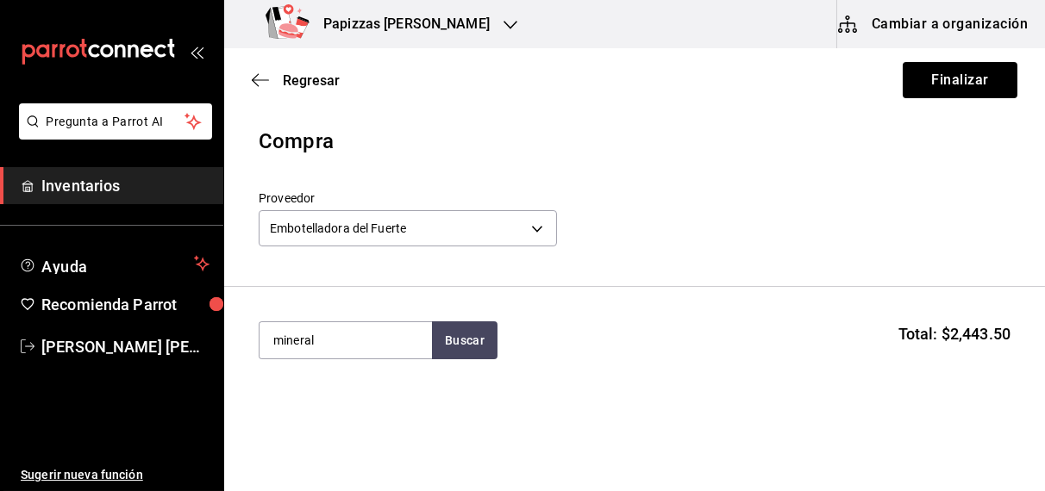
type input "mineral"
click at [321, 415] on div "Agua Mineral - Embotelladora del Fuerte" at bounding box center [344, 419] width 145 height 36
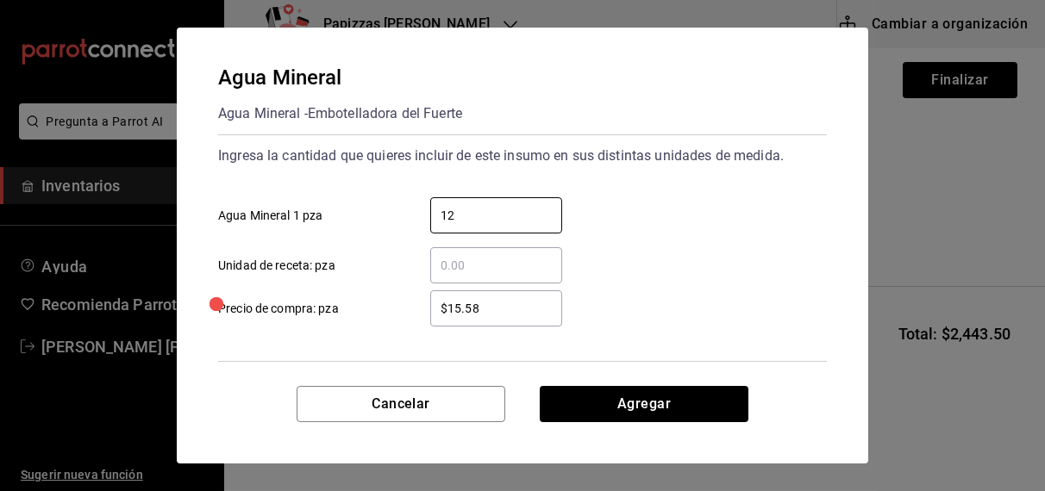
type input "12"
type input "$18.08"
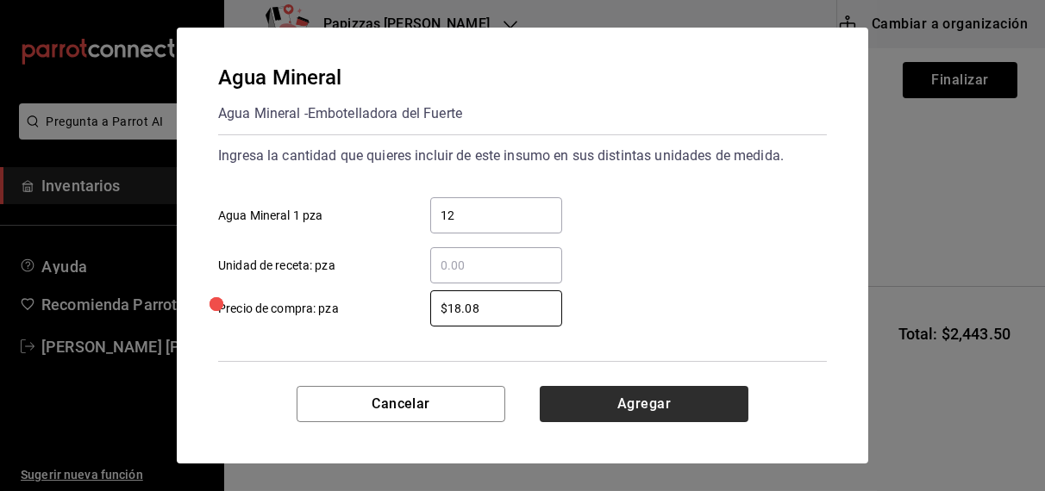
click at [633, 417] on button "Agregar" at bounding box center [643, 404] width 209 height 36
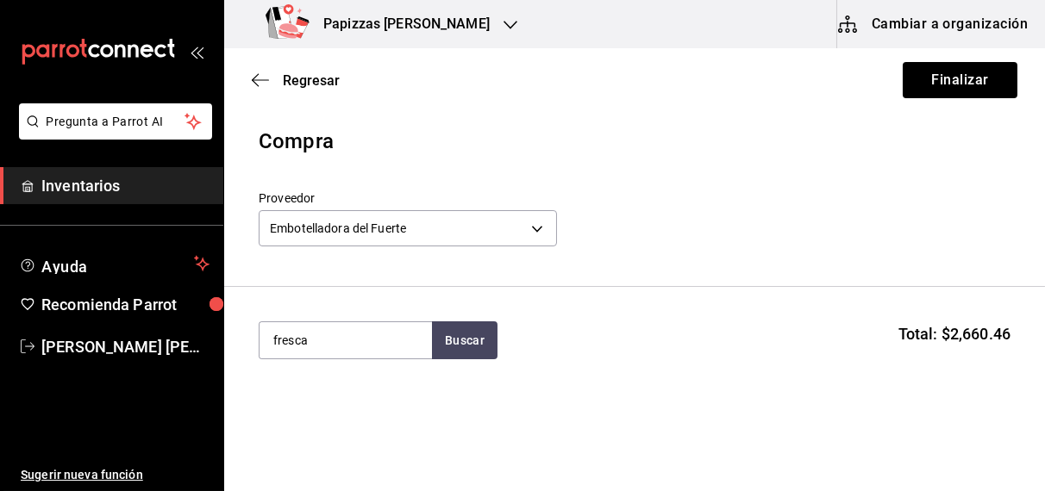
type input "fresca"
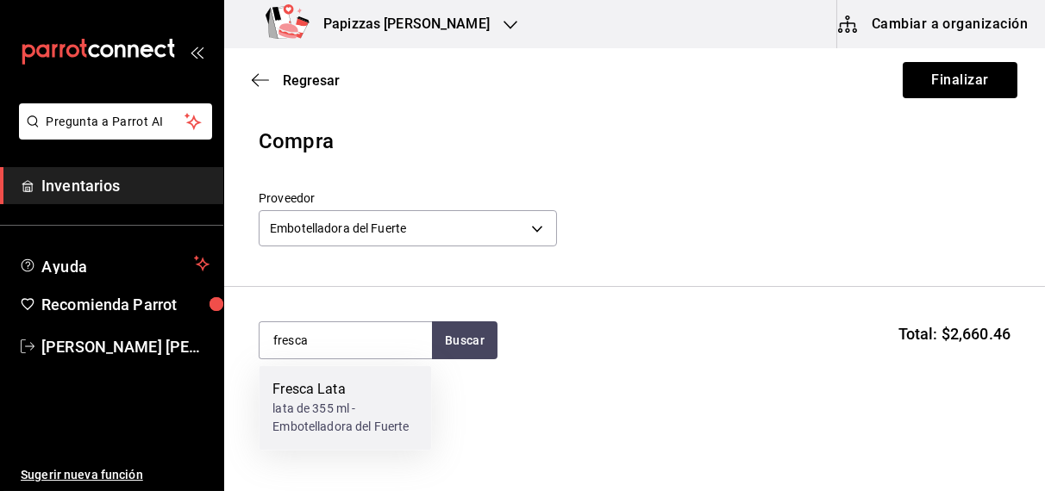
click at [306, 414] on div "lata de 355 ml - Embotelladora del Fuerte" at bounding box center [344, 419] width 145 height 36
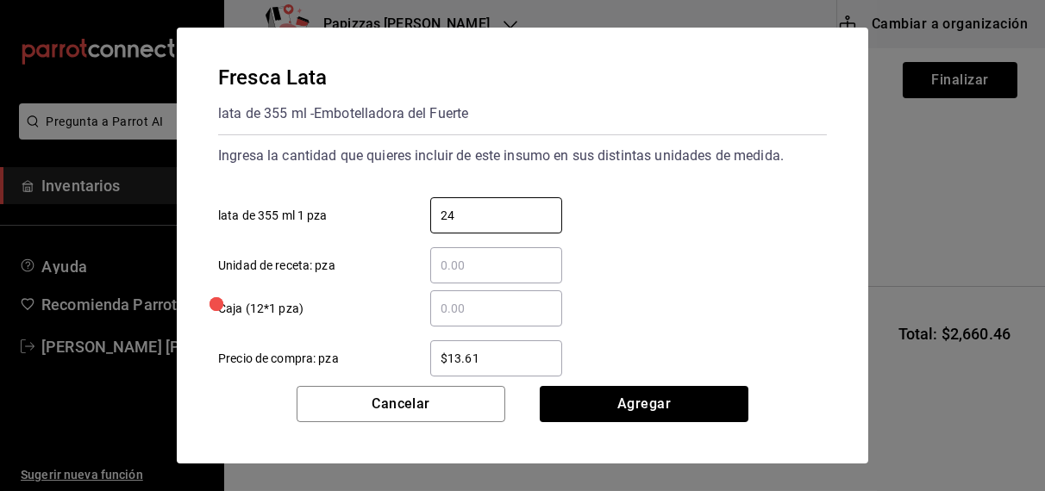
type input "24"
type input "$16.75"
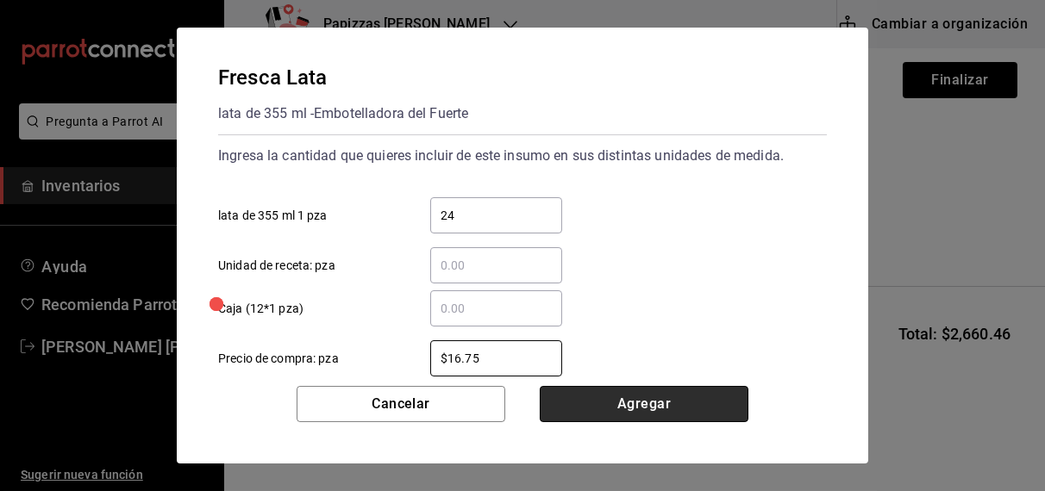
click at [621, 398] on button "Agregar" at bounding box center [643, 404] width 209 height 36
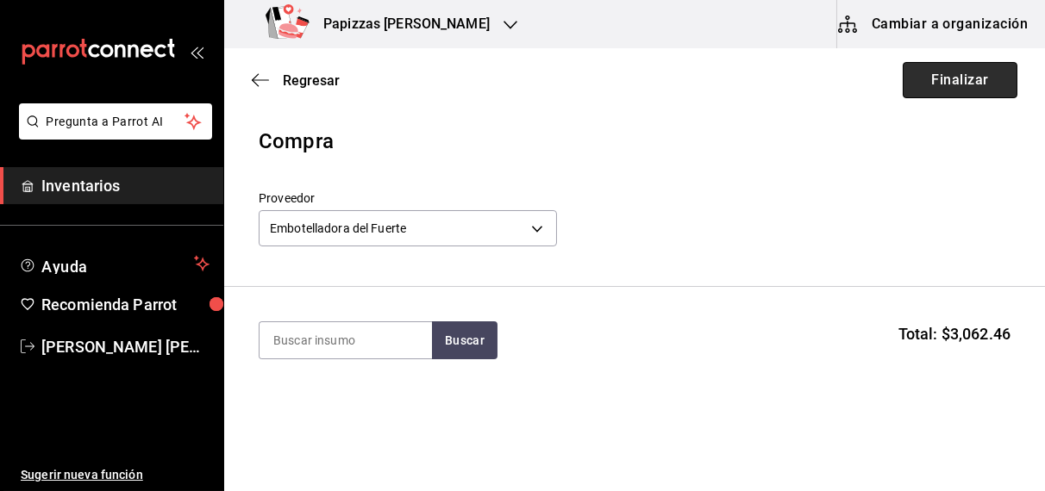
click at [945, 81] on button "Finalizar" at bounding box center [959, 80] width 115 height 36
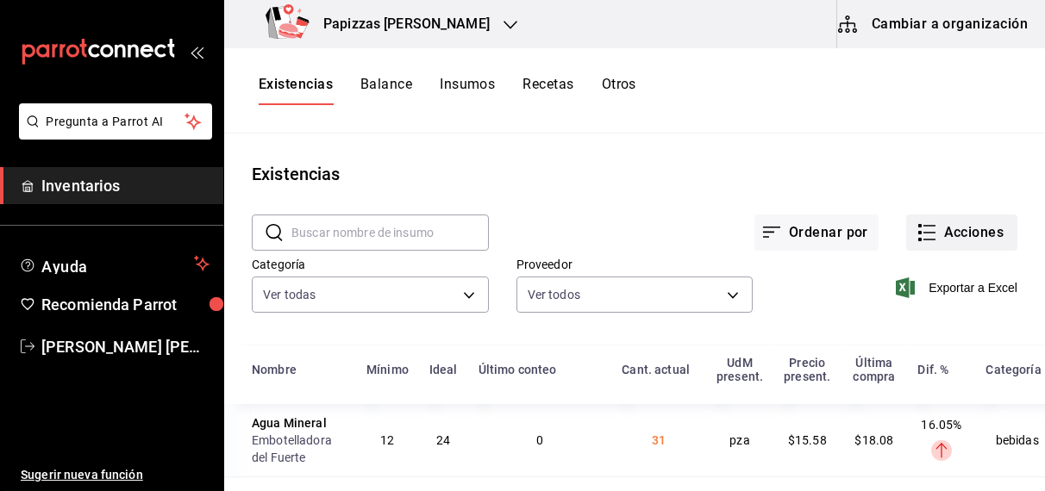
click at [968, 239] on button "Acciones" at bounding box center [961, 233] width 111 height 36
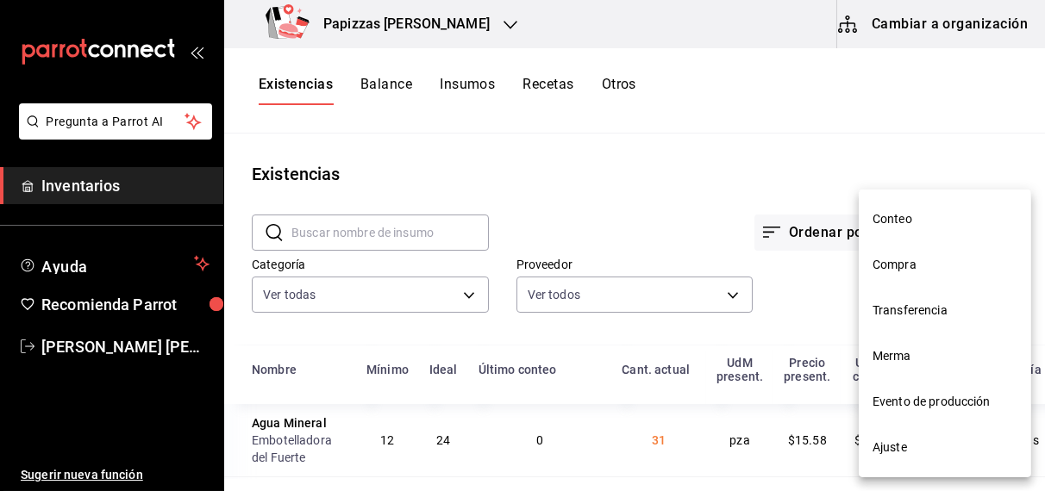
click at [897, 262] on span "Compra" at bounding box center [944, 265] width 145 height 18
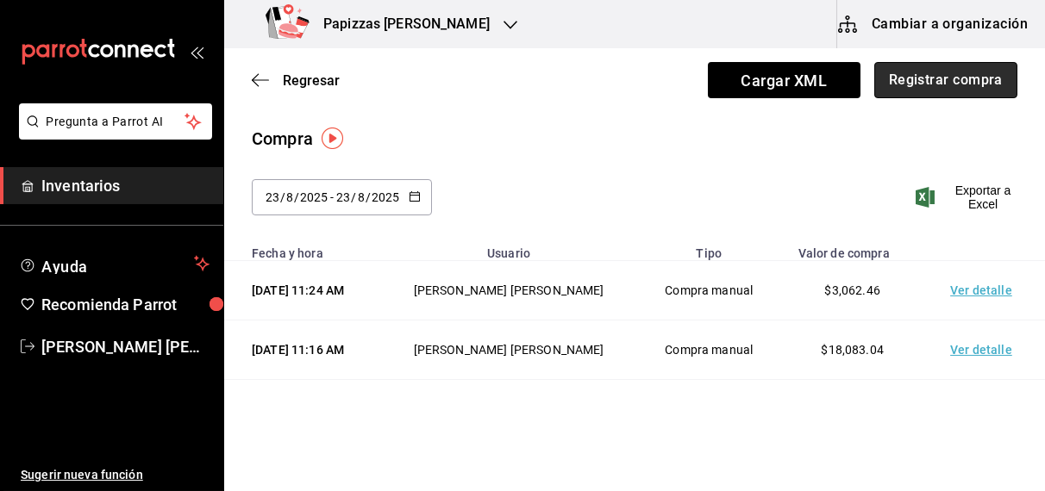
click at [934, 78] on button "Registrar compra" at bounding box center [945, 80] width 143 height 36
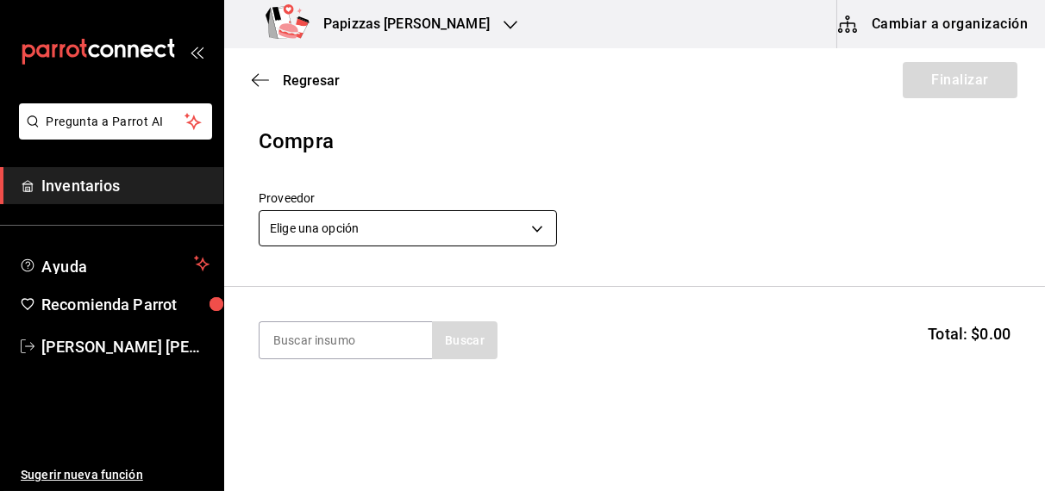
click at [402, 229] on body "Pregunta a Parrot AI Inventarios Ayuda Recomienda Parrot OBDULIA JANNETH CASTRO…" at bounding box center [522, 197] width 1045 height 394
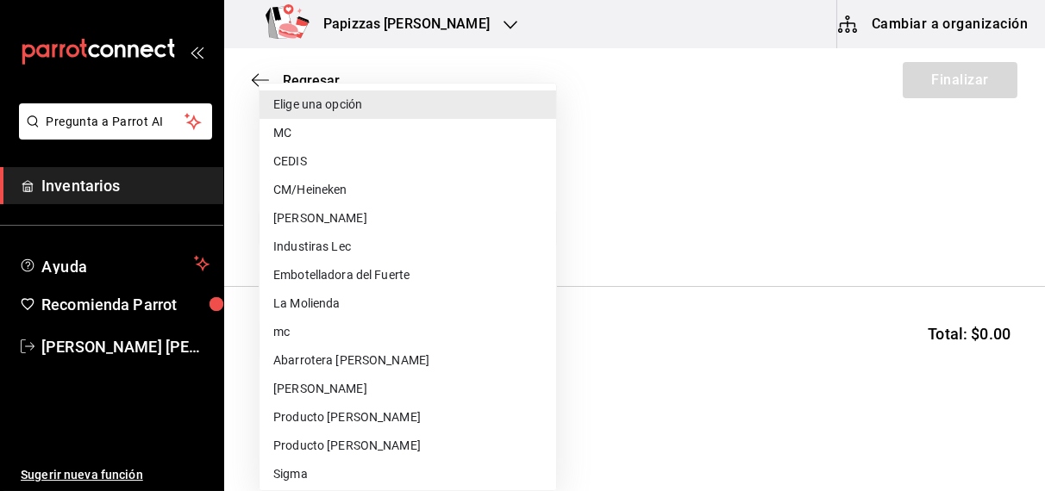
click at [394, 281] on li "Embotelladora del Fuerte" at bounding box center [407, 275] width 296 height 28
type input "2a449e60-1878-40e8-ba60-5a9907f89e6b"
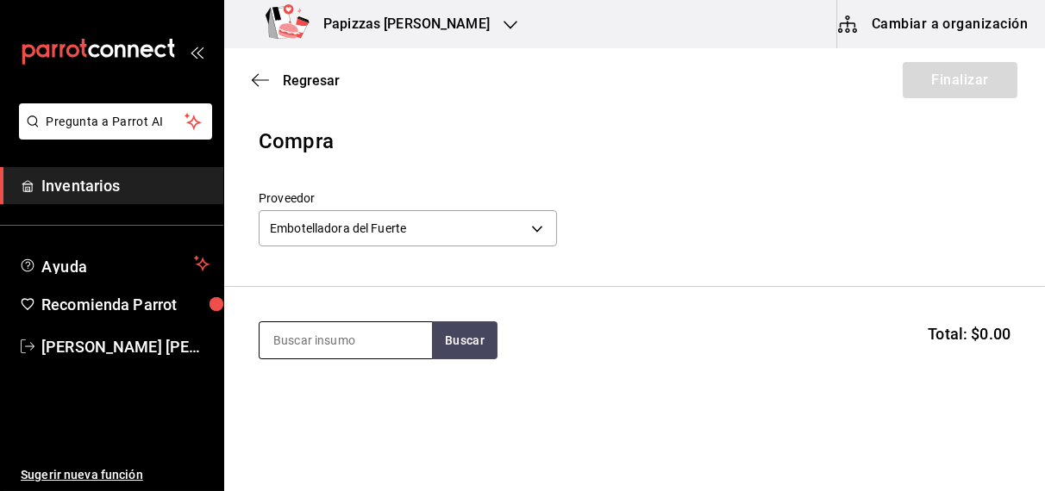
click at [366, 344] on input at bounding box center [345, 340] width 172 height 36
type input "cola lata"
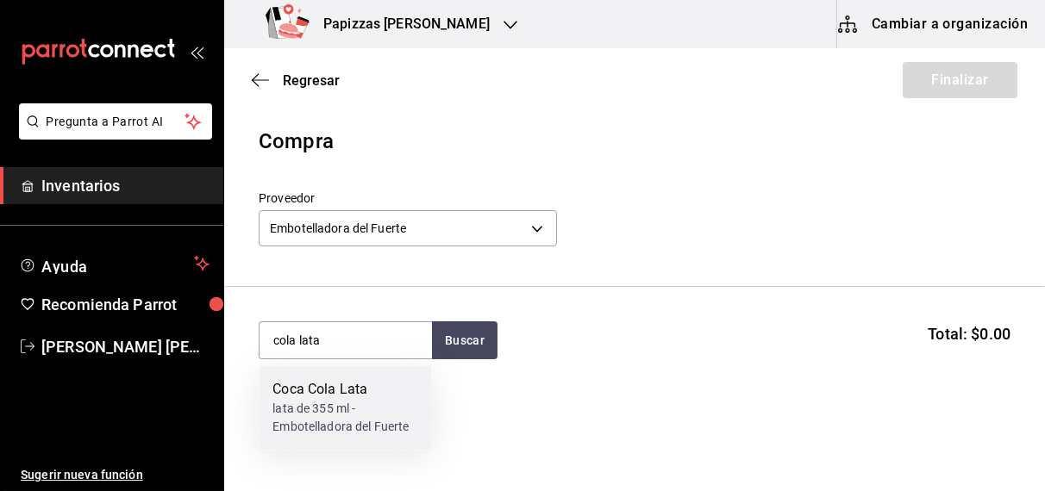
click at [334, 417] on div "lata de 355 ml - Embotelladora del Fuerte" at bounding box center [344, 419] width 145 height 36
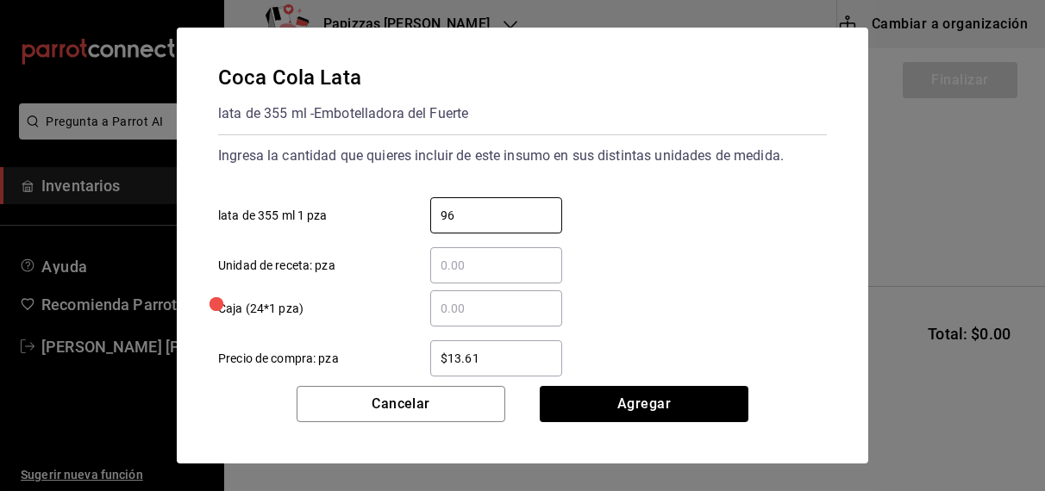
type input "96"
type input "$16.75"
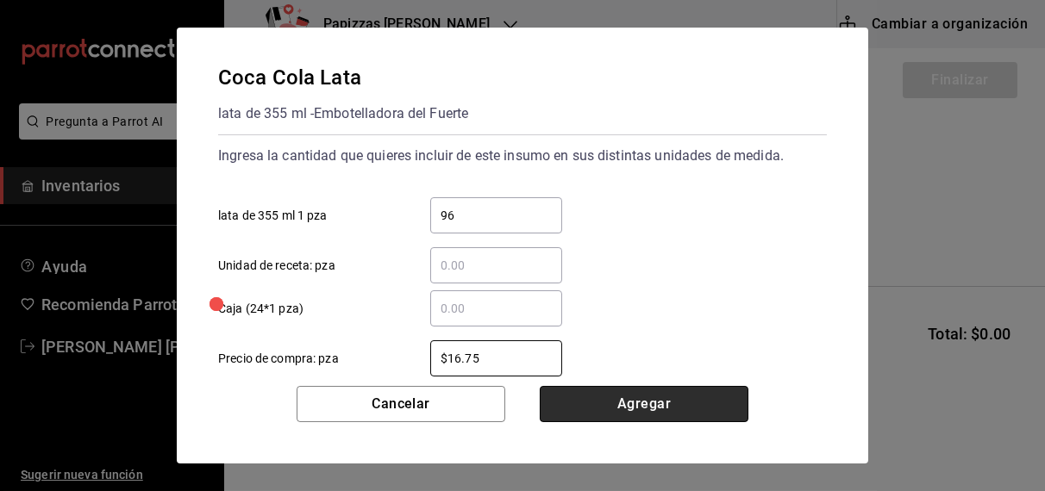
click at [627, 413] on button "Agregar" at bounding box center [643, 404] width 209 height 36
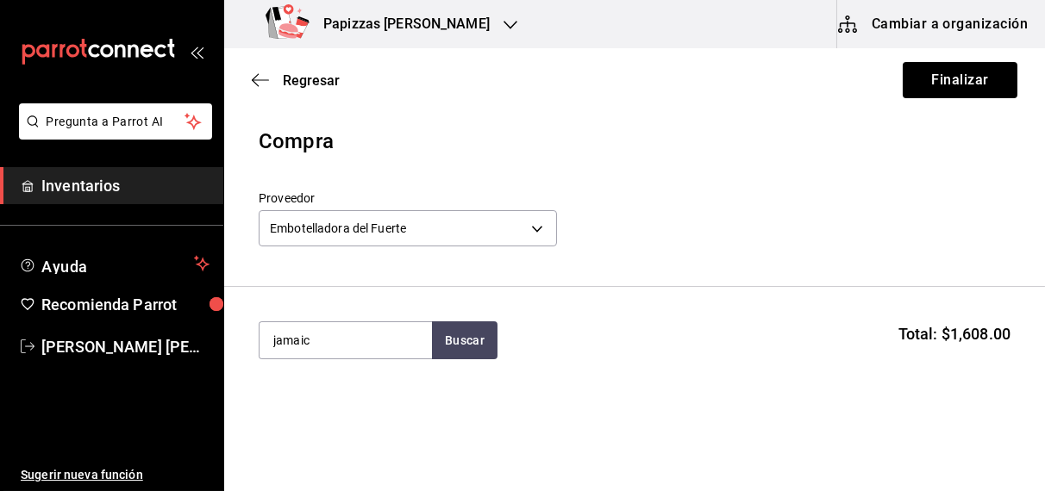
type input "jamaica"
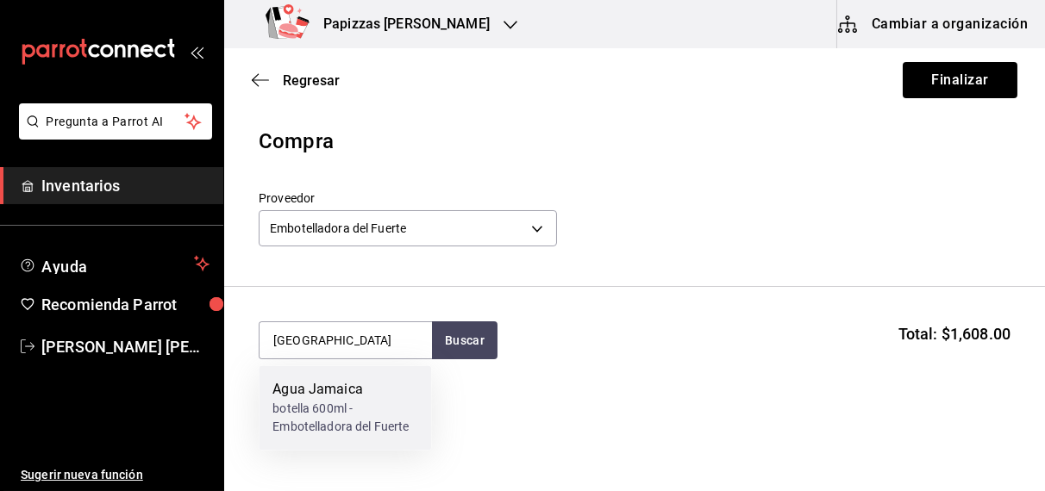
click at [318, 428] on div "botella 600ml - Embotelladora del Fuerte" at bounding box center [344, 419] width 145 height 36
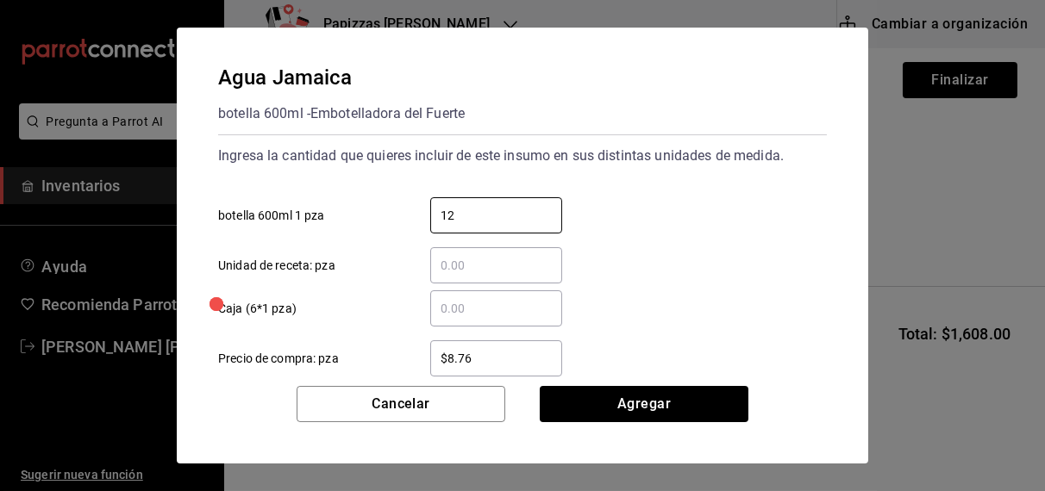
type input "12"
type input "$11.00"
click button "Agregar" at bounding box center [643, 404] width 209 height 36
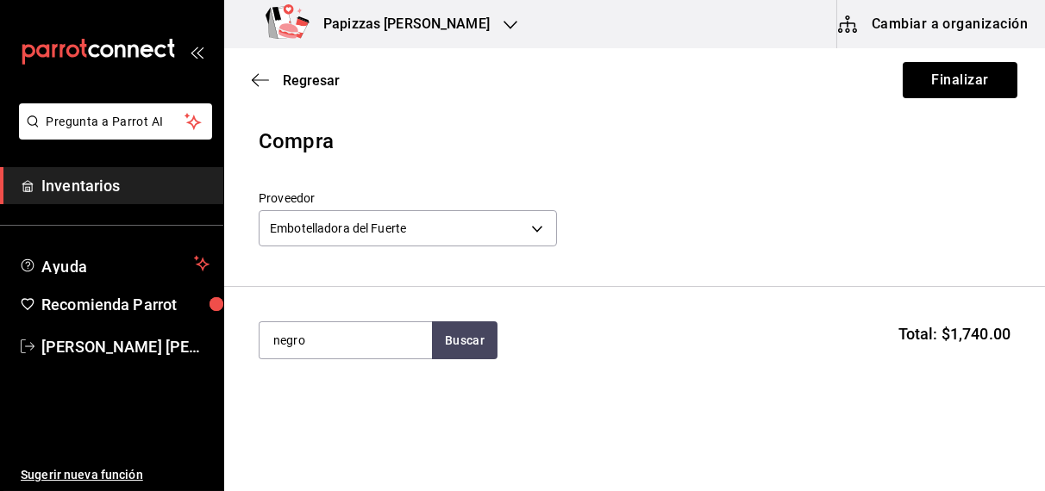
type input "negro"
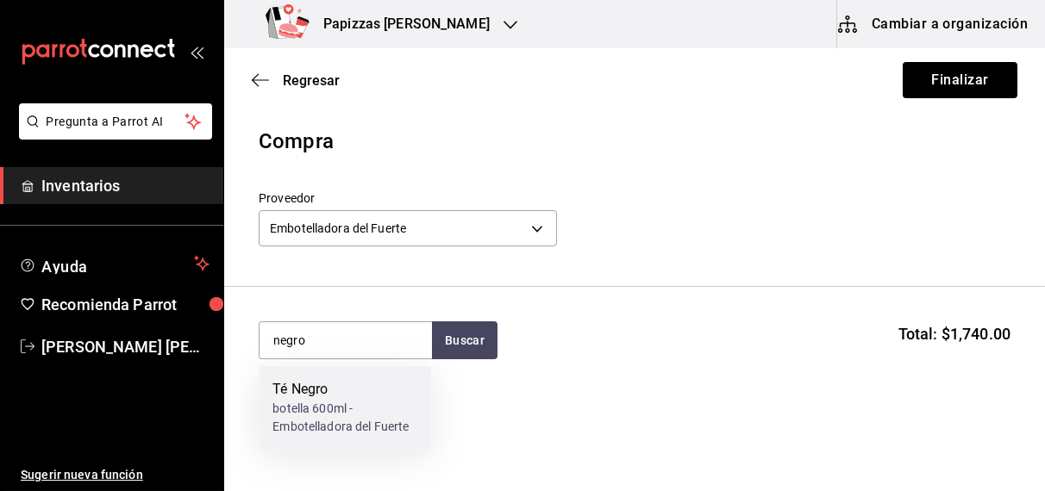
click at [331, 422] on div "botella 600ml - Embotelladora del Fuerte" at bounding box center [344, 419] width 145 height 36
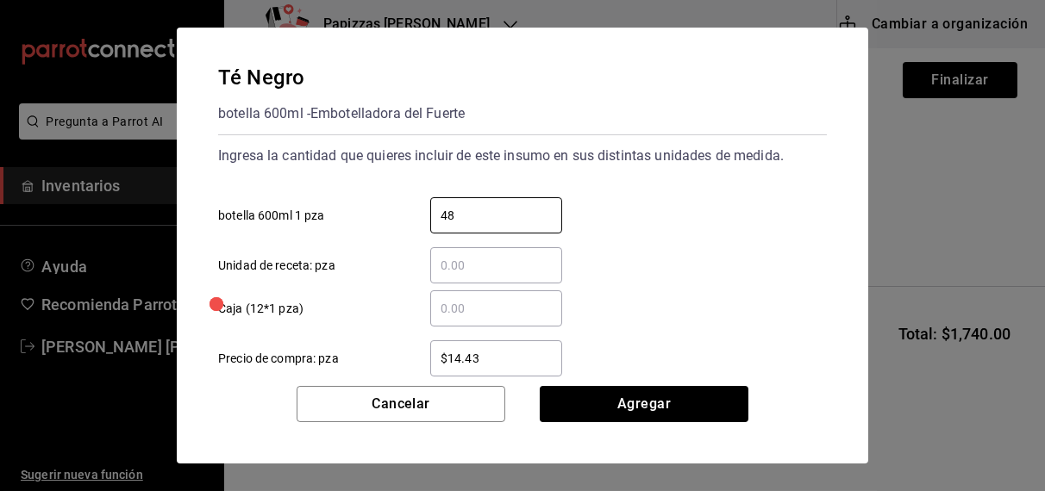
type input "48"
type input "$16.75"
click button "Agregar" at bounding box center [643, 404] width 209 height 36
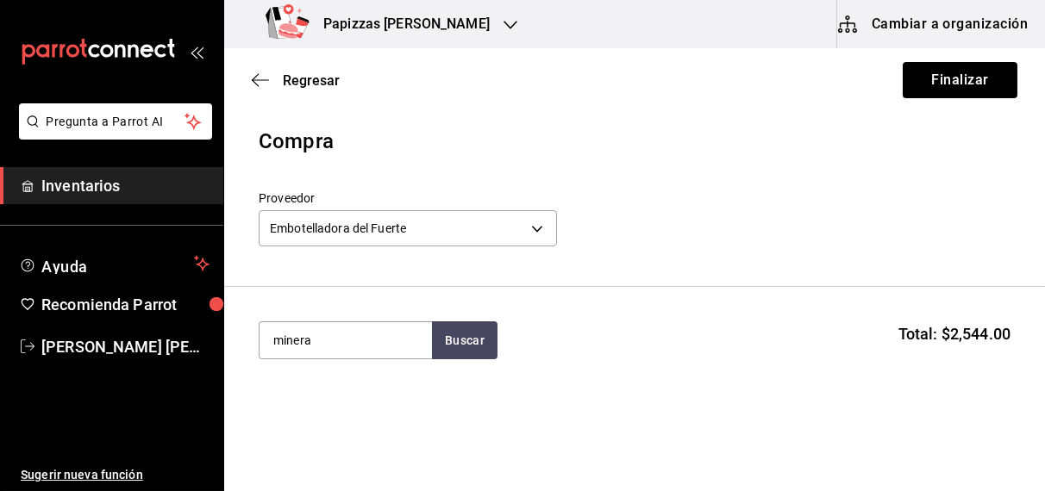
type input "mineral"
click at [322, 421] on div "Agua Mineral - Embotelladora del Fuerte" at bounding box center [344, 419] width 145 height 36
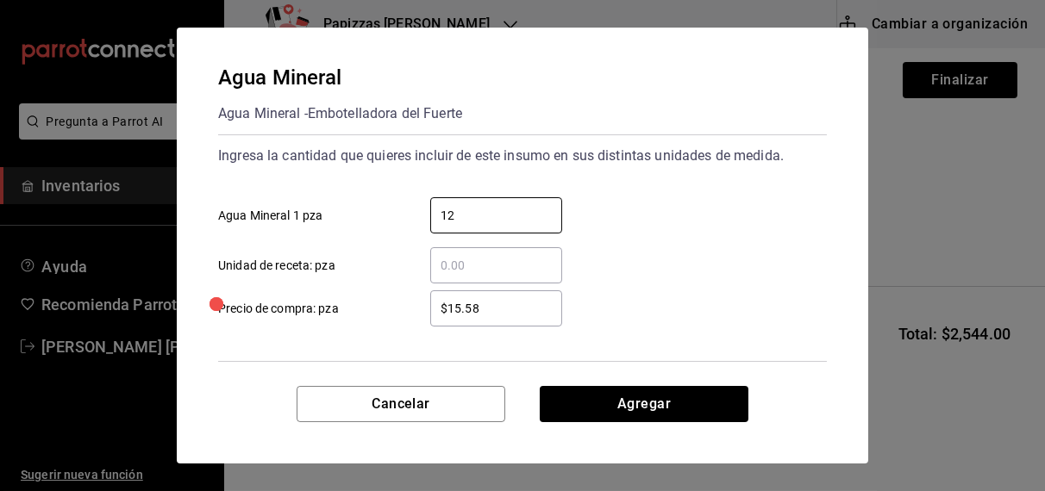
type input "12"
type input "$18.08"
click button "Agregar" at bounding box center [643, 404] width 209 height 36
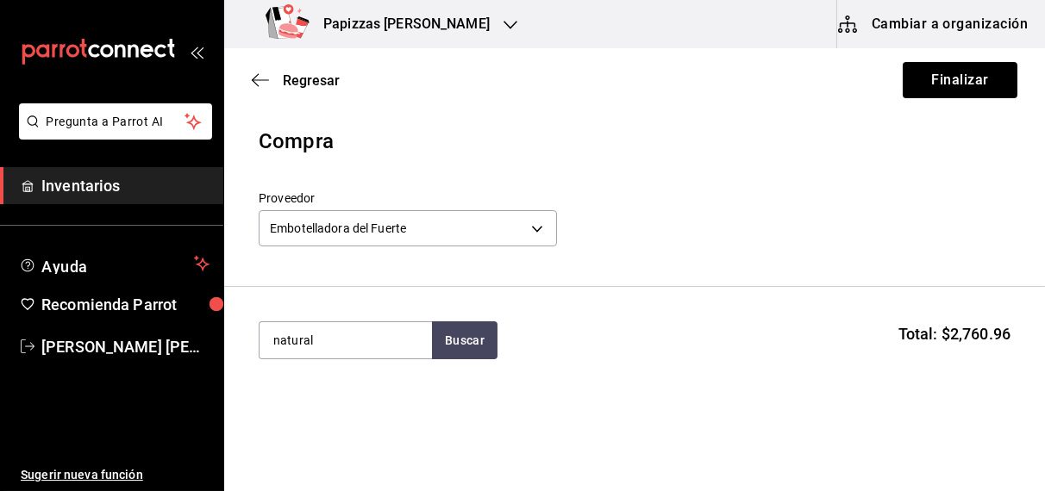
type input "natural"
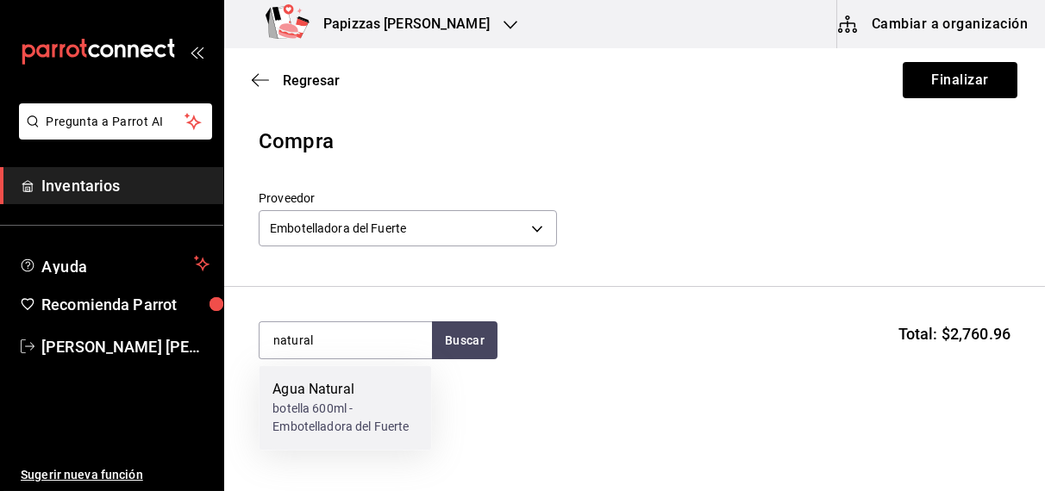
click at [340, 420] on div "botella 600ml - Embotelladora del Fuerte" at bounding box center [344, 419] width 145 height 36
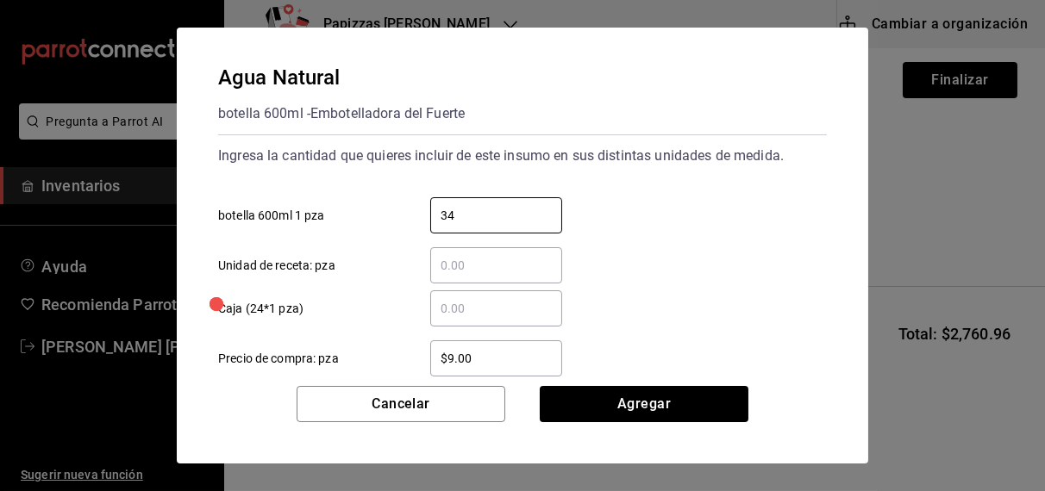
type input "34"
type input "$9.81"
type input "3"
type input "24"
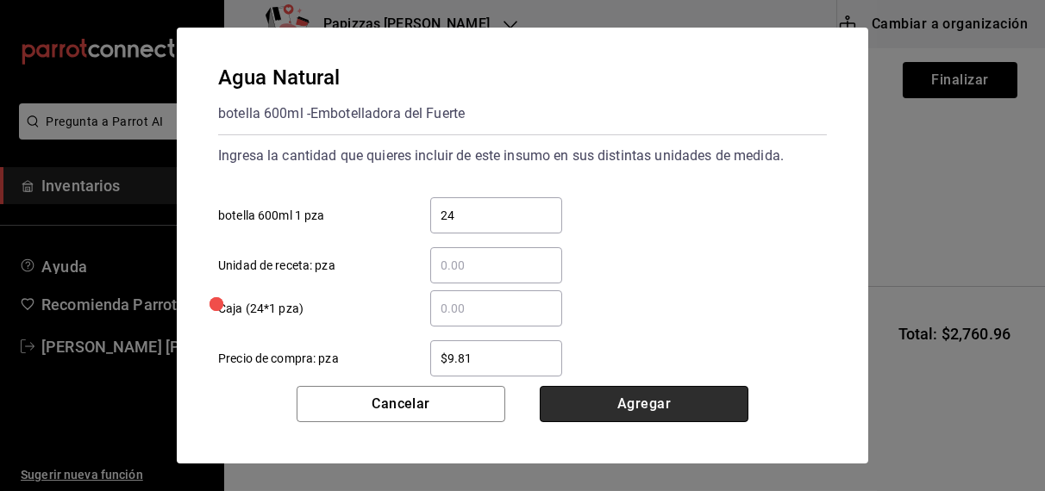
click at [702, 403] on button "Agregar" at bounding box center [643, 404] width 209 height 36
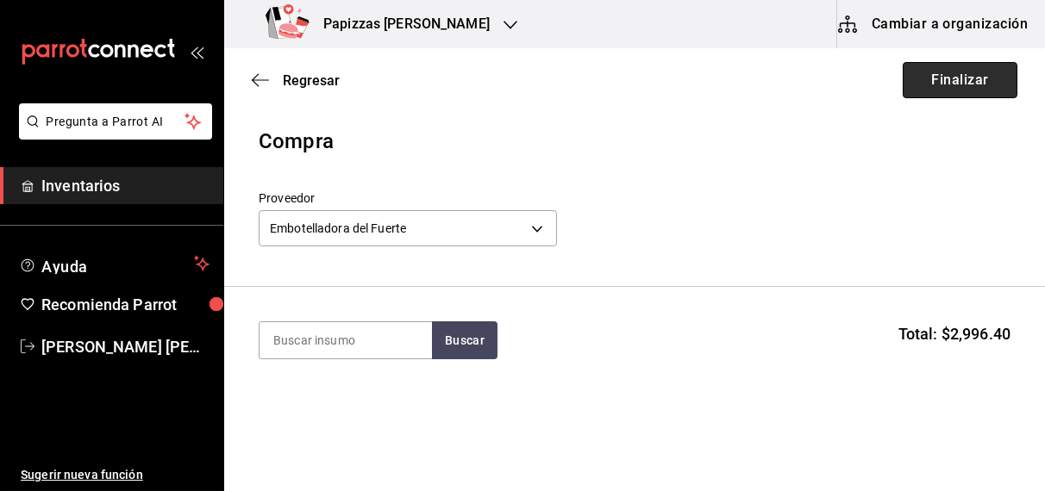
click at [955, 80] on button "Finalizar" at bounding box center [959, 80] width 115 height 36
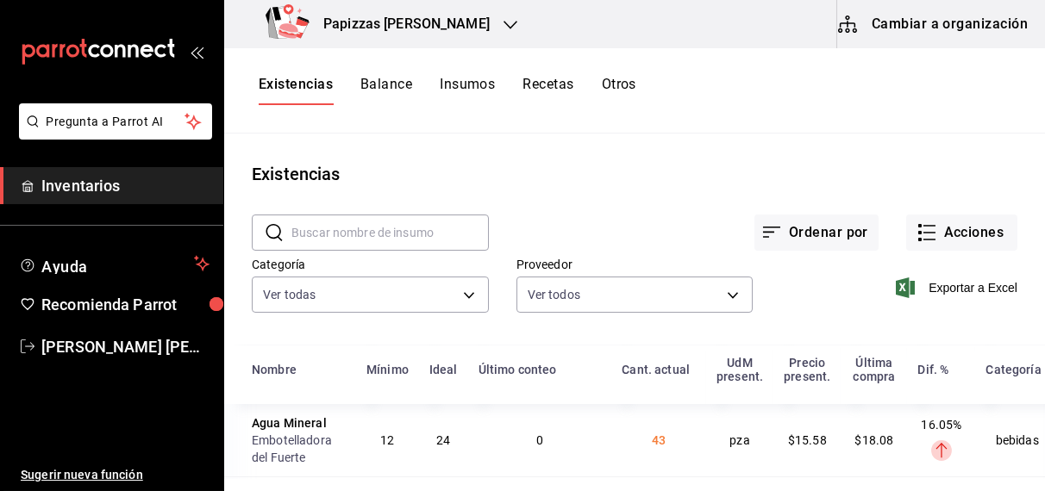
click at [306, 231] on input "text" at bounding box center [389, 232] width 197 height 34
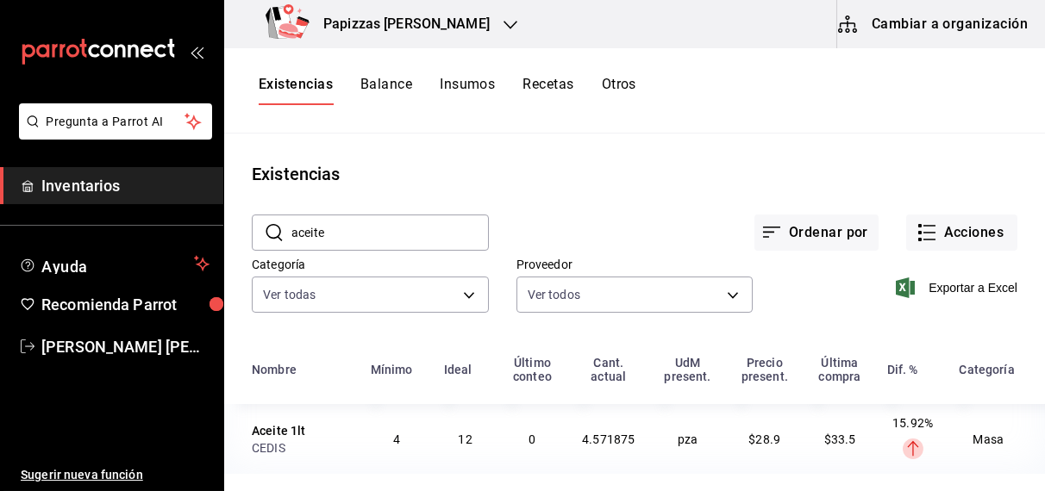
scroll to position [3, 0]
type input "aceite"
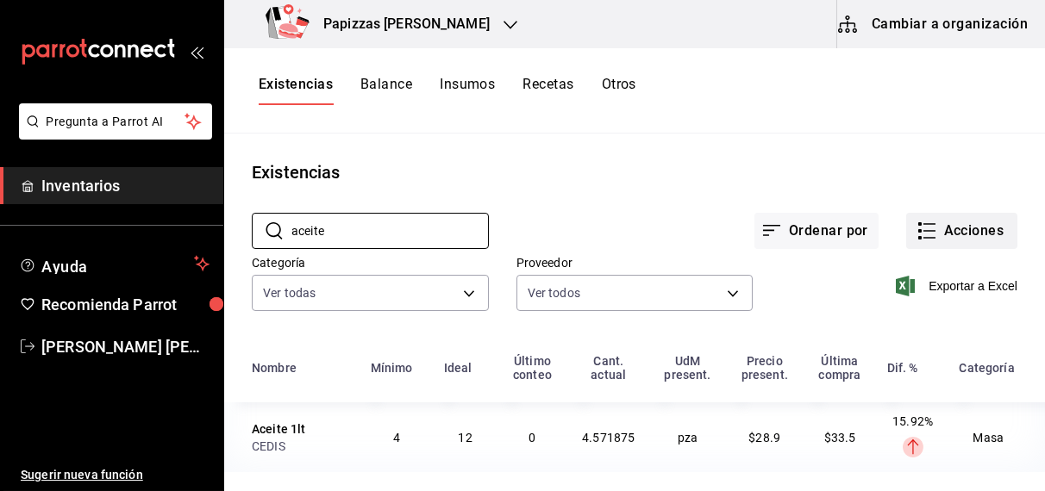
click at [966, 229] on button "Acciones" at bounding box center [961, 231] width 111 height 36
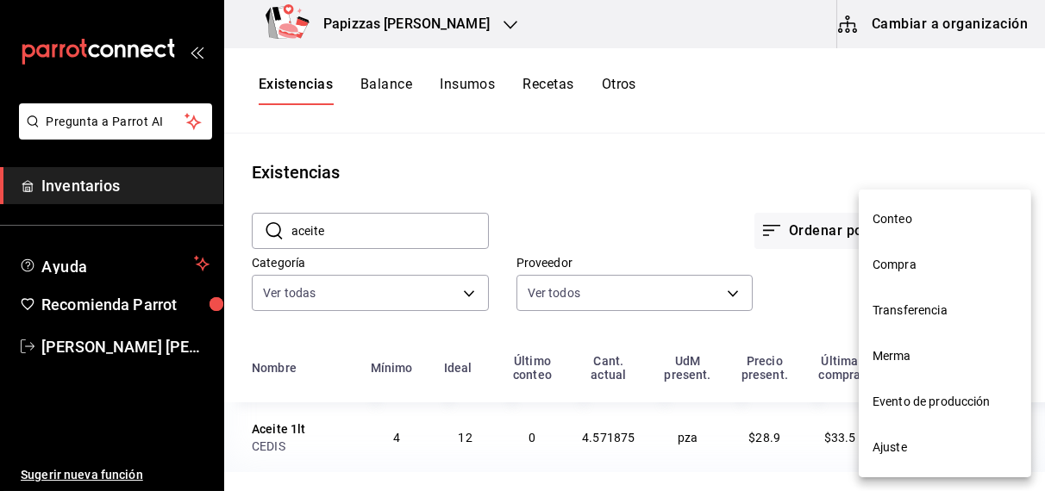
click at [907, 273] on span "Compra" at bounding box center [944, 265] width 145 height 18
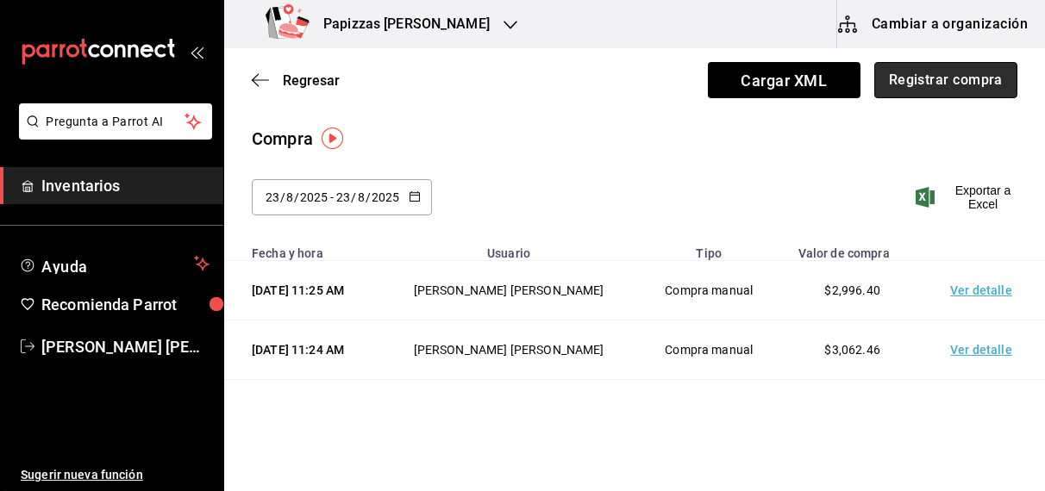
click at [954, 76] on button "Registrar compra" at bounding box center [945, 80] width 143 height 36
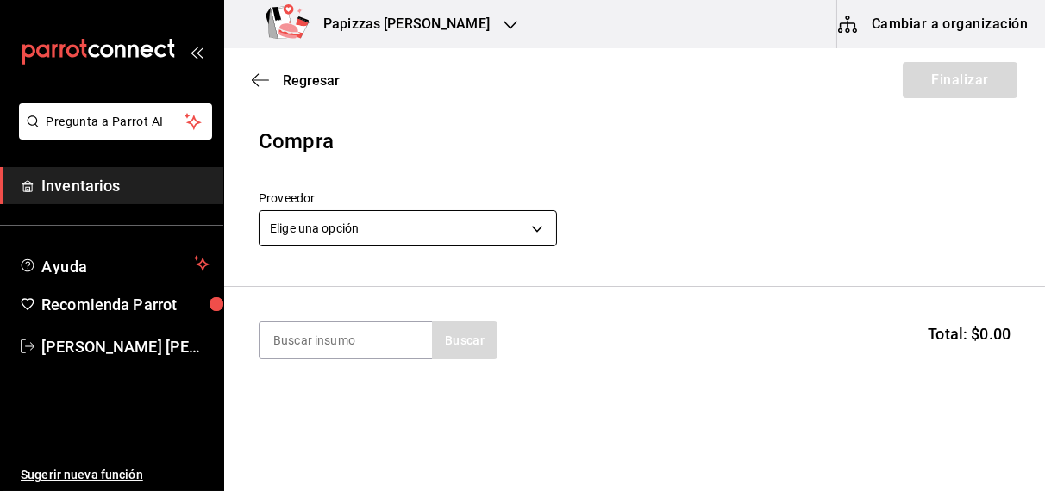
click at [395, 226] on body "Pregunta a Parrot AI Inventarios Ayuda Recomienda Parrot OBDULIA JANNETH CASTRO…" at bounding box center [522, 197] width 1045 height 394
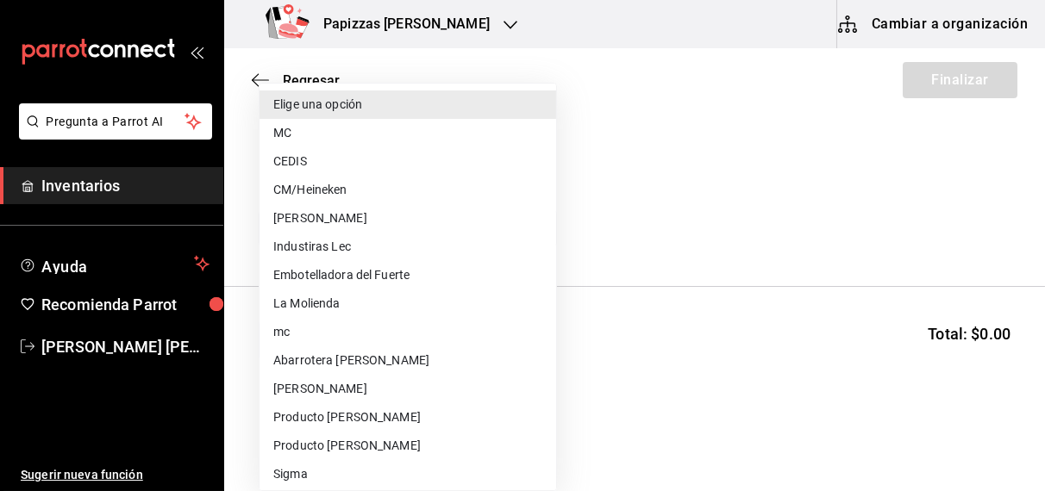
click at [344, 193] on li "CM/Heineken" at bounding box center [407, 190] width 296 height 28
type input "27d4a81a-9215-4055-9665-65cced6c23b6"
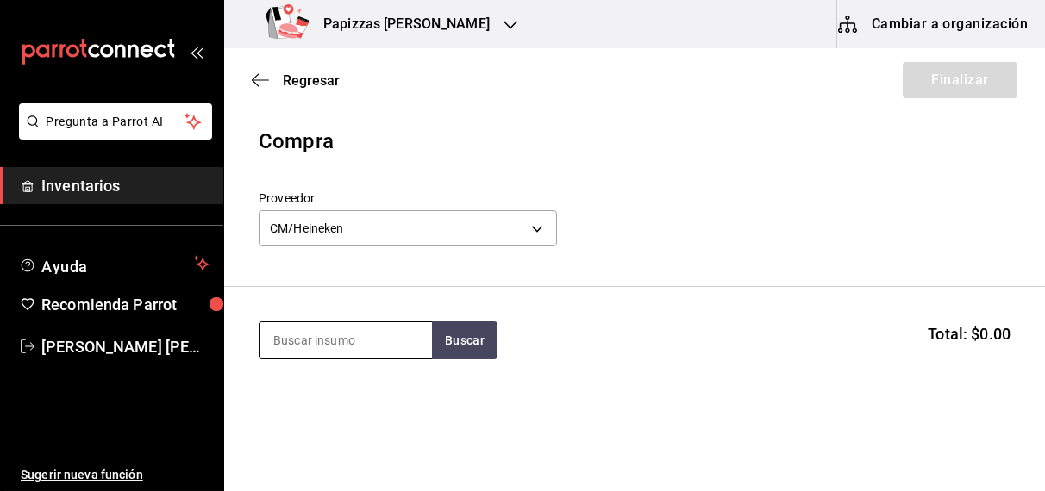
click at [331, 337] on input at bounding box center [345, 340] width 172 height 36
type input "tecate"
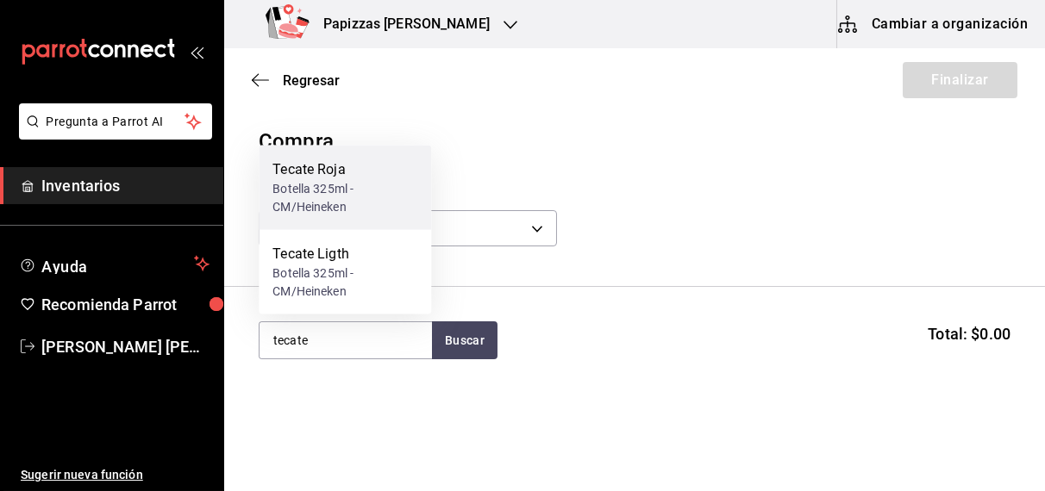
click at [348, 191] on div "Botella 325ml - CM/Heineken" at bounding box center [344, 198] width 145 height 36
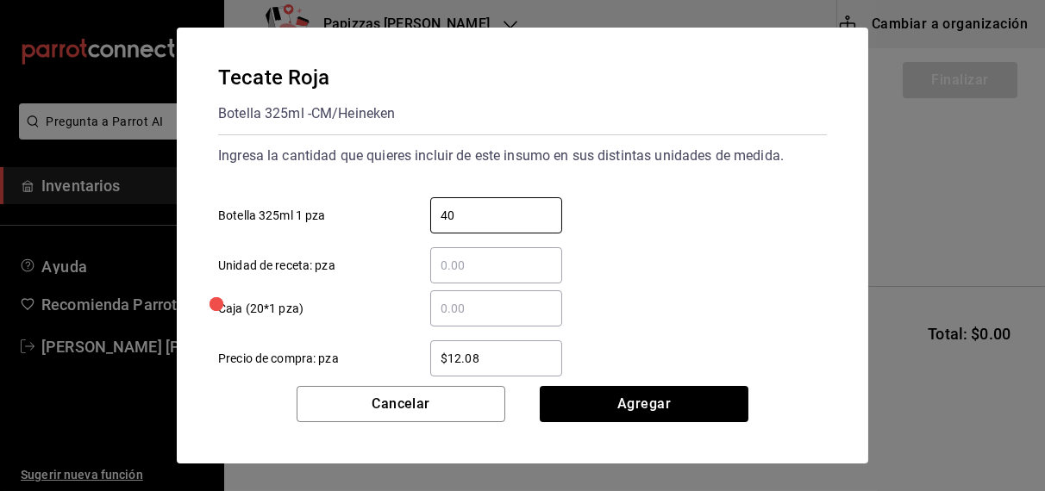
type input "40"
type input "$16.70"
click button "Agregar" at bounding box center [643, 404] width 209 height 36
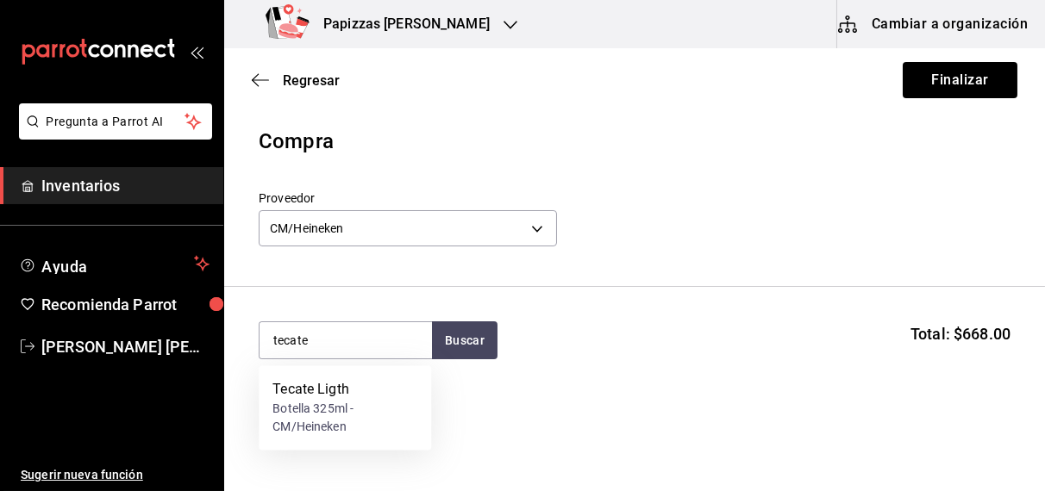
click at [310, 407] on div "Botella 325ml - CM/Heineken" at bounding box center [344, 419] width 145 height 36
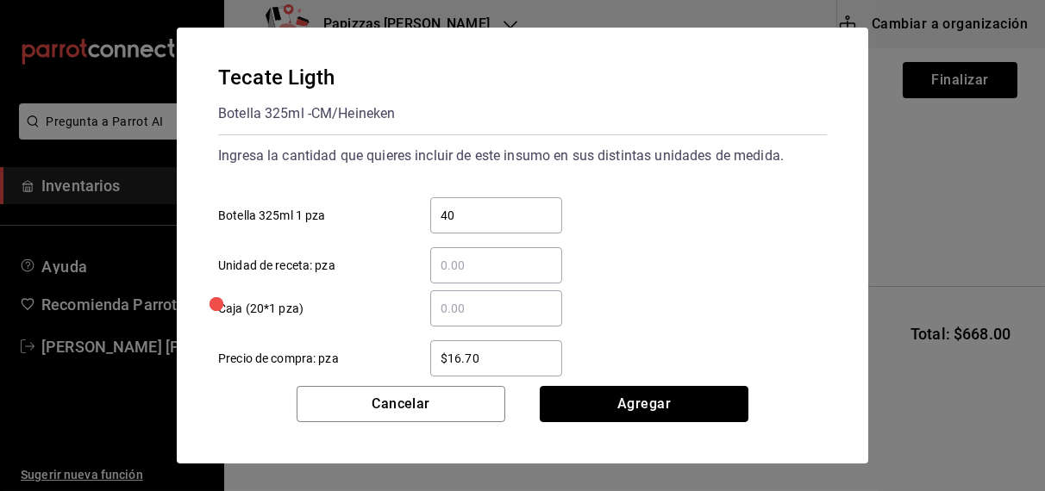
click button "Agregar" at bounding box center [643, 404] width 209 height 36
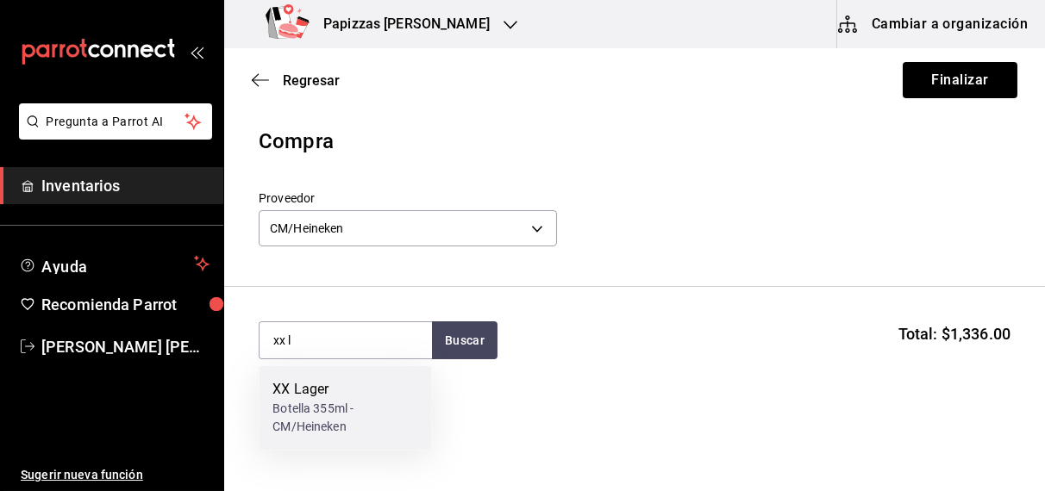
click at [309, 427] on div "Botella 355ml - CM/Heineken" at bounding box center [344, 419] width 145 height 36
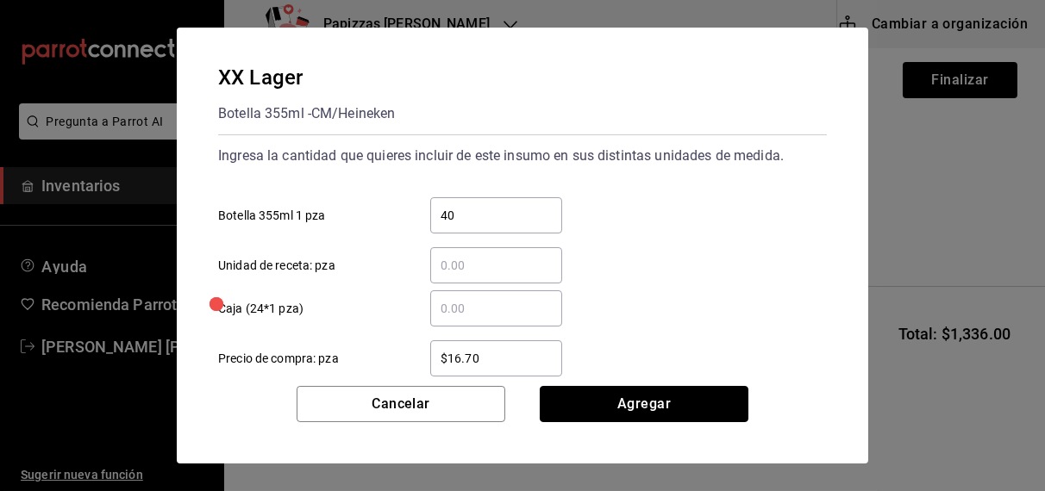
click button "Agregar" at bounding box center [643, 404] width 209 height 36
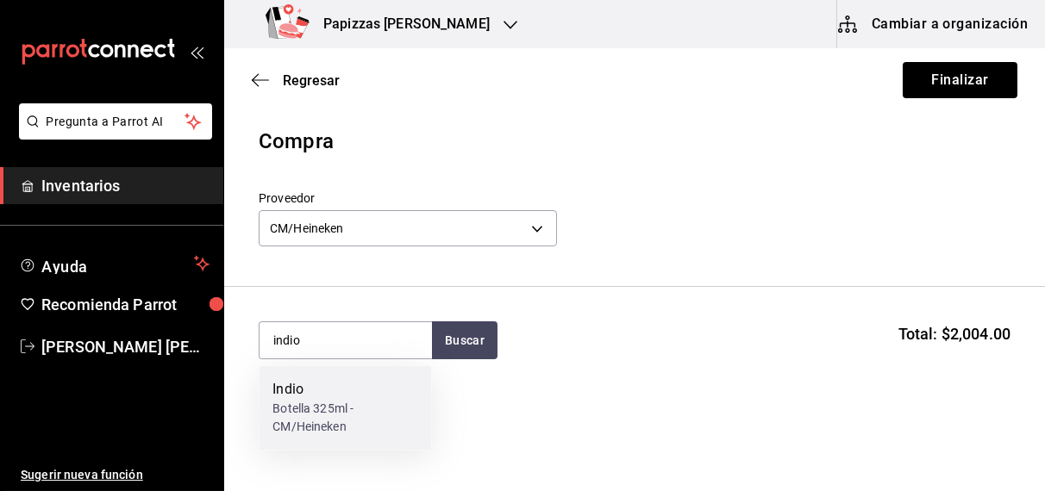
click at [292, 418] on div "Botella 325ml - CM/Heineken" at bounding box center [344, 419] width 145 height 36
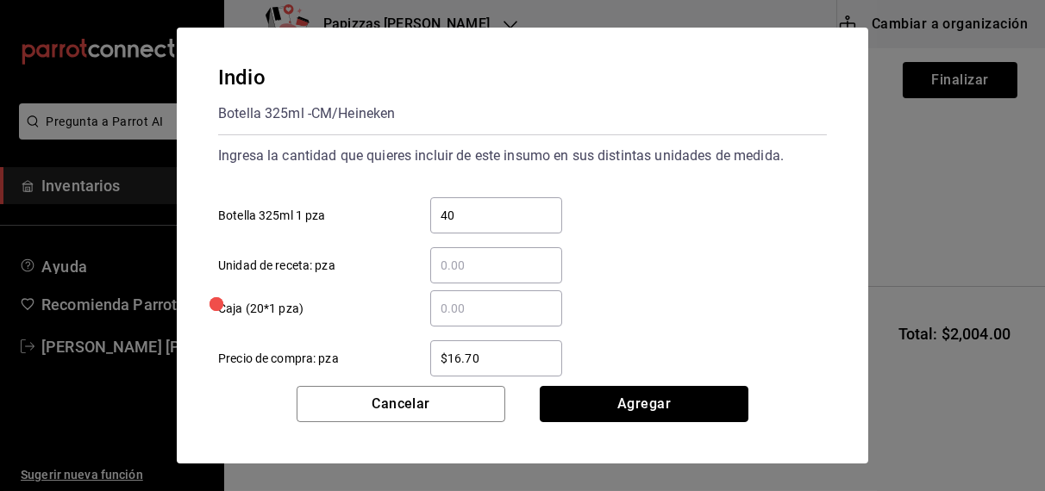
click button "Agregar" at bounding box center [643, 404] width 209 height 36
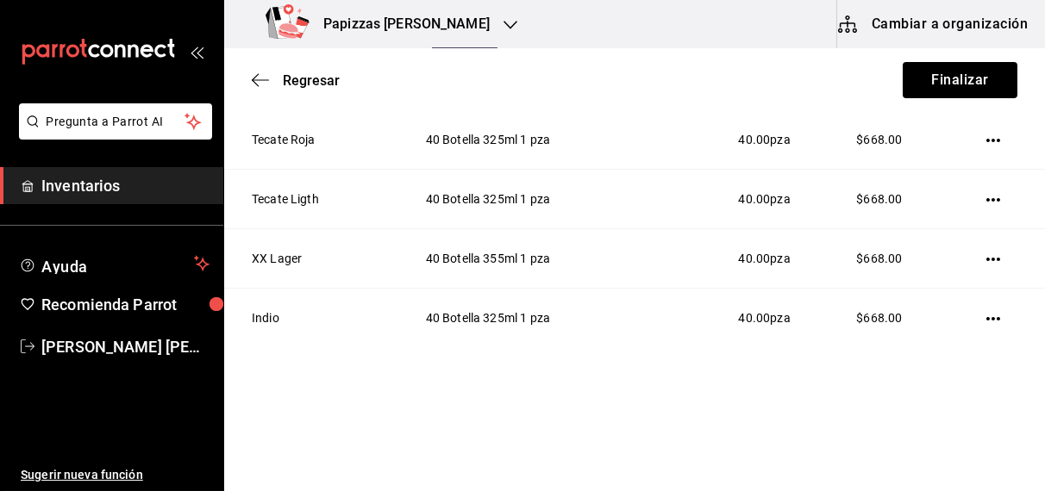
scroll to position [315, 0]
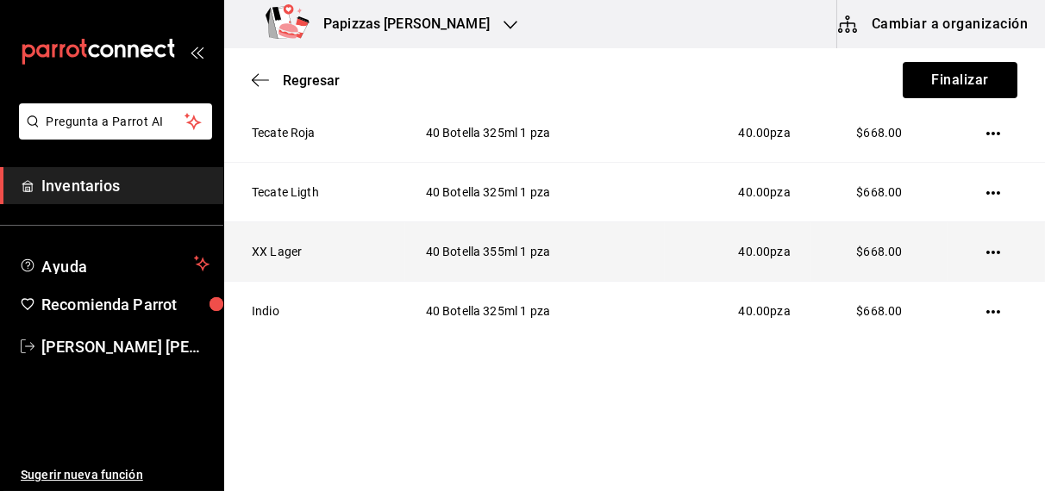
click at [986, 253] on icon "button" at bounding box center [993, 253] width 14 height 14
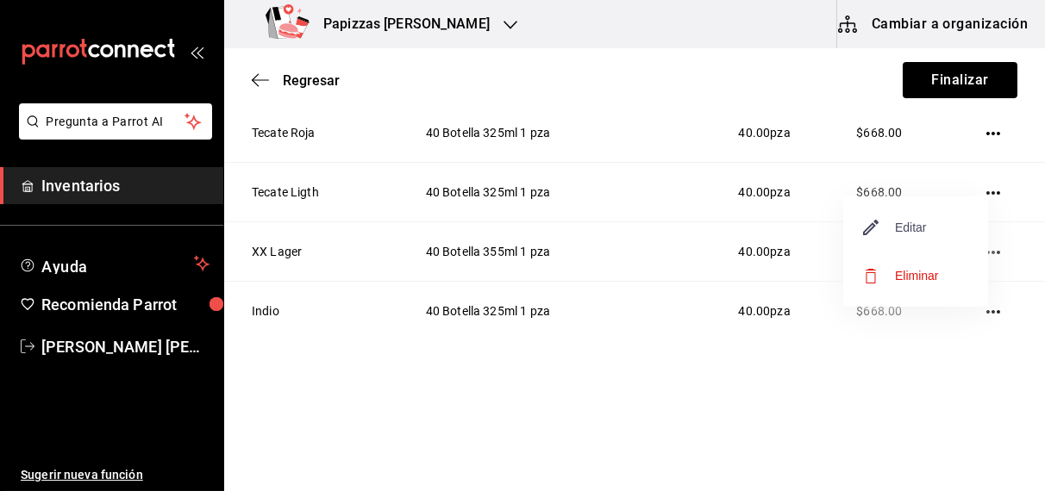
click at [893, 230] on span "Editar" at bounding box center [895, 227] width 63 height 21
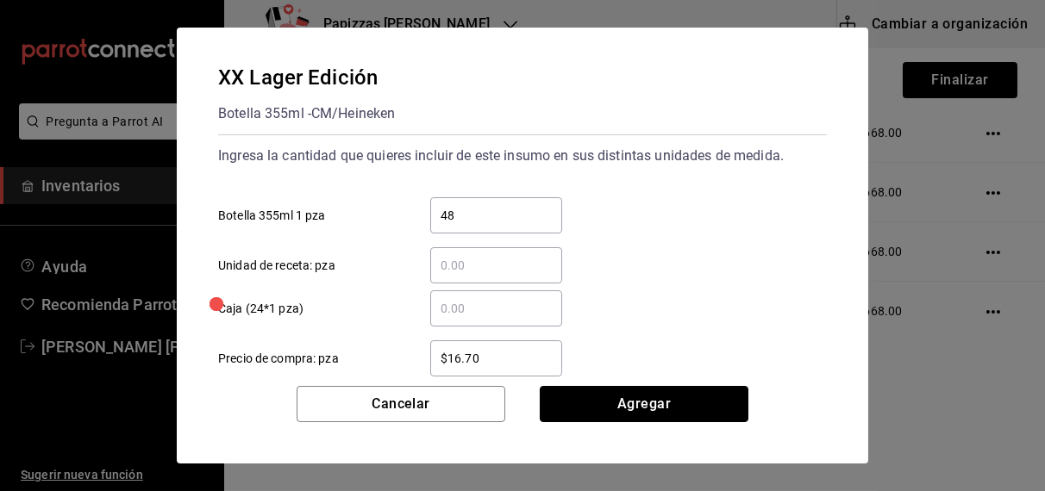
click button "Agregar" at bounding box center [643, 404] width 209 height 36
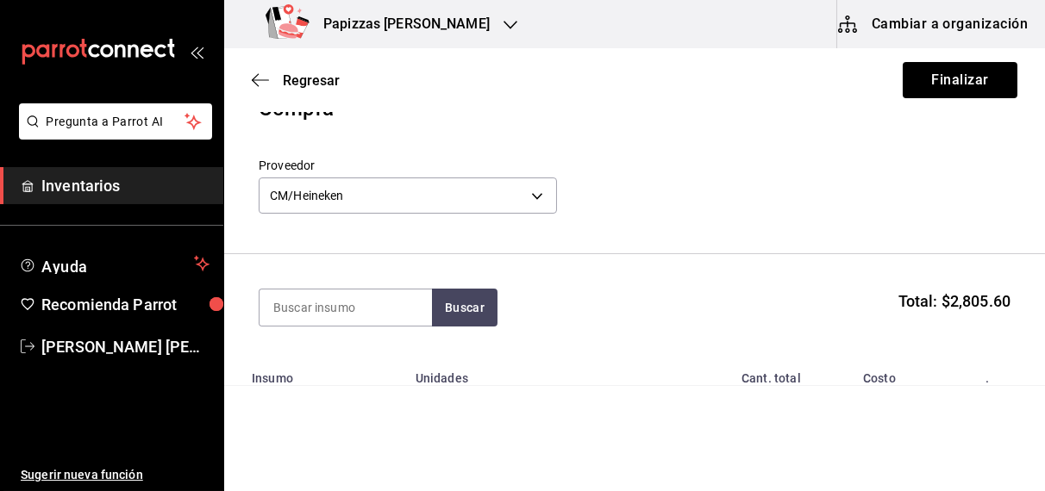
scroll to position [0, 0]
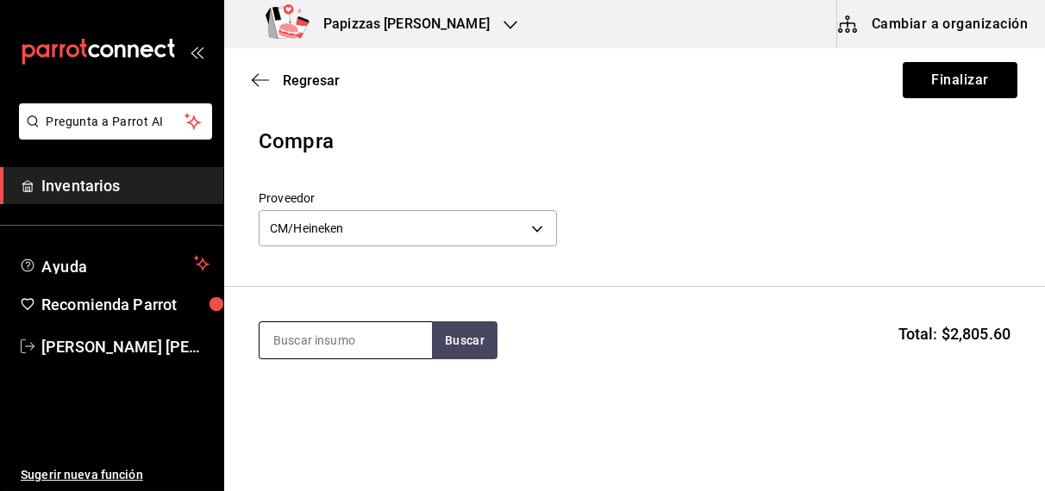
click at [321, 341] on input at bounding box center [345, 340] width 172 height 36
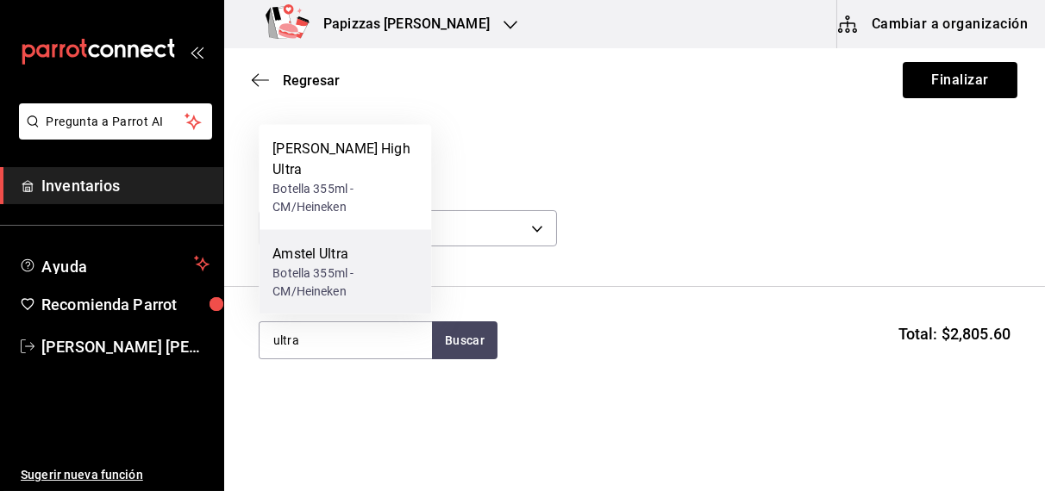
click at [312, 292] on div "Botella 355ml - CM/Heineken" at bounding box center [344, 283] width 145 height 36
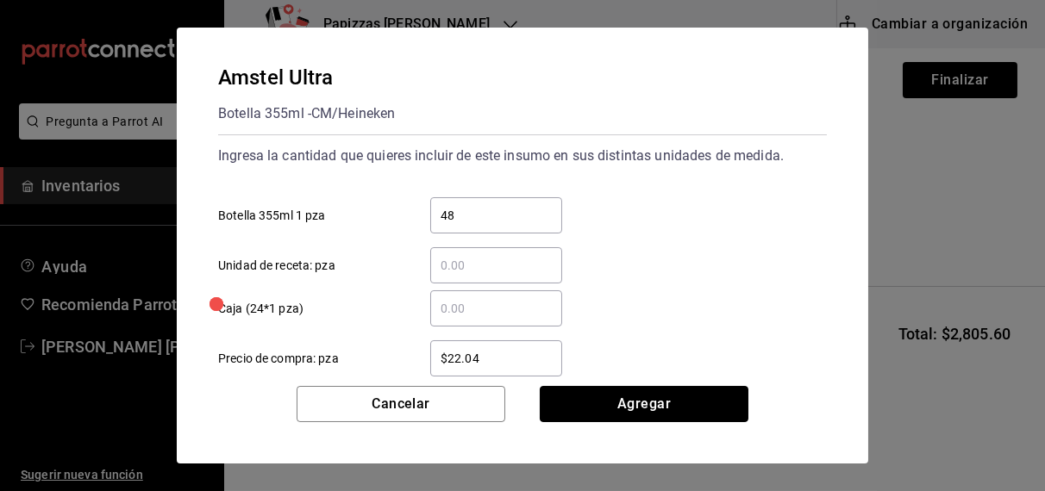
click button "Agregar" at bounding box center [643, 404] width 209 height 36
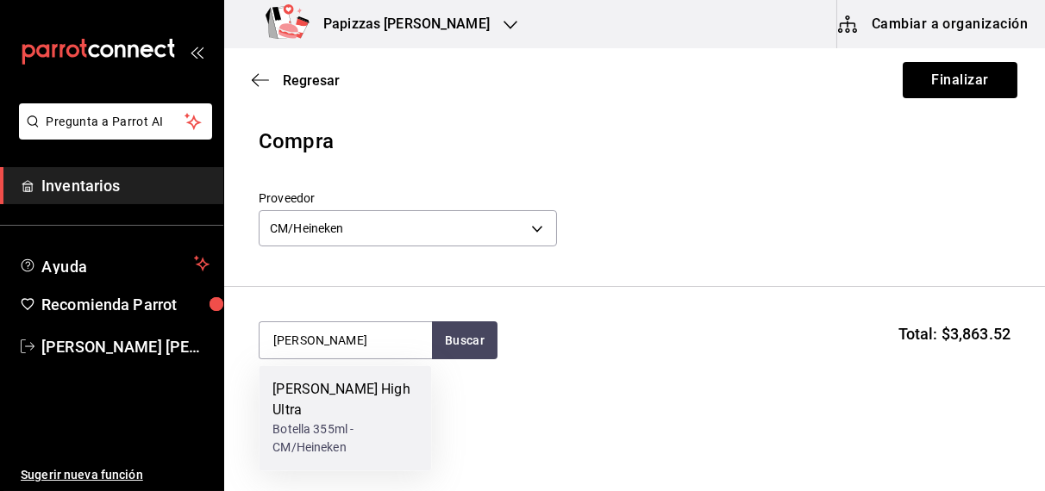
click at [323, 421] on div "Botella 355ml - CM/Heineken" at bounding box center [344, 439] width 145 height 36
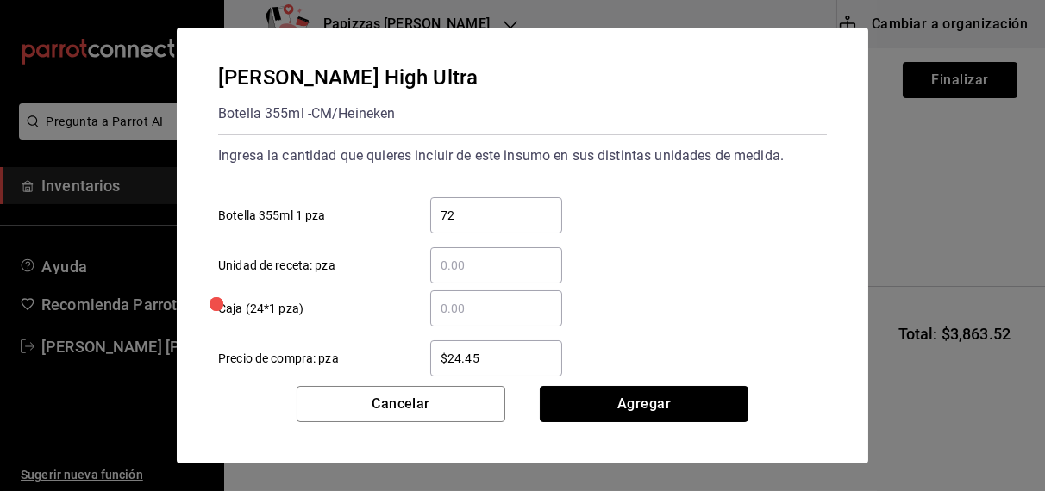
click button "Agregar" at bounding box center [643, 404] width 209 height 36
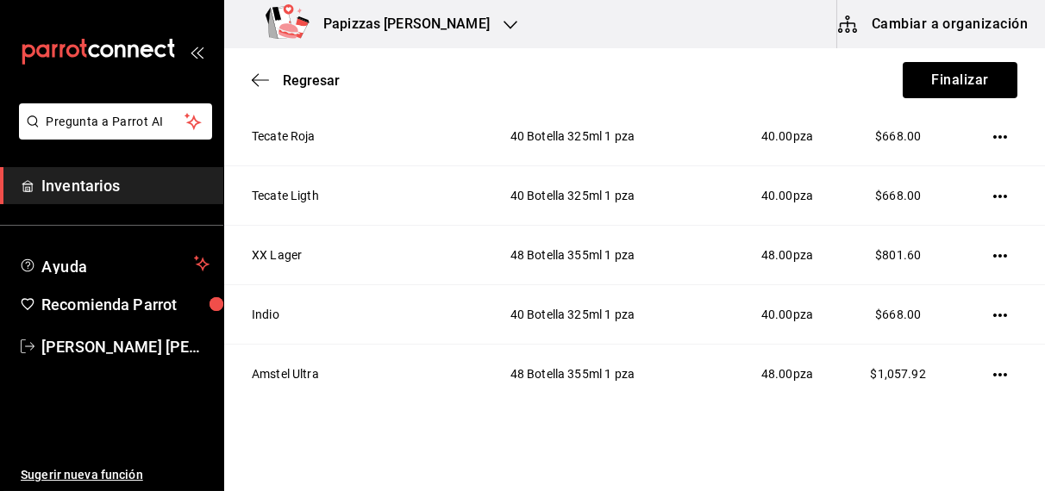
scroll to position [313, 0]
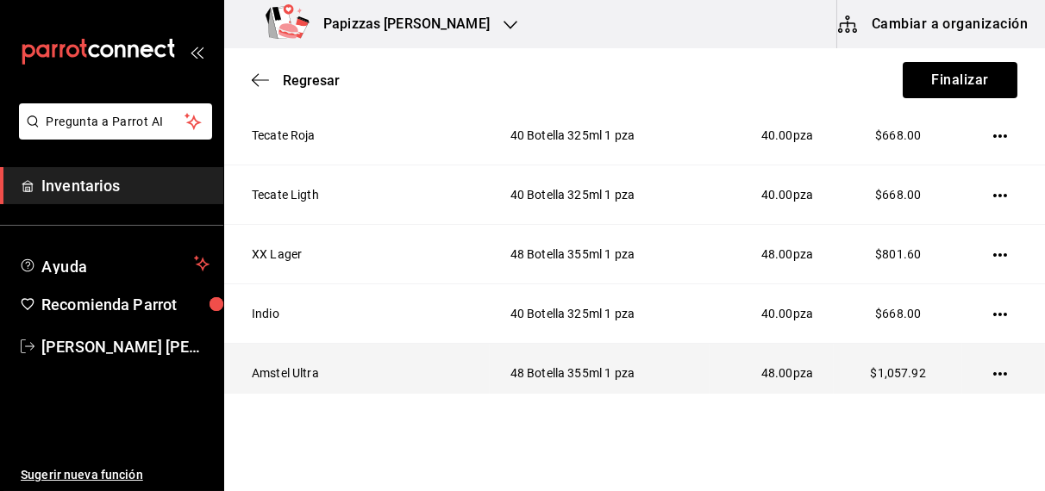
click at [993, 372] on icon "button" at bounding box center [1000, 373] width 14 height 3
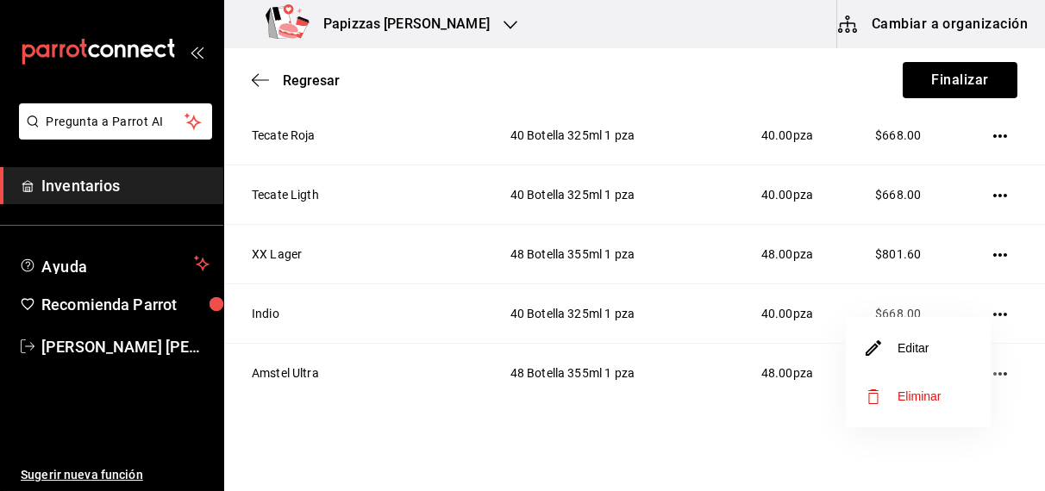
click at [742, 253] on div at bounding box center [522, 245] width 1045 height 491
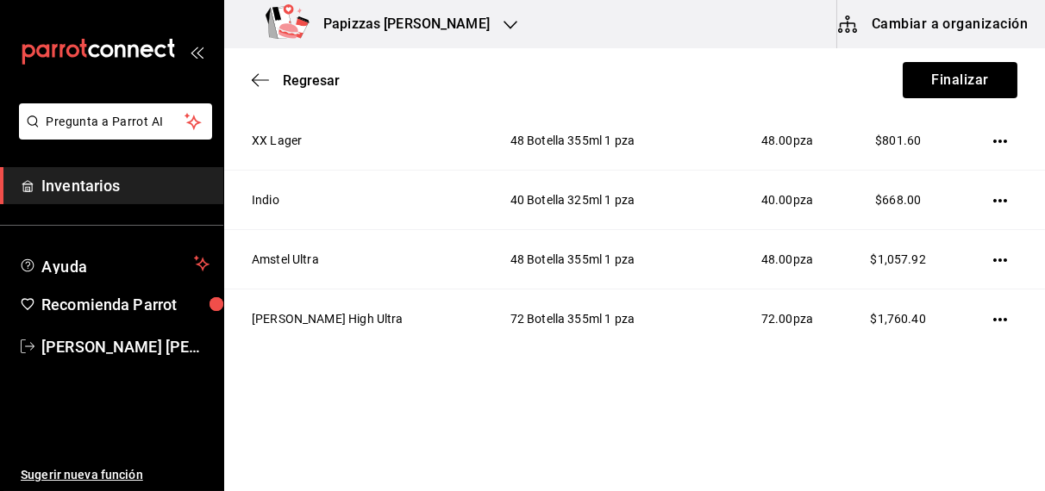
scroll to position [434, 0]
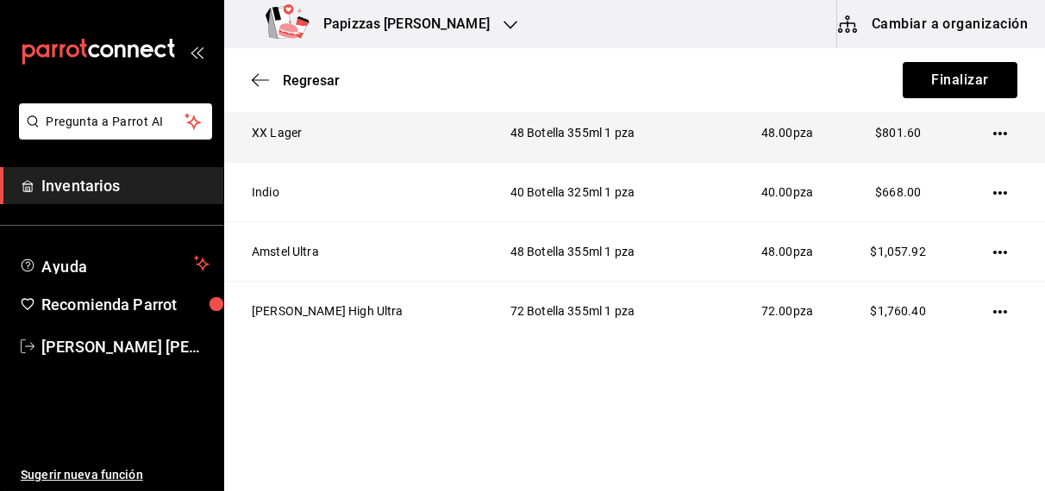
click at [993, 127] on icon "button" at bounding box center [1000, 134] width 14 height 14
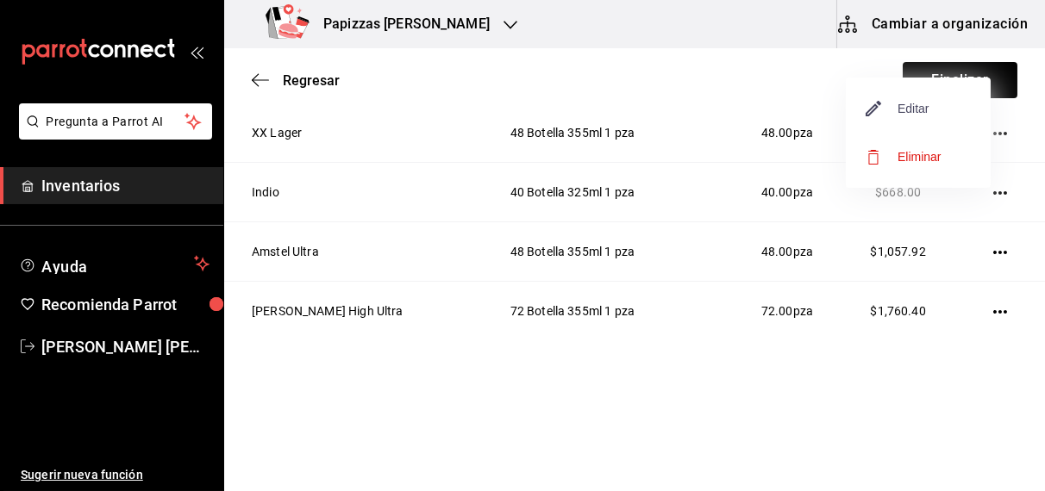
click at [914, 109] on span "Editar" at bounding box center [897, 108] width 63 height 21
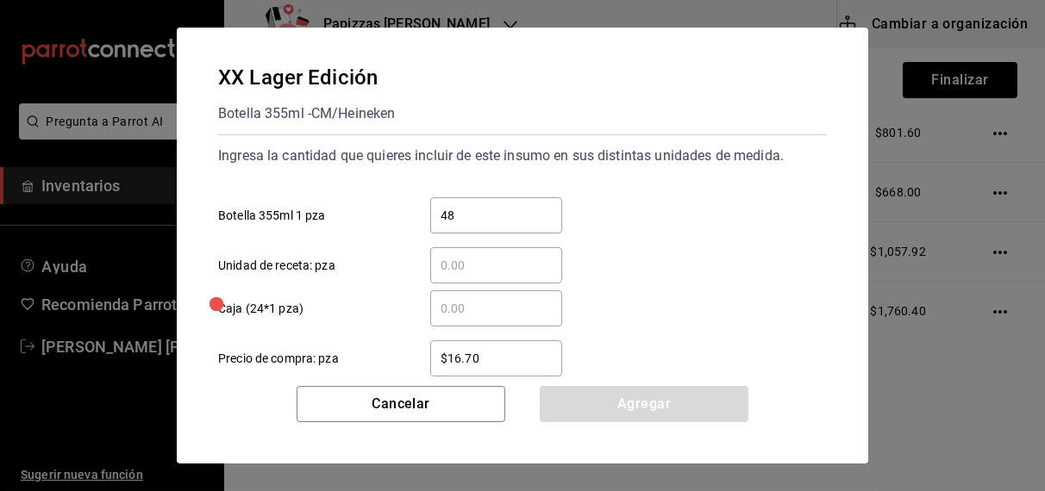
click at [527, 313] on input "​ Caja (24*1 pza)" at bounding box center [496, 308] width 132 height 21
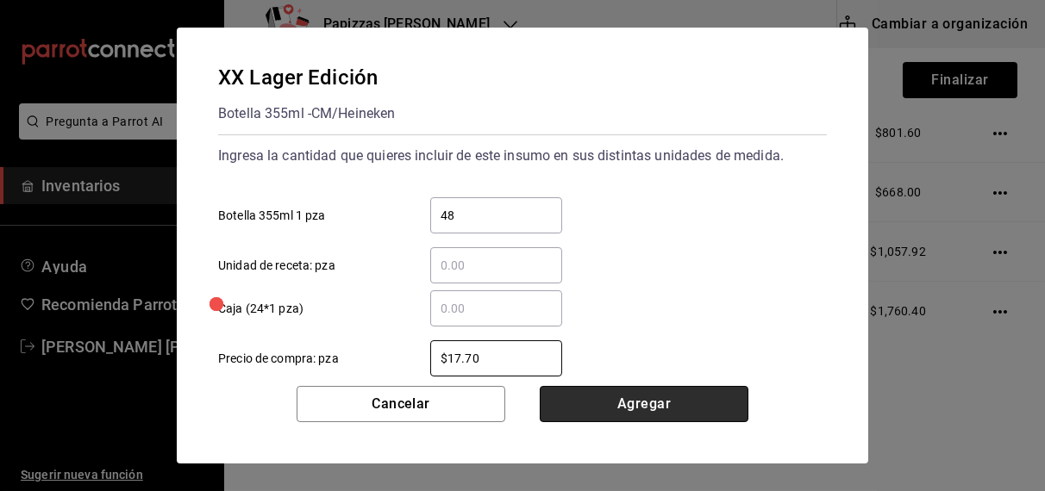
click at [658, 400] on button "Agregar" at bounding box center [643, 404] width 209 height 36
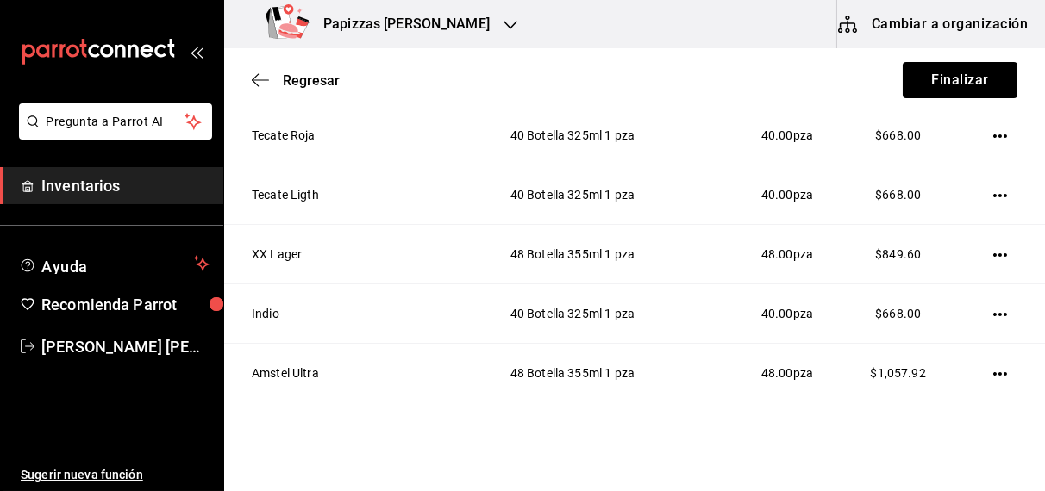
scroll to position [317, 0]
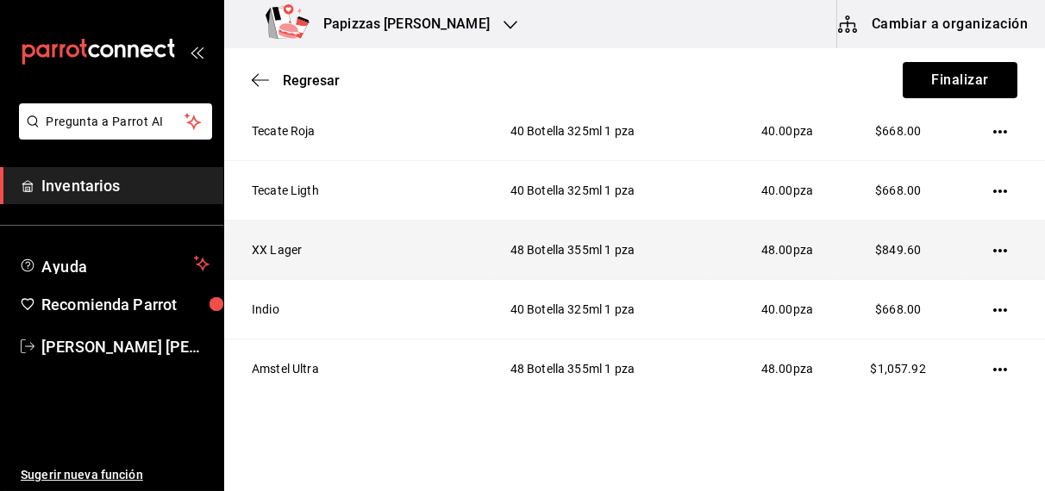
click at [993, 249] on icon "button" at bounding box center [1000, 250] width 14 height 3
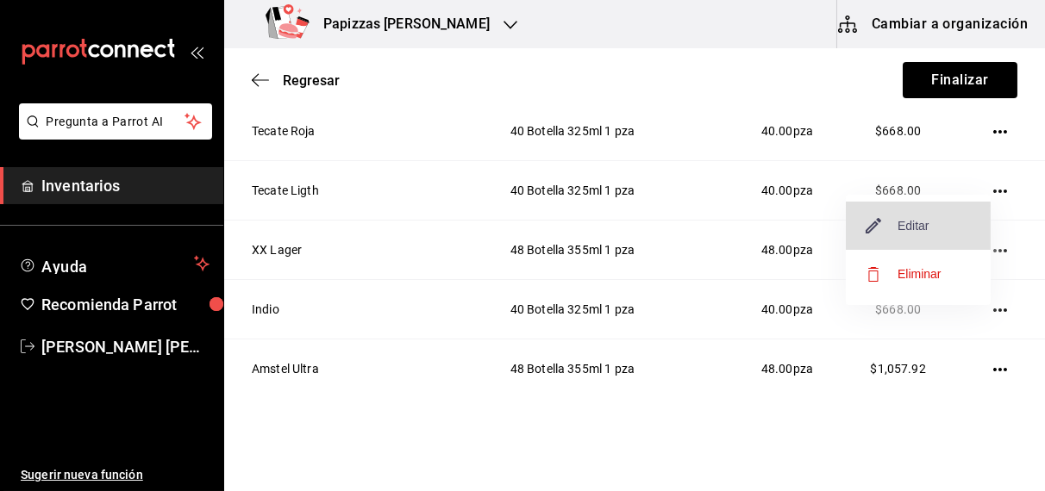
click at [901, 226] on span "Editar" at bounding box center [897, 225] width 63 height 21
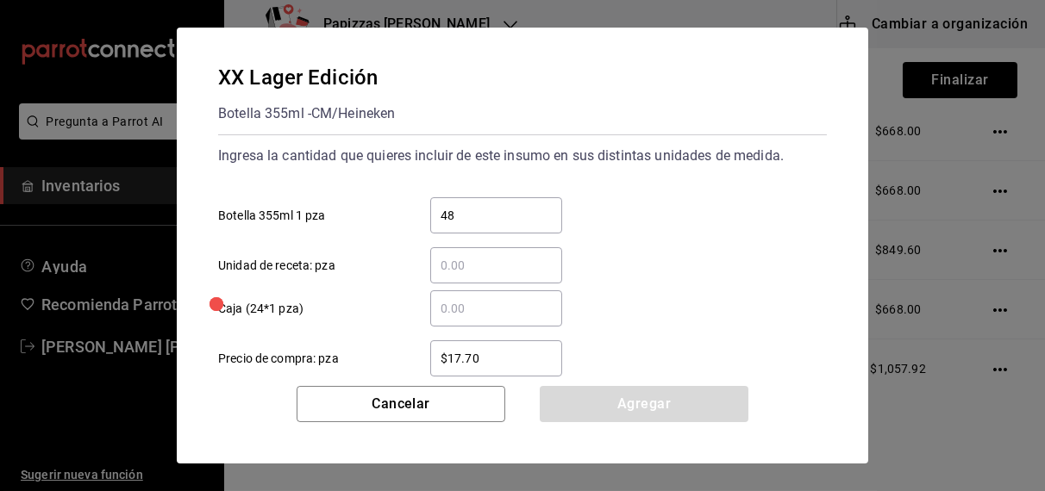
click at [521, 309] on input "​ Caja (24*1 pza)" at bounding box center [496, 308] width 132 height 21
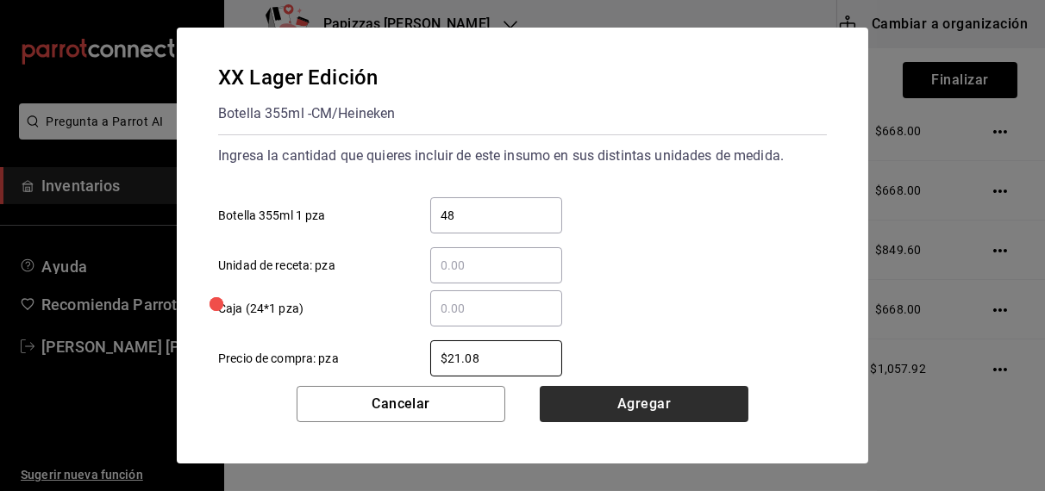
click at [664, 405] on button "Agregar" at bounding box center [643, 404] width 209 height 36
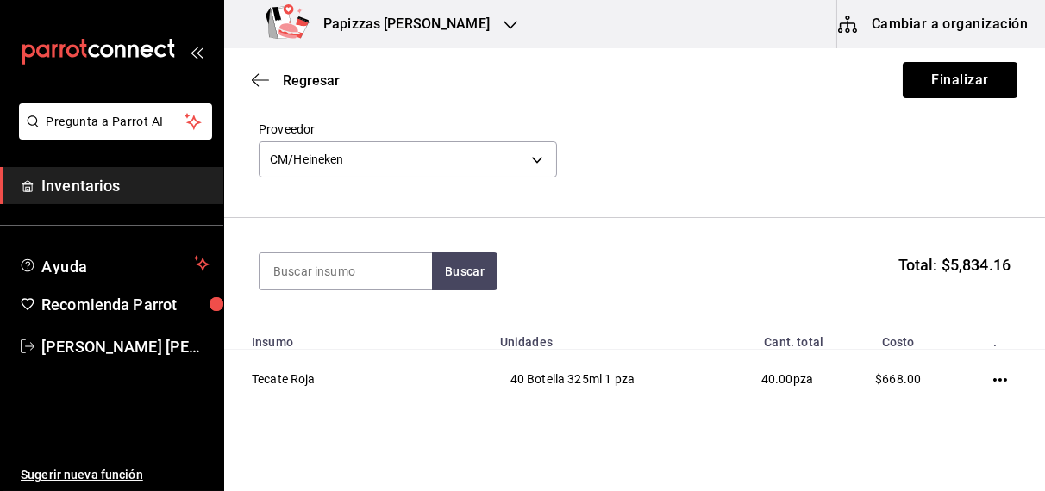
scroll to position [0, 0]
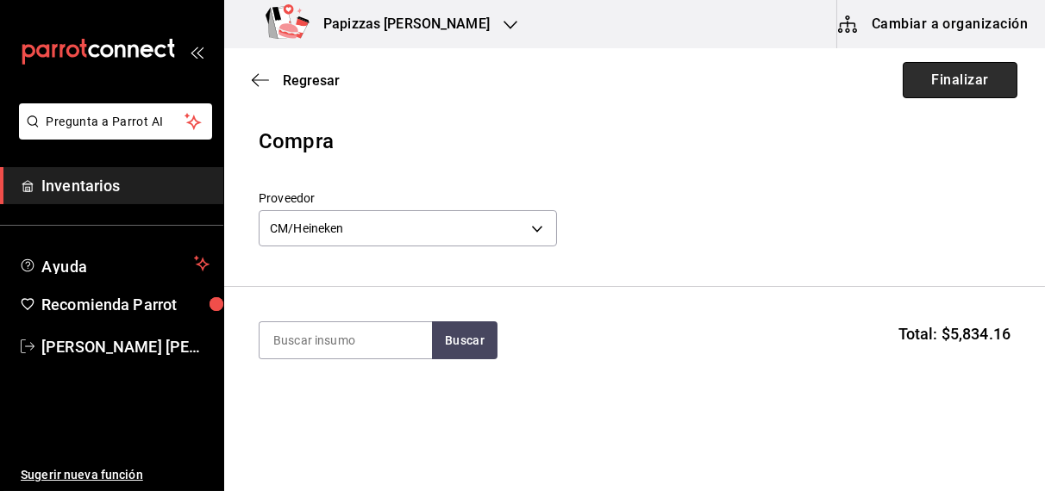
click at [974, 74] on button "Finalizar" at bounding box center [959, 80] width 115 height 36
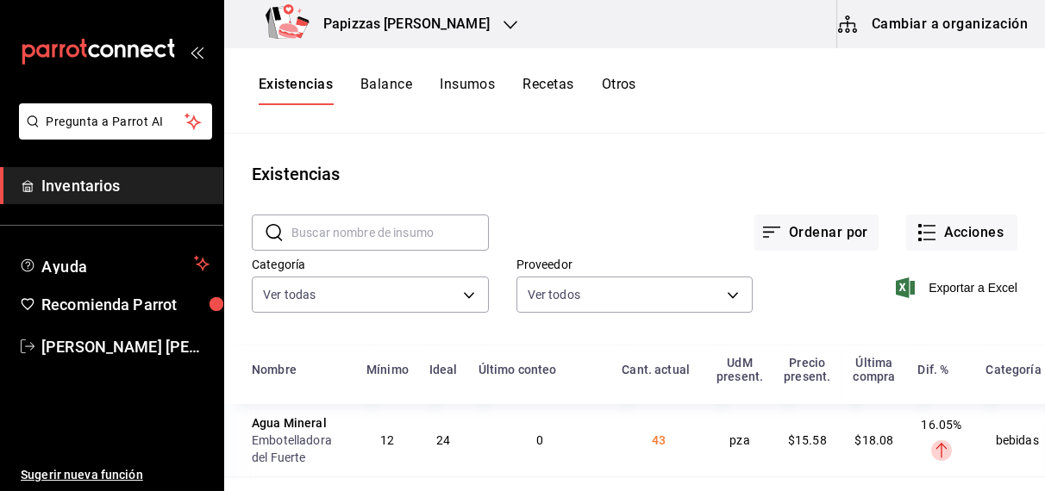
click at [503, 22] on icon "button" at bounding box center [510, 25] width 14 height 9
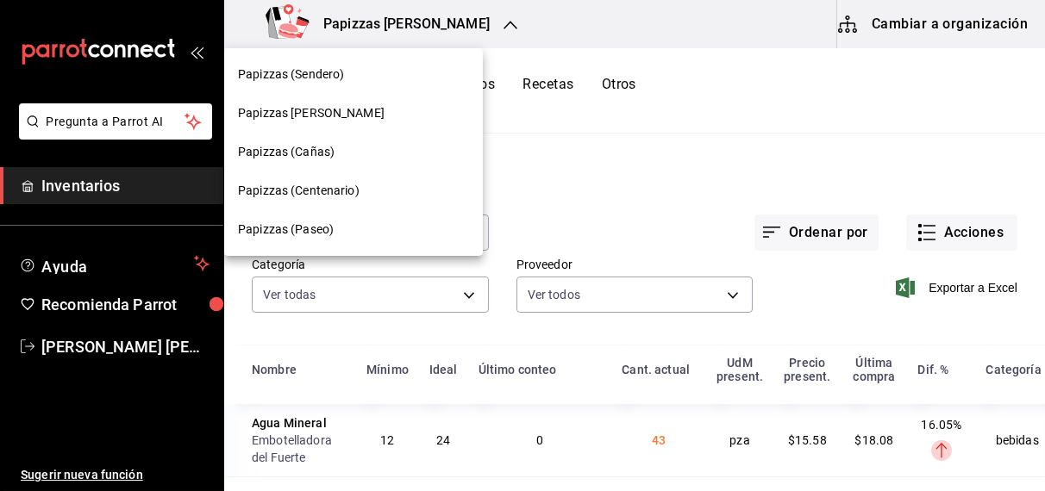
click at [325, 193] on span "Papizzas (Centenario)" at bounding box center [299, 191] width 122 height 18
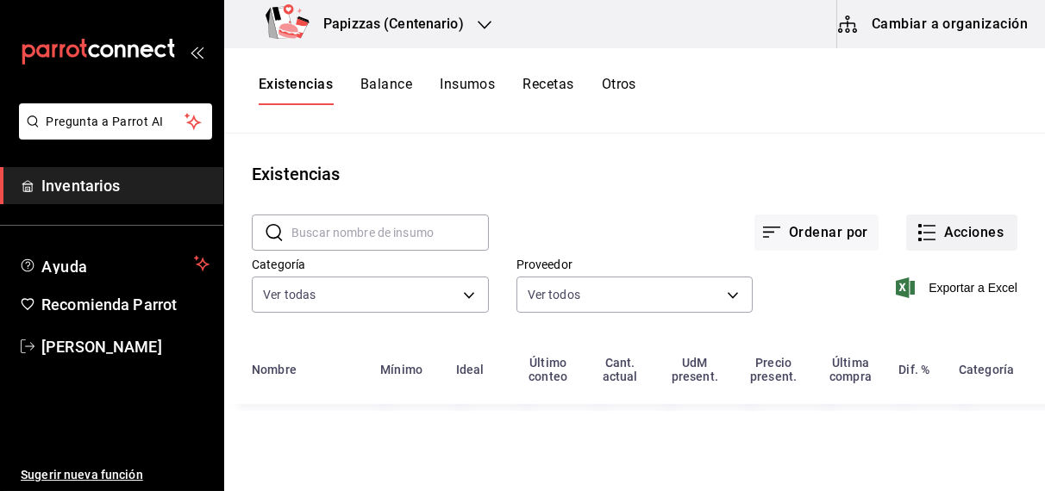
click at [977, 238] on button "Acciones" at bounding box center [961, 233] width 111 height 36
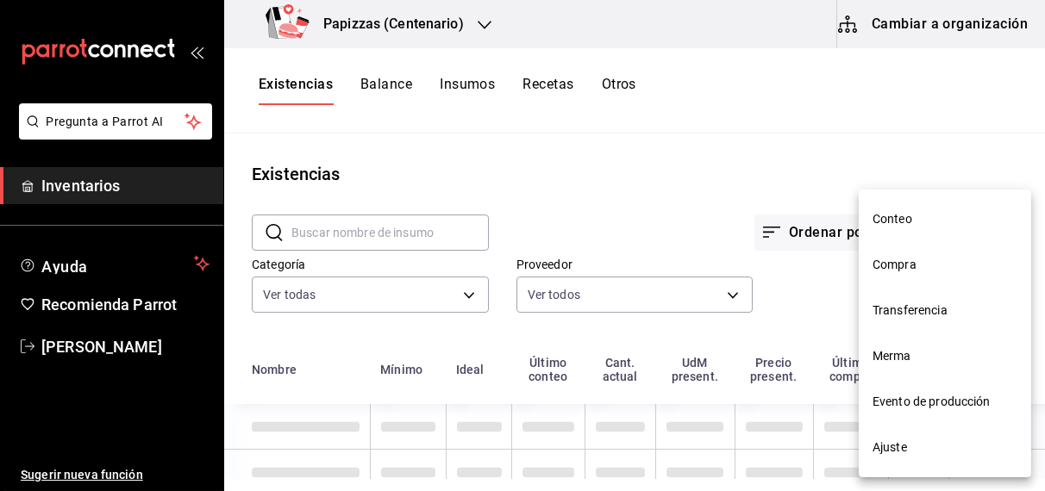
click at [909, 271] on span "Compra" at bounding box center [944, 265] width 145 height 18
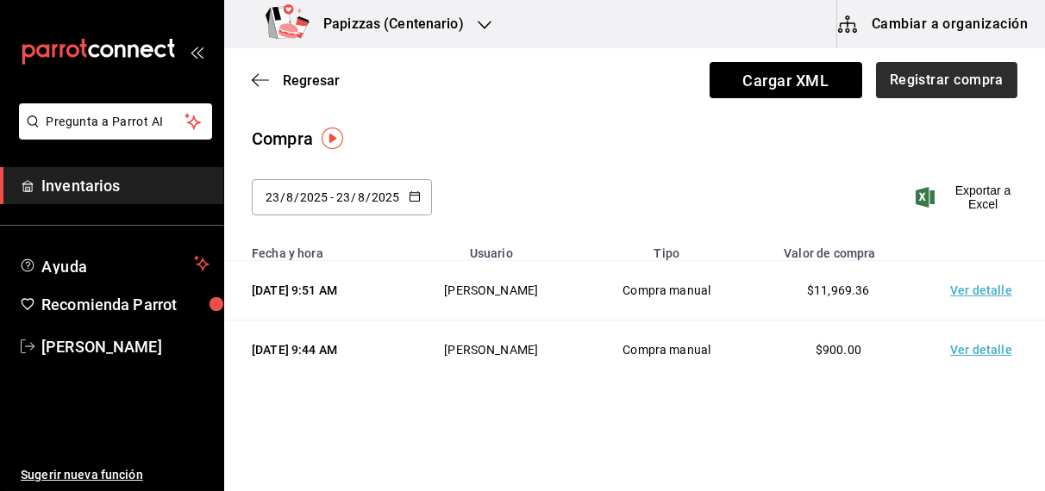
click at [954, 90] on button "Registrar compra" at bounding box center [946, 80] width 141 height 36
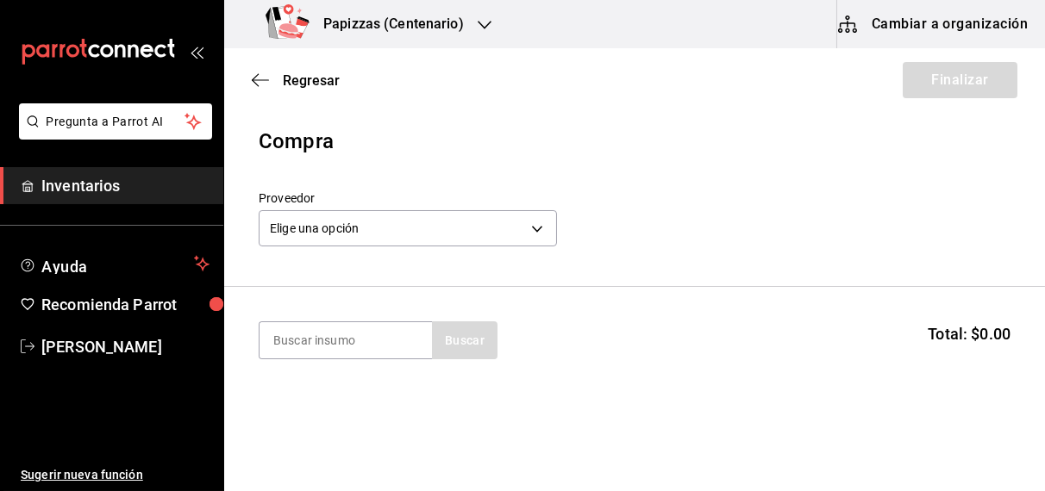
click at [430, 16] on h3 "Papizzas (Centenario)" at bounding box center [386, 24] width 154 height 21
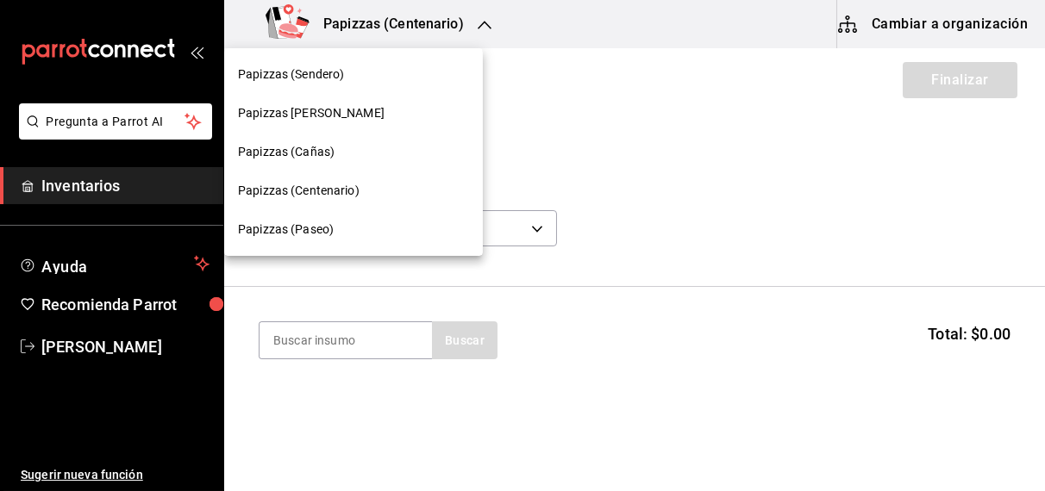
click at [570, 114] on div at bounding box center [522, 245] width 1045 height 491
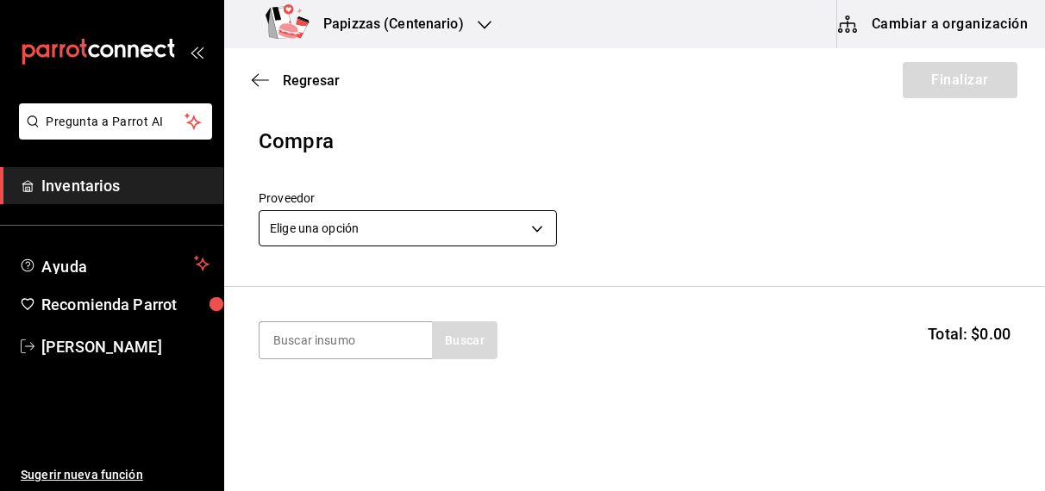
click at [417, 221] on body "Pregunta a Parrot AI Inventarios Ayuda Recomienda Parrot OBDULIA JANNETH CASTRO…" at bounding box center [522, 197] width 1045 height 394
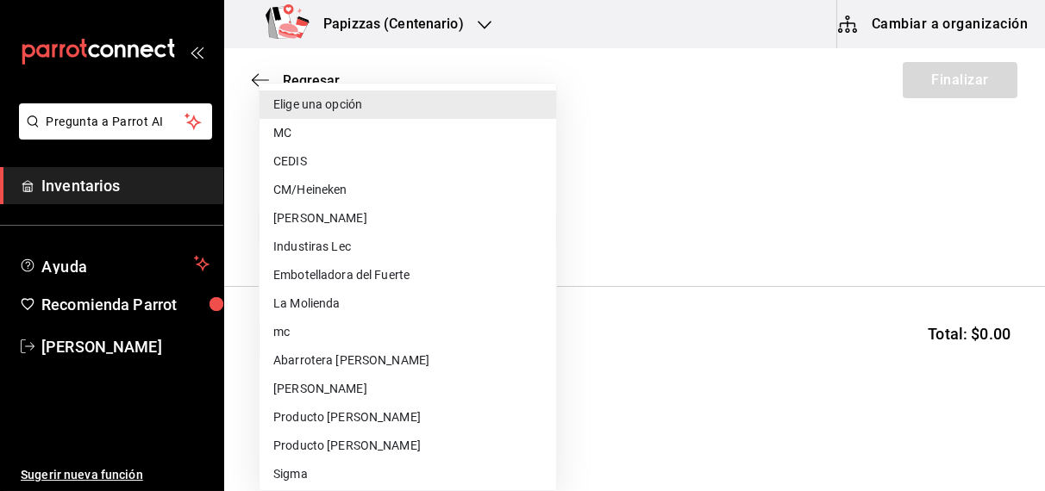
click at [380, 273] on li "Embotelladora del Fuerte" at bounding box center [407, 275] width 296 height 28
type input "2a449e60-1878-40e8-ba60-5a9907f89e6b"
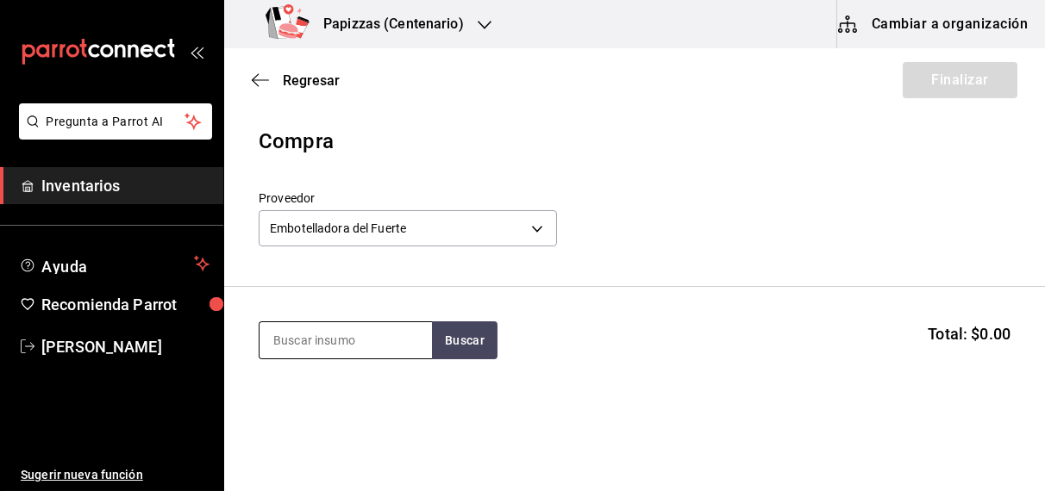
click at [378, 342] on input at bounding box center [345, 340] width 172 height 36
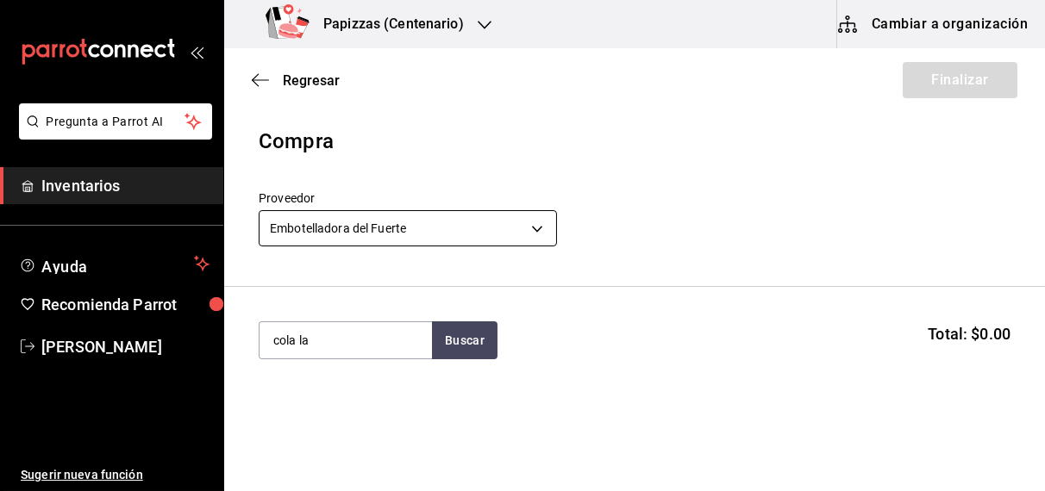
type input "cola la"
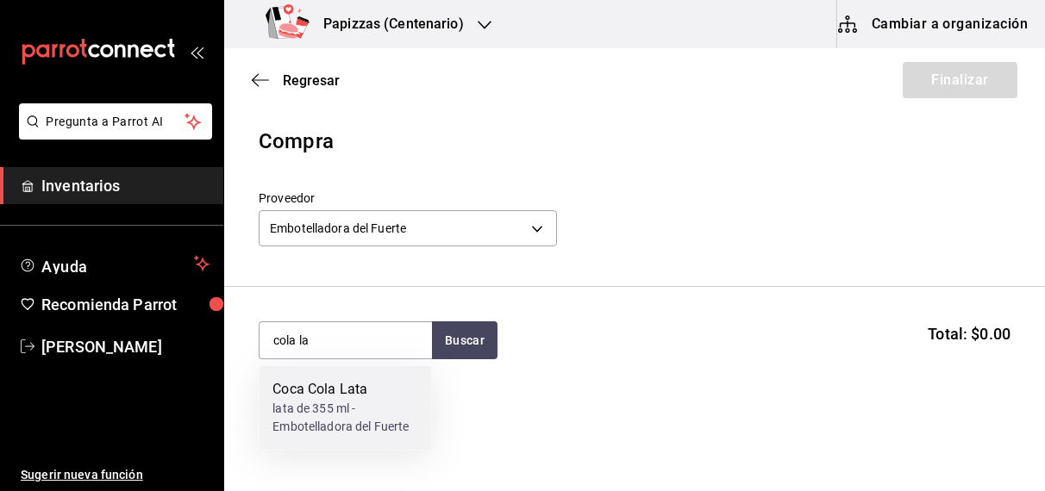
click at [314, 424] on div "lata de 355 ml - Embotelladora del Fuerte" at bounding box center [344, 419] width 145 height 36
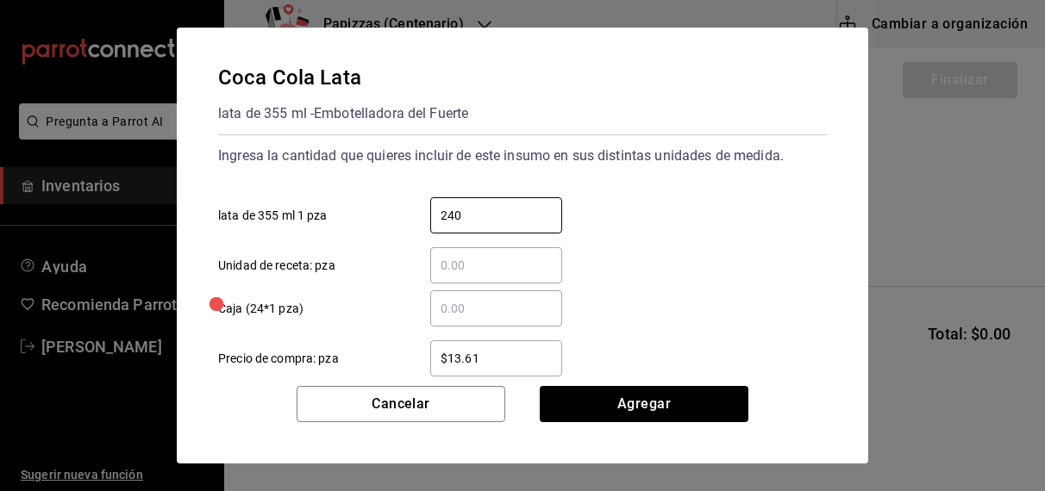
type input "240"
type input "$16.66"
click button "Agregar" at bounding box center [643, 404] width 209 height 36
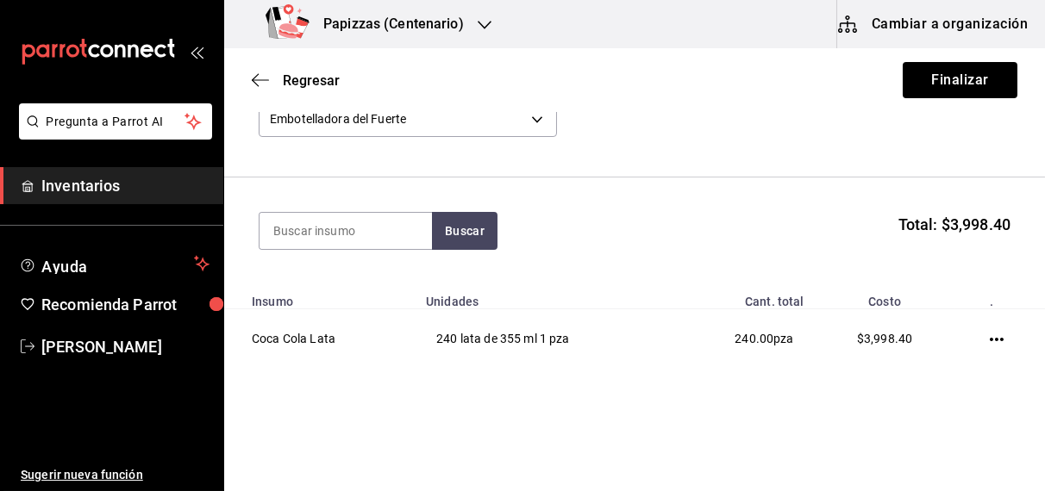
scroll to position [139, 0]
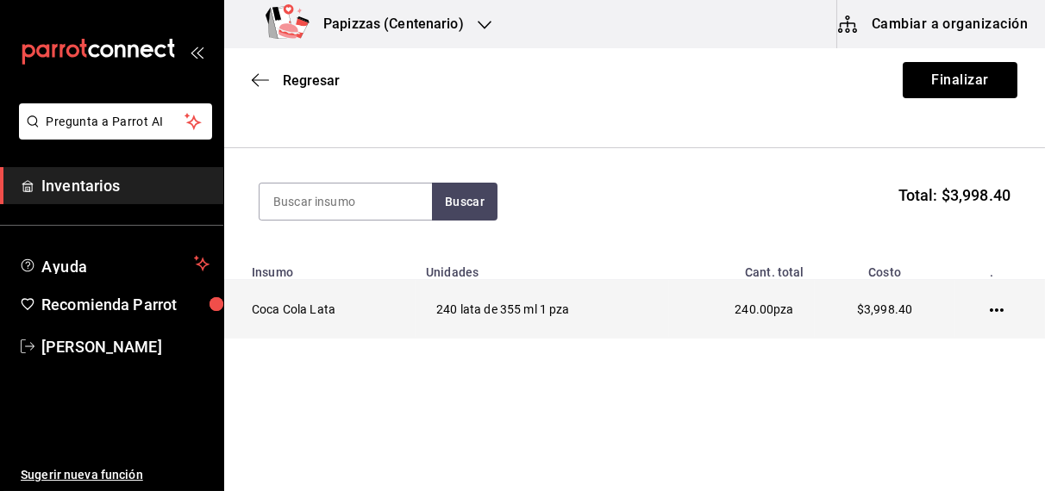
click at [989, 305] on icon "button" at bounding box center [996, 310] width 14 height 14
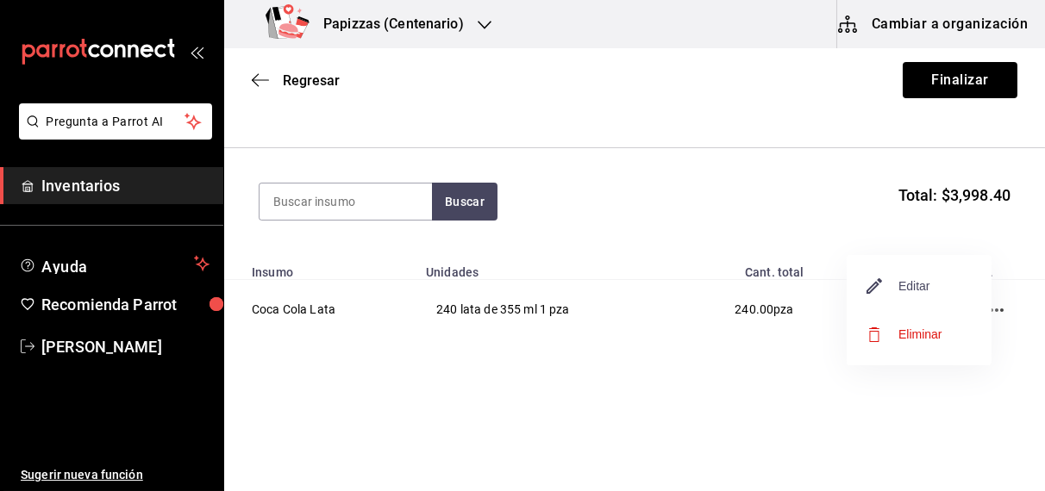
click at [925, 291] on span "Editar" at bounding box center [898, 286] width 63 height 21
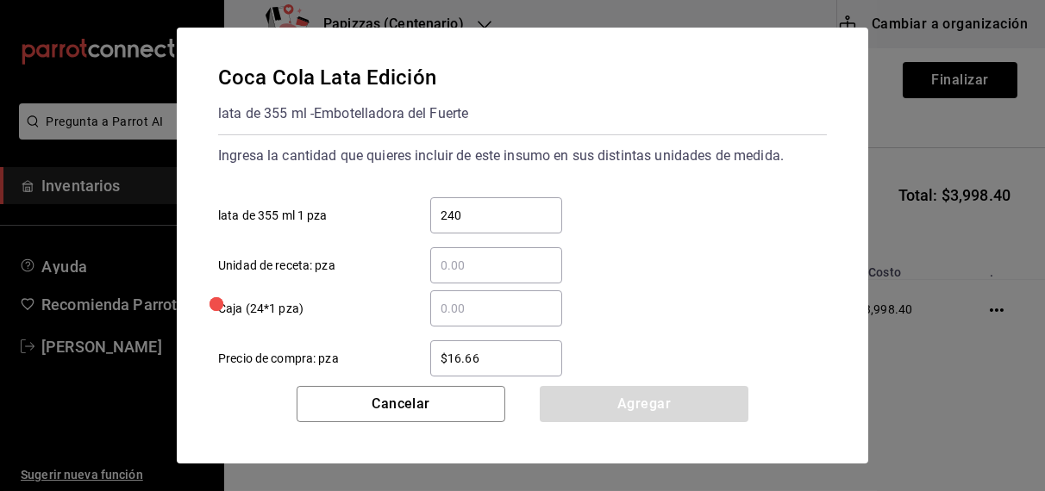
click at [533, 358] on input "$16.66" at bounding box center [496, 358] width 132 height 21
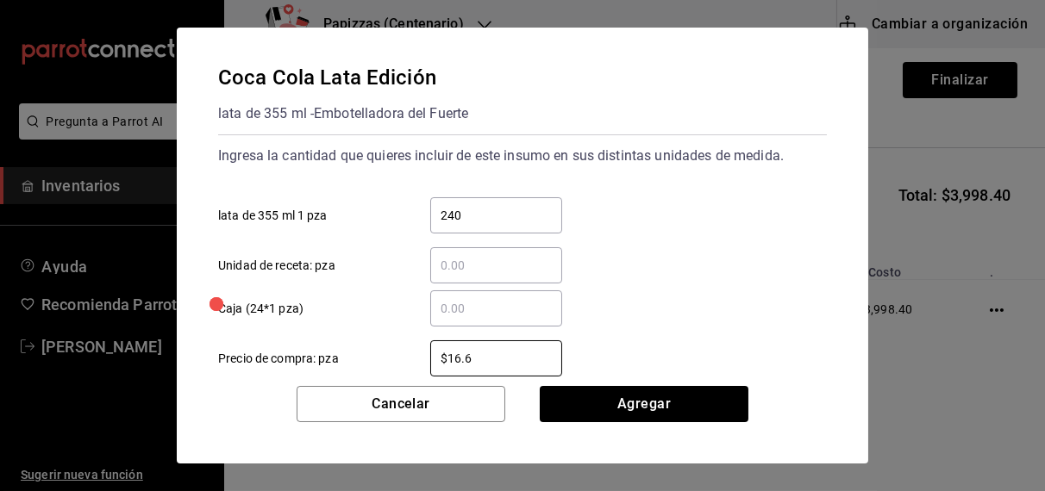
type input "$16.67"
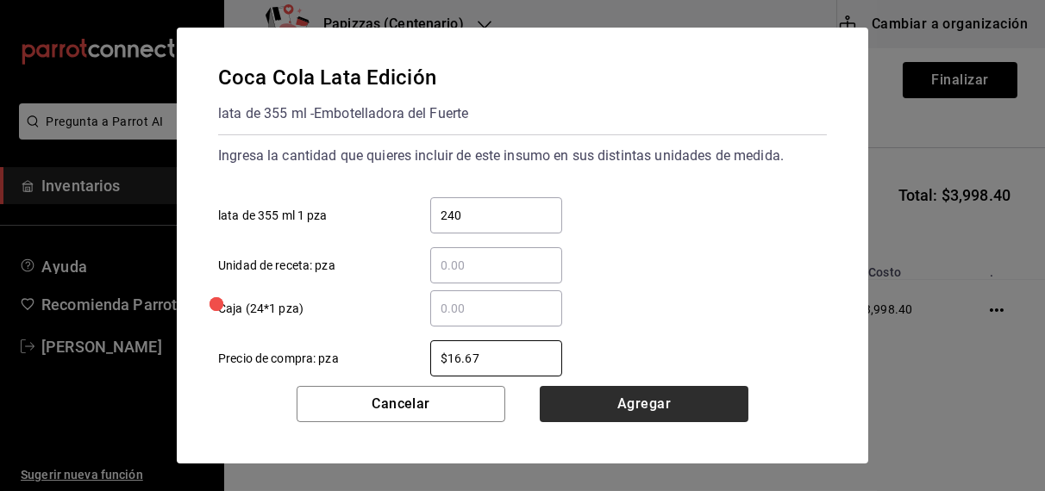
click at [653, 415] on button "Agregar" at bounding box center [643, 404] width 209 height 36
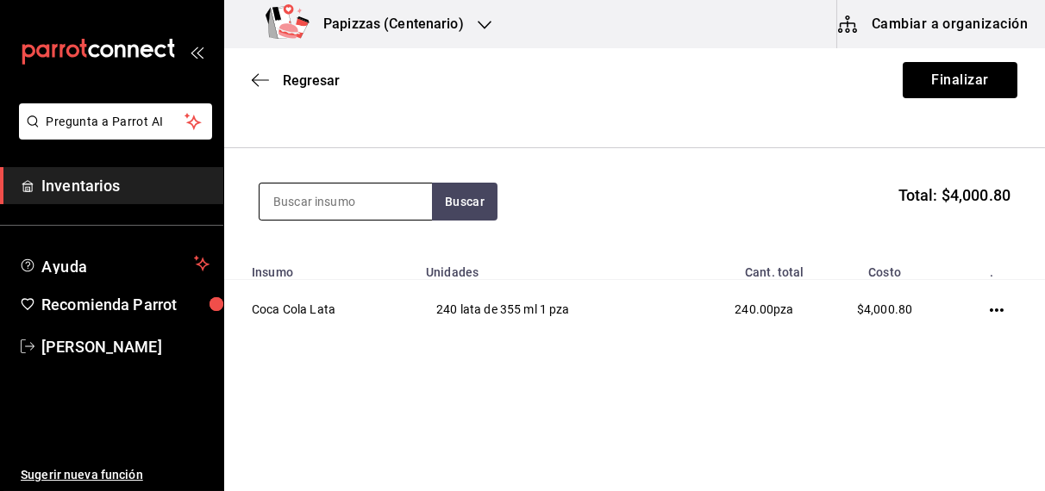
click at [344, 196] on input at bounding box center [345, 202] width 172 height 36
type input "zero"
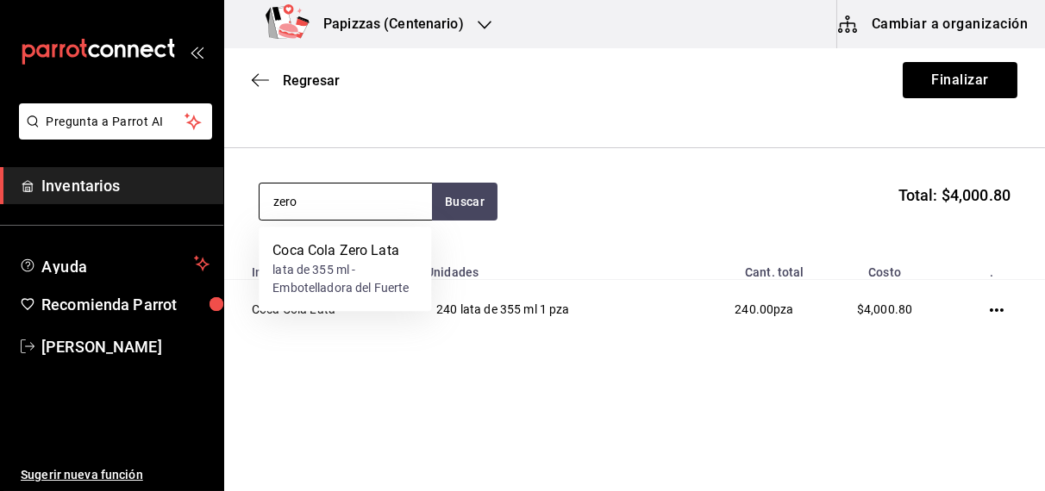
click at [340, 276] on div "lata de 355 ml - Embotelladora del Fuerte" at bounding box center [344, 279] width 145 height 36
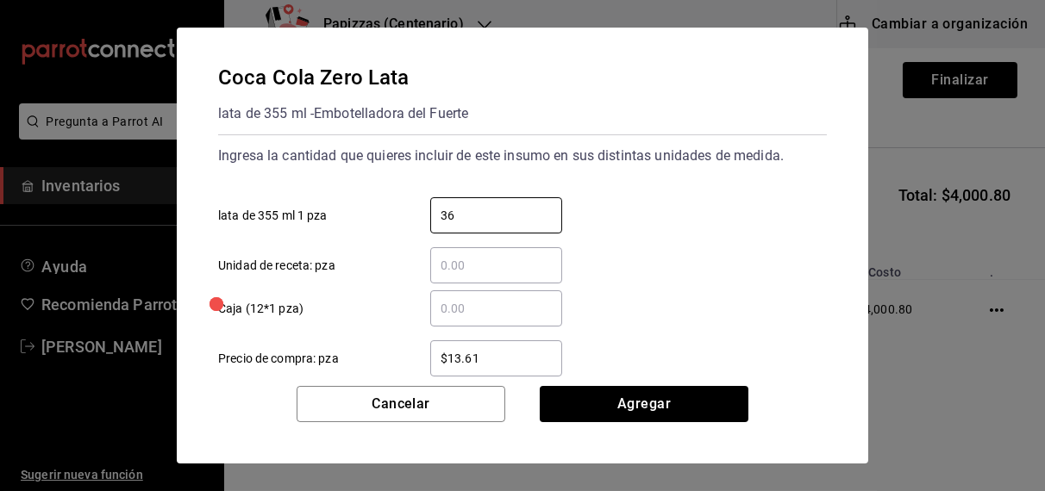
type input "36"
type input "$16.75"
click button "Agregar" at bounding box center [643, 404] width 209 height 36
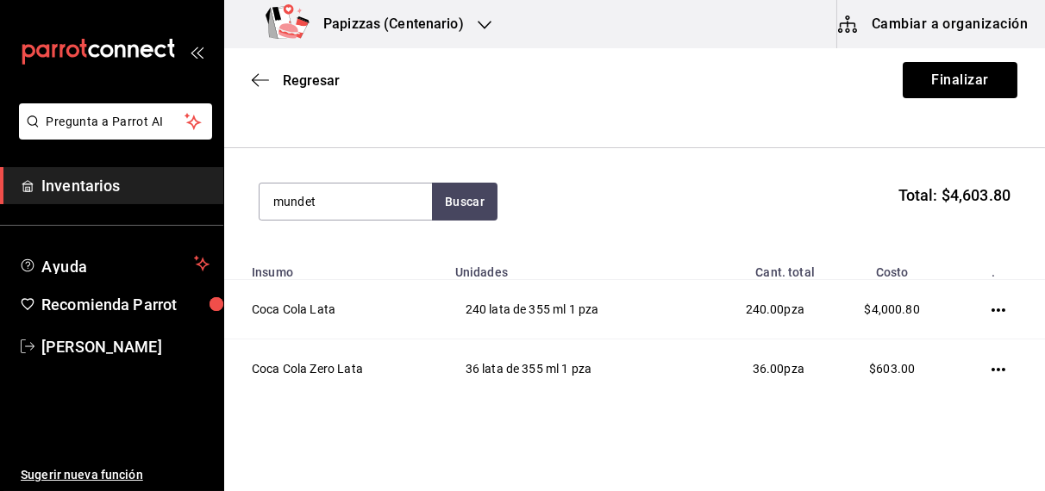
type input "mundet"
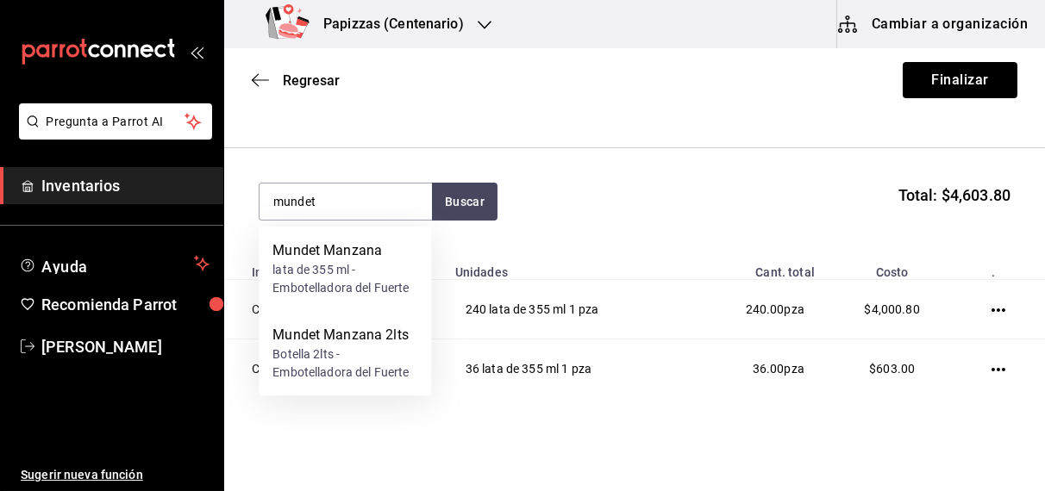
click at [363, 273] on div "lata de 355 ml - Embotelladora del Fuerte" at bounding box center [344, 279] width 145 height 36
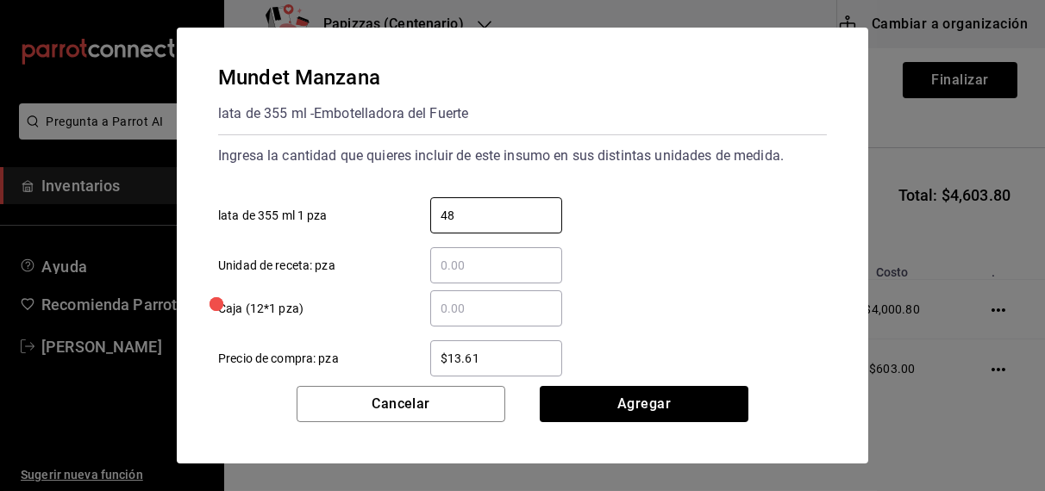
type input "48"
type input "$16.75"
click button "Agregar" at bounding box center [643, 404] width 209 height 36
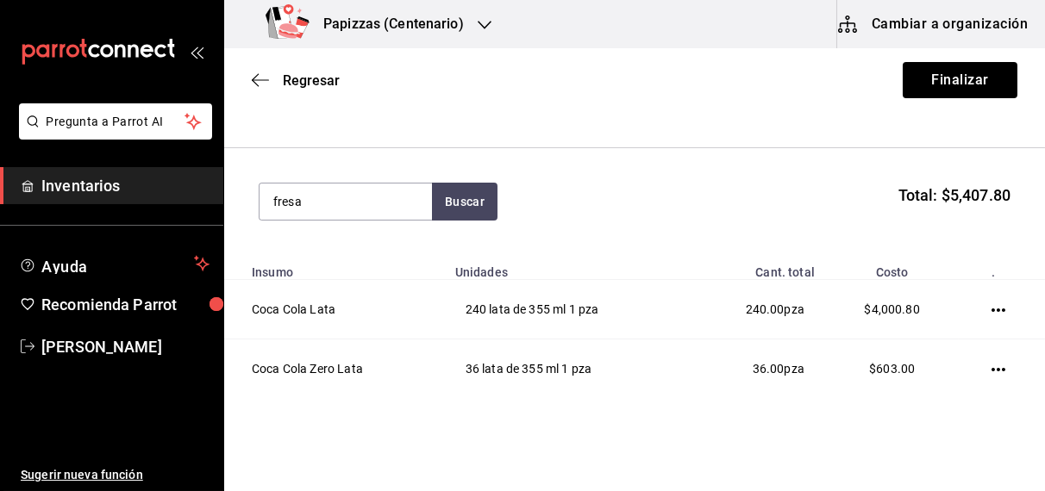
type input "fresa"
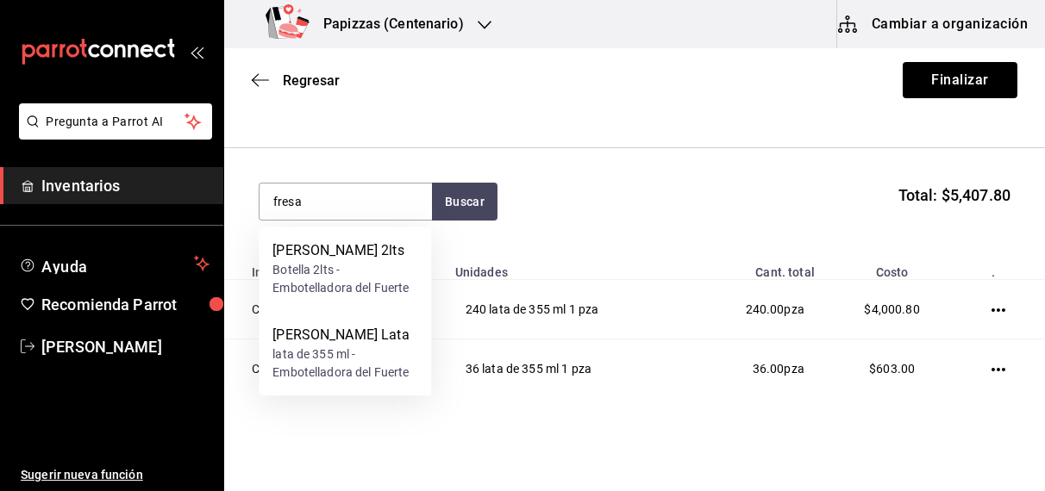
click at [327, 359] on div "lata de 355 ml - Embotelladora del Fuerte" at bounding box center [344, 364] width 145 height 36
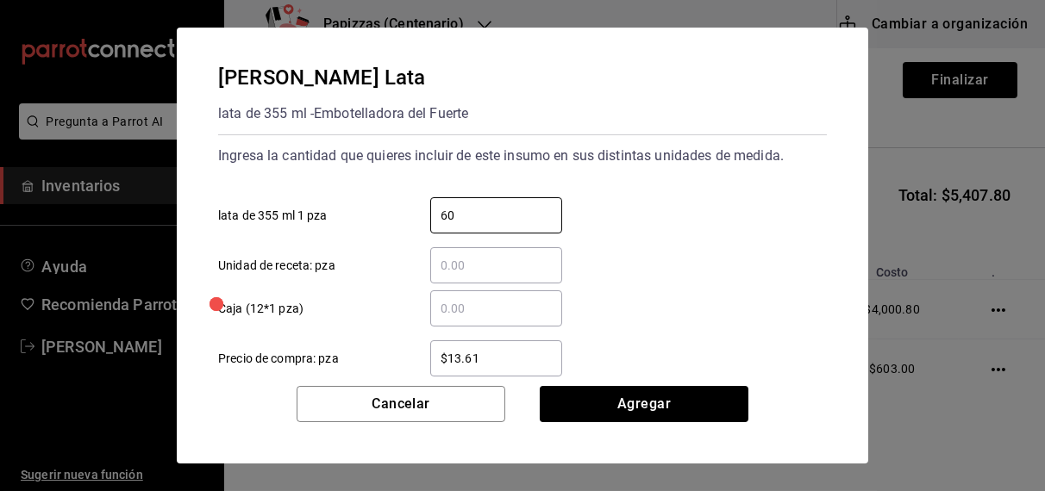
type input "60"
type input "$16.67"
click button "Agregar" at bounding box center [643, 404] width 209 height 36
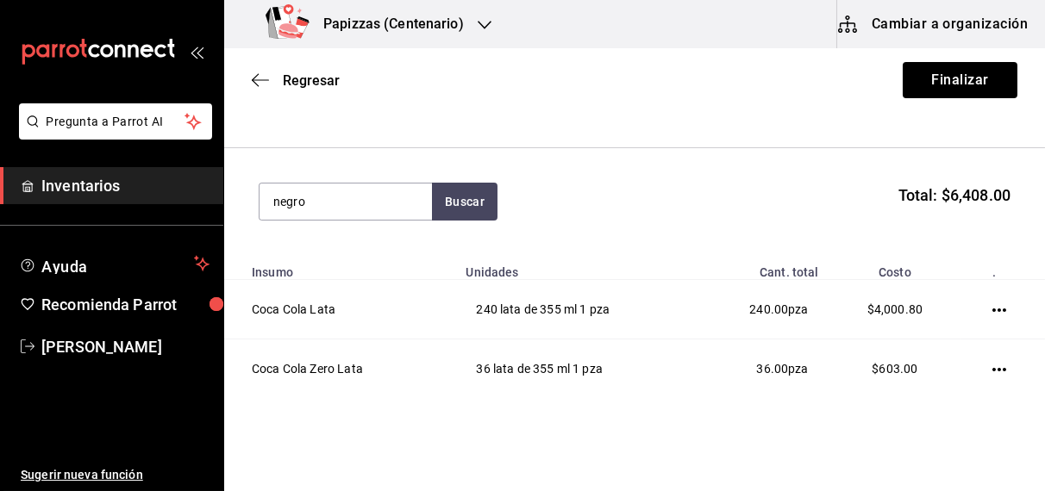
type input "negro"
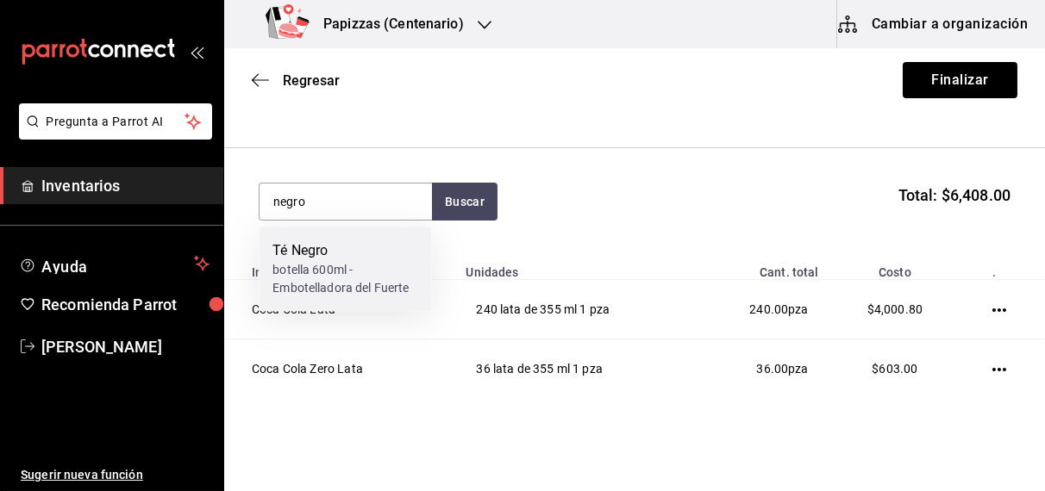
click at [317, 285] on div "botella 600ml - Embotelladora del Fuerte" at bounding box center [344, 279] width 145 height 36
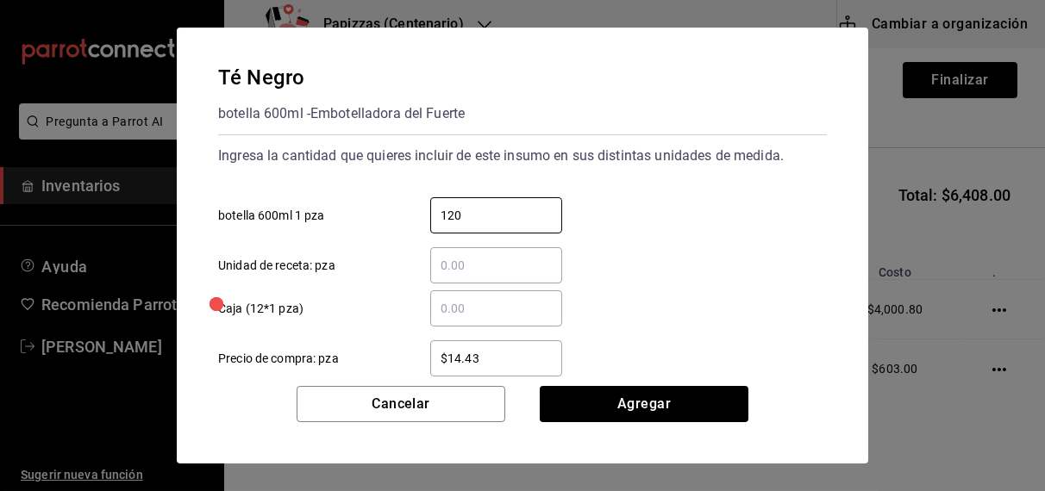
type input "120"
type input "$16.75"
click button "Agregar" at bounding box center [643, 404] width 209 height 36
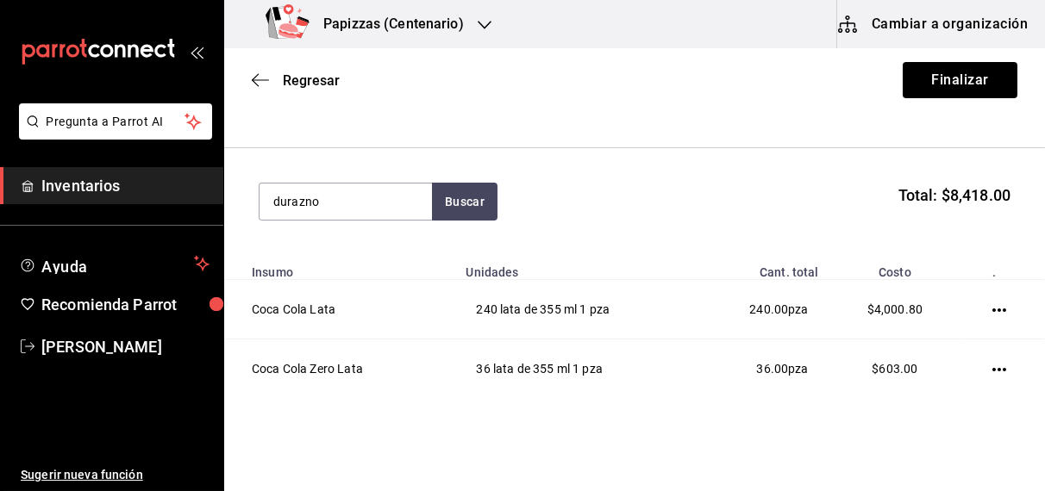
type input "durazno"
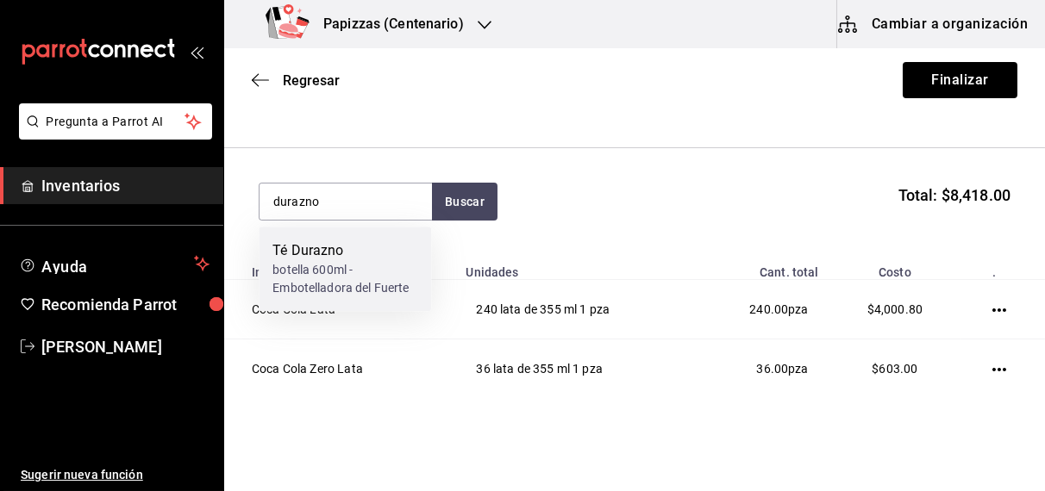
click at [339, 272] on div "botella 600ml - Embotelladora del Fuerte" at bounding box center [344, 279] width 145 height 36
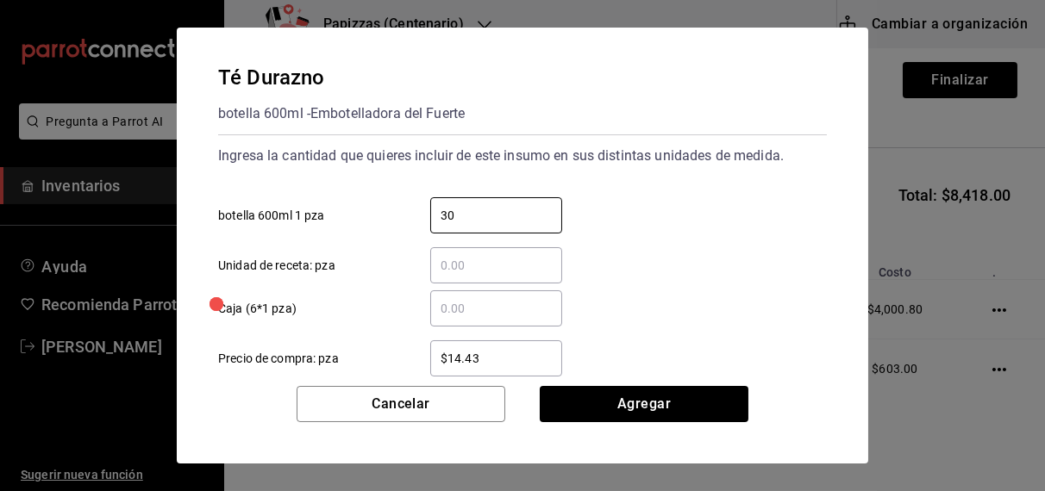
type input "30"
type input "$16.75"
click button "Agregar" at bounding box center [643, 404] width 209 height 36
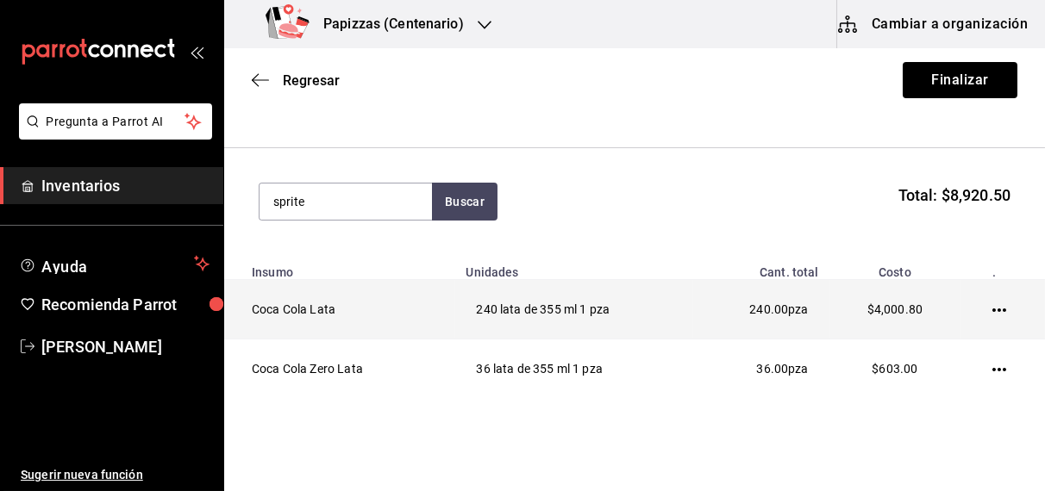
type input "sprite"
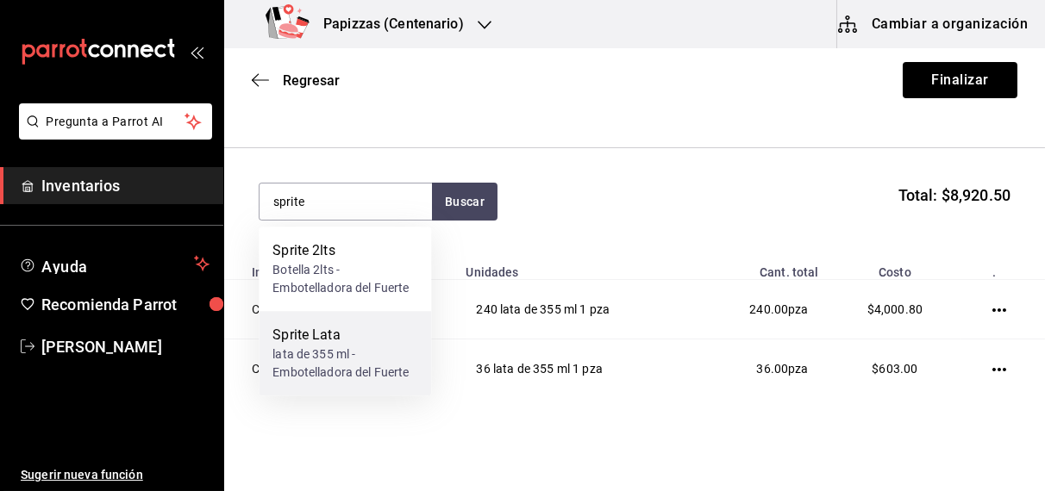
click at [327, 365] on div "lata de 355 ml - Embotelladora del Fuerte" at bounding box center [344, 364] width 145 height 36
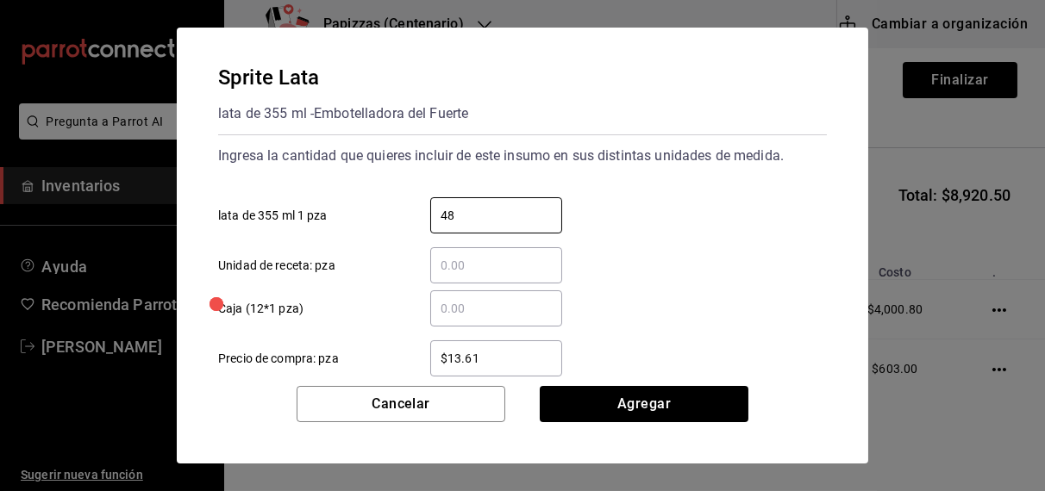
type input "48"
type input "$16.75"
click button "Agregar" at bounding box center [643, 404] width 209 height 36
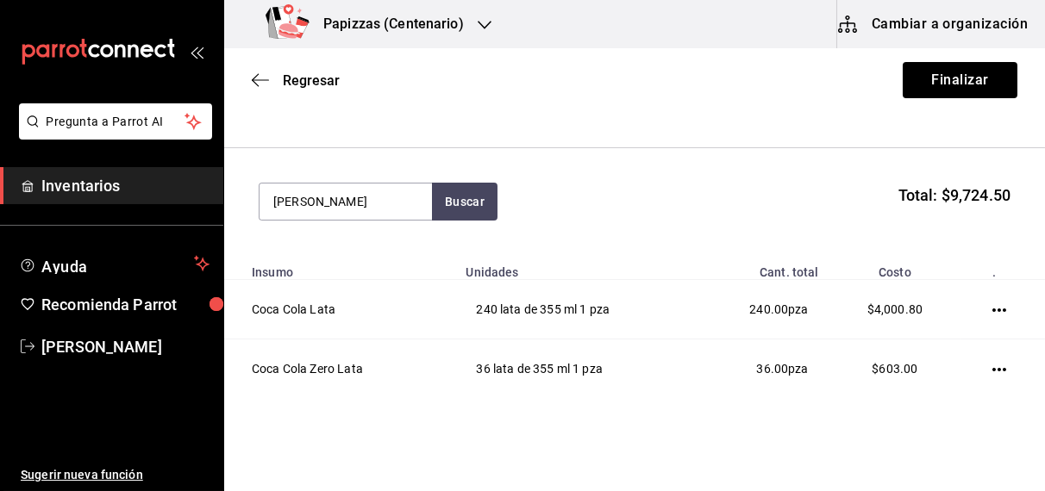
type input "valle"
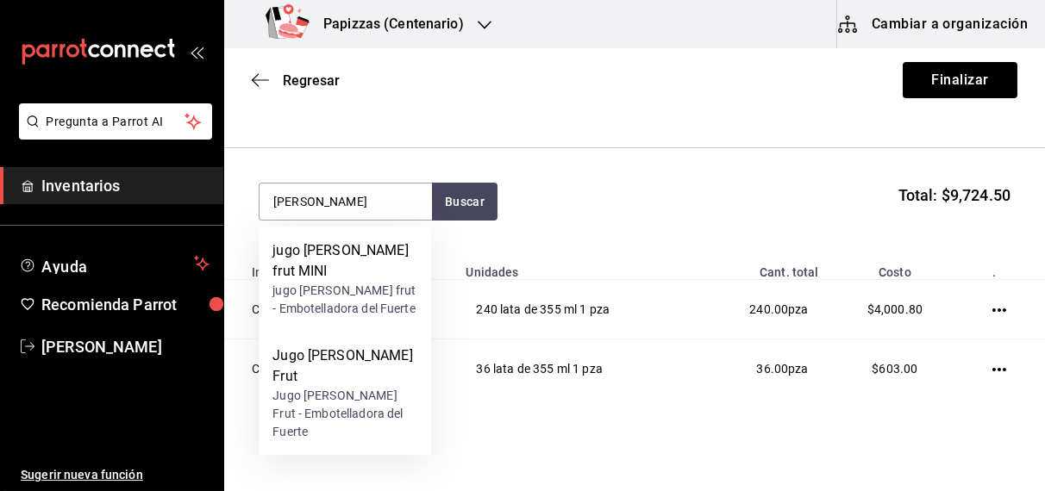
click at [327, 387] on div "Jugo Valle Frut - Embotelladora del Fuerte" at bounding box center [344, 414] width 145 height 54
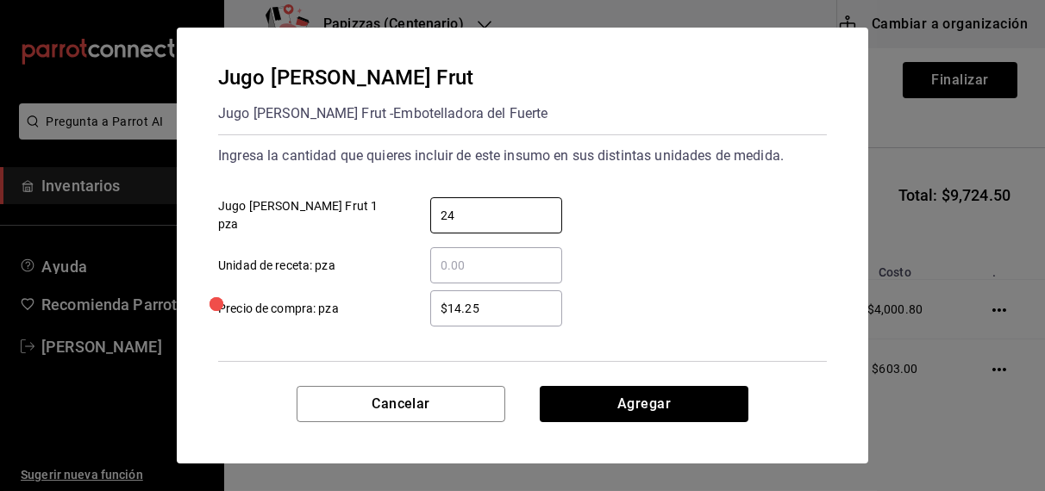
type input "24"
click button "Agregar" at bounding box center [643, 404] width 209 height 36
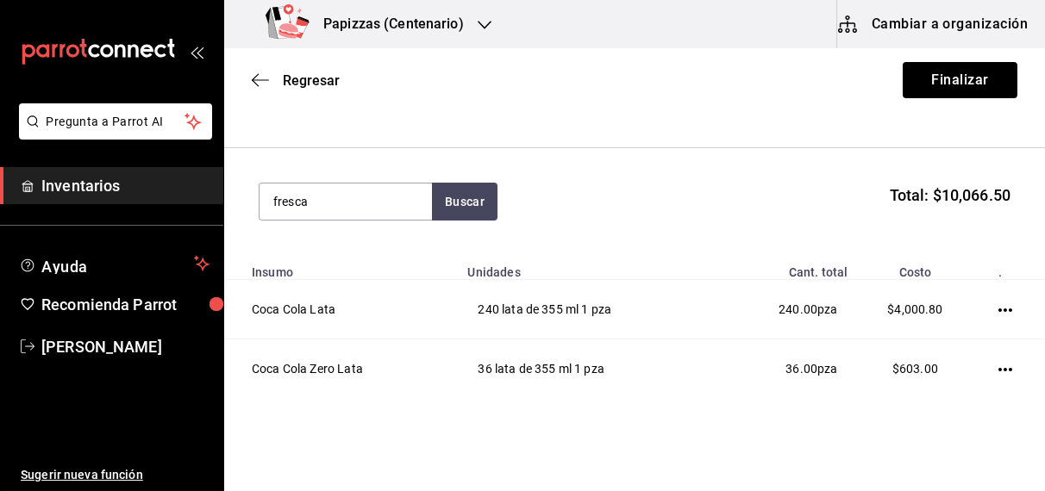
type input "fresca"
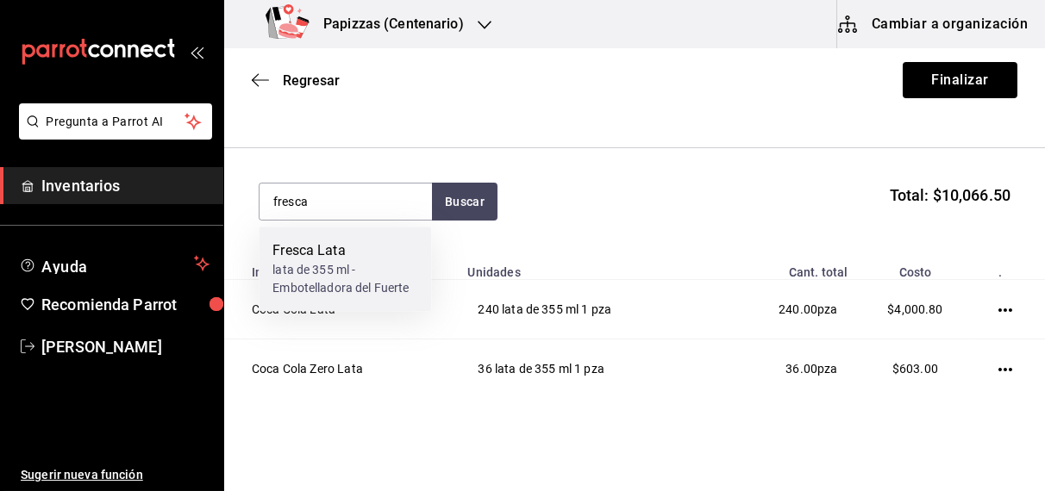
click at [353, 277] on div "lata de 355 ml - Embotelladora del Fuerte" at bounding box center [344, 279] width 145 height 36
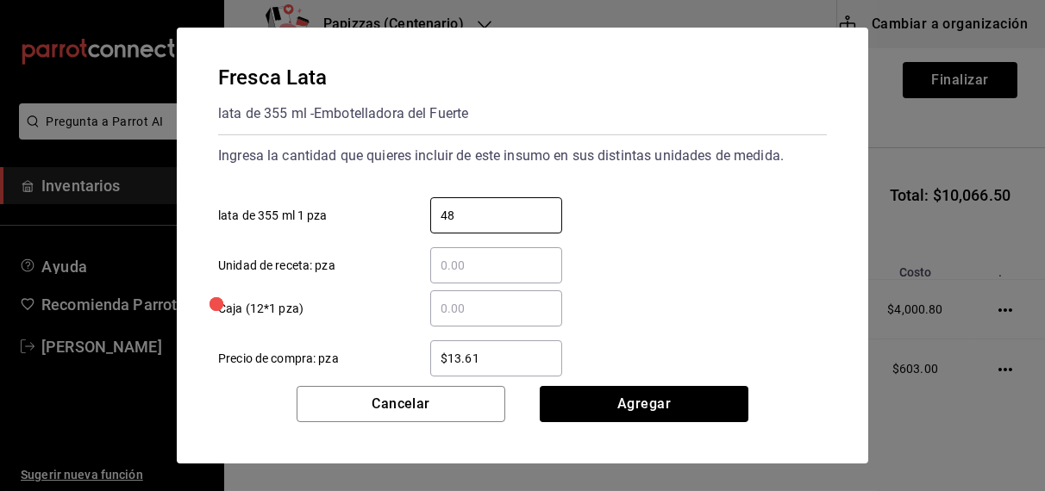
type input "48"
type input "$16.75"
click button "Agregar" at bounding box center [643, 404] width 209 height 36
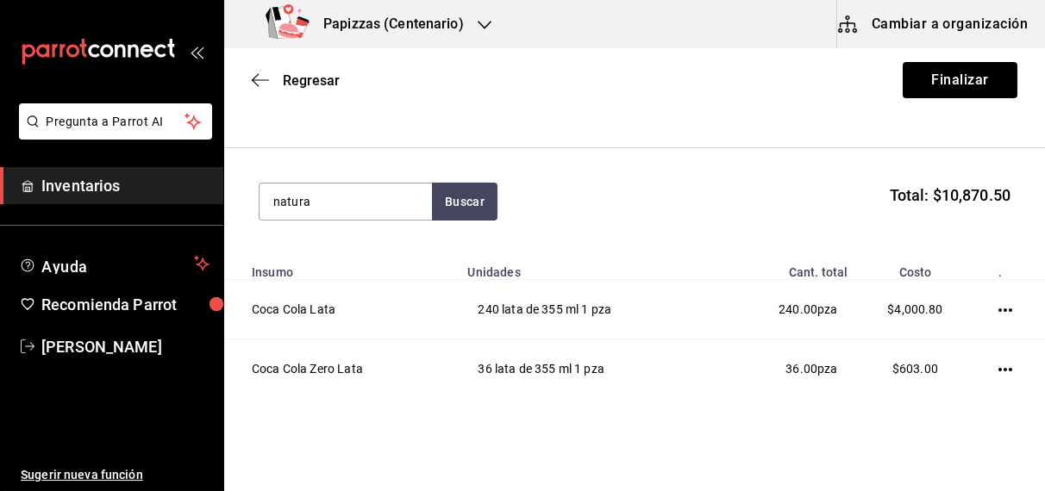
type input "natura"
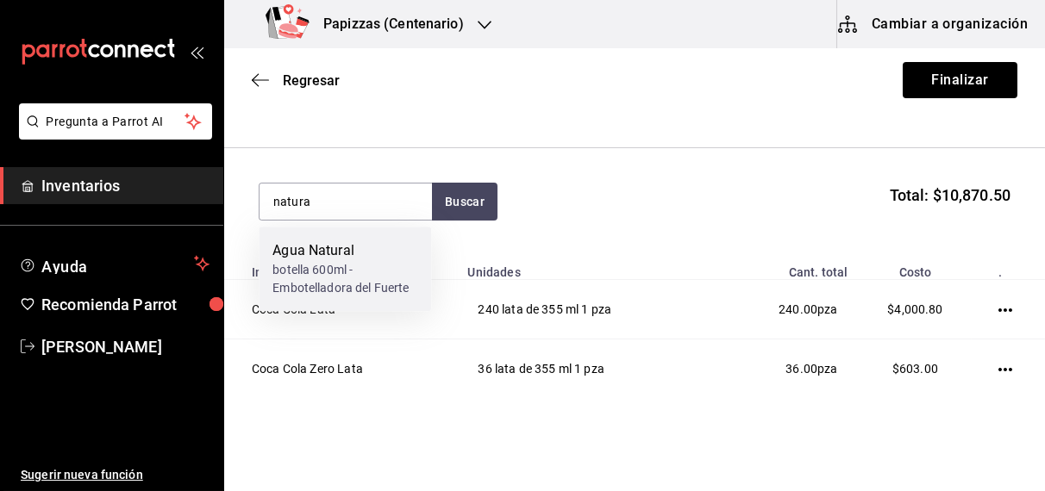
click at [344, 276] on div "botella 600ml - Embotelladora del Fuerte" at bounding box center [344, 279] width 145 height 36
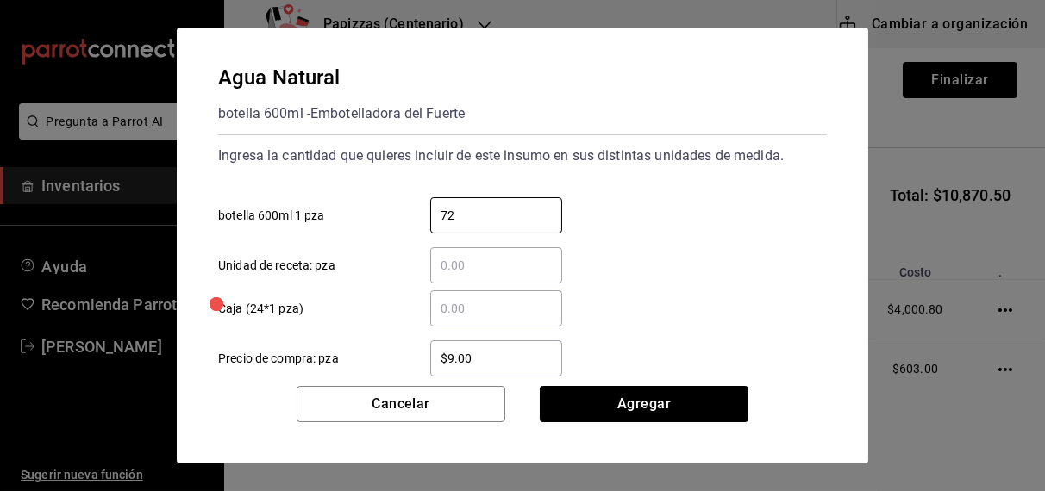
type input "72"
type input "9"
type input "$9.81"
click button "Agregar" at bounding box center [643, 404] width 209 height 36
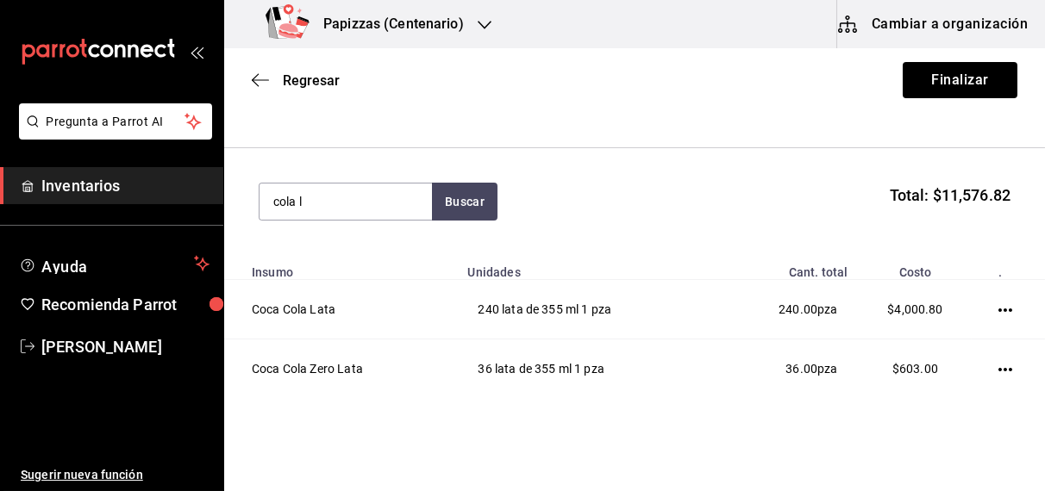
type input "cola l"
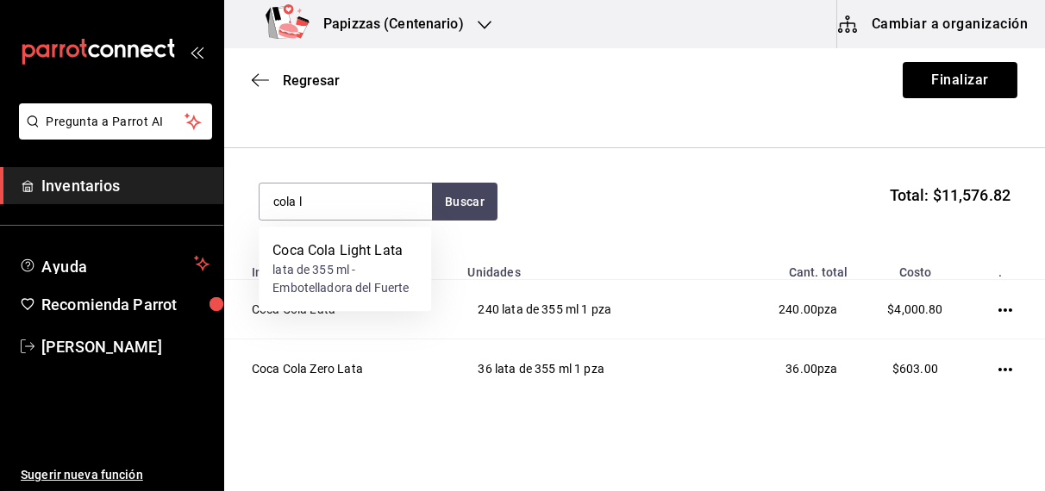
click at [331, 281] on div "lata de 355 ml - Embotelladora del Fuerte" at bounding box center [344, 279] width 145 height 36
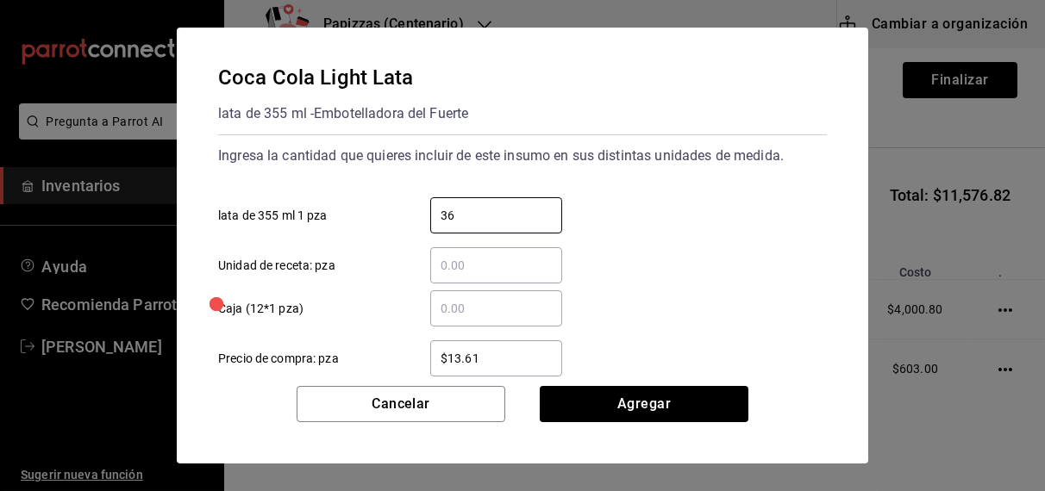
type input "36"
type input "$16.75"
click button "Agregar" at bounding box center [643, 404] width 209 height 36
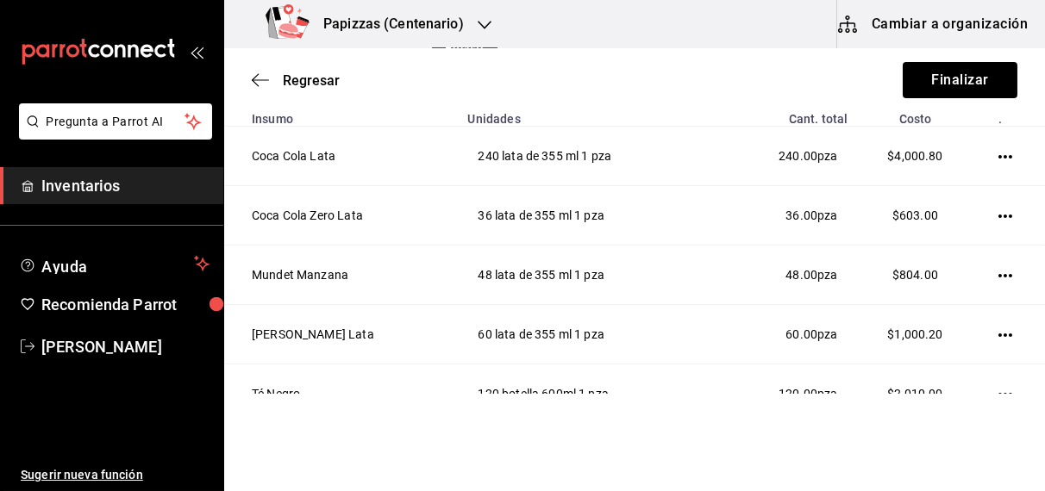
scroll to position [297, 0]
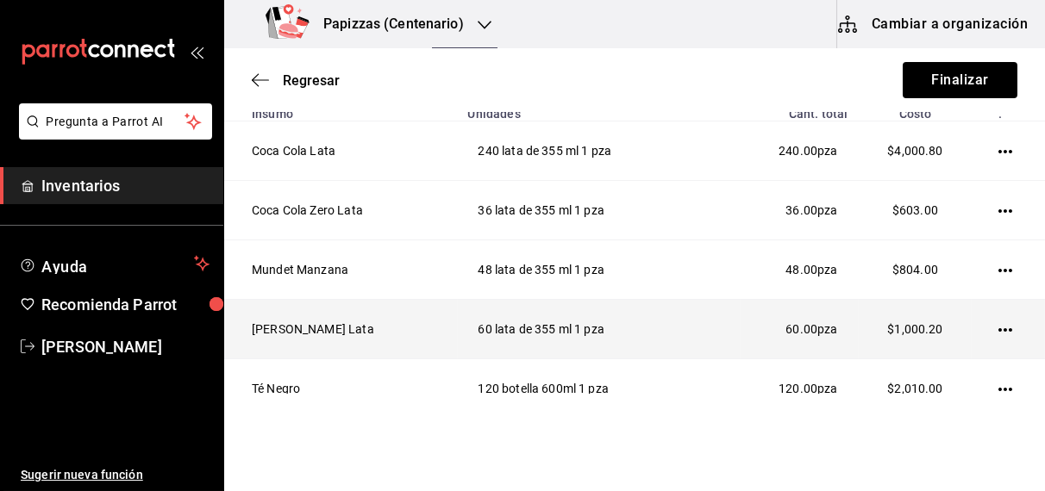
click at [998, 327] on icon "button" at bounding box center [1005, 330] width 14 height 14
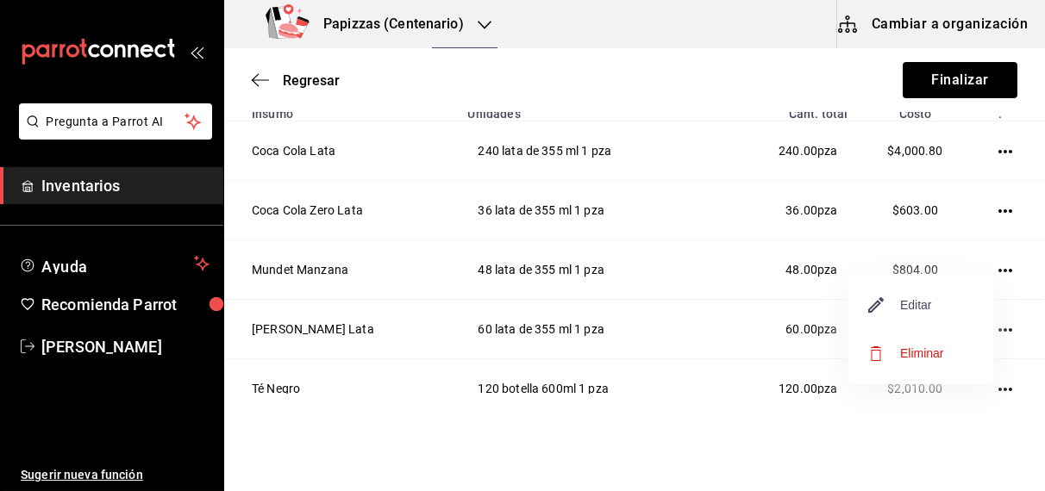
click at [923, 307] on span "Editar" at bounding box center [900, 305] width 63 height 21
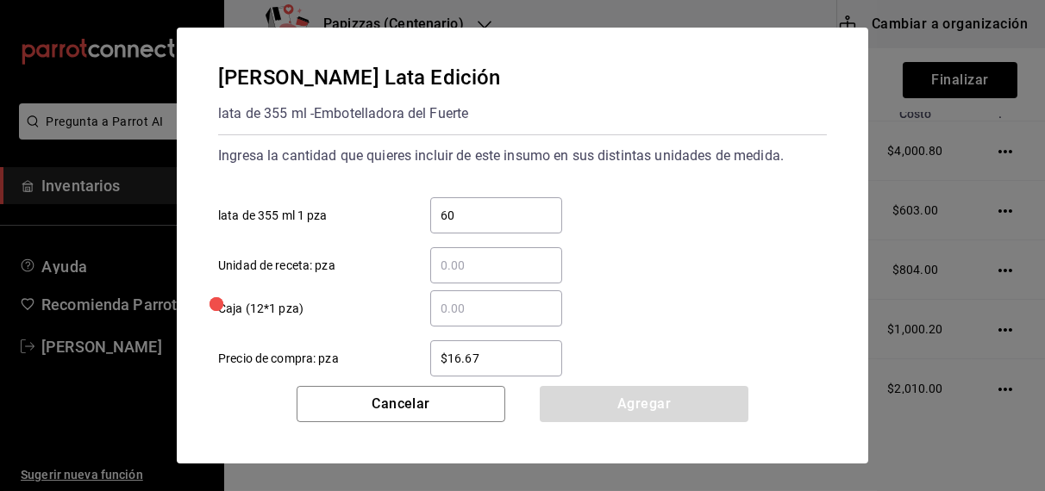
click at [540, 270] on input "​ Unidad de receta: pza" at bounding box center [496, 265] width 132 height 21
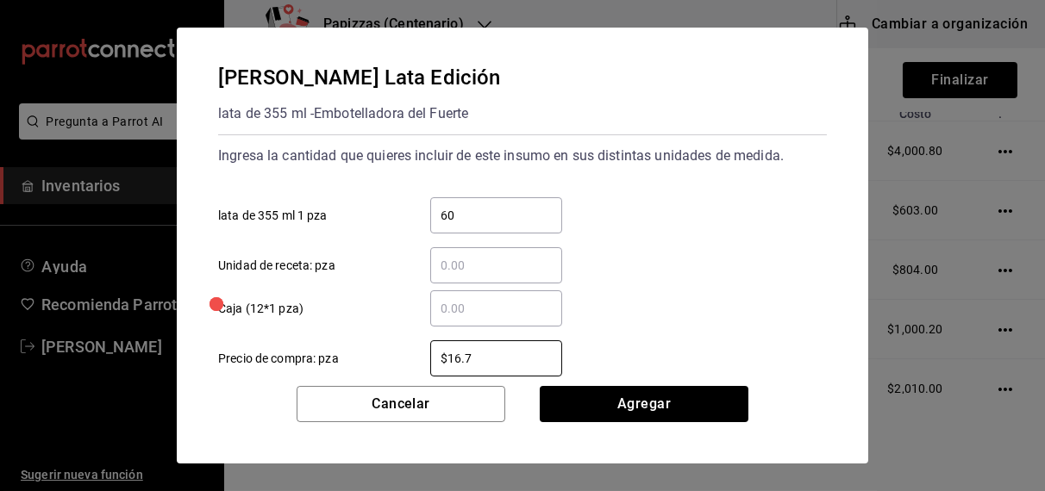
type input "$16.75"
click button "Agregar" at bounding box center [643, 404] width 209 height 36
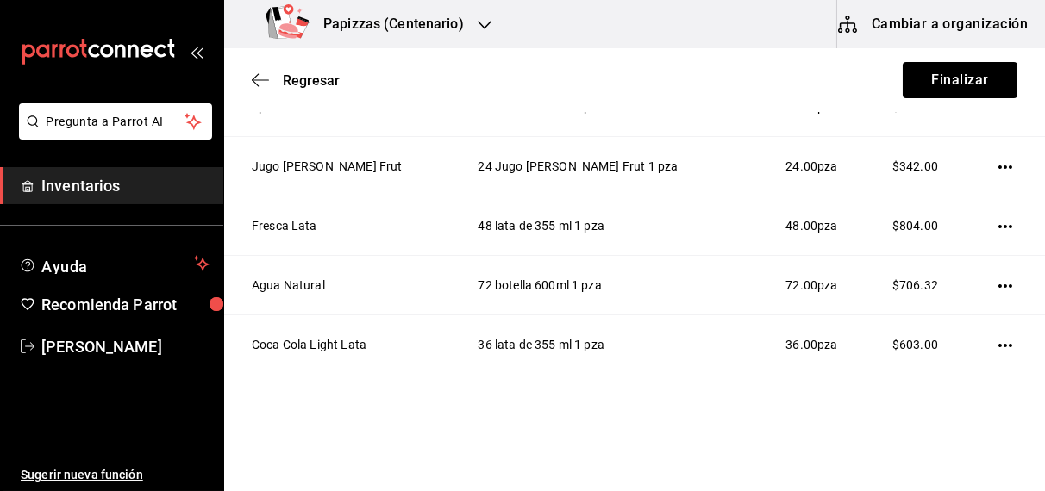
scroll to position [700, 0]
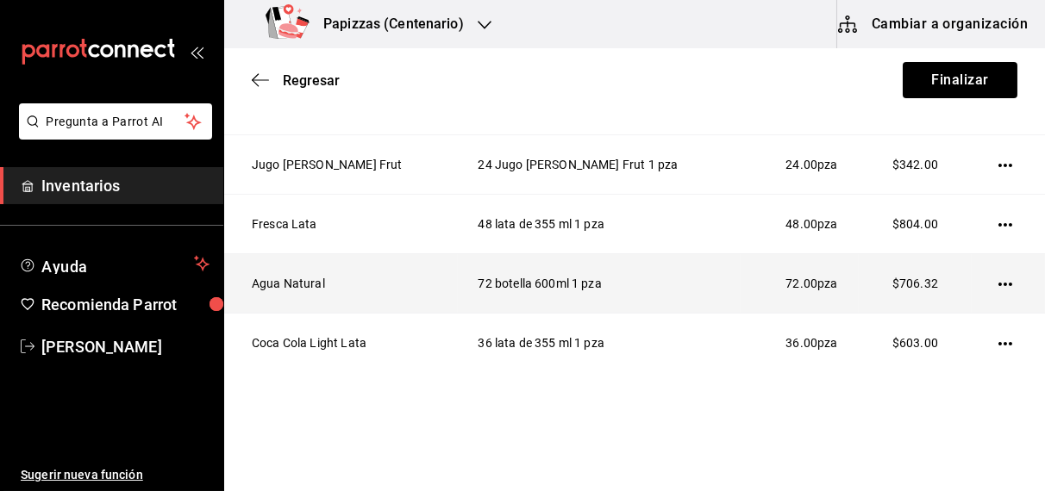
click at [998, 283] on icon "button" at bounding box center [1005, 284] width 14 height 3
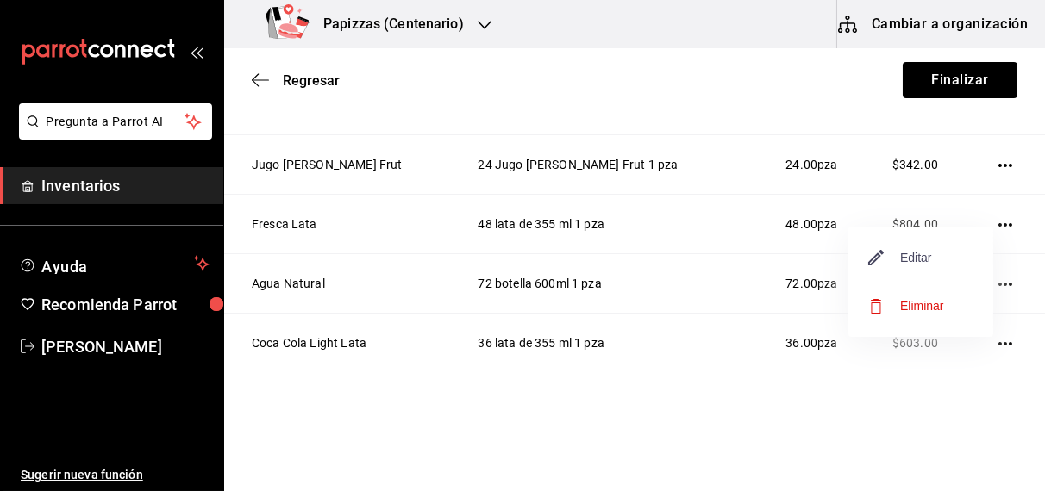
click at [925, 263] on span "Editar" at bounding box center [900, 257] width 63 height 21
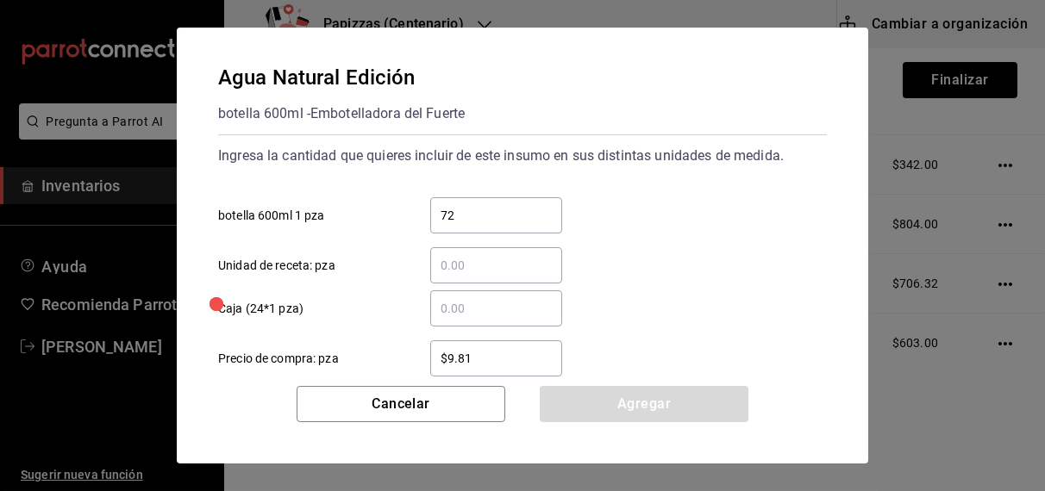
click at [522, 214] on input "72" at bounding box center [496, 215] width 132 height 21
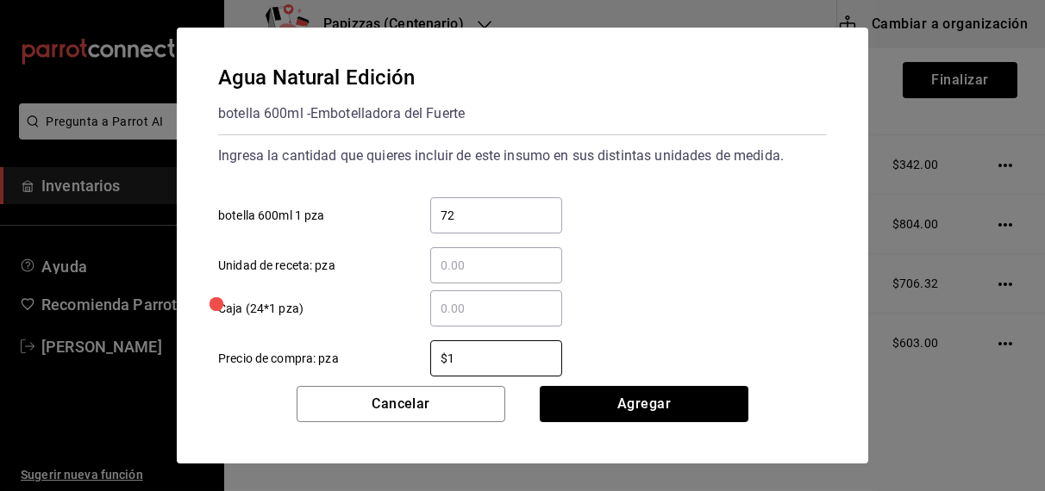
type input "$14.25"
click button "Agregar" at bounding box center [643, 404] width 209 height 36
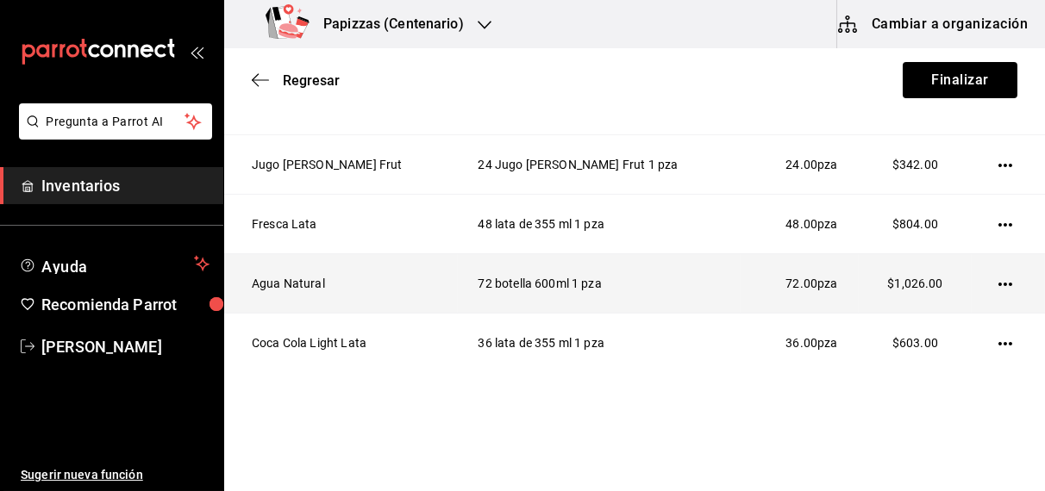
click at [998, 283] on icon "button" at bounding box center [1005, 284] width 14 height 3
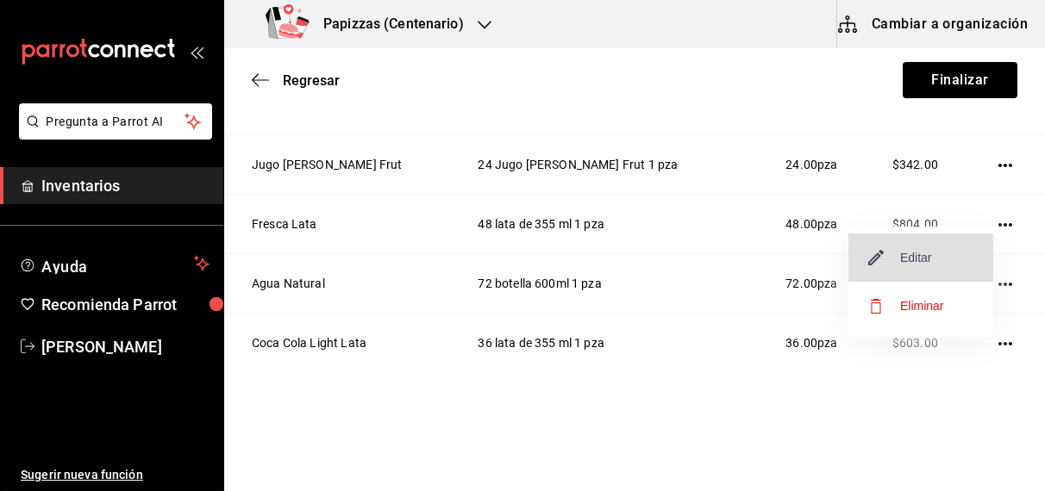
click at [920, 254] on span "Editar" at bounding box center [900, 257] width 63 height 21
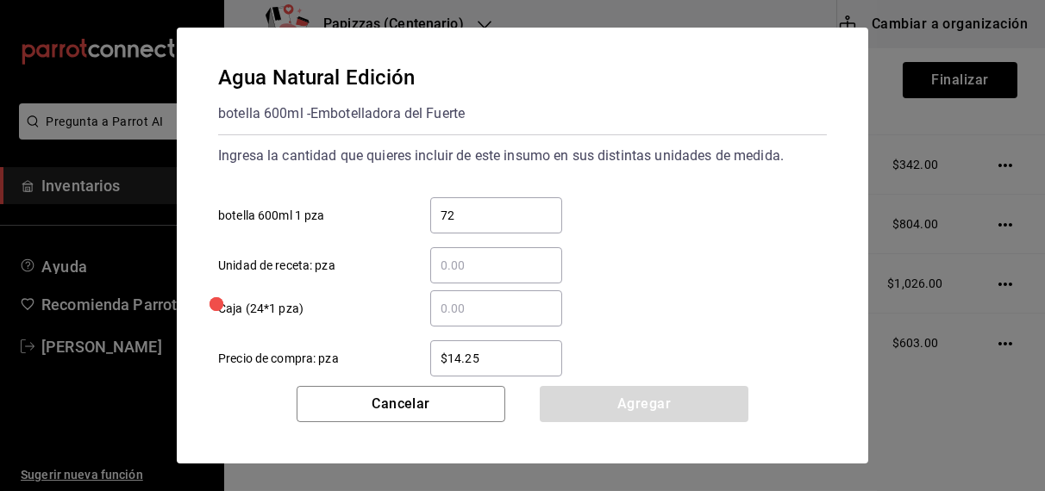
click at [527, 214] on input "72" at bounding box center [496, 215] width 132 height 21
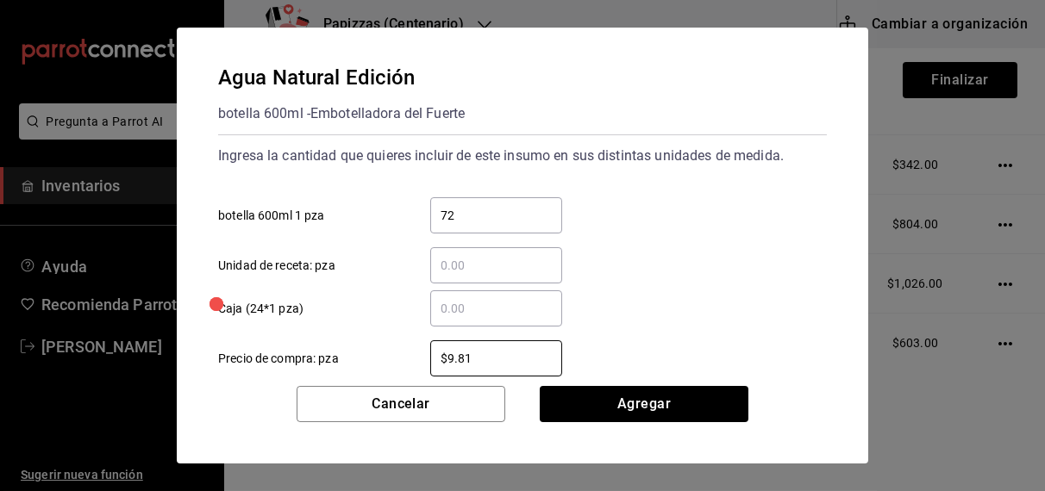
type input "$9.81"
click button "Agregar" at bounding box center [643, 404] width 209 height 36
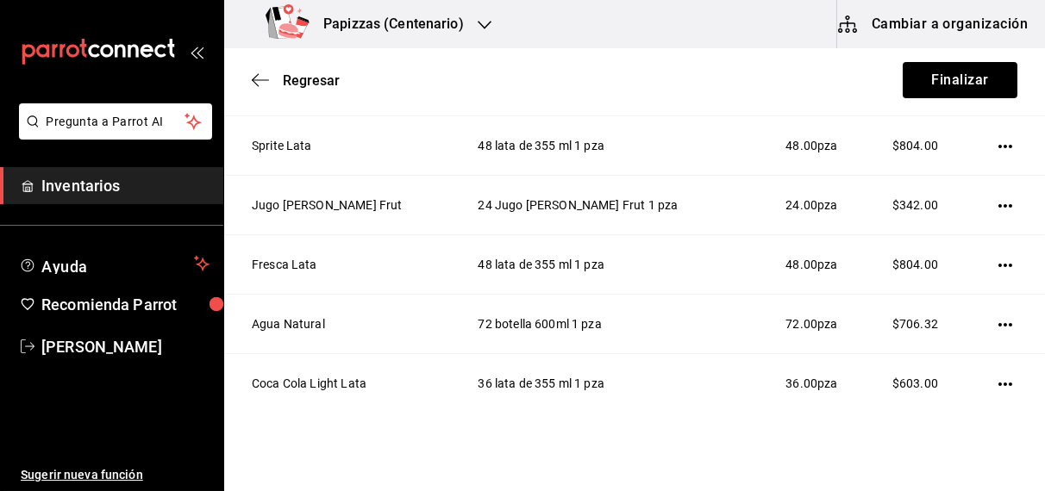
scroll to position [652, 0]
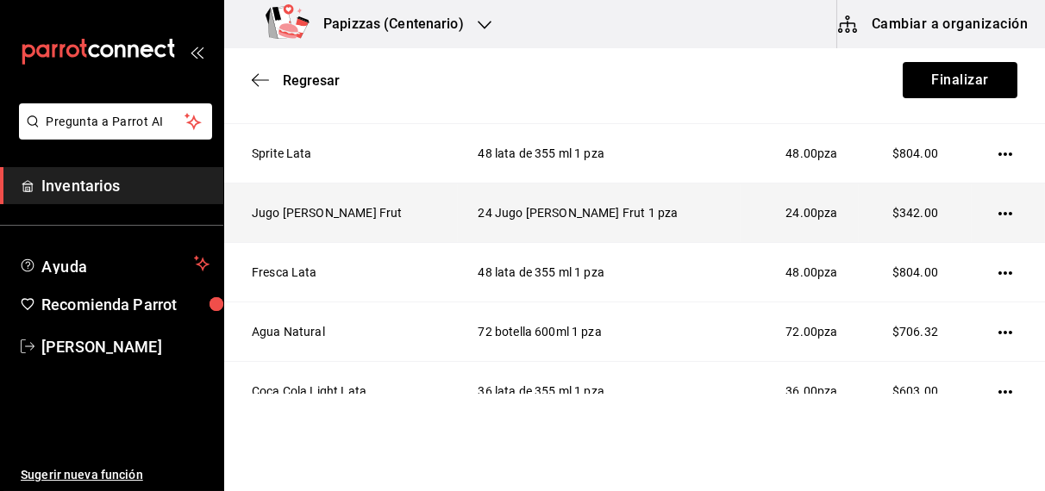
click at [998, 212] on icon "button" at bounding box center [1005, 213] width 14 height 3
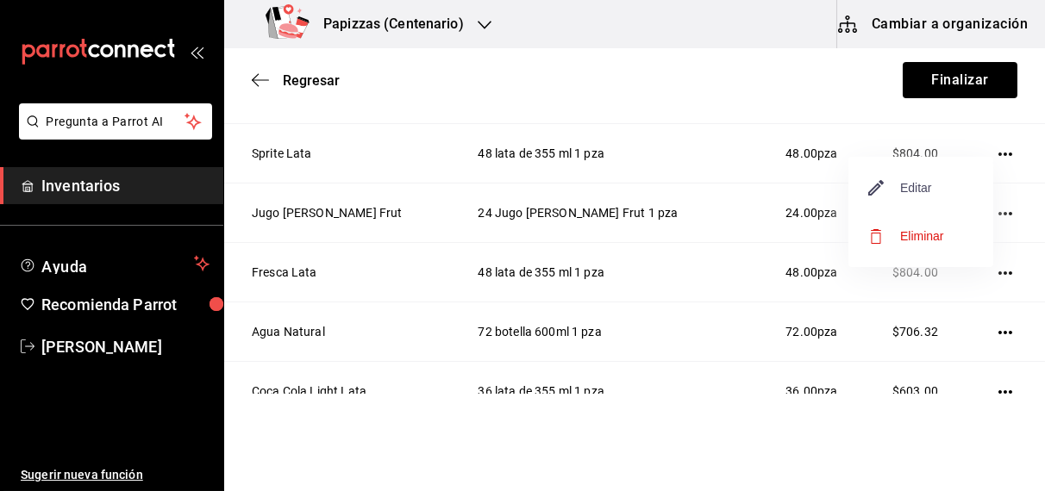
click at [926, 189] on span "Editar" at bounding box center [900, 188] width 63 height 21
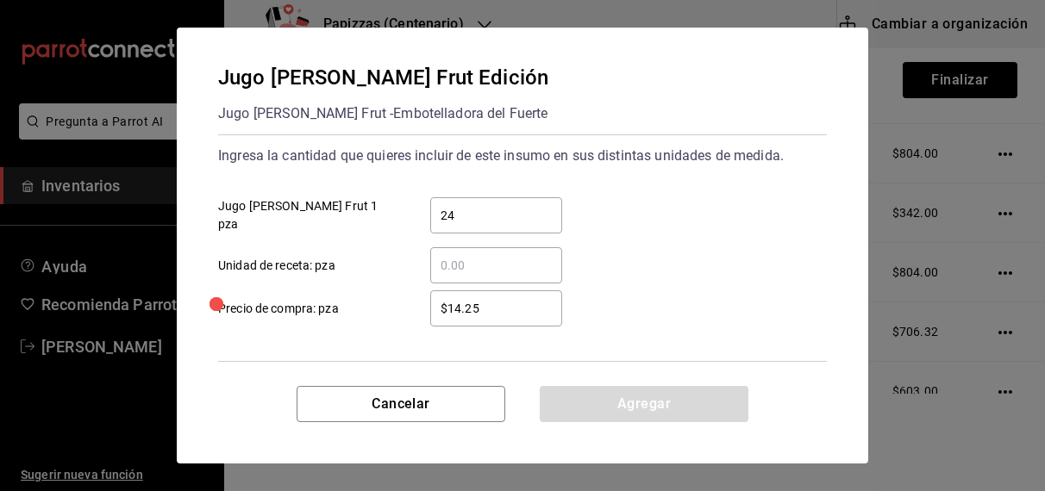
click at [514, 267] on input "​ Unidad de receta: pza" at bounding box center [496, 265] width 132 height 21
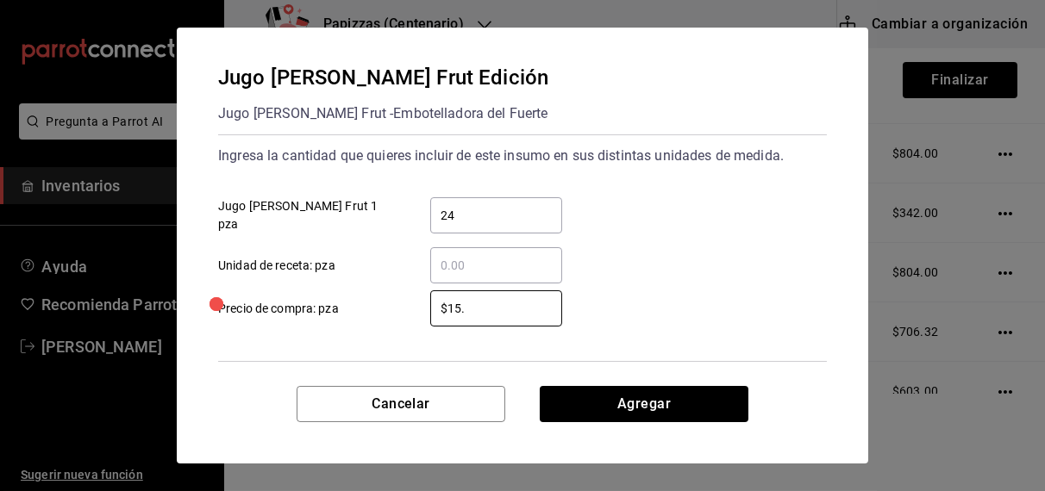
type input "$15.23"
click button "Agregar" at bounding box center [643, 404] width 209 height 36
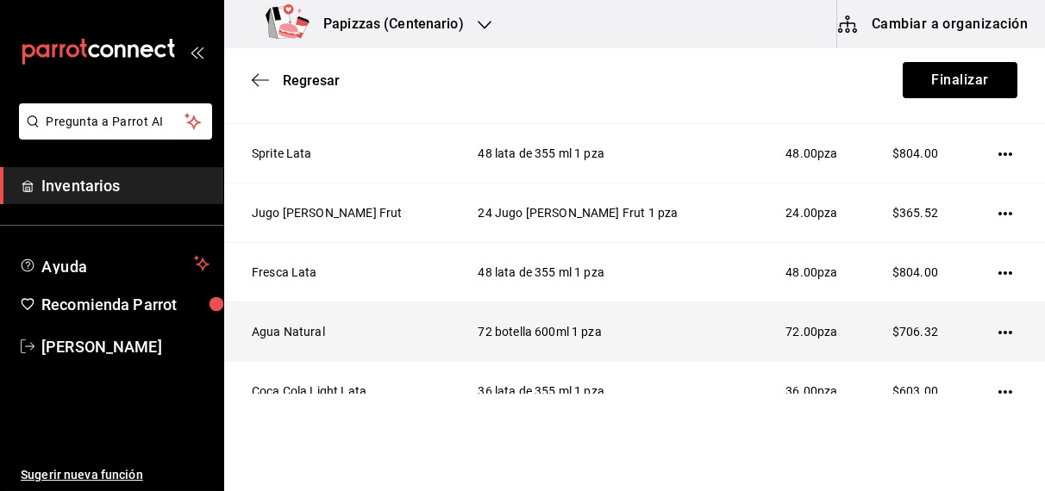
click at [998, 331] on icon "button" at bounding box center [1005, 333] width 14 height 14
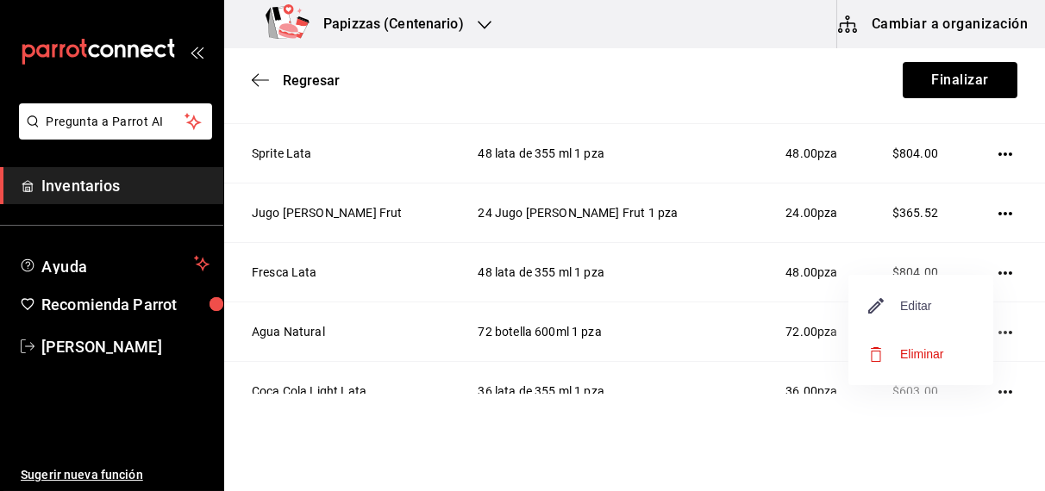
click at [929, 304] on span "Editar" at bounding box center [900, 306] width 63 height 21
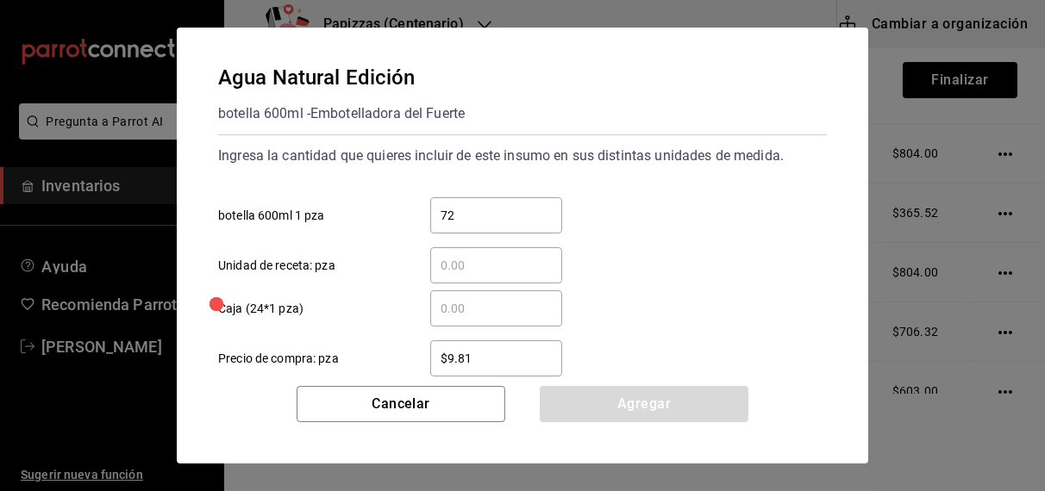
click at [512, 213] on input "72" at bounding box center [496, 215] width 132 height 21
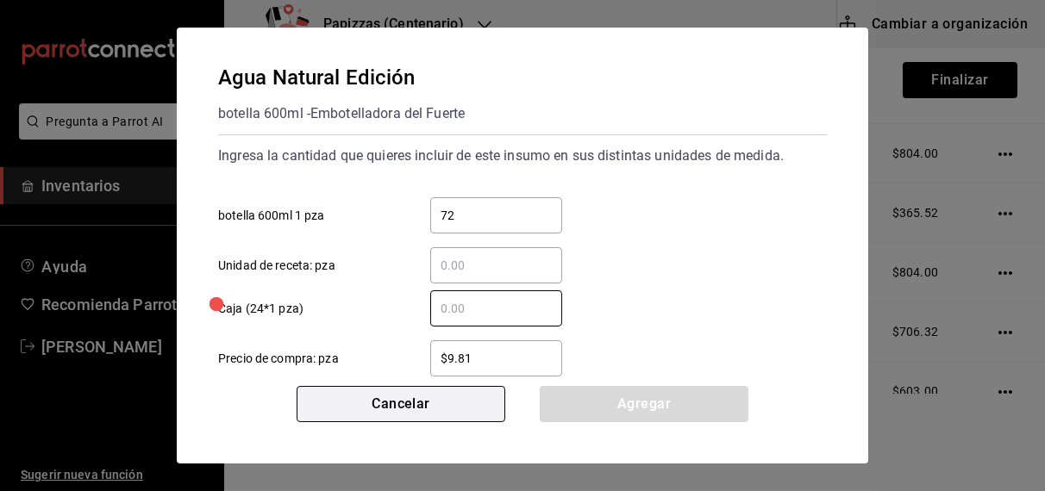
click at [408, 402] on button "Cancelar" at bounding box center [400, 404] width 209 height 36
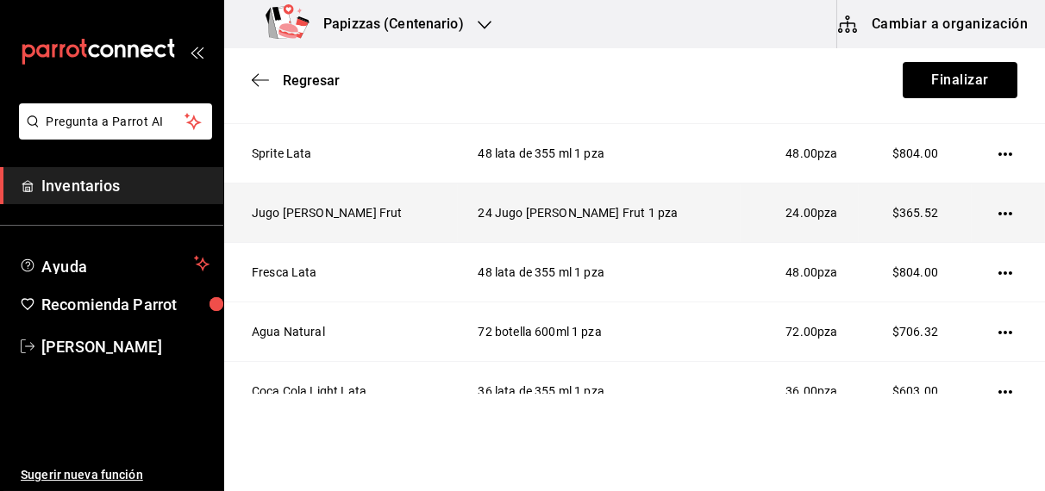
click at [998, 208] on icon "button" at bounding box center [1005, 214] width 14 height 14
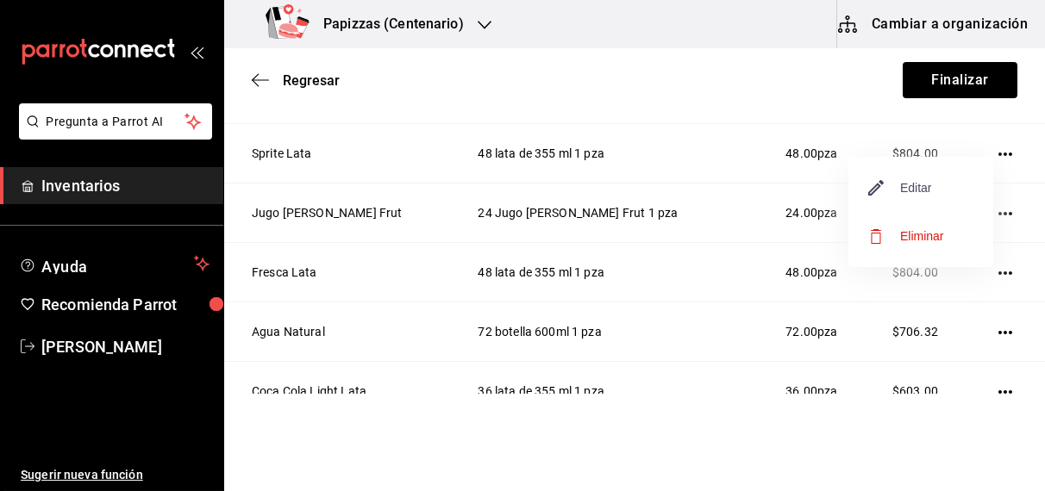
click at [924, 185] on span "Editar" at bounding box center [900, 188] width 63 height 21
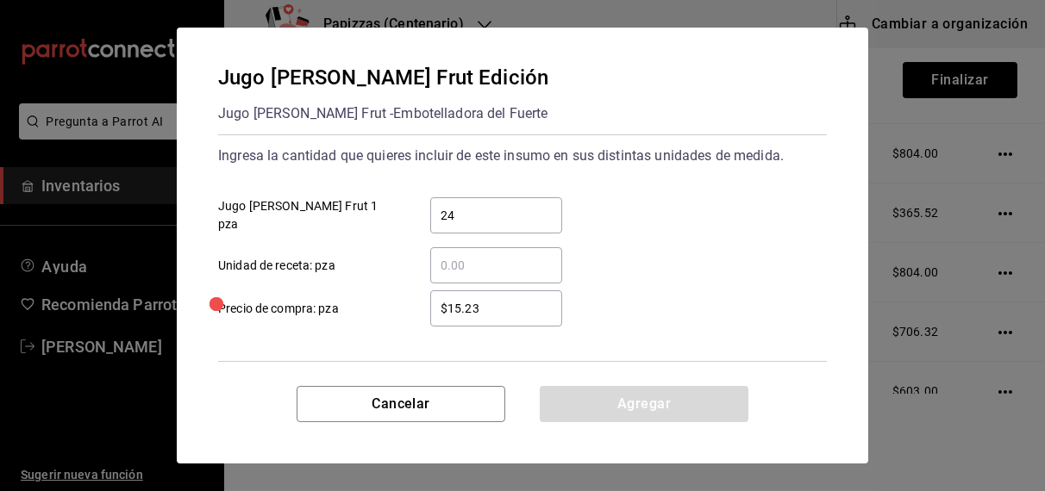
click at [496, 265] on input "​ Unidad de receta: pza" at bounding box center [496, 265] width 132 height 21
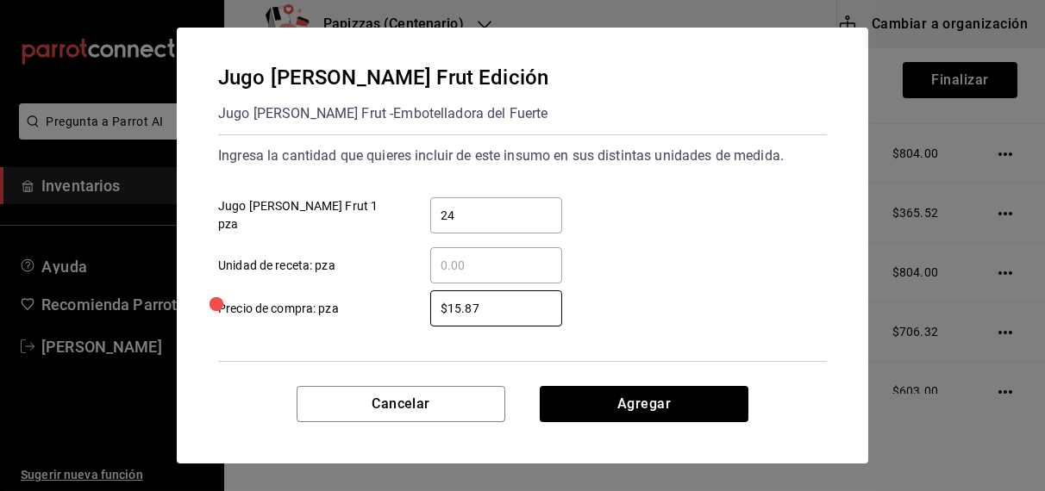
type input "$15.87"
click button "Agregar" at bounding box center [643, 404] width 209 height 36
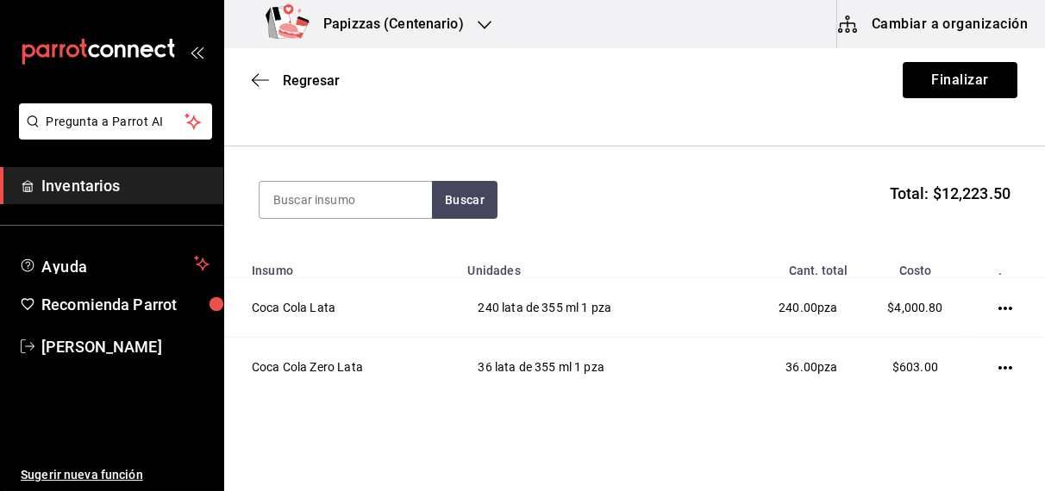
scroll to position [0, 0]
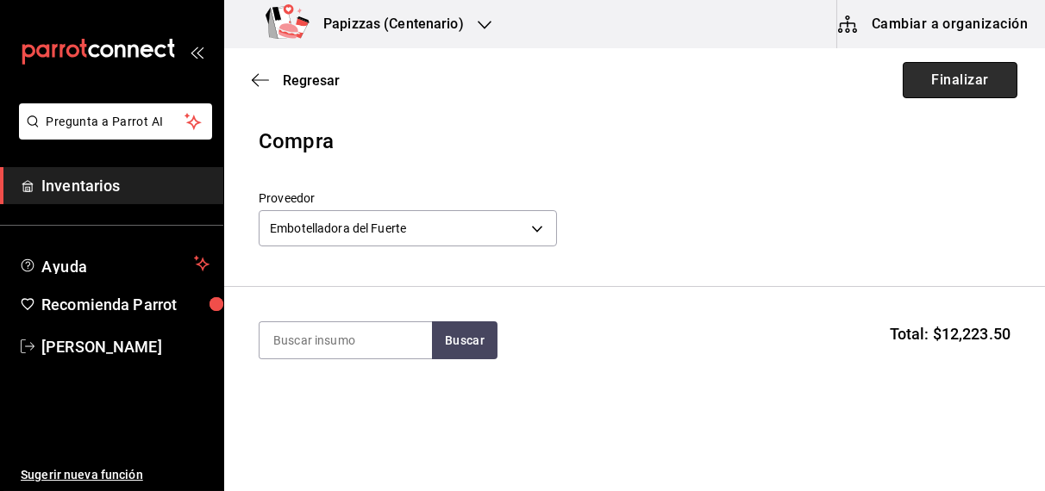
click at [958, 66] on button "Finalizar" at bounding box center [959, 80] width 115 height 36
